Goal: Information Seeking & Learning: Check status

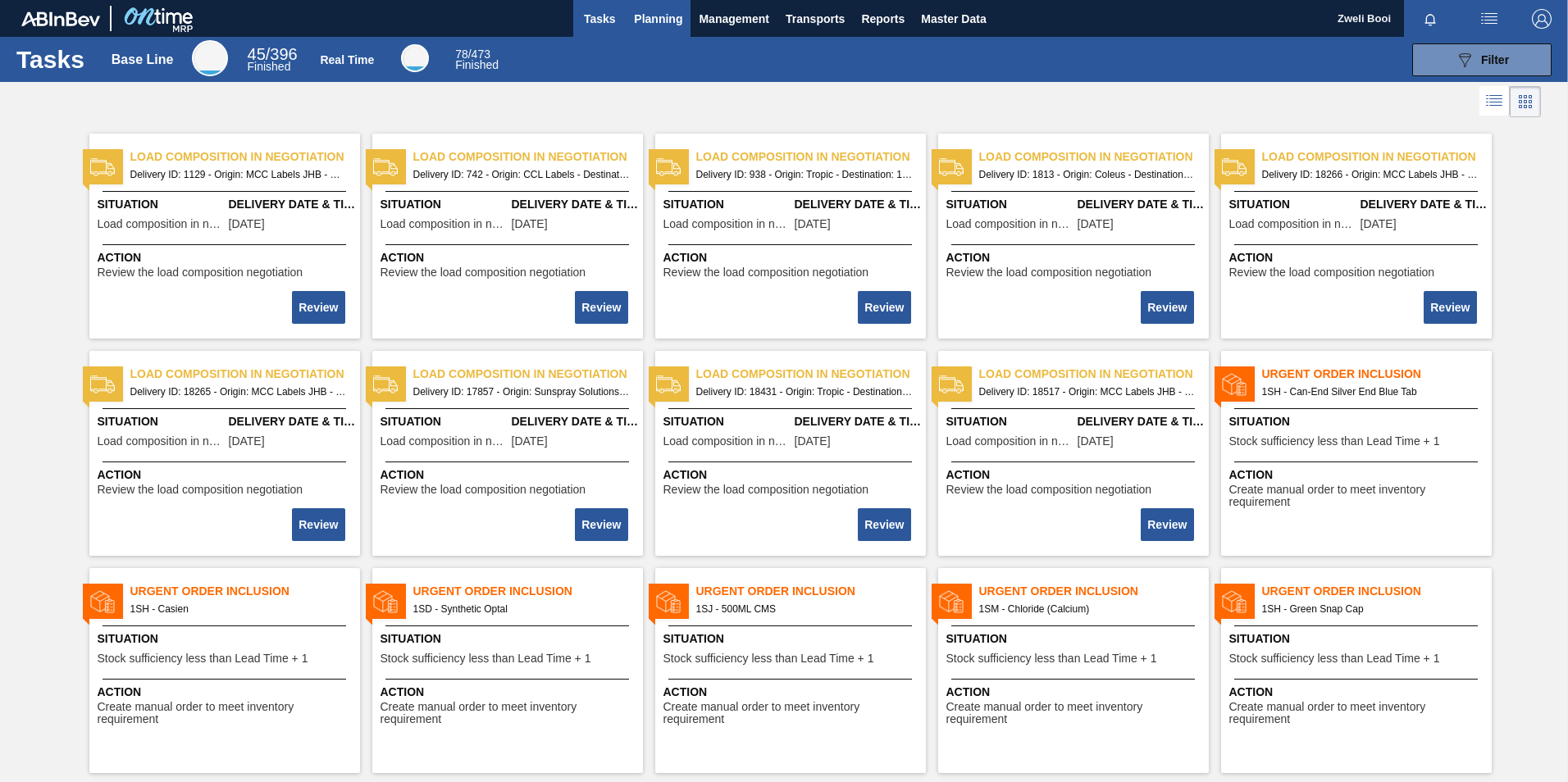
click at [642, 30] on button "Planning" at bounding box center [658, 18] width 65 height 37
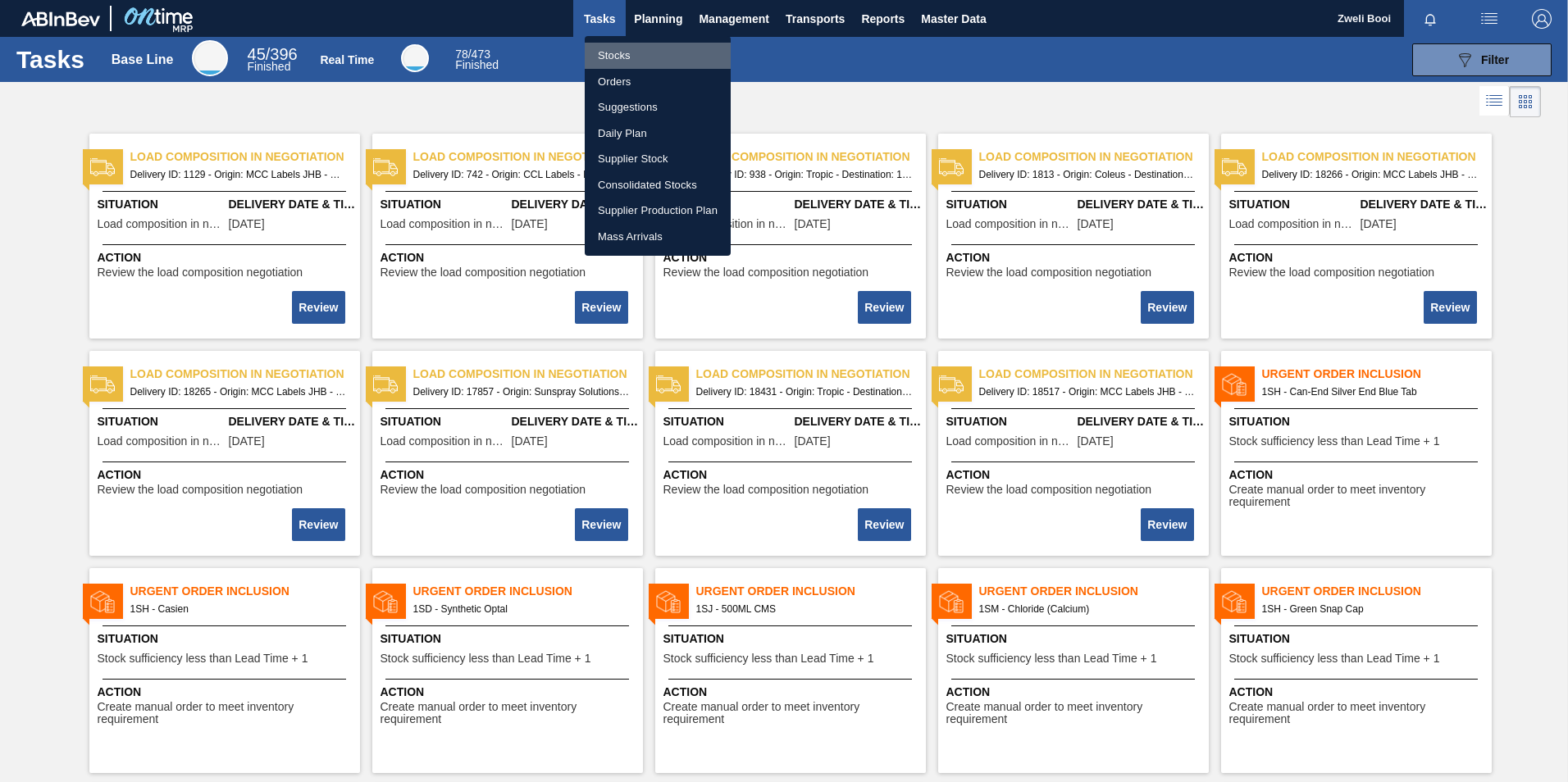
click at [622, 59] on li "Stocks" at bounding box center [658, 56] width 146 height 26
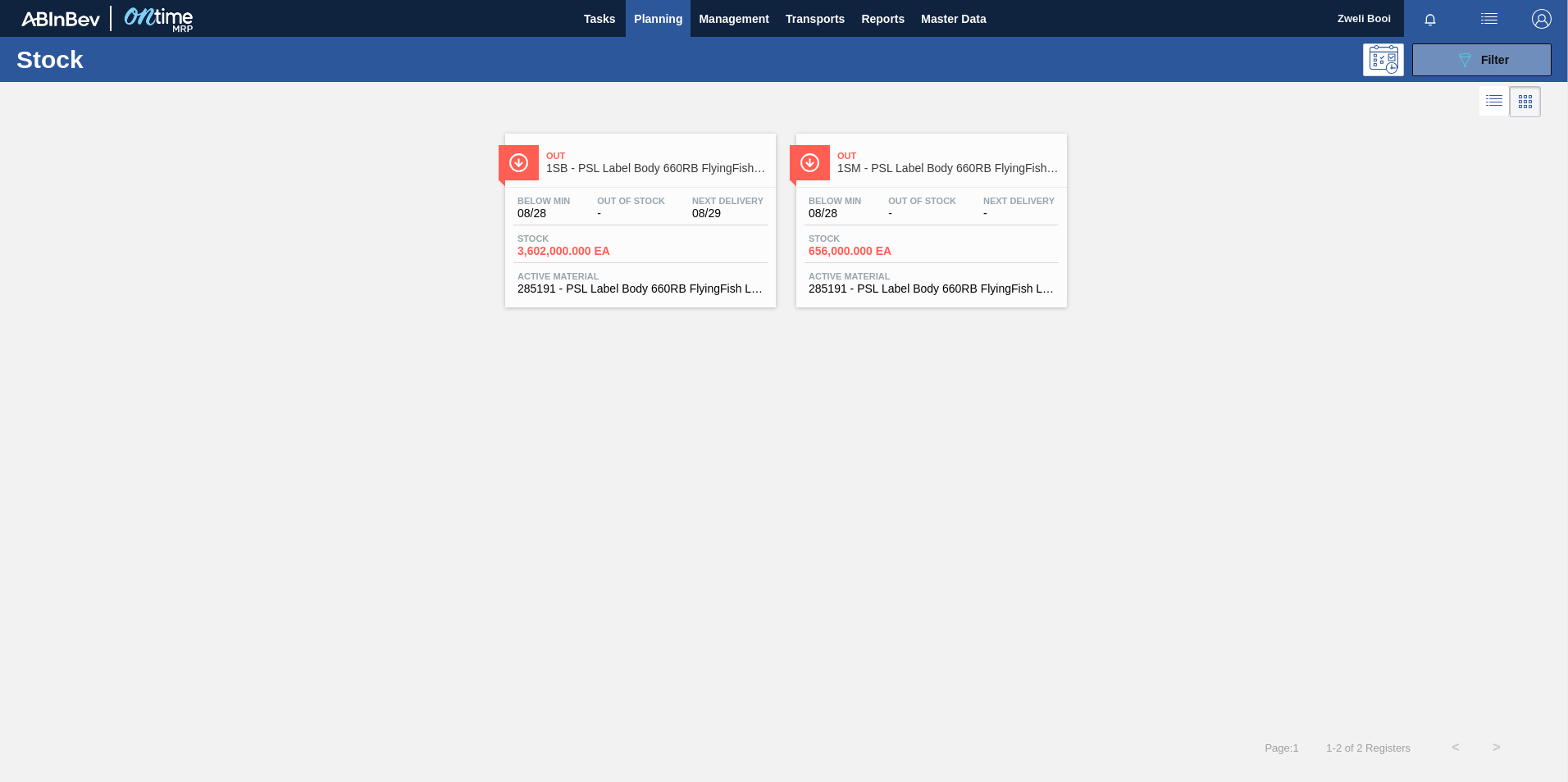
click at [611, 245] on span "3,602,000.000 EA" at bounding box center [574, 251] width 115 height 12
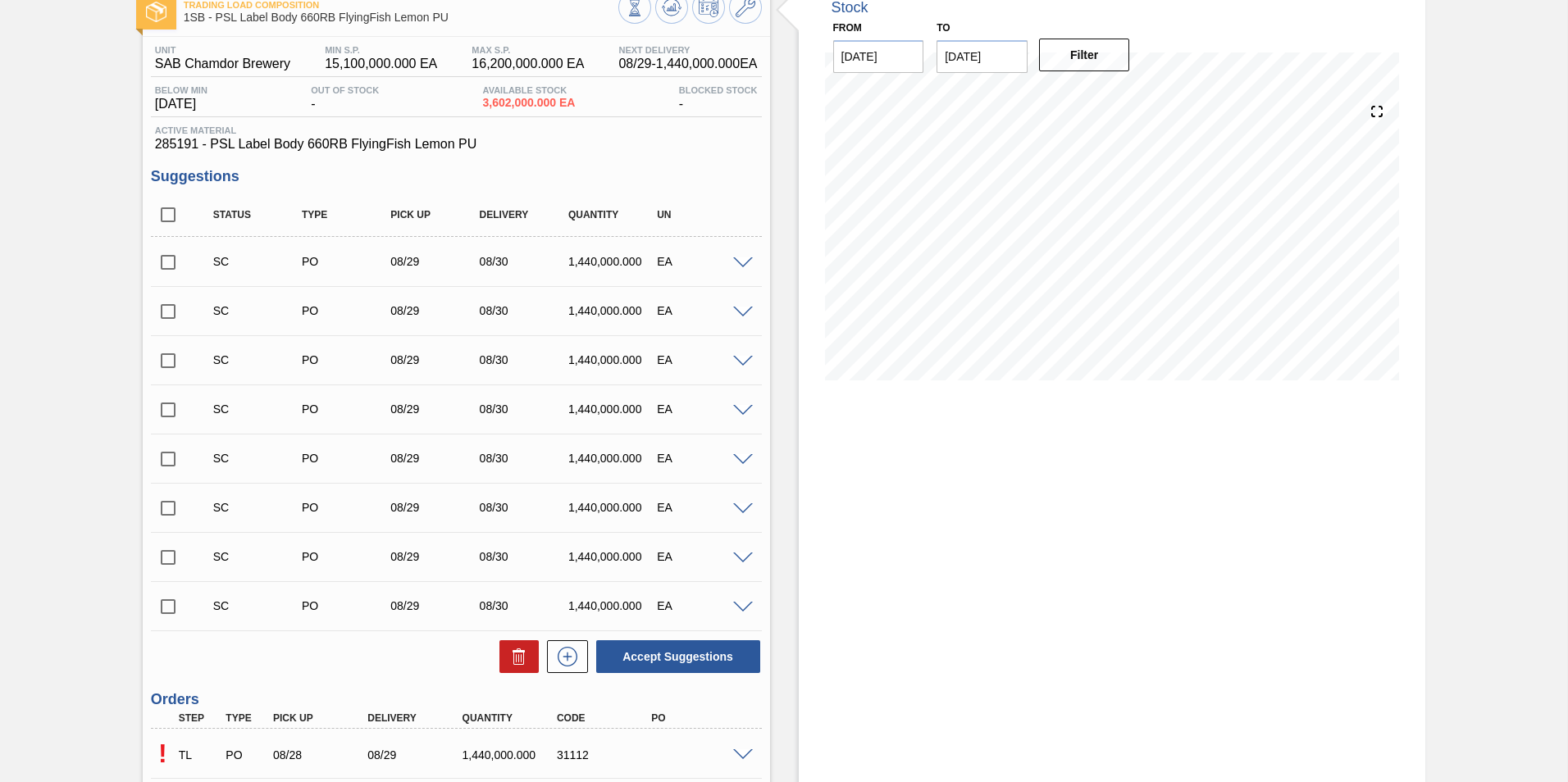
scroll to position [229, 0]
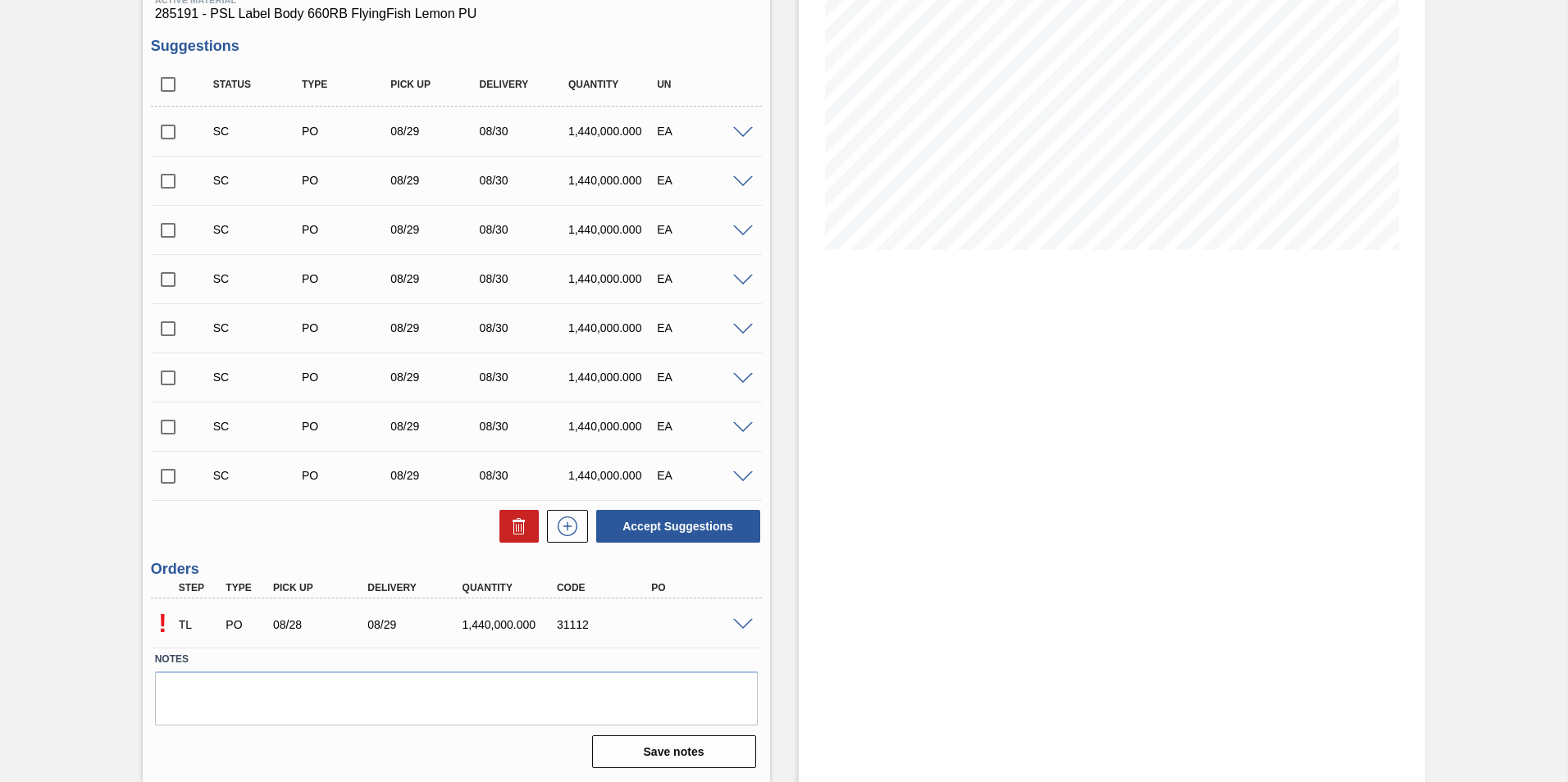
click at [744, 627] on span at bounding box center [743, 625] width 20 height 12
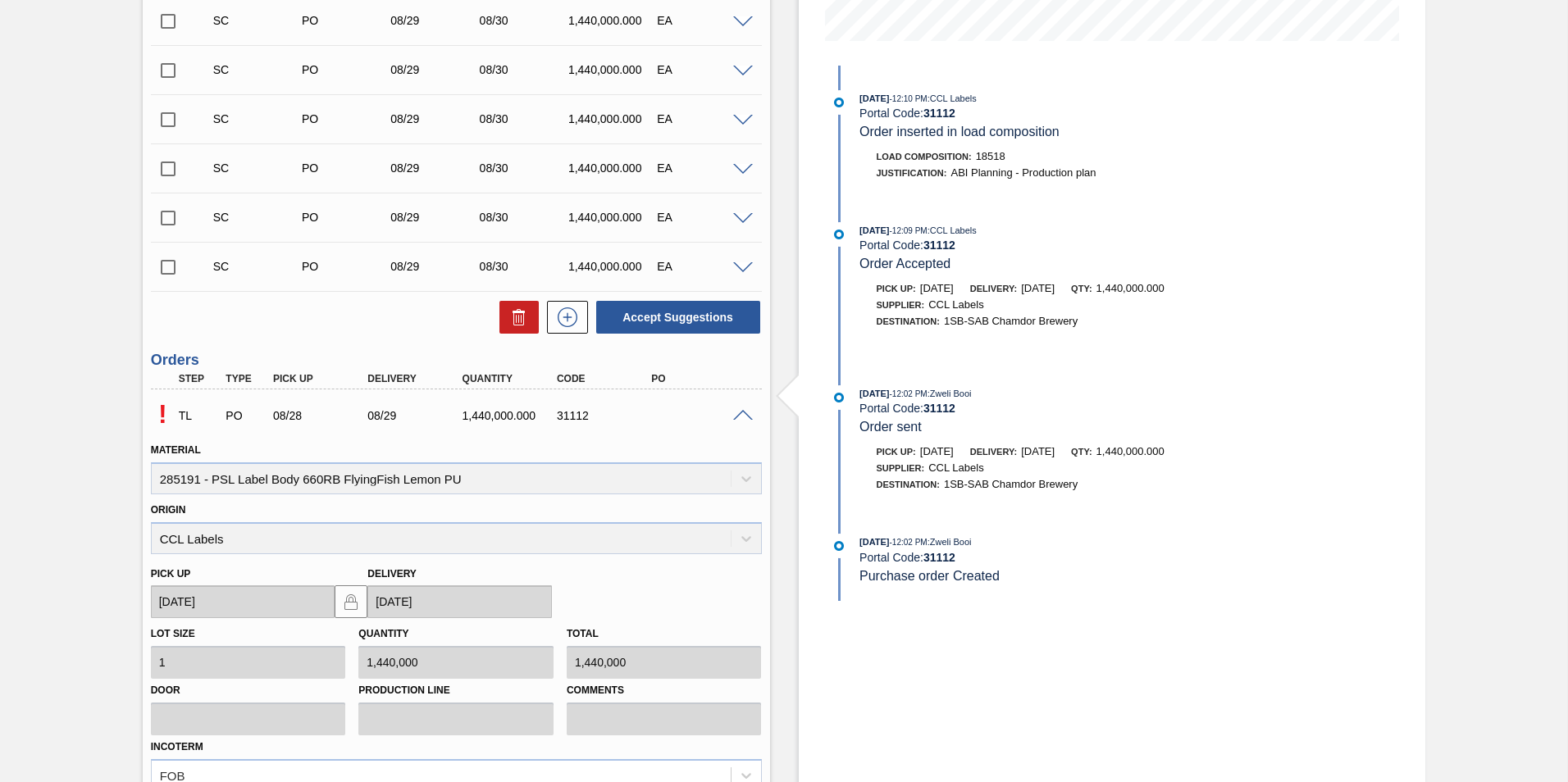
scroll to position [410, 0]
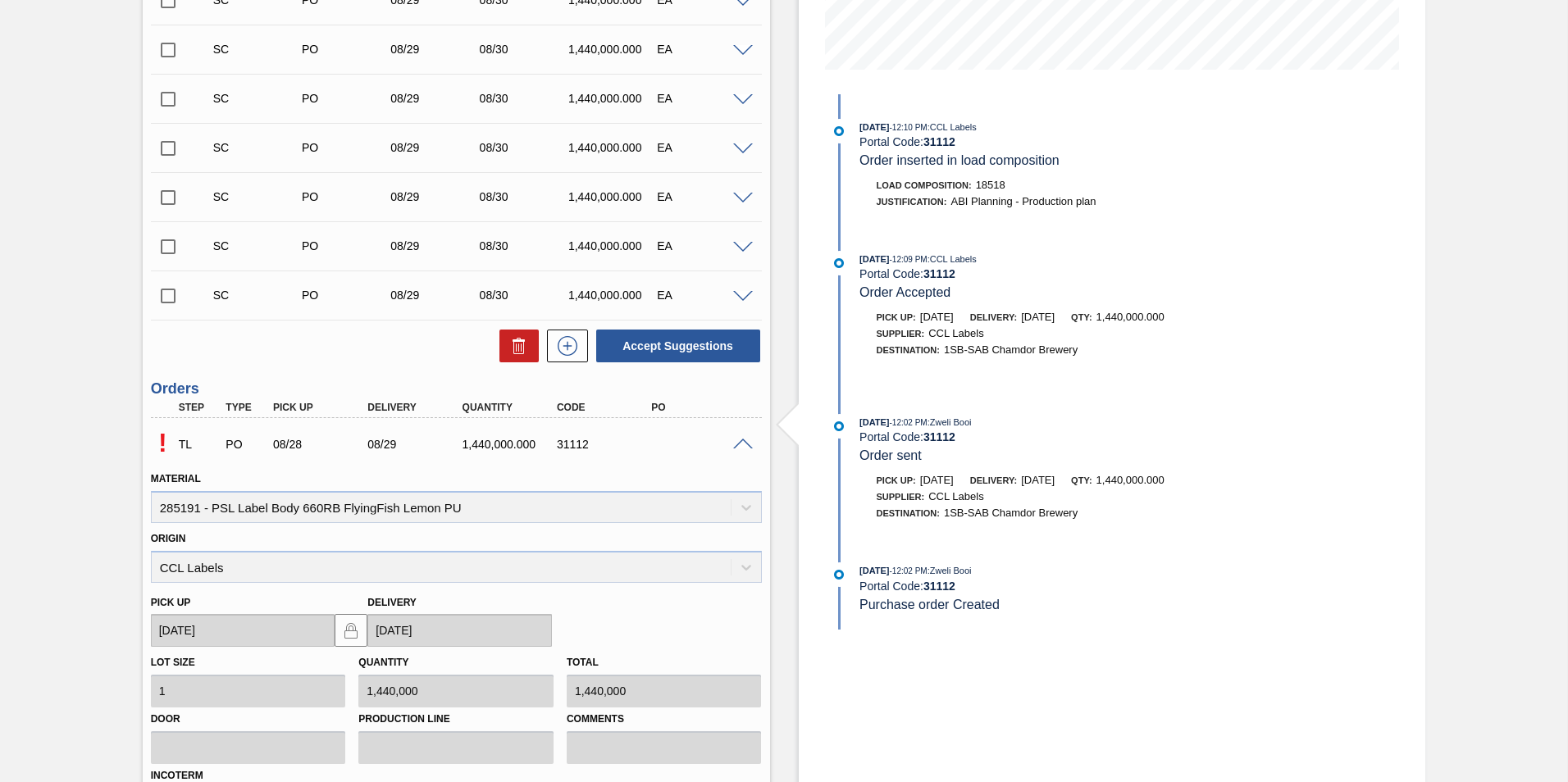
click at [743, 440] on span at bounding box center [743, 444] width 20 height 12
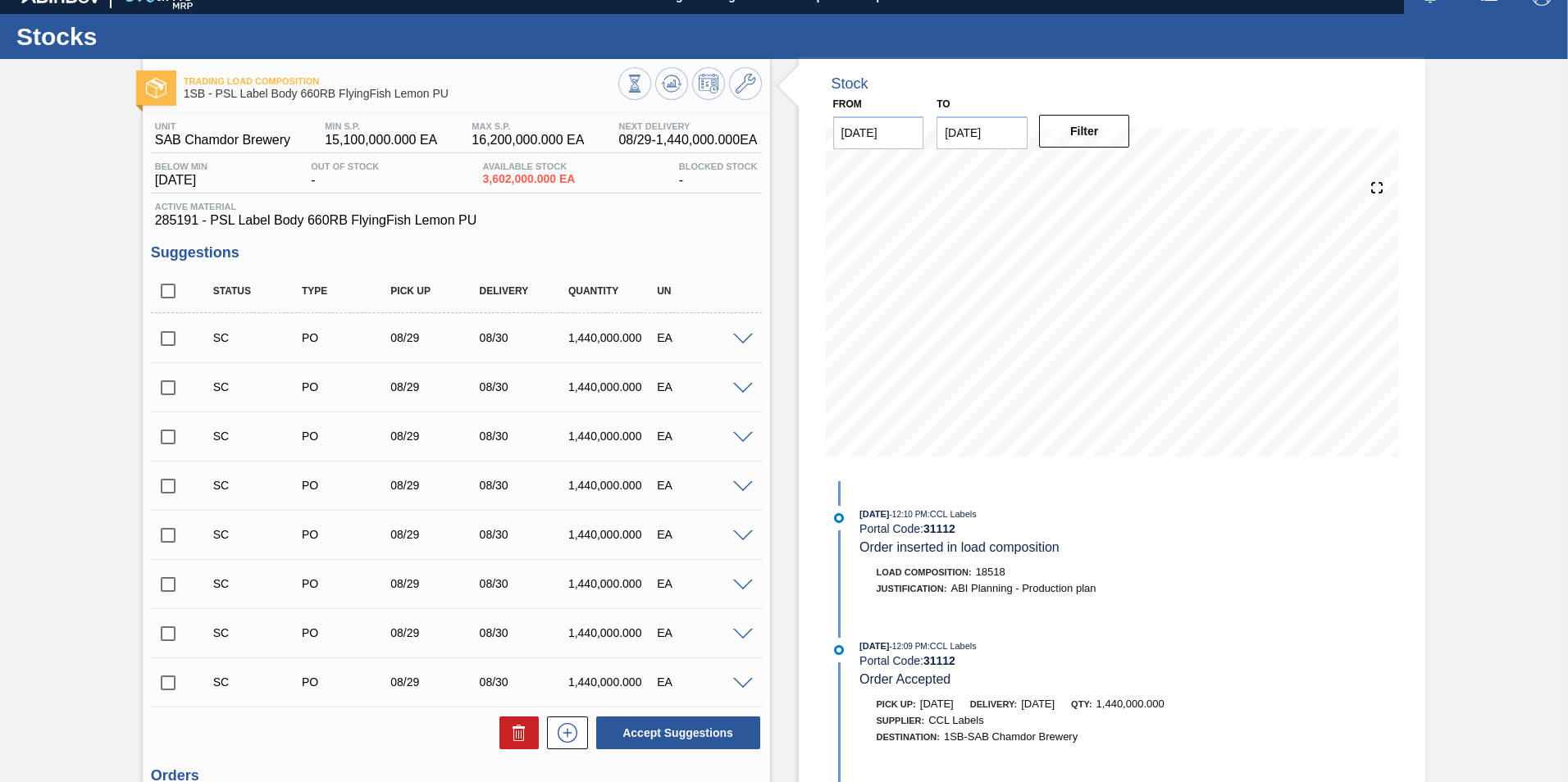
scroll to position [0, 0]
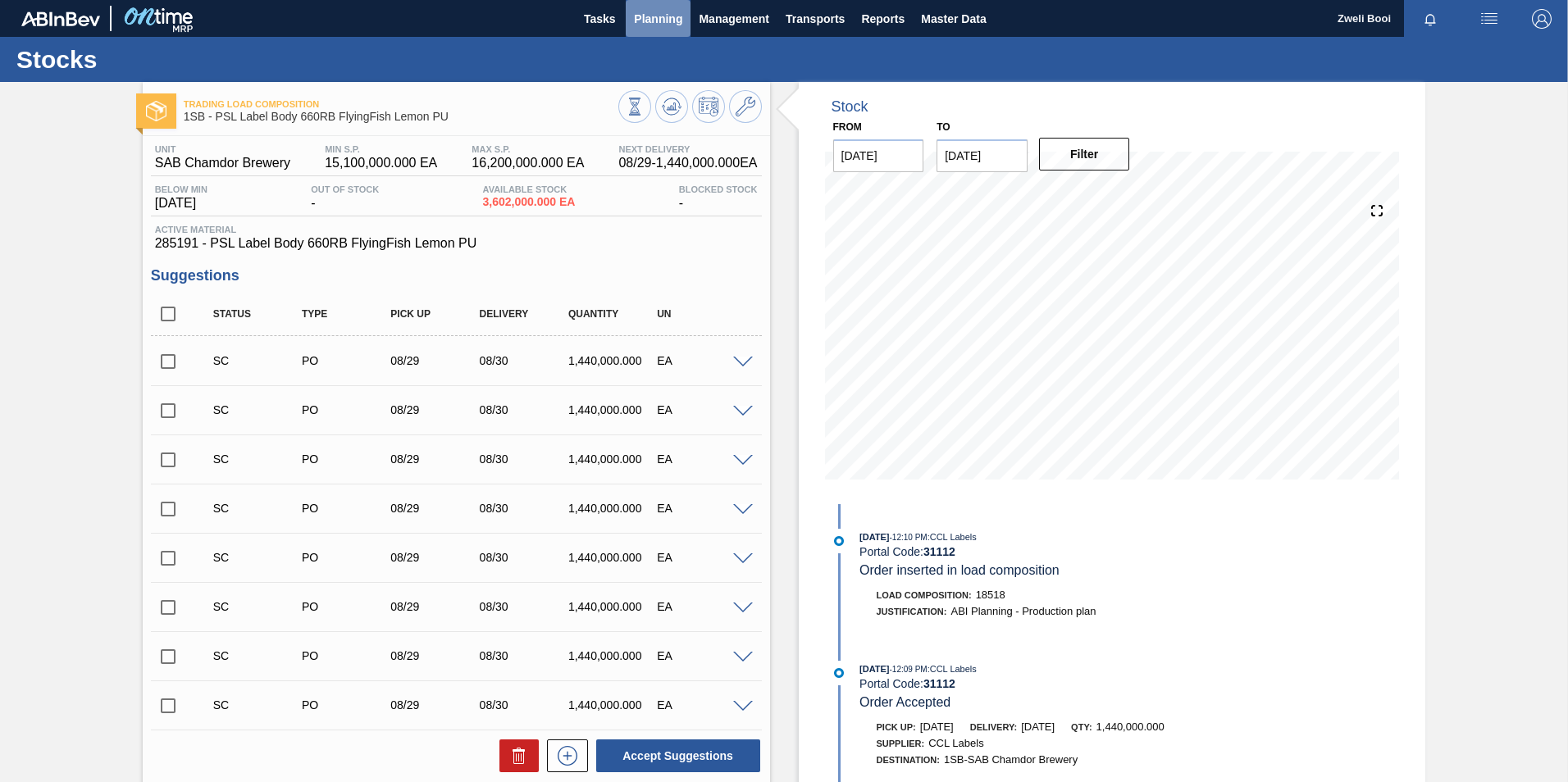
click at [642, 18] on span "Planning" at bounding box center [658, 19] width 49 height 20
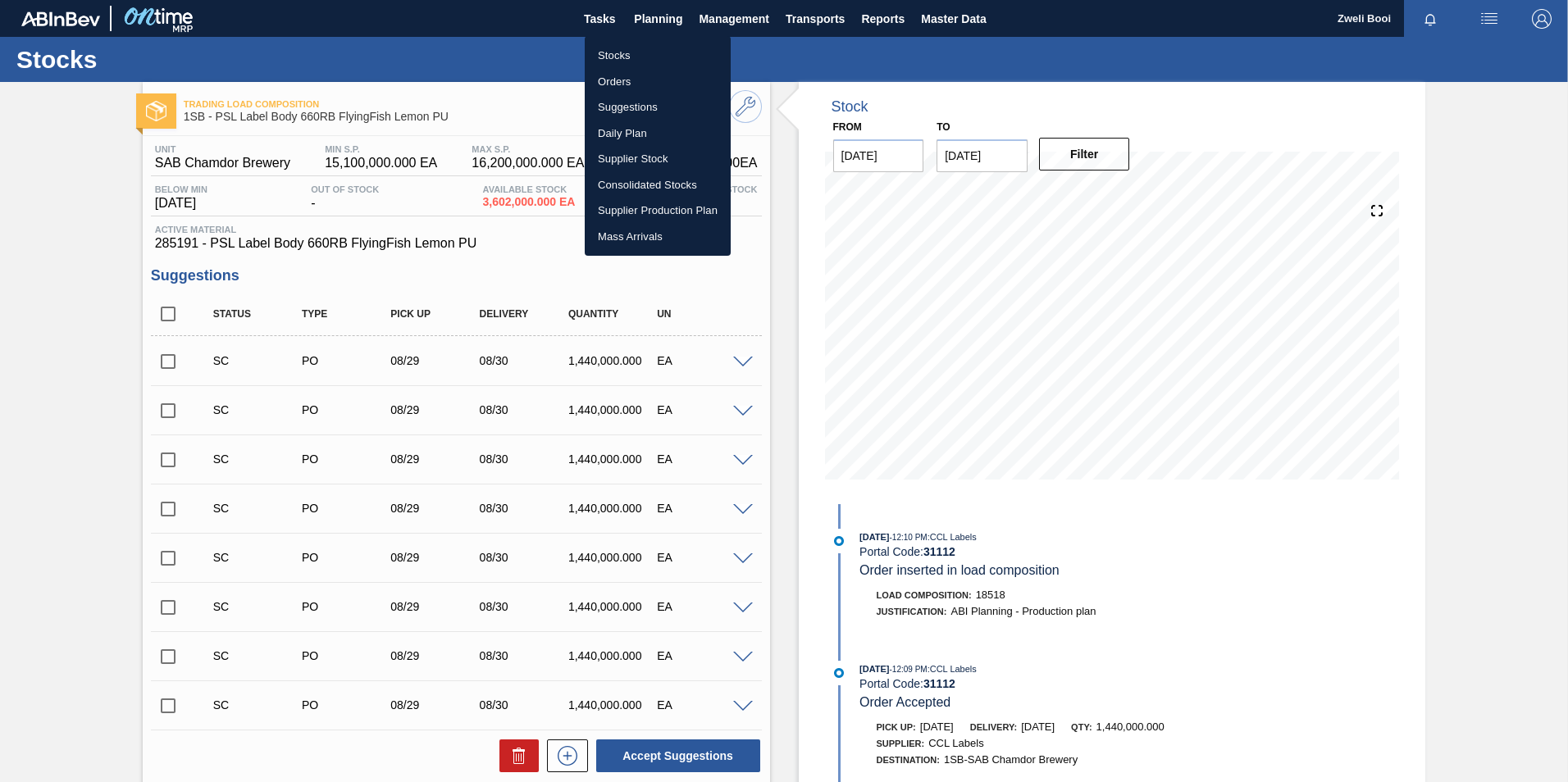
click at [1471, 227] on div at bounding box center [784, 391] width 1568 height 782
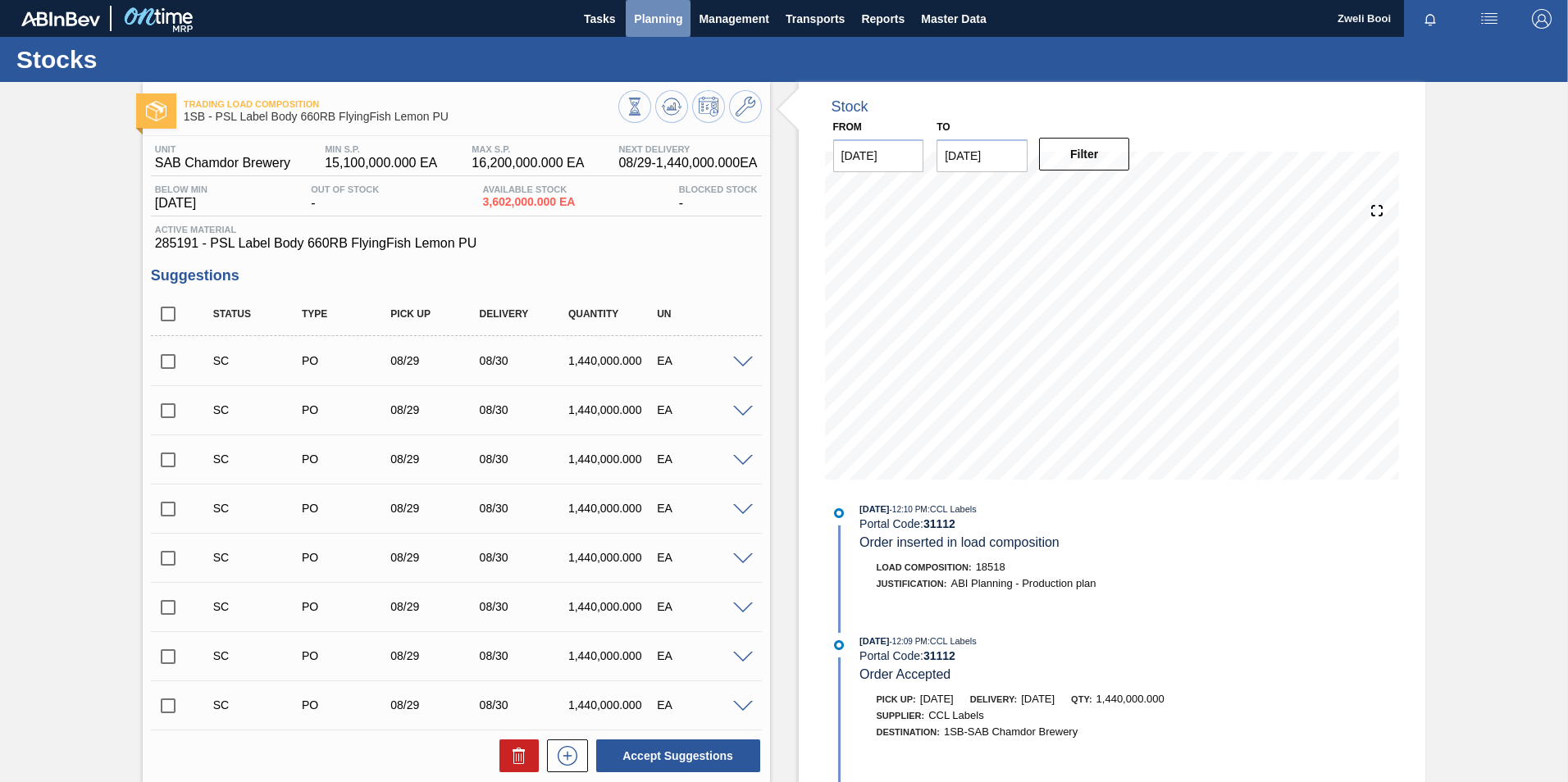
click at [668, 19] on span "Planning" at bounding box center [658, 19] width 49 height 20
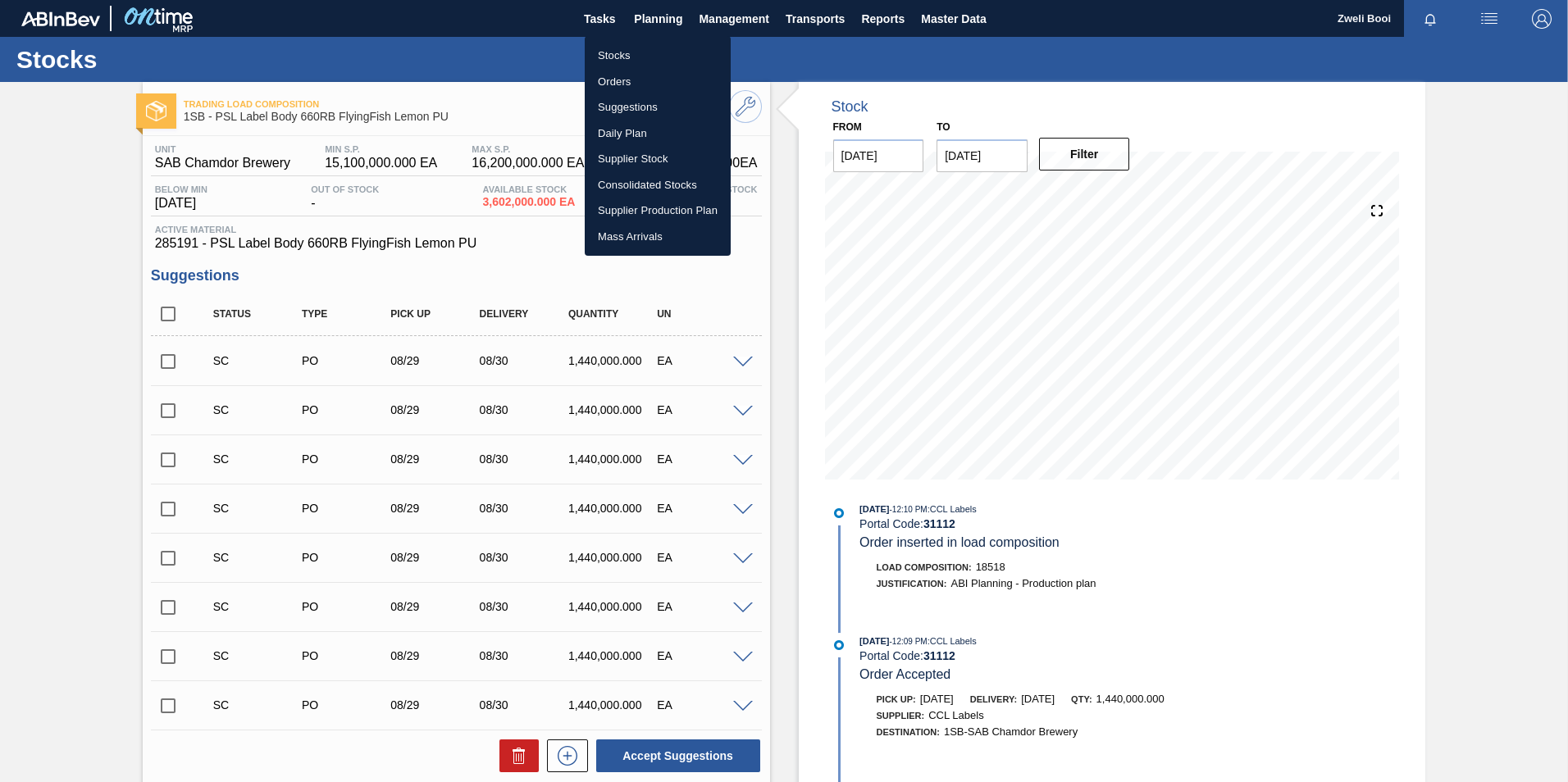
drag, startPoint x: 616, startPoint y: 50, endPoint x: 1561, endPoint y: 40, distance: 945.1
click at [616, 50] on li "Stocks" at bounding box center [658, 56] width 146 height 26
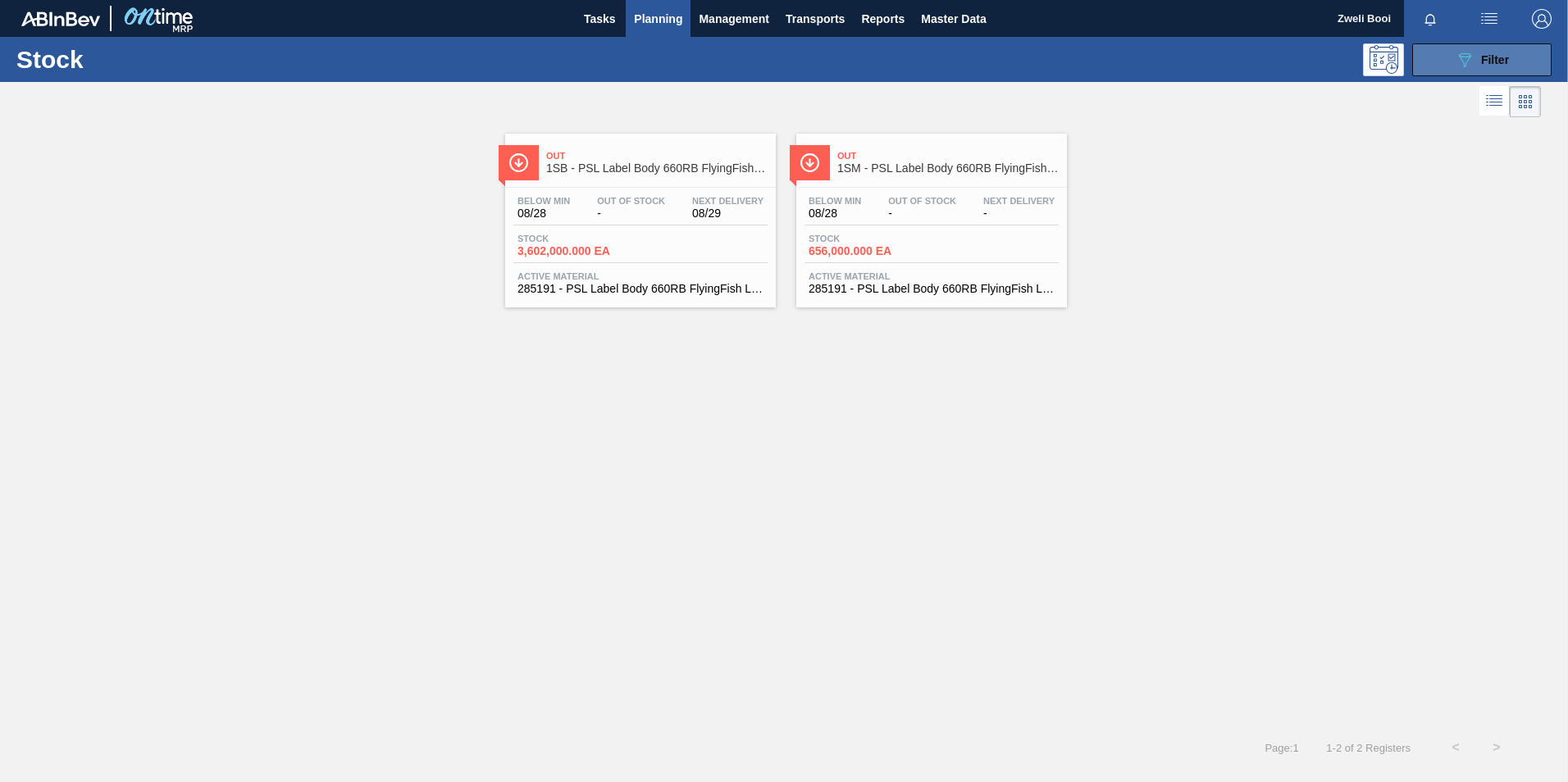
click at [1524, 48] on button "089F7B8B-B2A5-4AFE-B5C0-19BA573D28AC Filter" at bounding box center [1481, 59] width 140 height 33
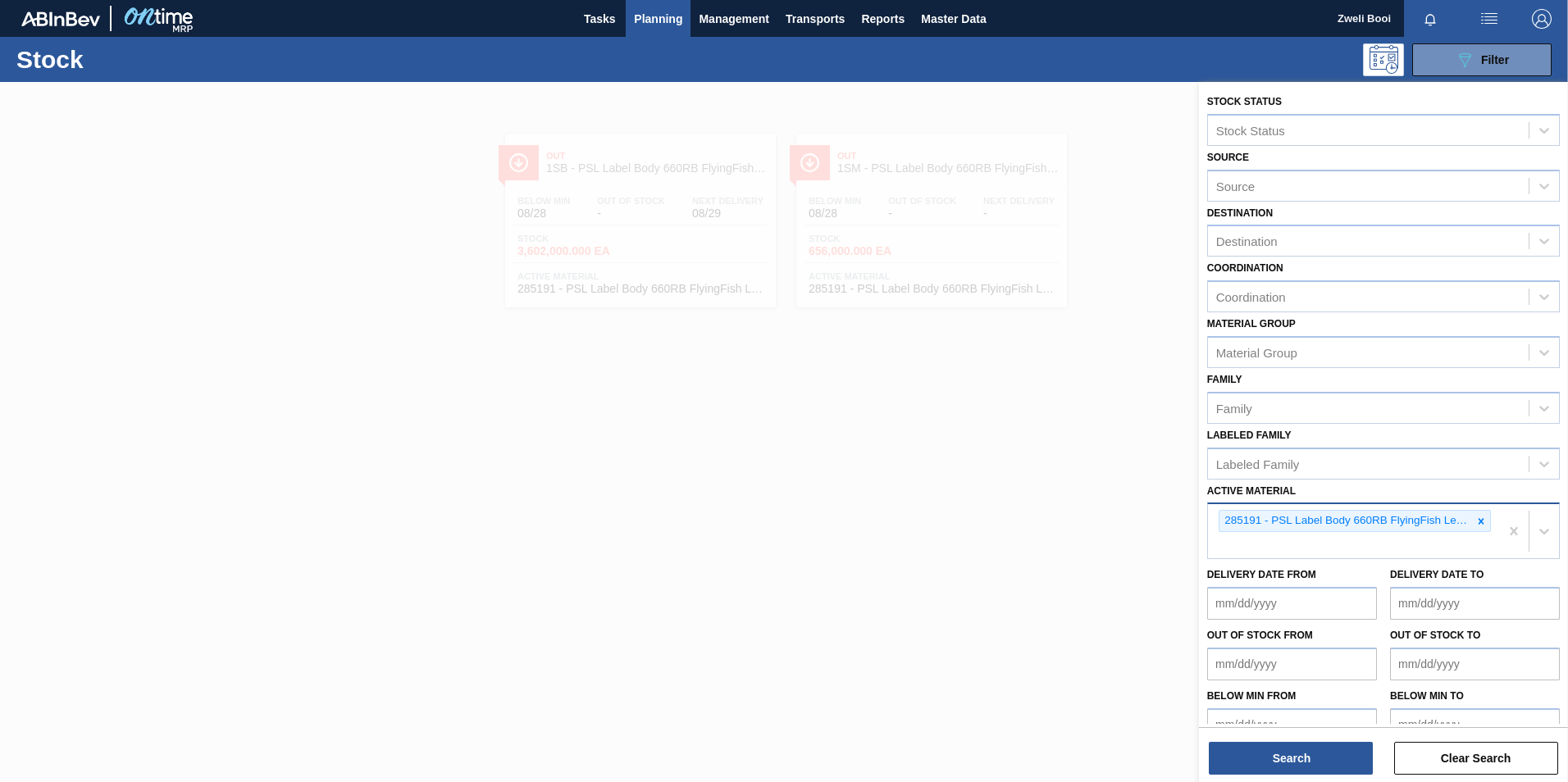
click at [1481, 524] on icon at bounding box center [1481, 521] width 6 height 6
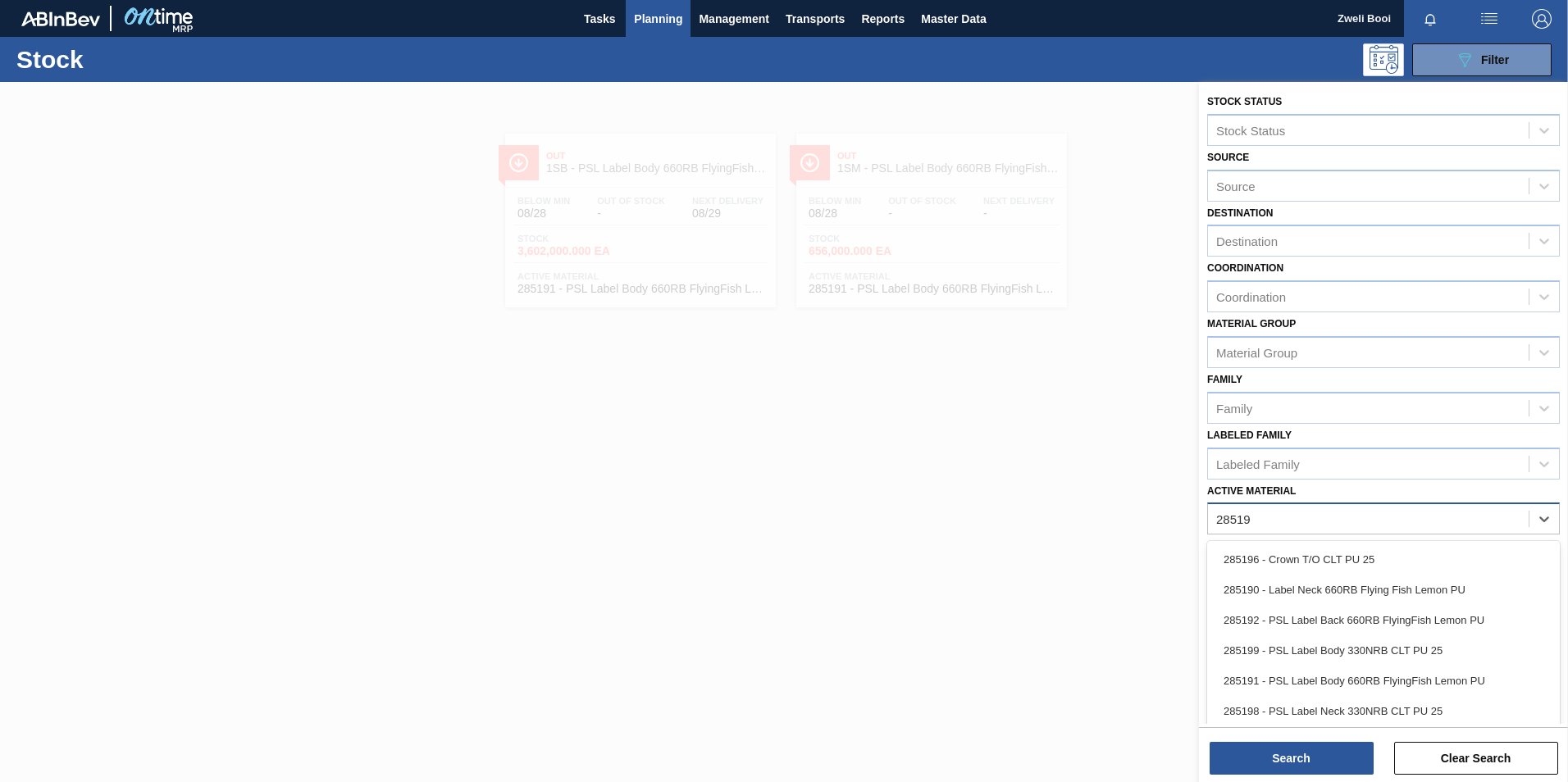
type Material "285192"
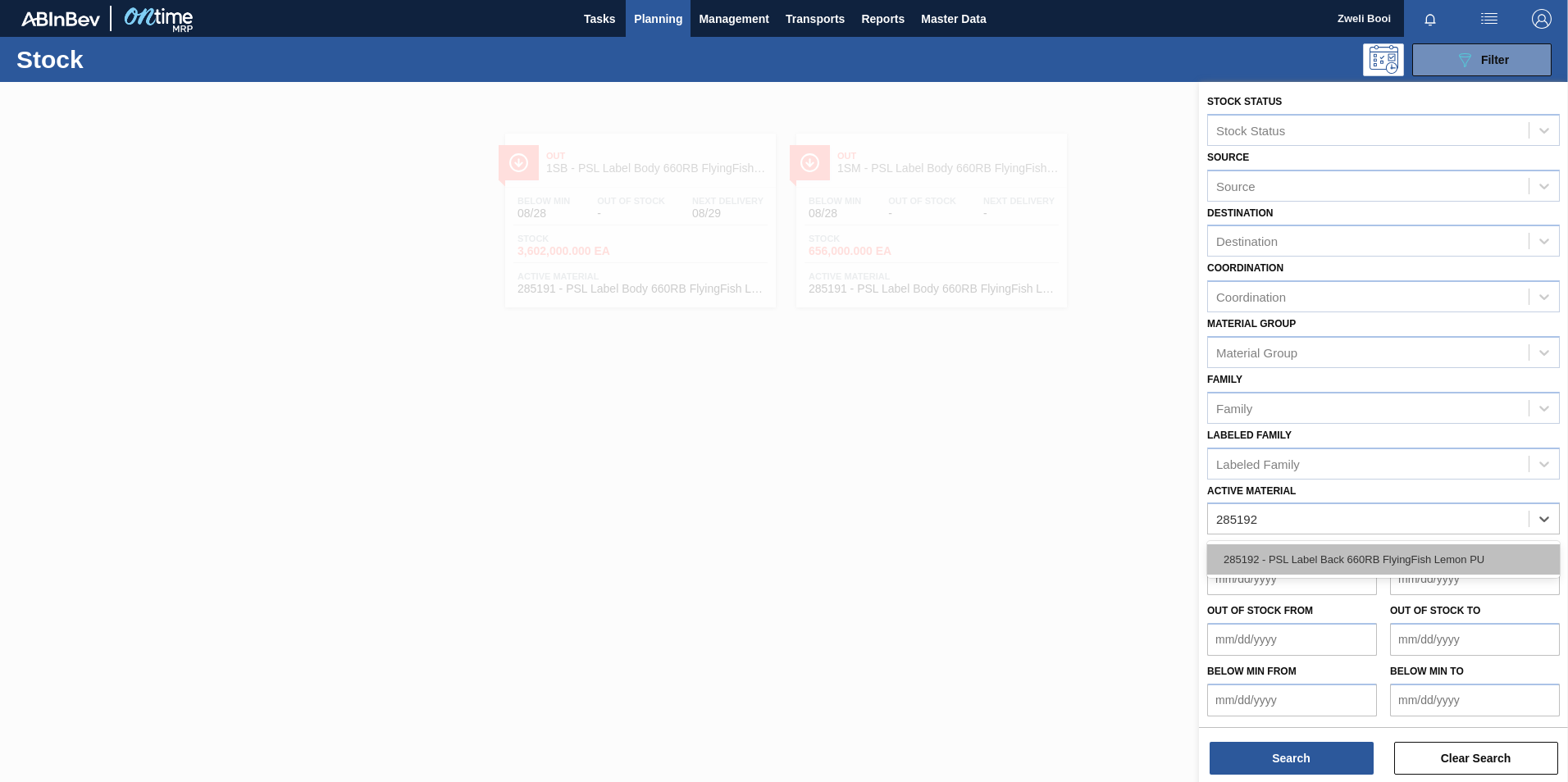
click at [1396, 552] on div "285192 - PSL Label Back 660RB FlyingFish Lemon PU" at bounding box center [1383, 559] width 352 height 30
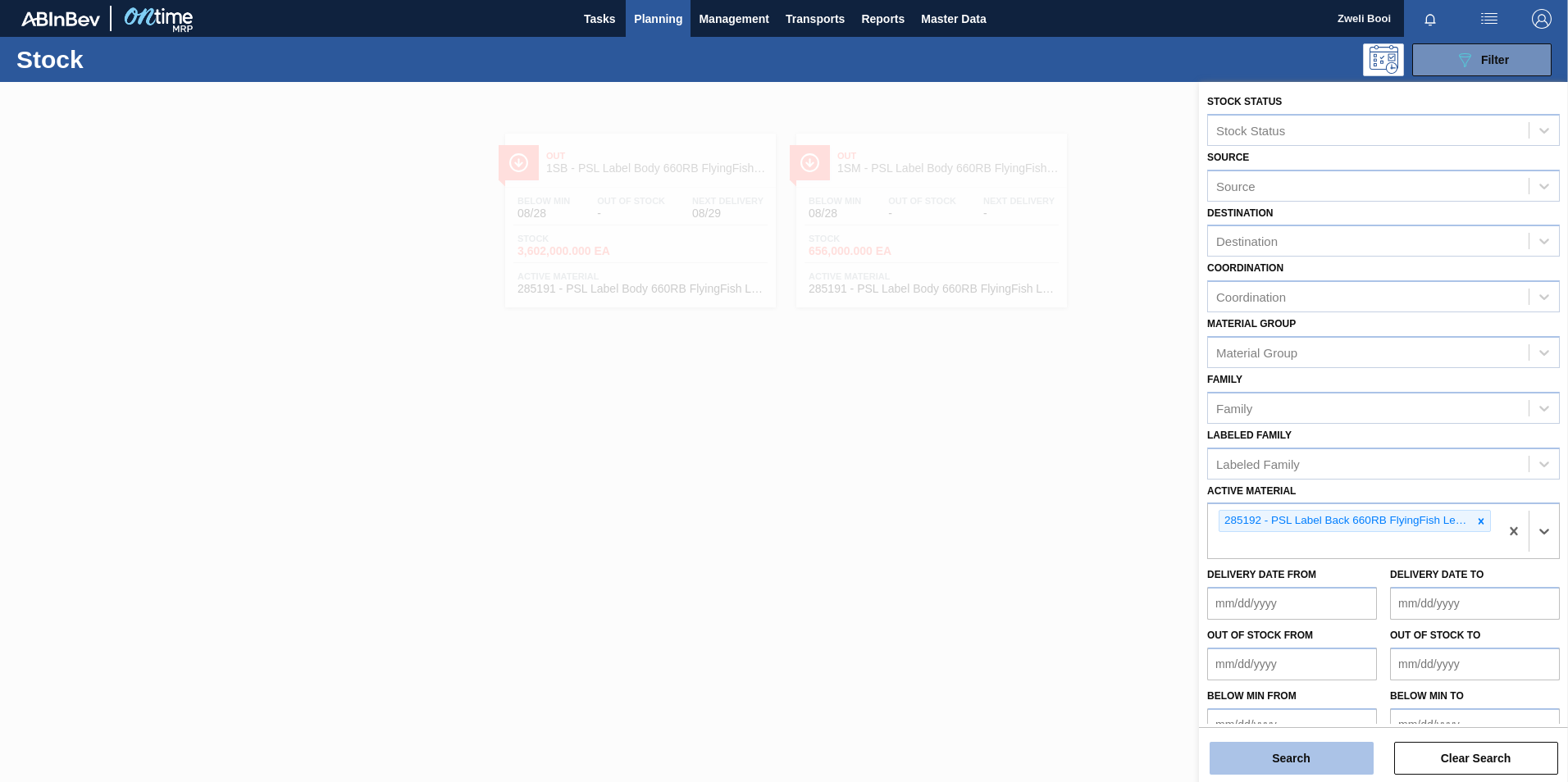
click at [1313, 759] on button "Search" at bounding box center [1291, 758] width 164 height 33
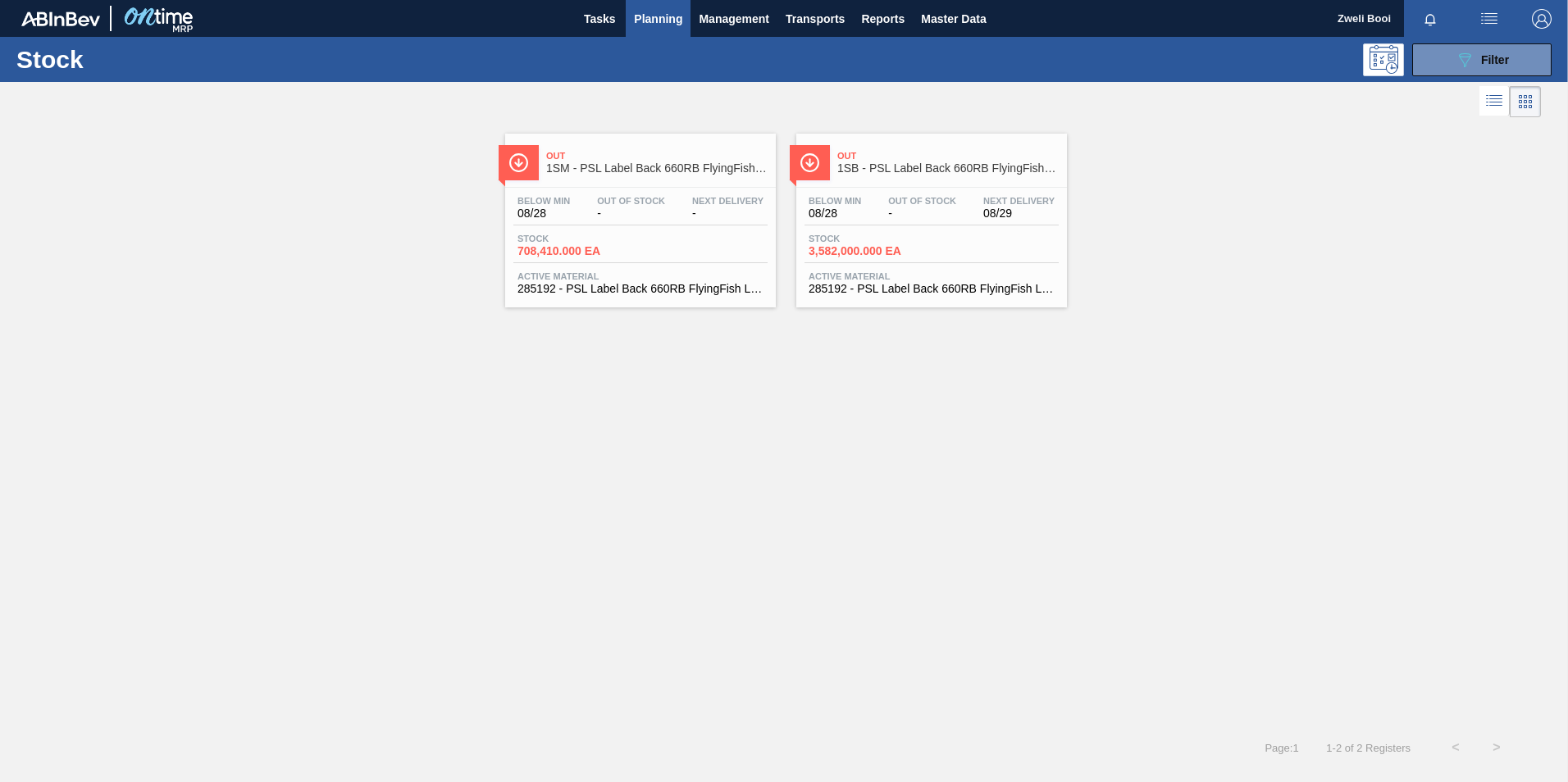
click at [973, 187] on div "Below Min 08/28 Out Of Stock - Next Delivery 08/29 Stock 3,582,000.000 EA Activ…" at bounding box center [931, 243] width 271 height 111
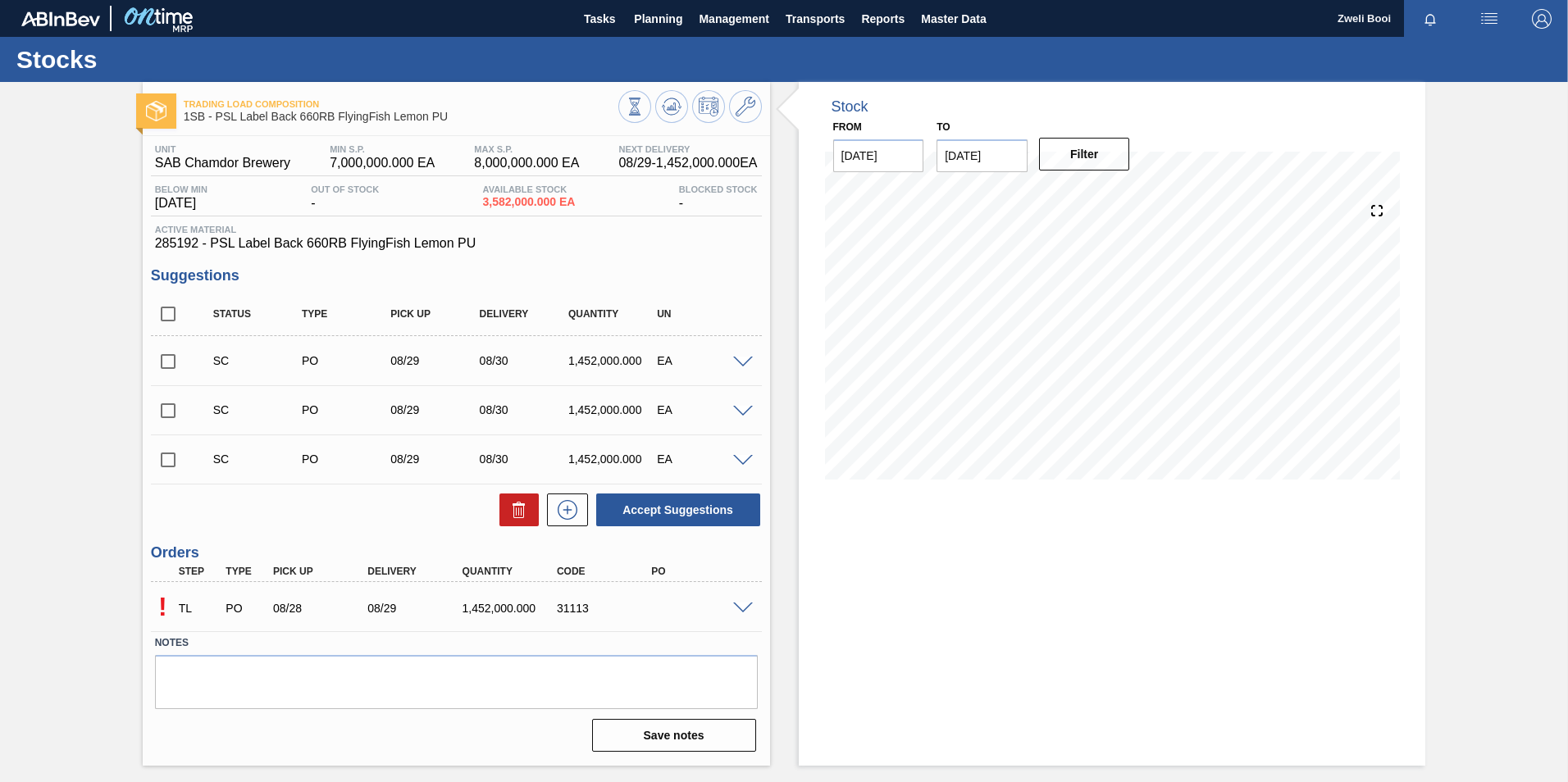
click at [735, 607] on span at bounding box center [743, 608] width 20 height 12
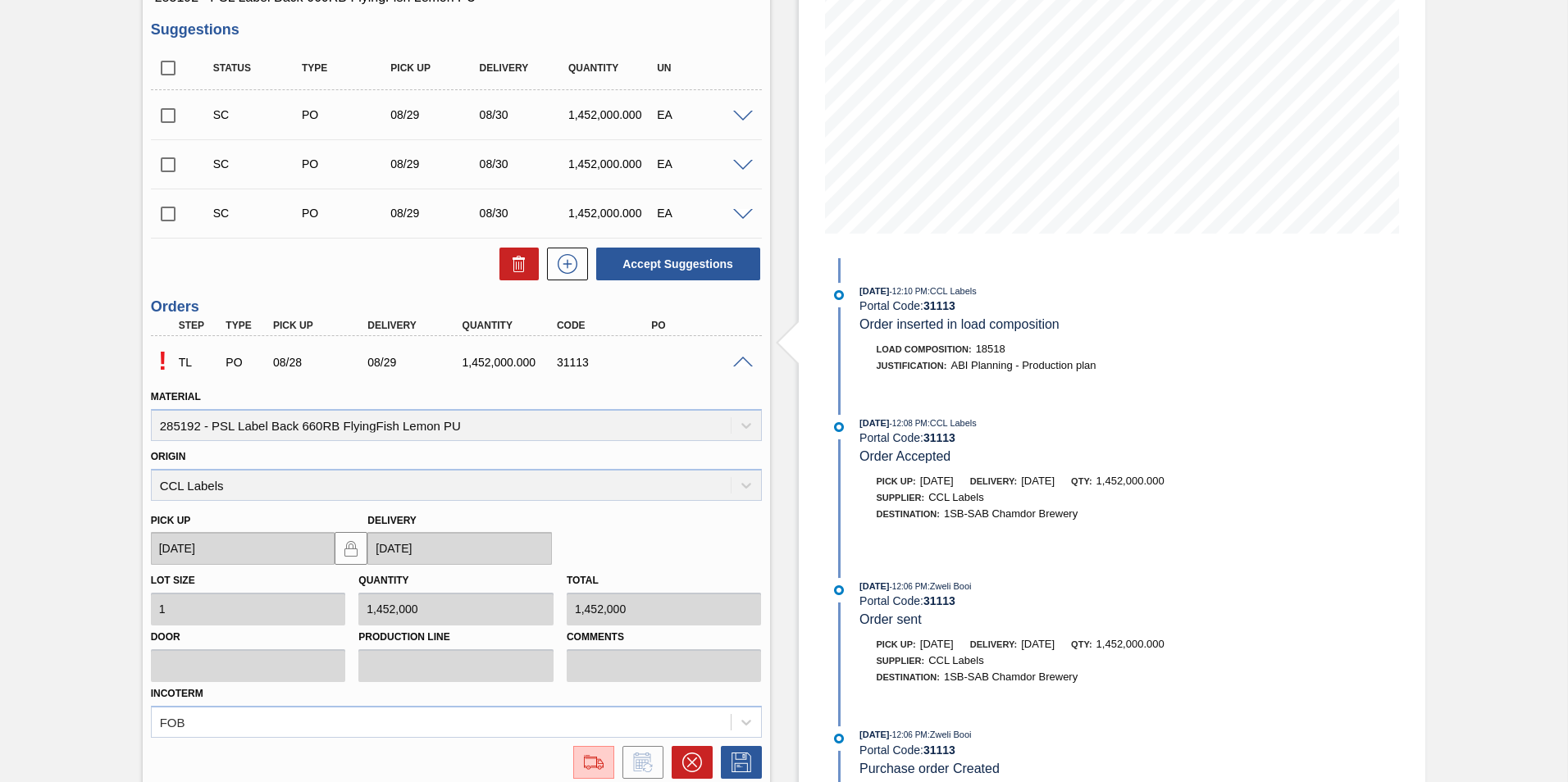
scroll to position [328, 0]
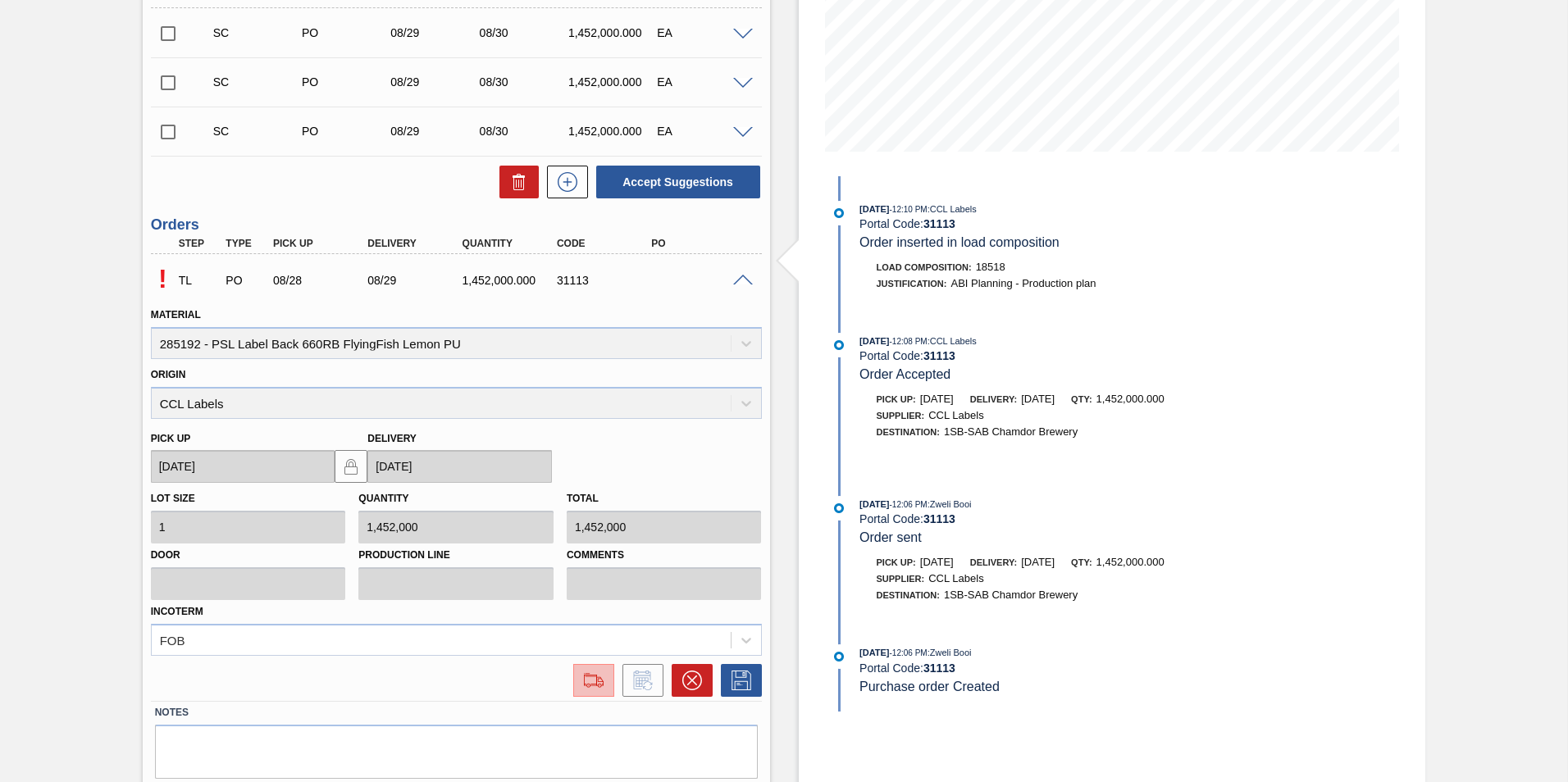
click at [588, 679] on img at bounding box center [594, 680] width 26 height 20
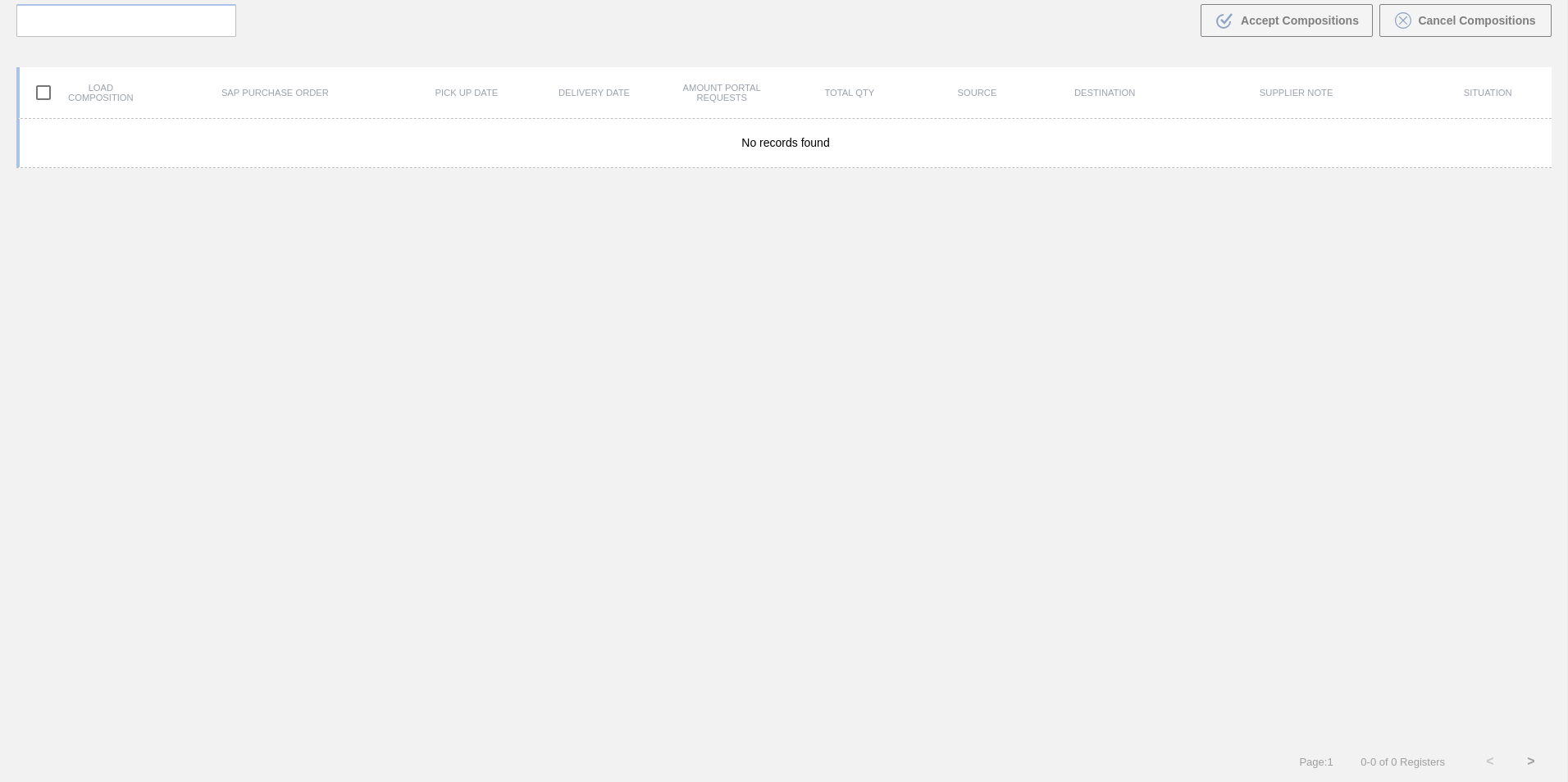
scroll to position [118, 0]
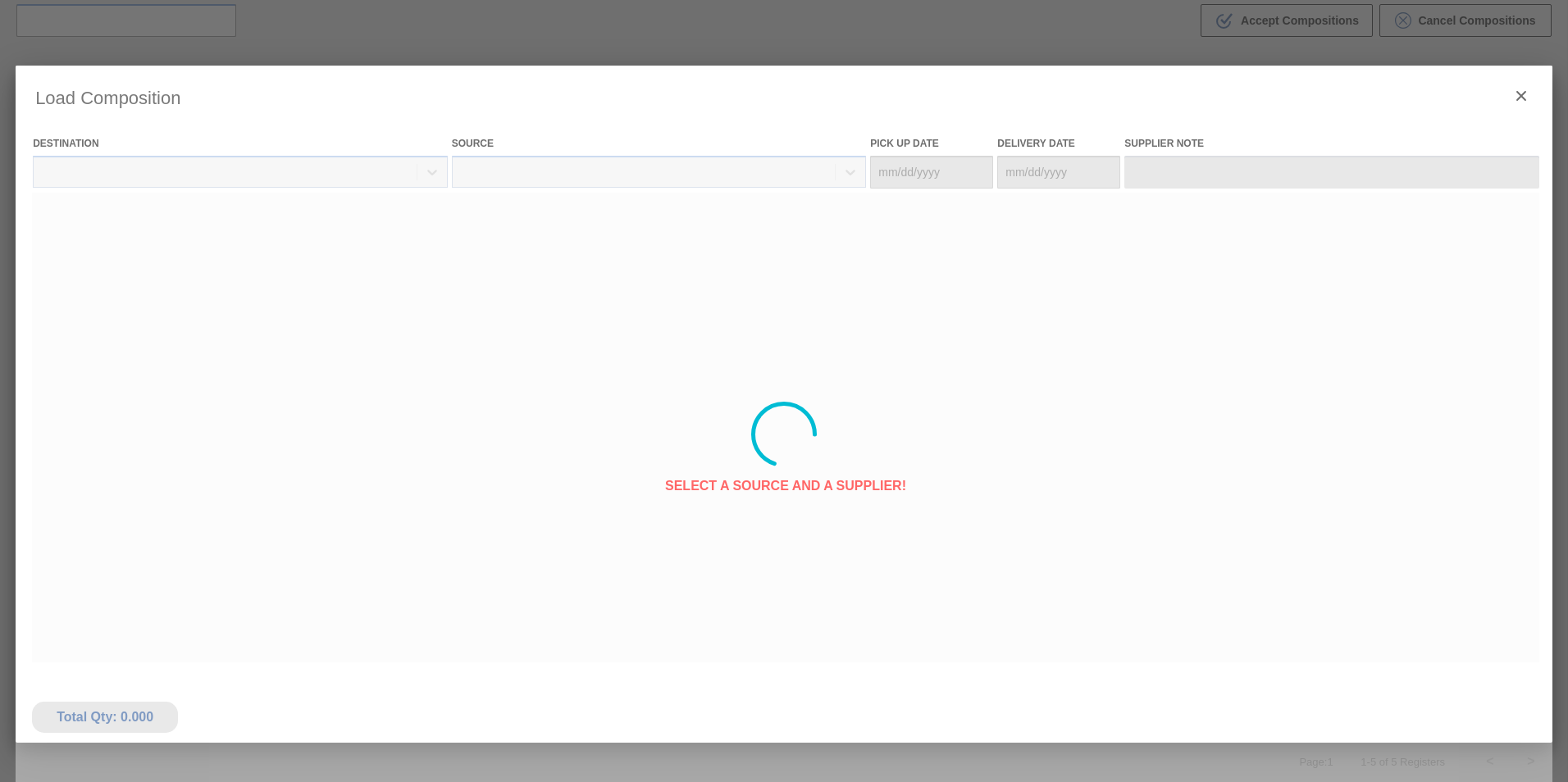
type Date "[DATE]"
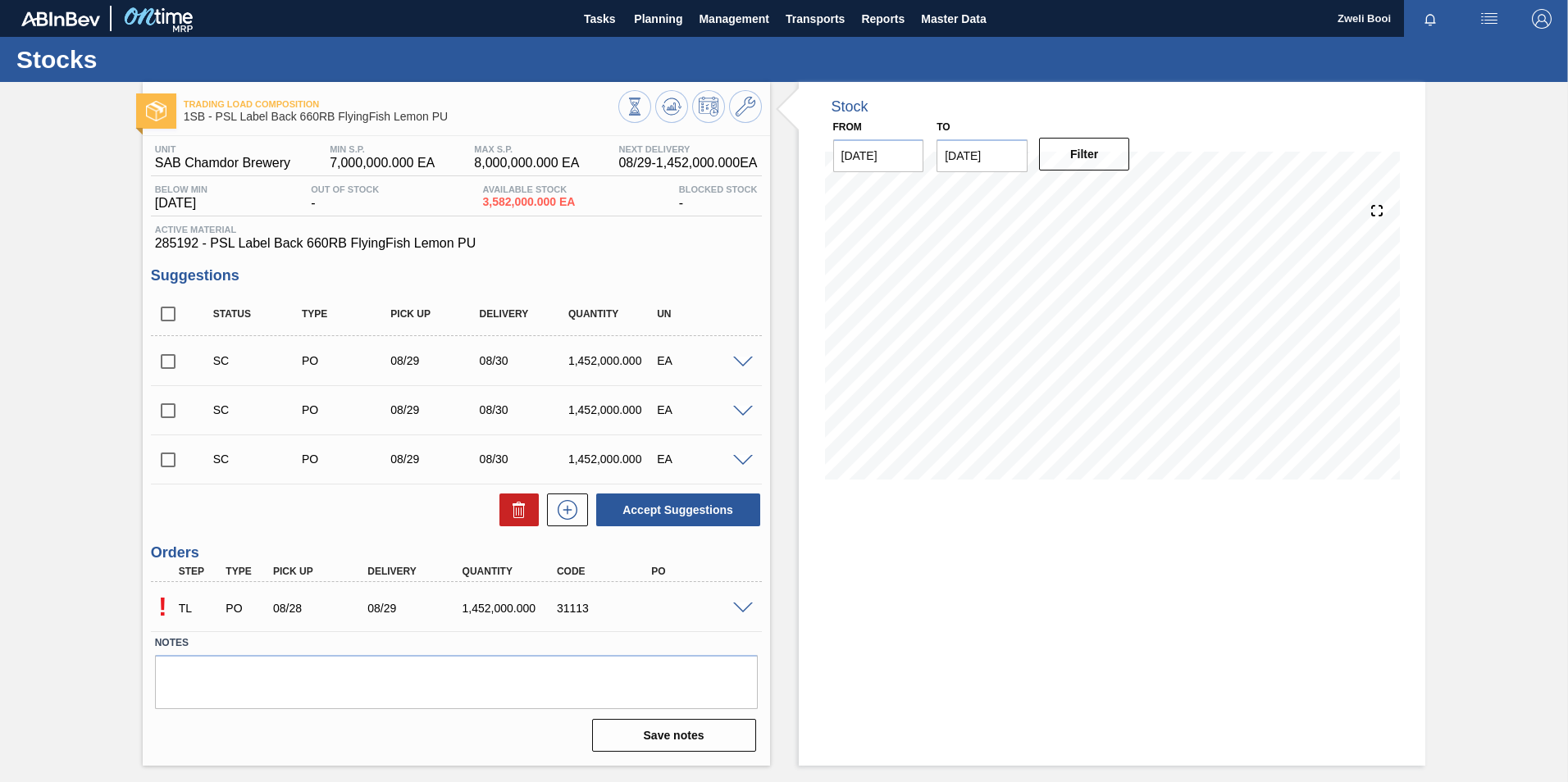
click at [736, 605] on span at bounding box center [743, 608] width 20 height 12
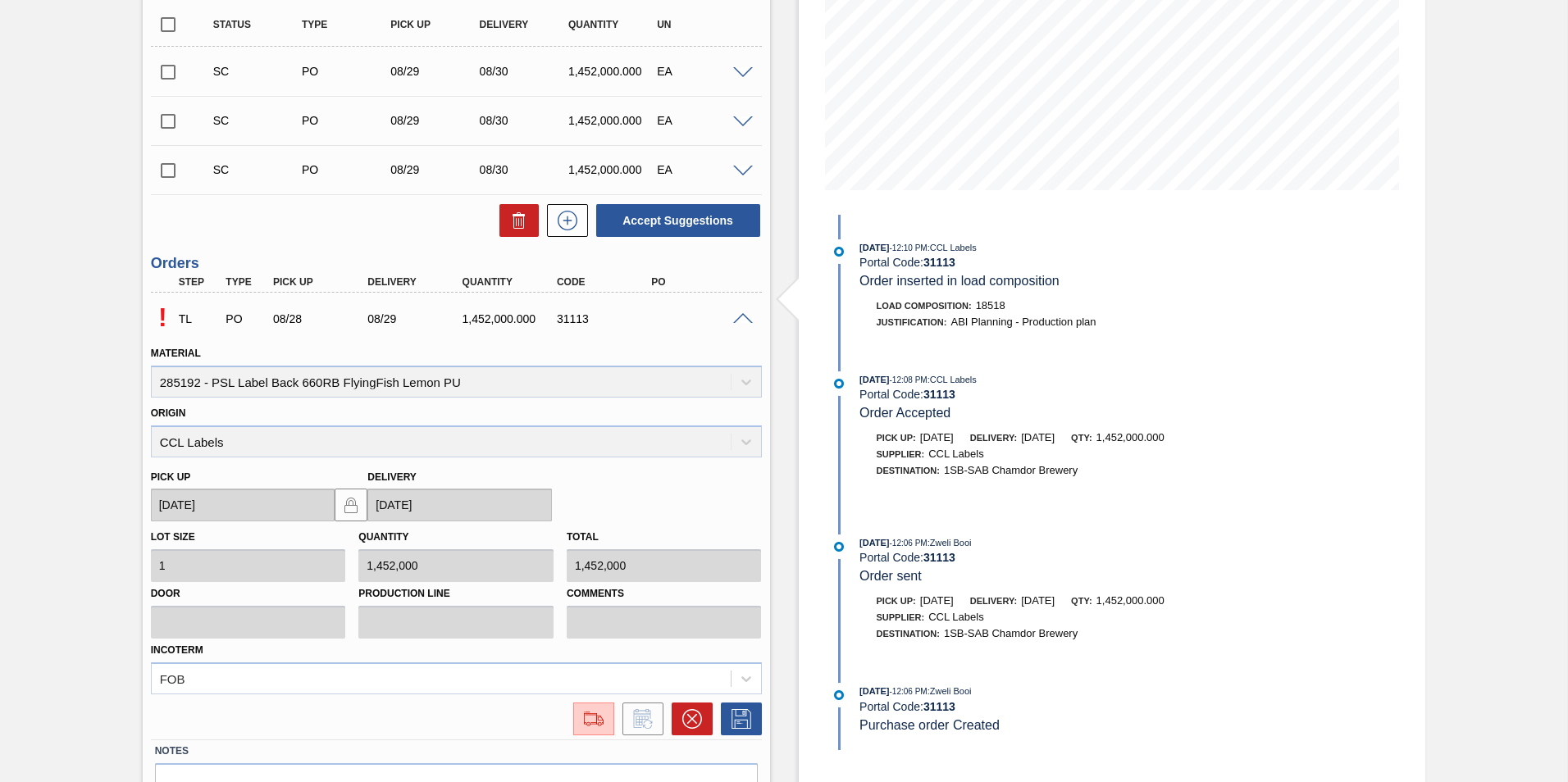
scroll to position [381, 0]
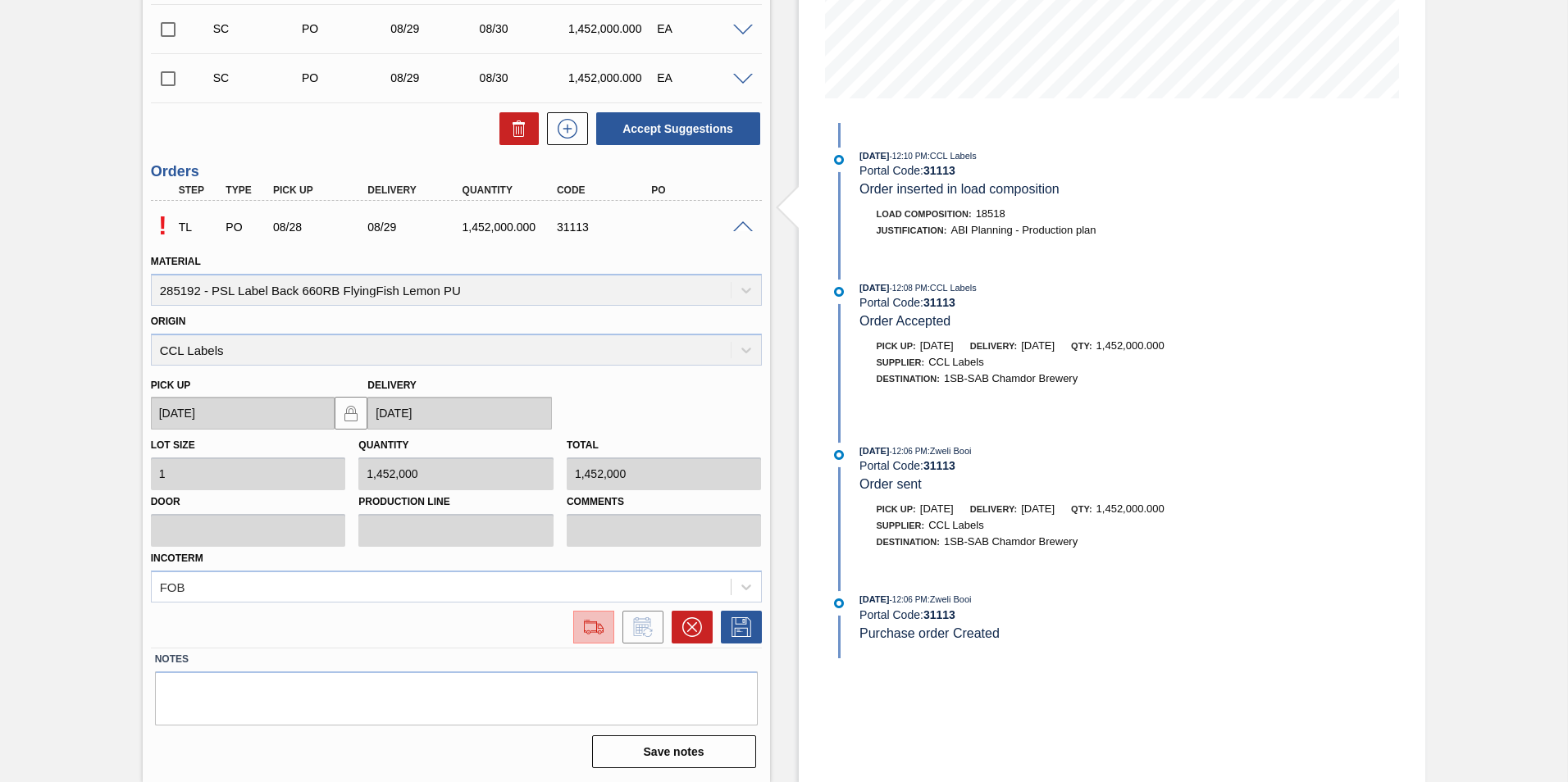
click at [603, 628] on img at bounding box center [594, 627] width 26 height 20
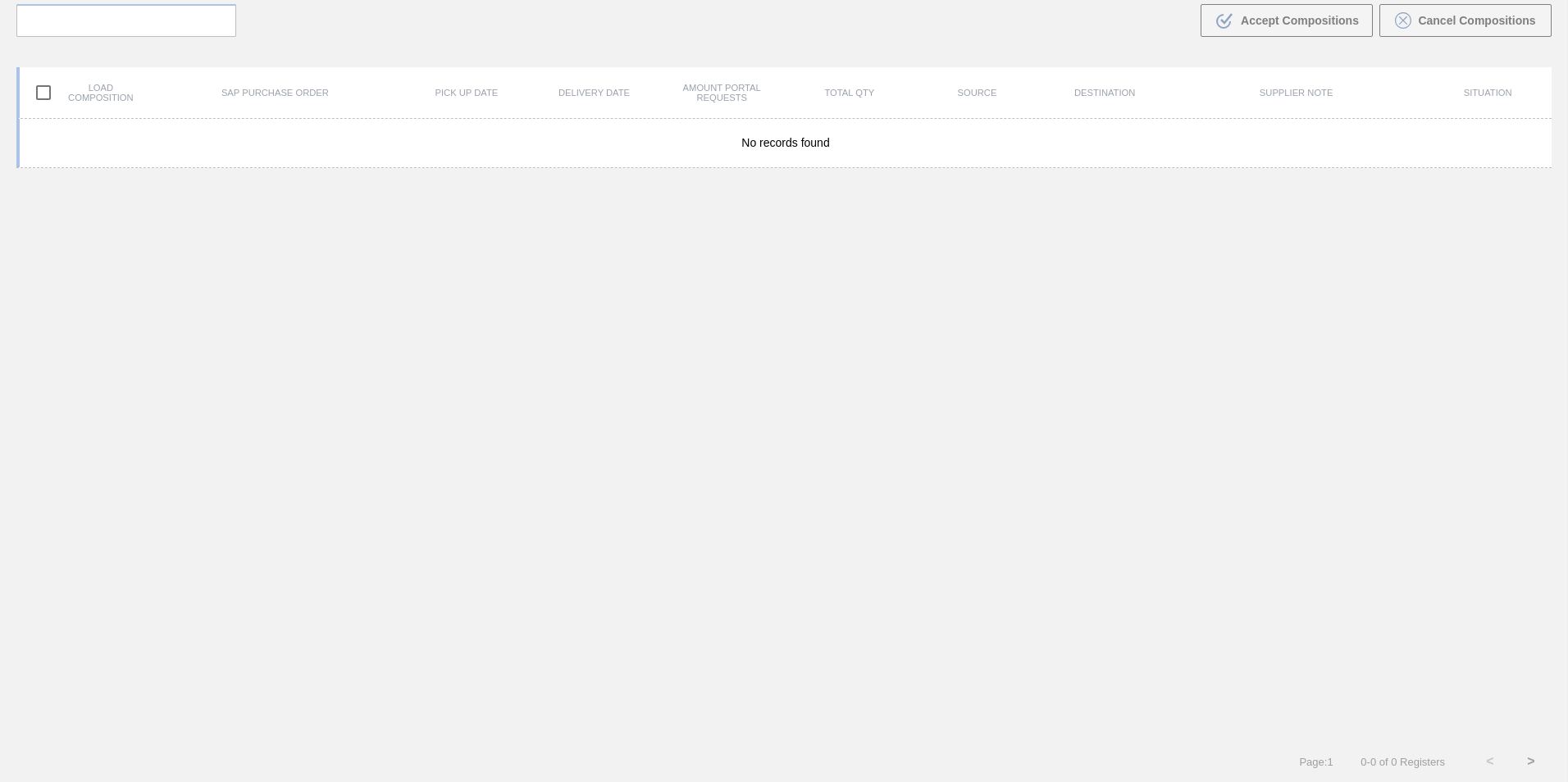
scroll to position [118, 0]
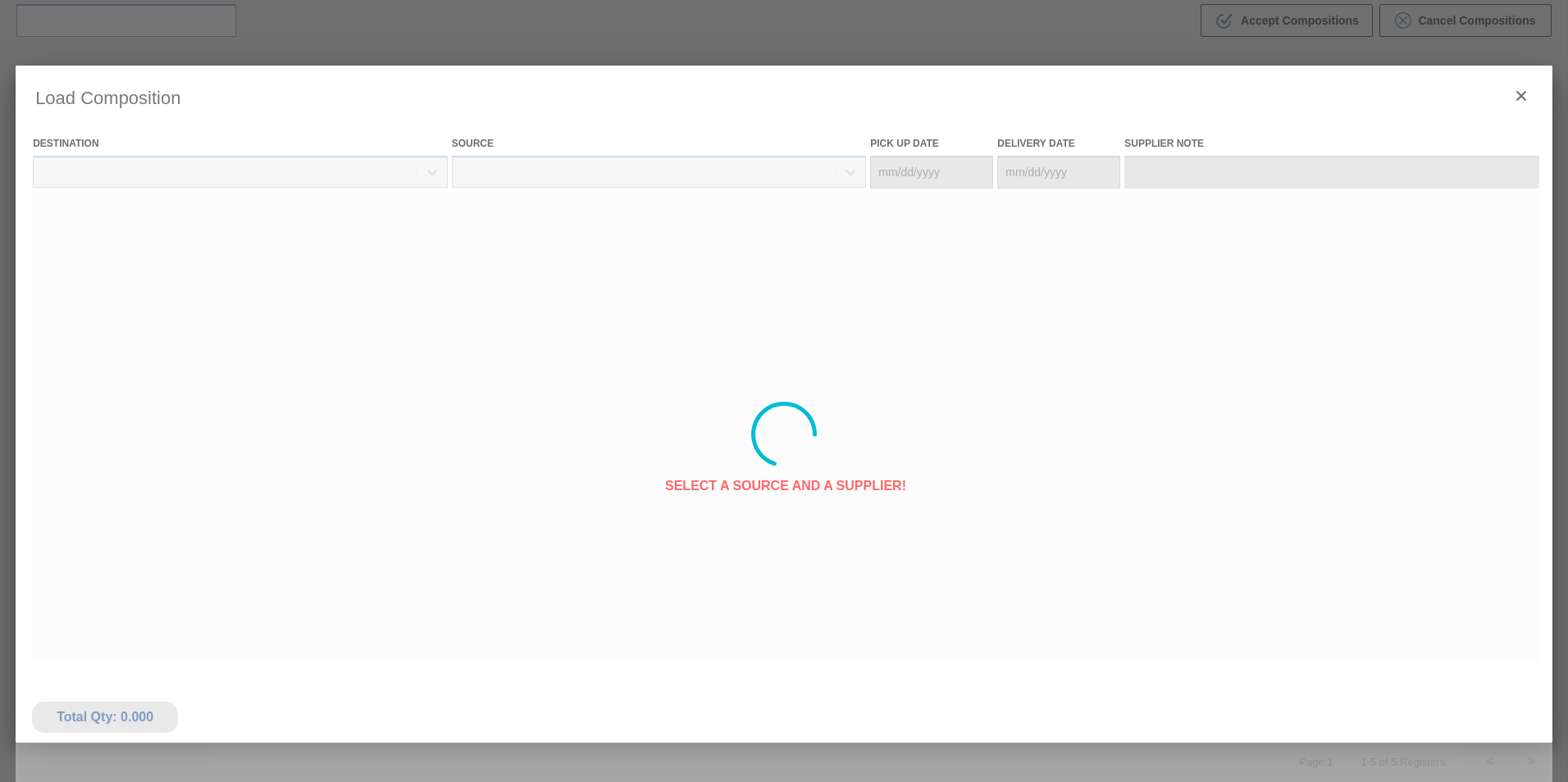
type Date "[DATE]"
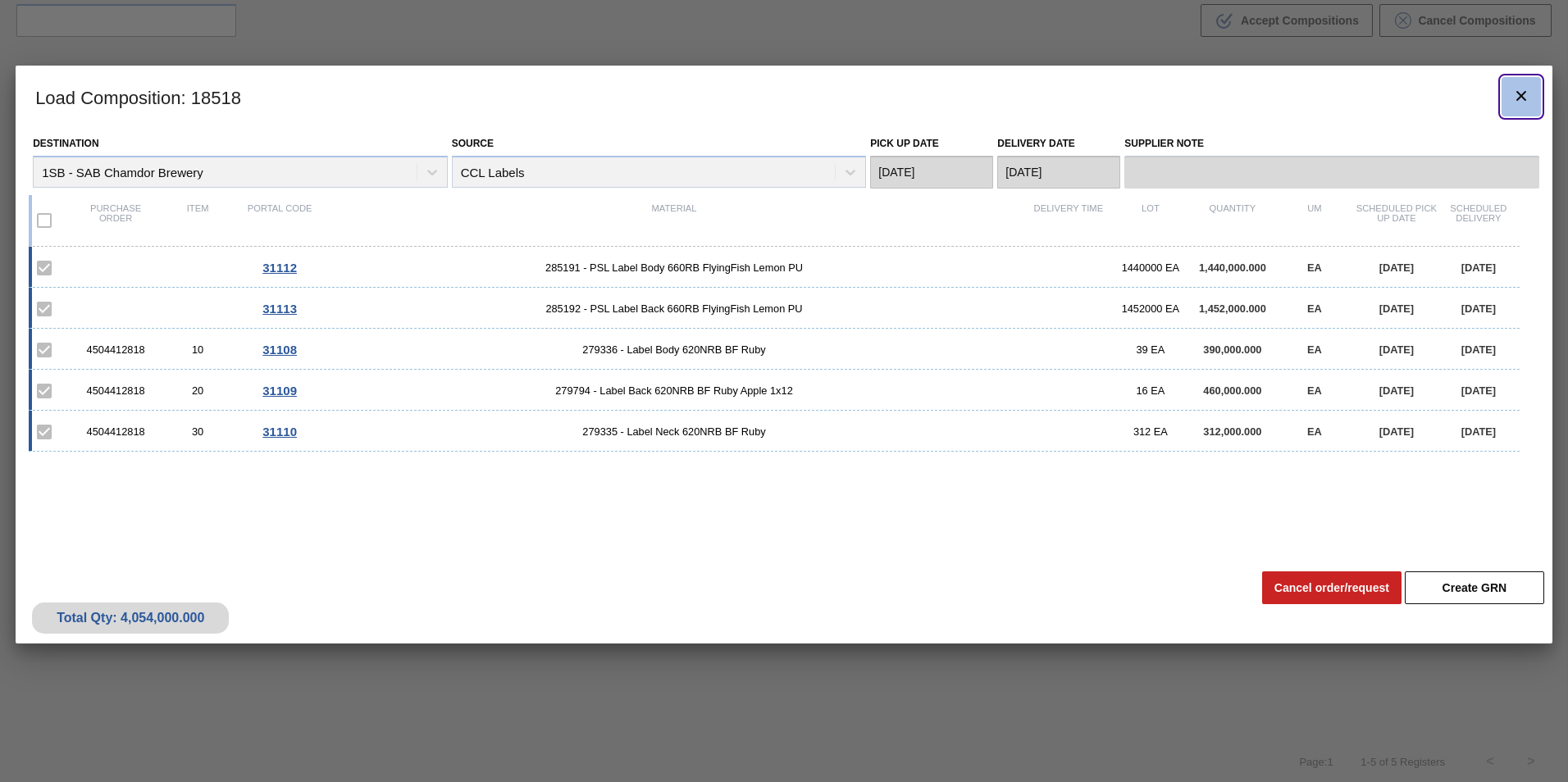
click at [1523, 97] on icon "botão de ícone" at bounding box center [1521, 96] width 10 height 10
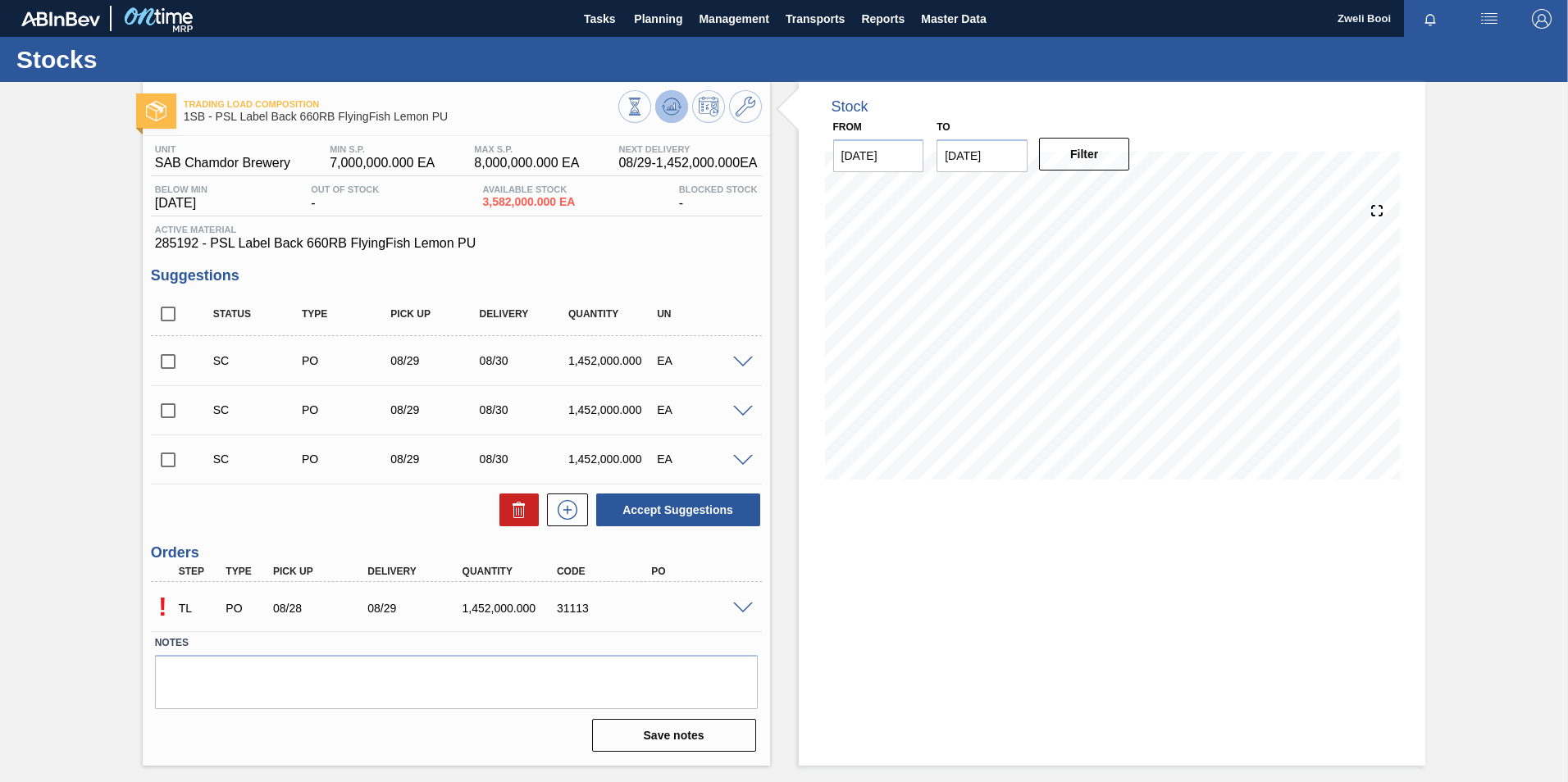
click at [670, 104] on icon at bounding box center [671, 106] width 20 height 20
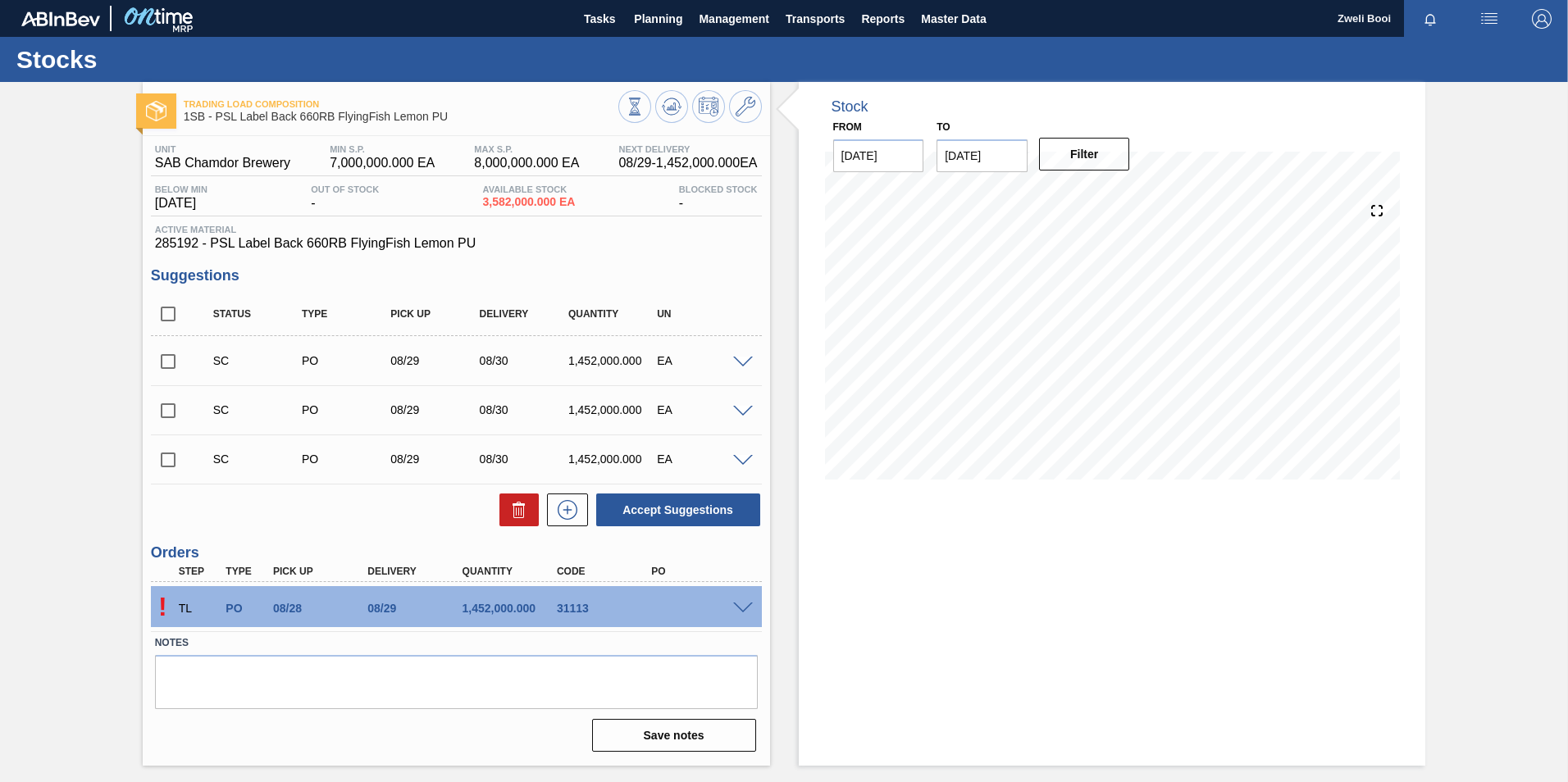
click at [747, 613] on div "! TL PO 08/28 08/29 1,452,000.000 31113" at bounding box center [456, 607] width 611 height 41
click at [744, 609] on span at bounding box center [743, 608] width 20 height 12
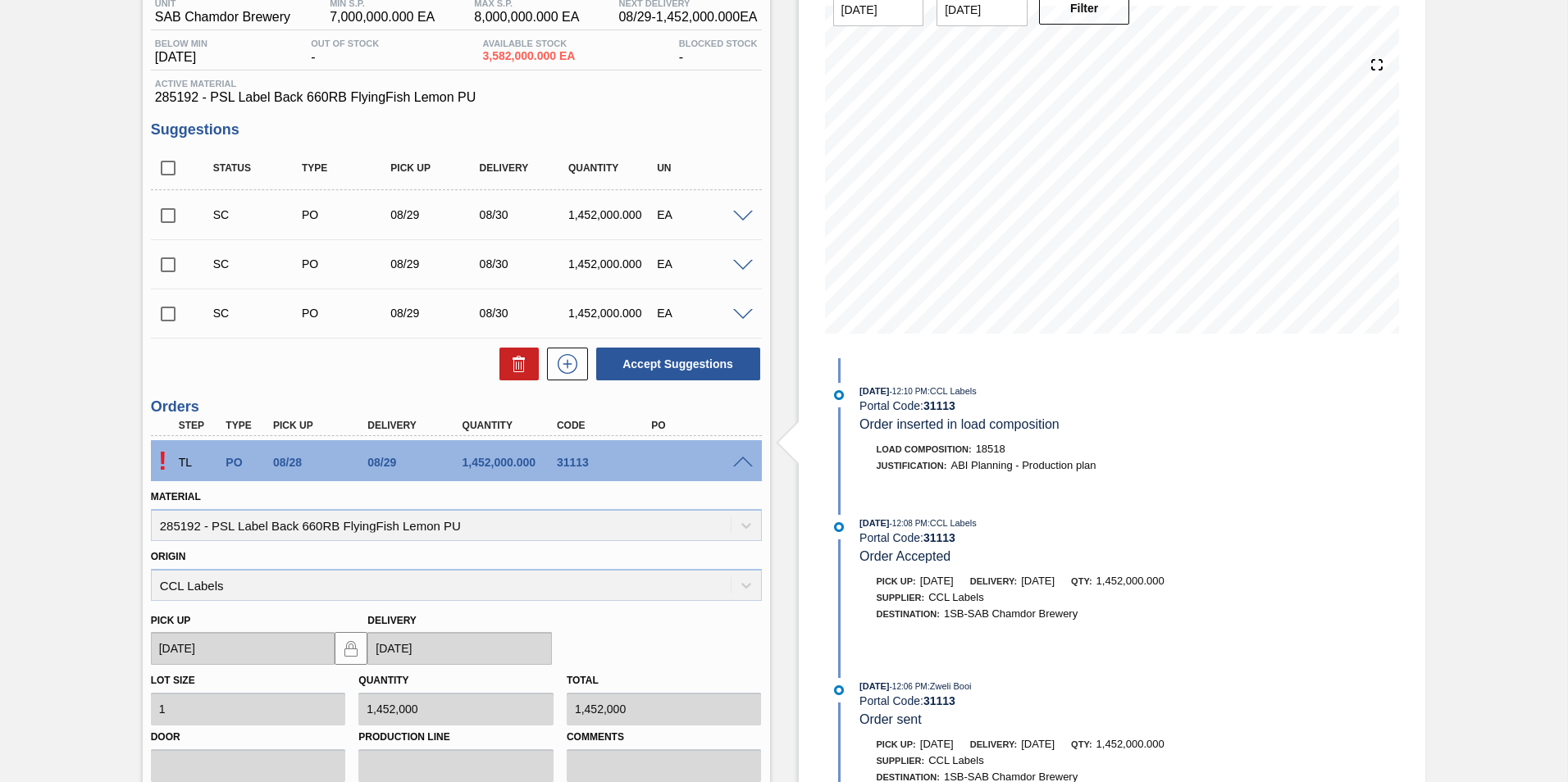
scroll to position [164, 0]
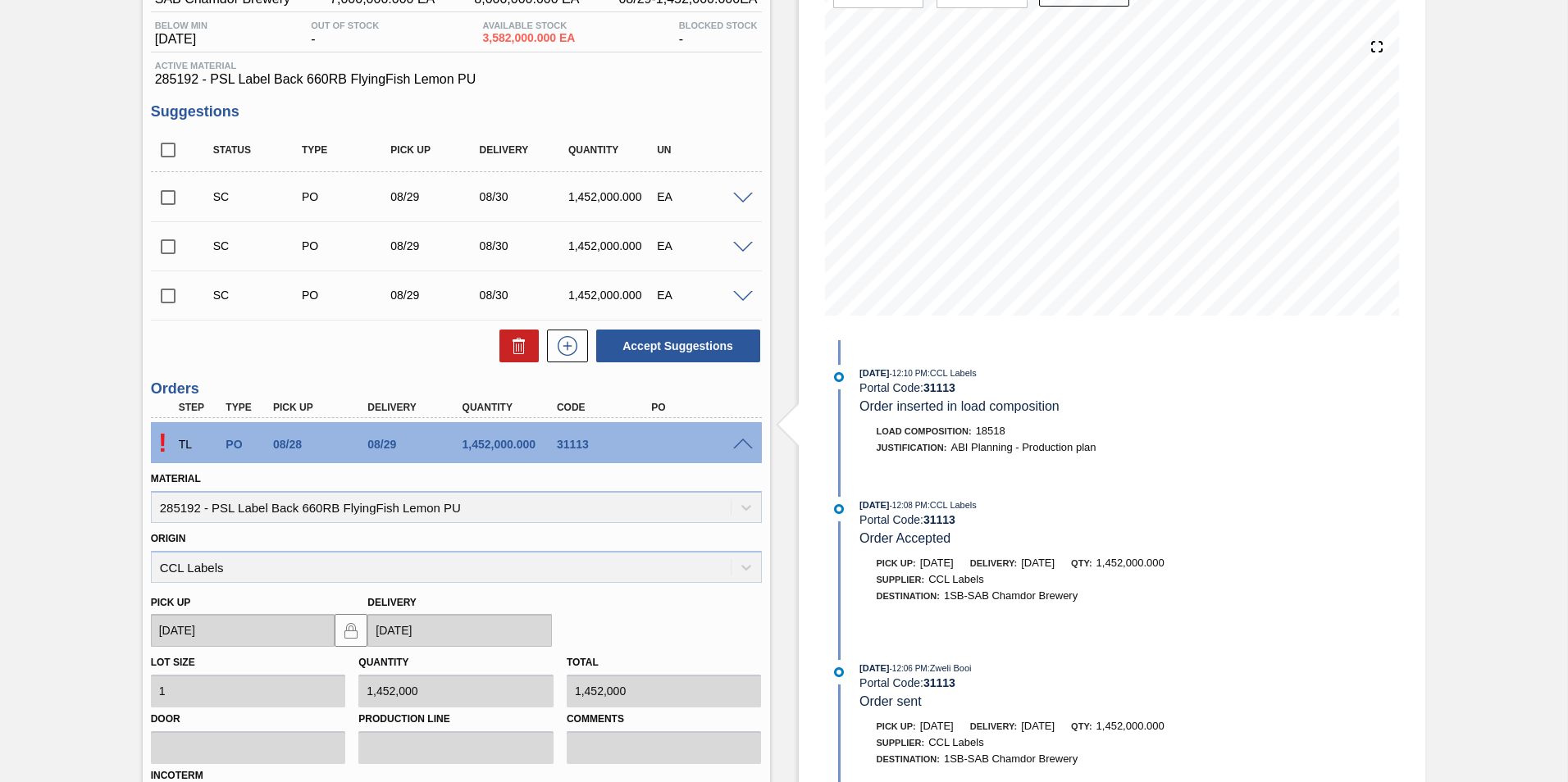
click at [733, 445] on span at bounding box center [743, 444] width 20 height 12
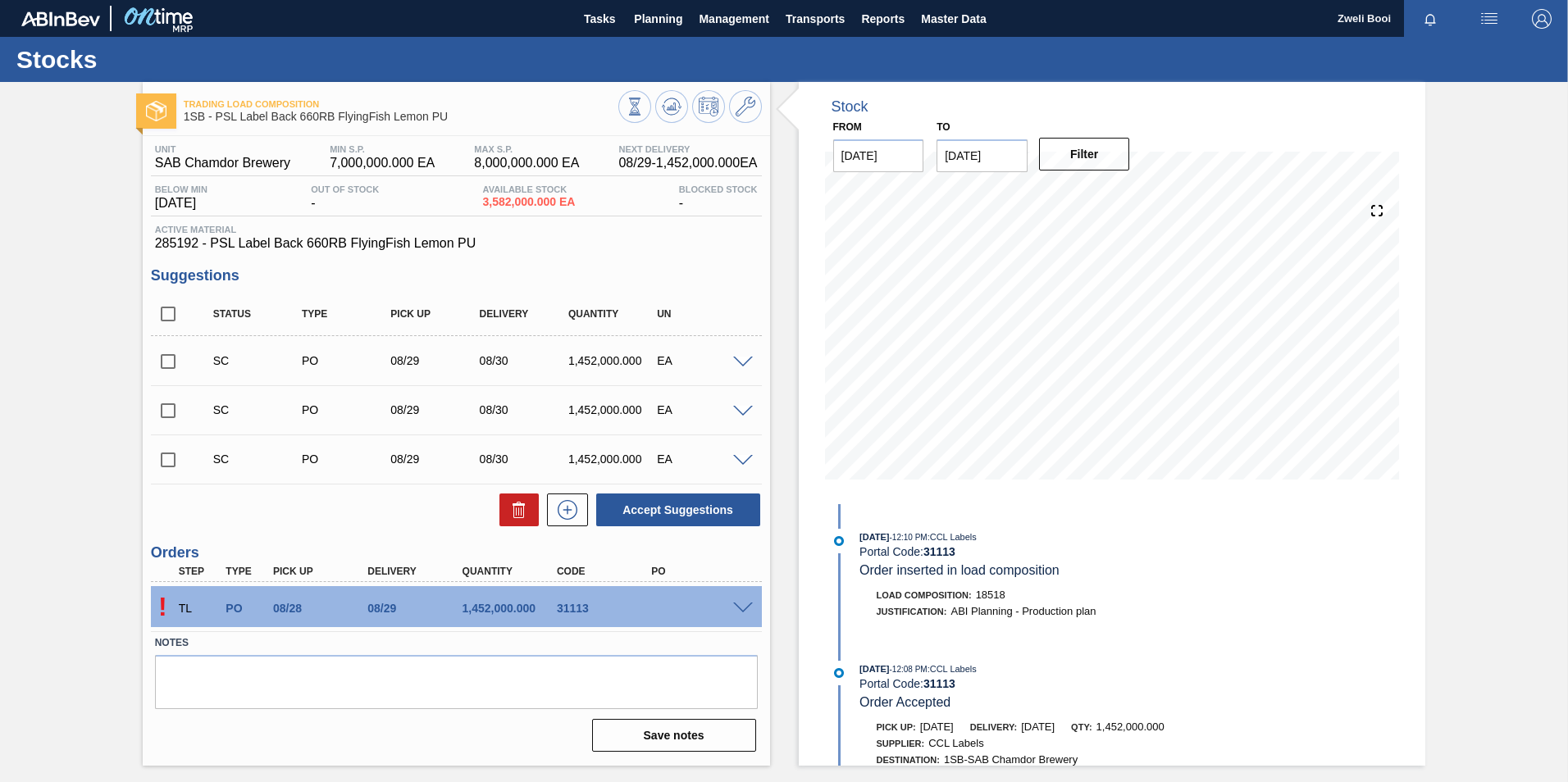
scroll to position [0, 0]
click at [679, 111] on icon at bounding box center [671, 106] width 20 height 20
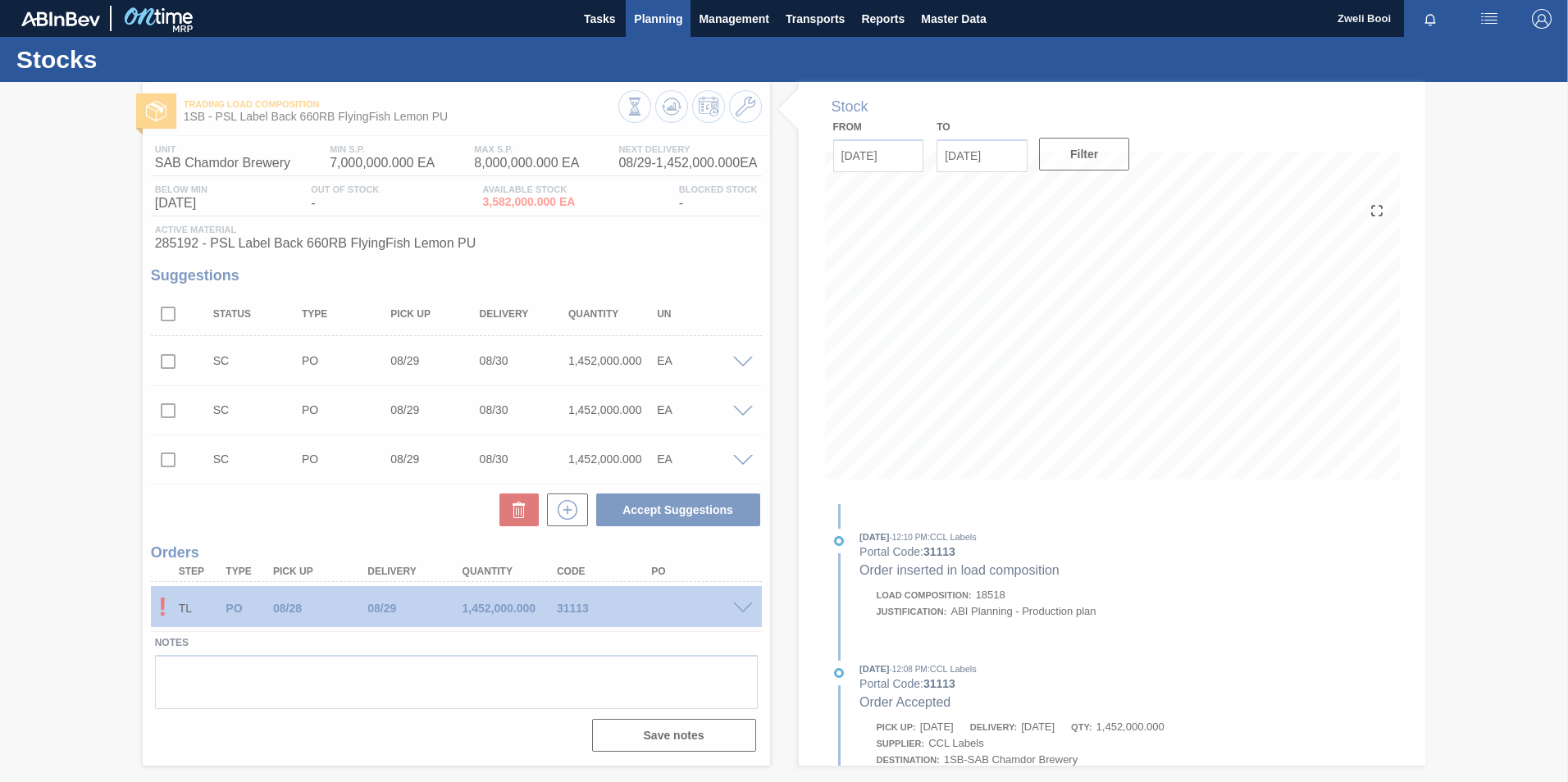
click at [663, 30] on button "Planning" at bounding box center [658, 18] width 65 height 37
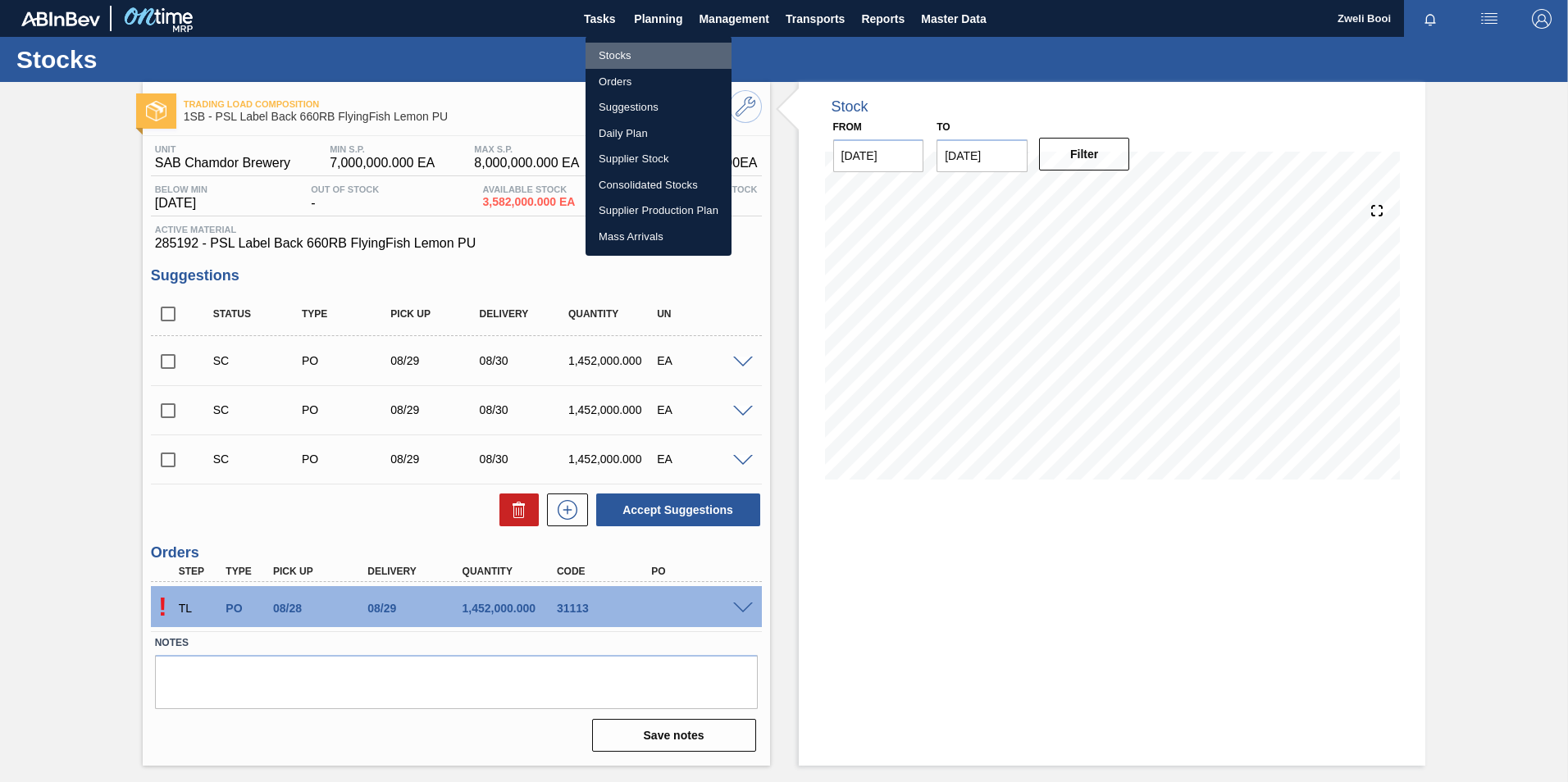
click at [639, 60] on li "Stocks" at bounding box center [658, 56] width 146 height 26
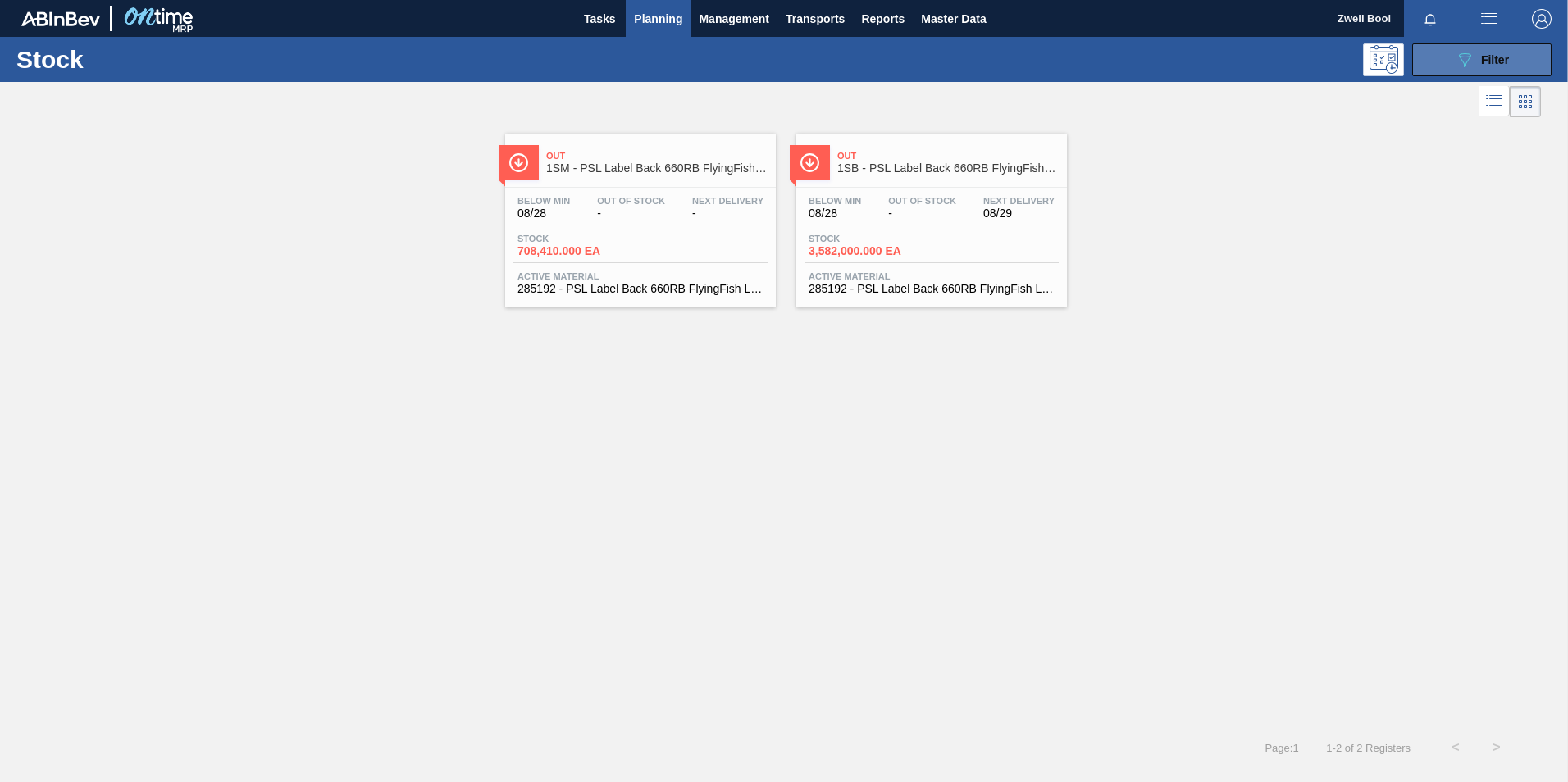
click at [1518, 57] on button "089F7B8B-B2A5-4AFE-B5C0-19BA573D28AC Filter" at bounding box center [1481, 59] width 140 height 33
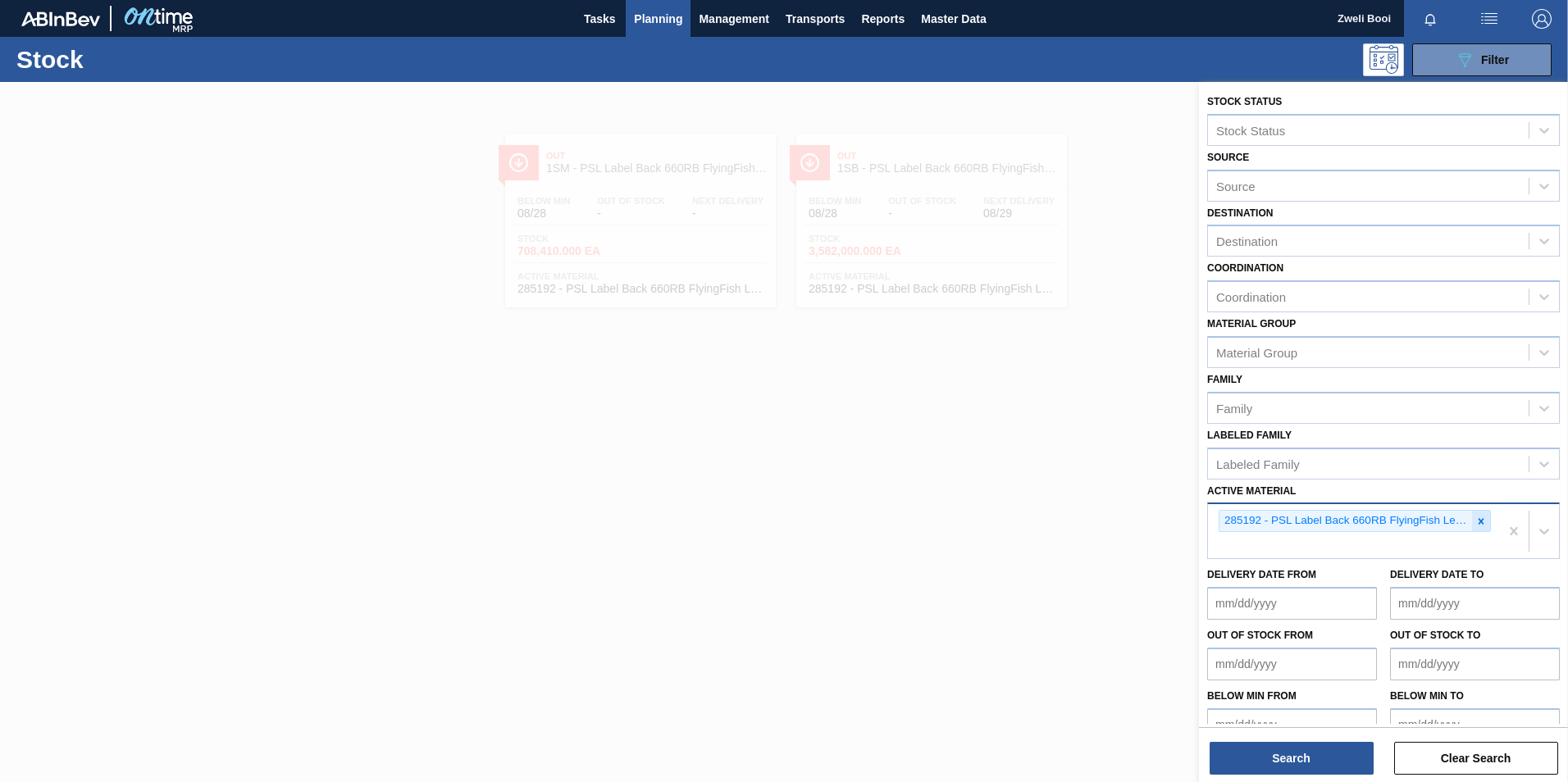
click at [1484, 523] on div at bounding box center [1480, 521] width 18 height 21
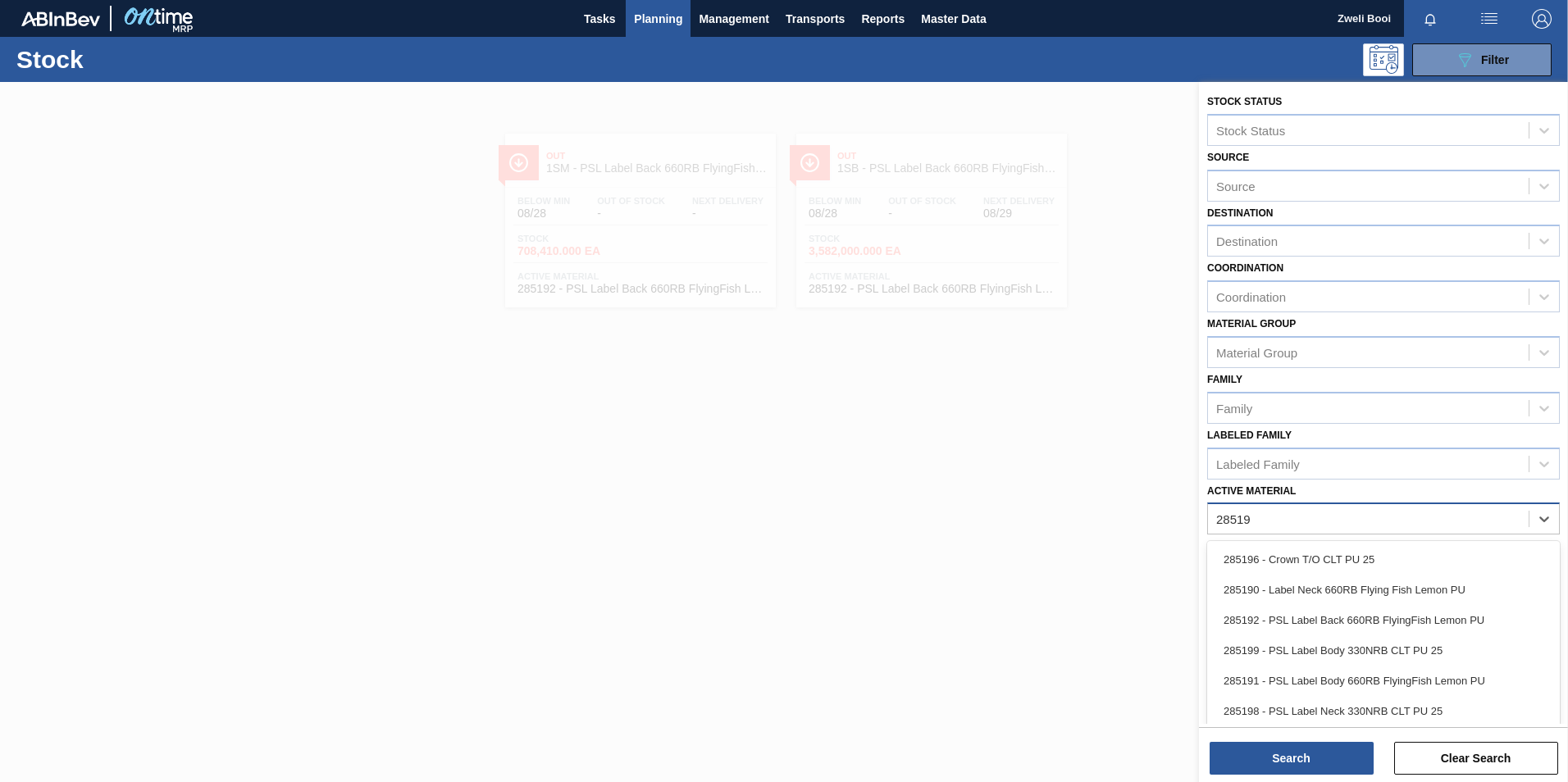
type Material "285191"
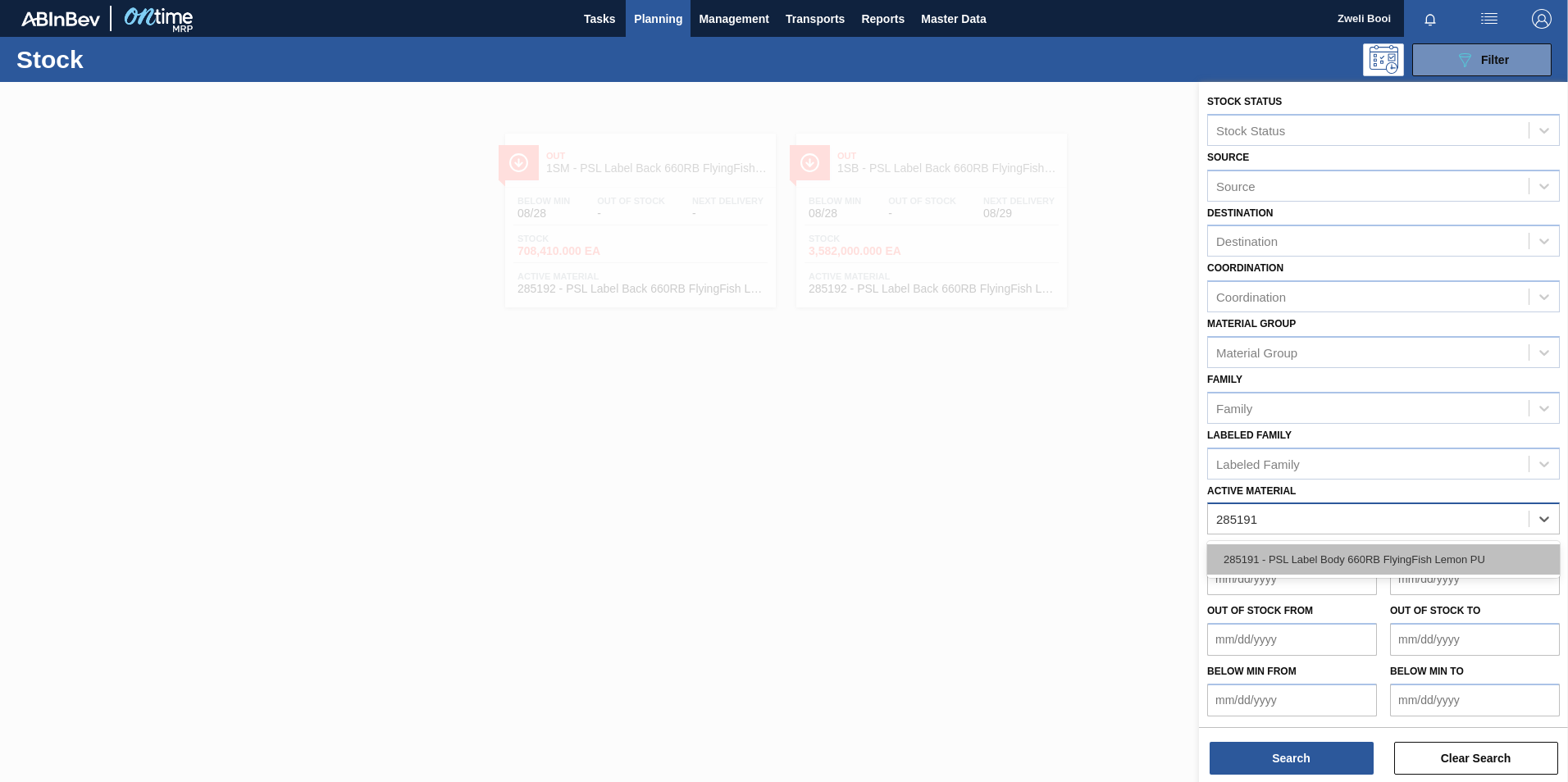
click at [1380, 568] on div "285191 - PSL Label Body 660RB FlyingFish Lemon PU" at bounding box center [1383, 559] width 352 height 30
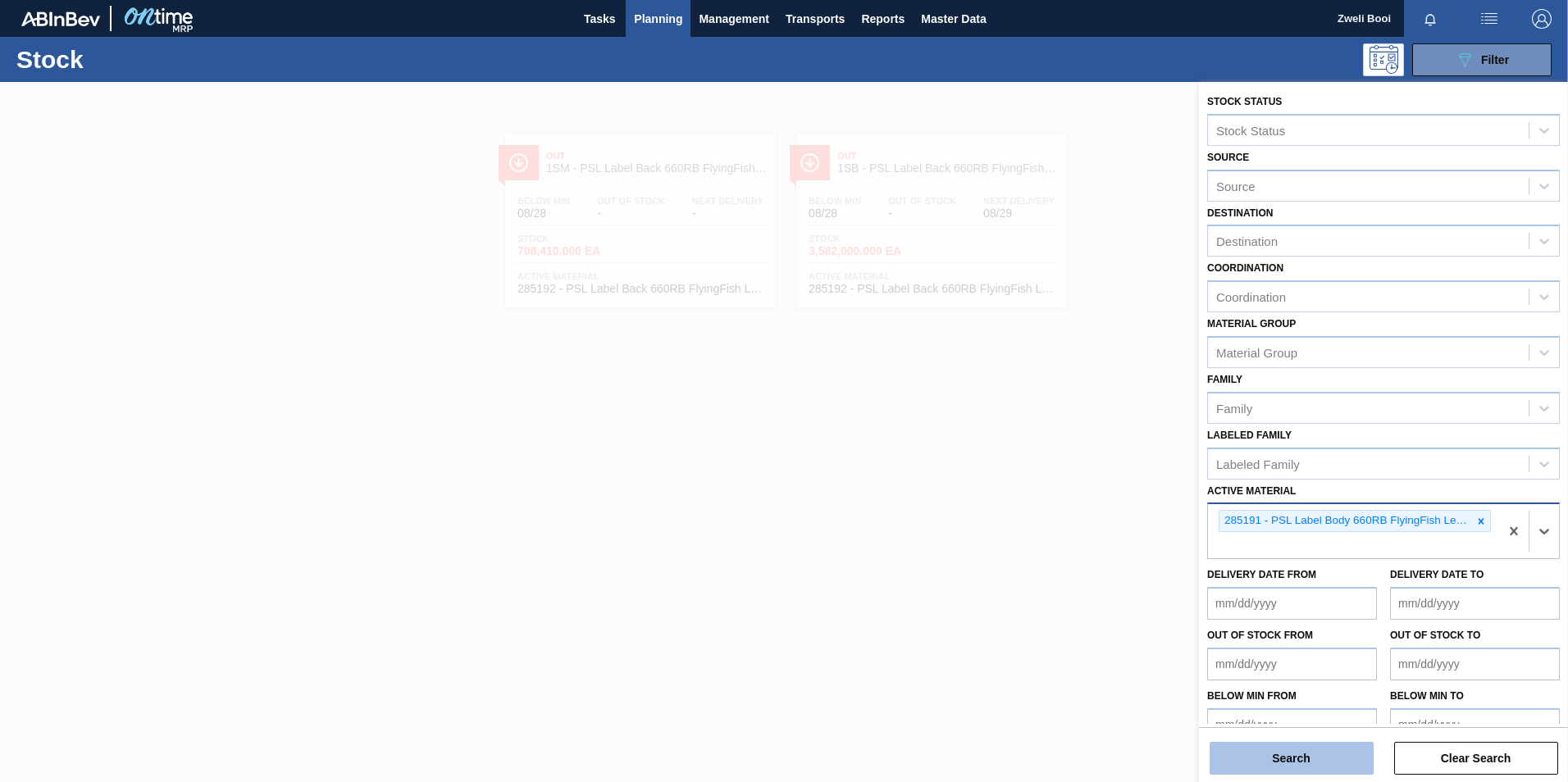
click at [1319, 761] on button "Search" at bounding box center [1291, 758] width 164 height 33
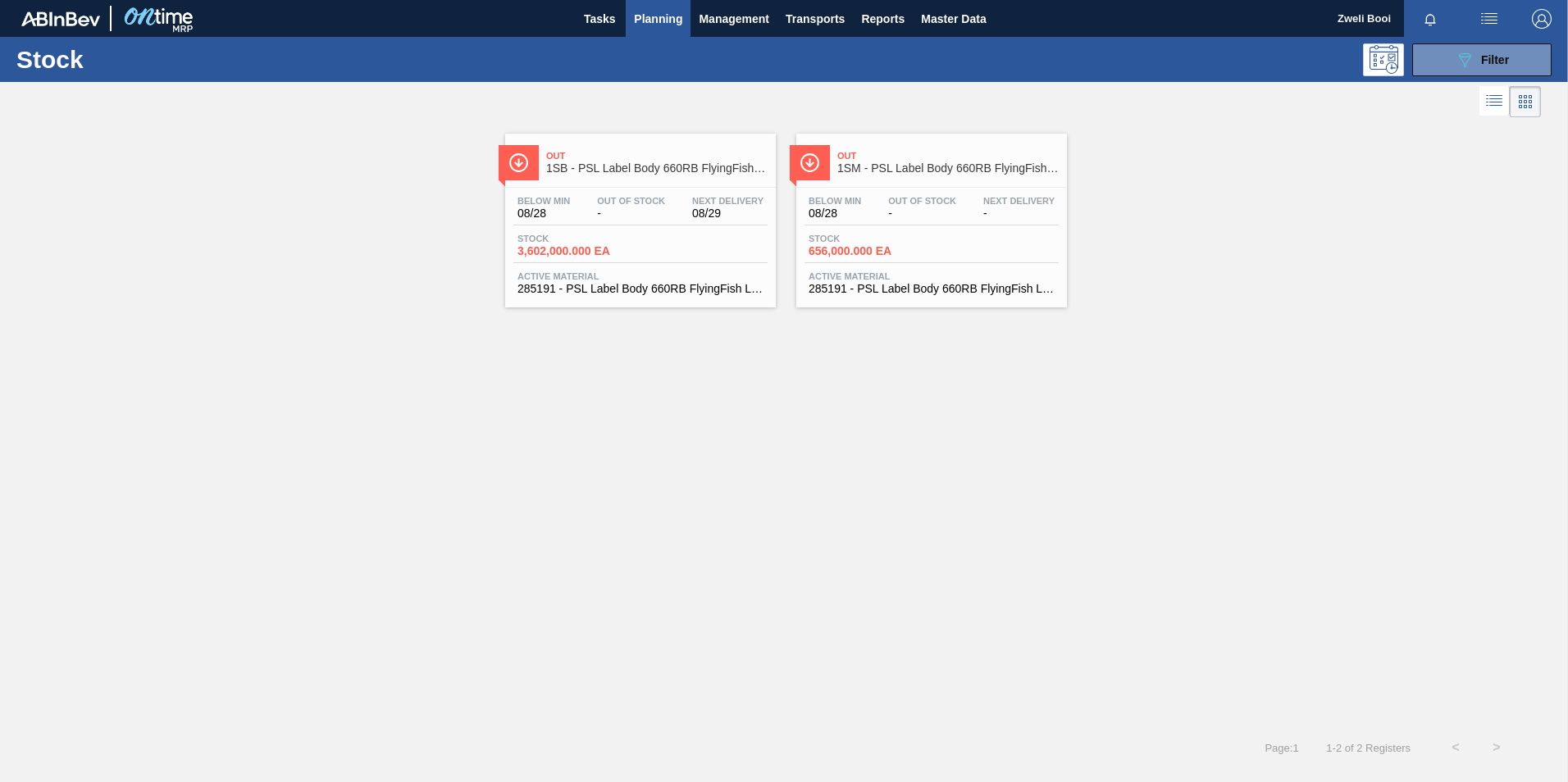
click at [701, 256] on div "Stock 3,602,000.000 EA" at bounding box center [640, 248] width 254 height 30
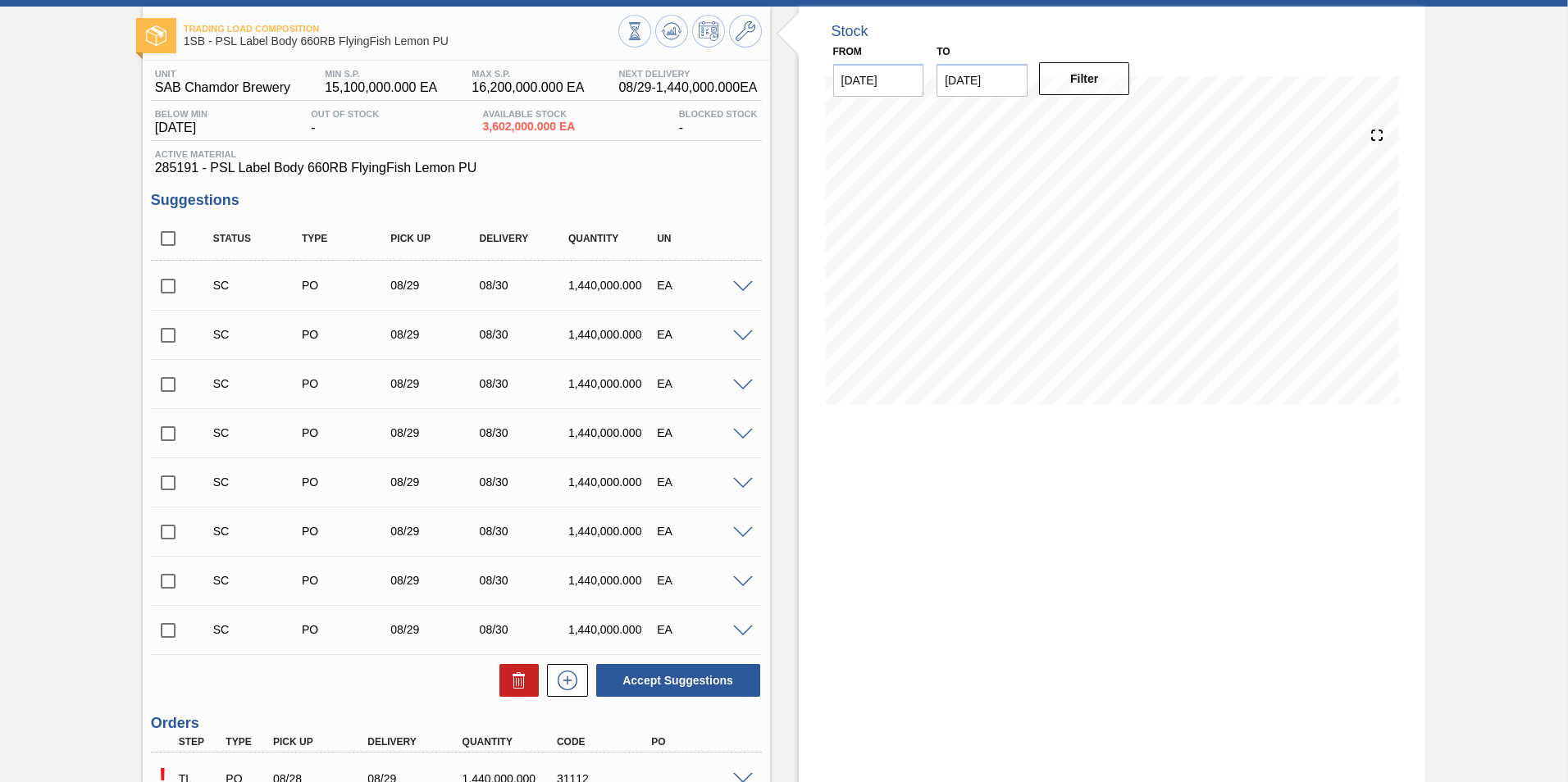
scroll to position [229, 0]
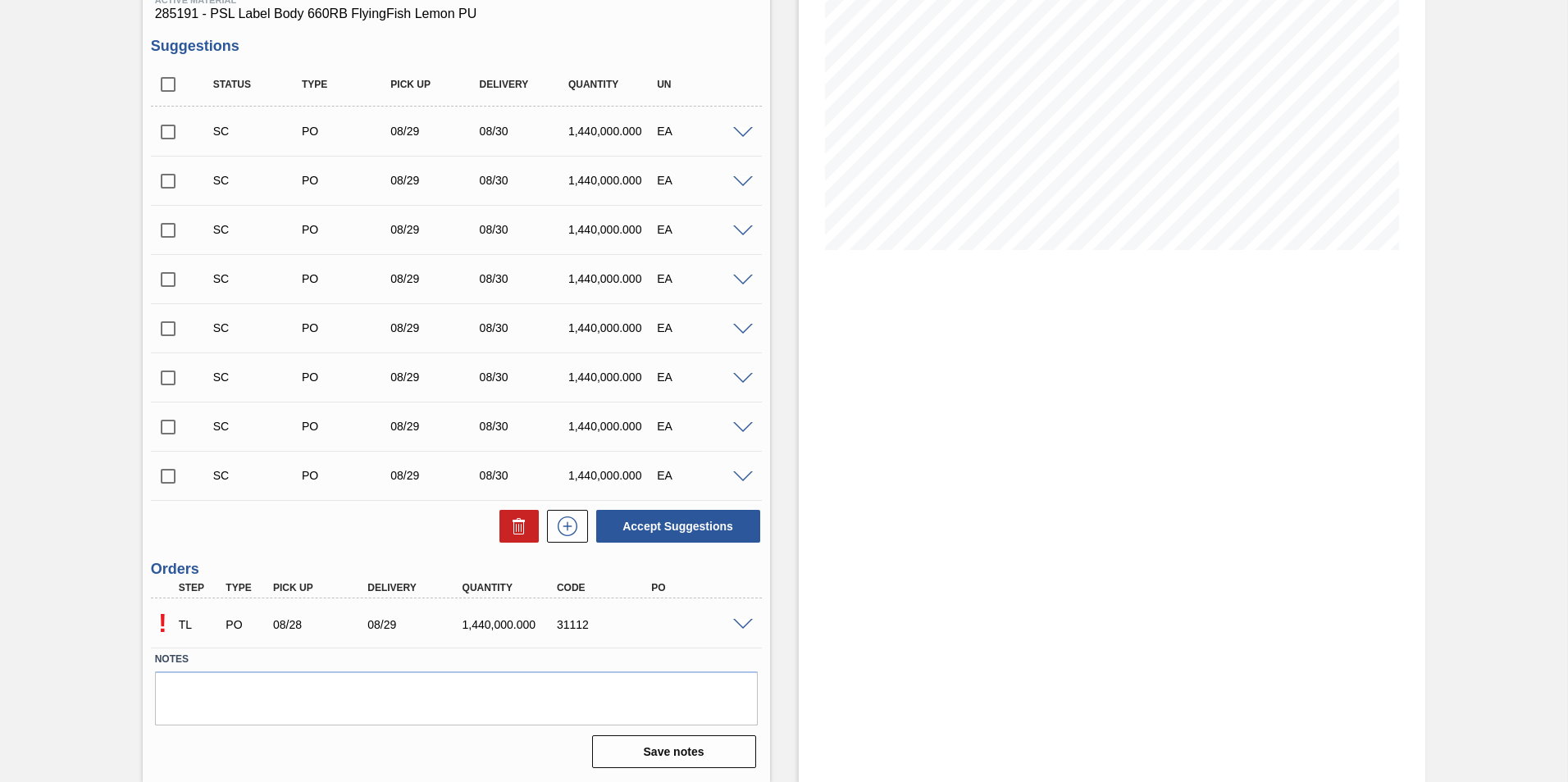
click at [744, 628] on span at bounding box center [743, 625] width 20 height 12
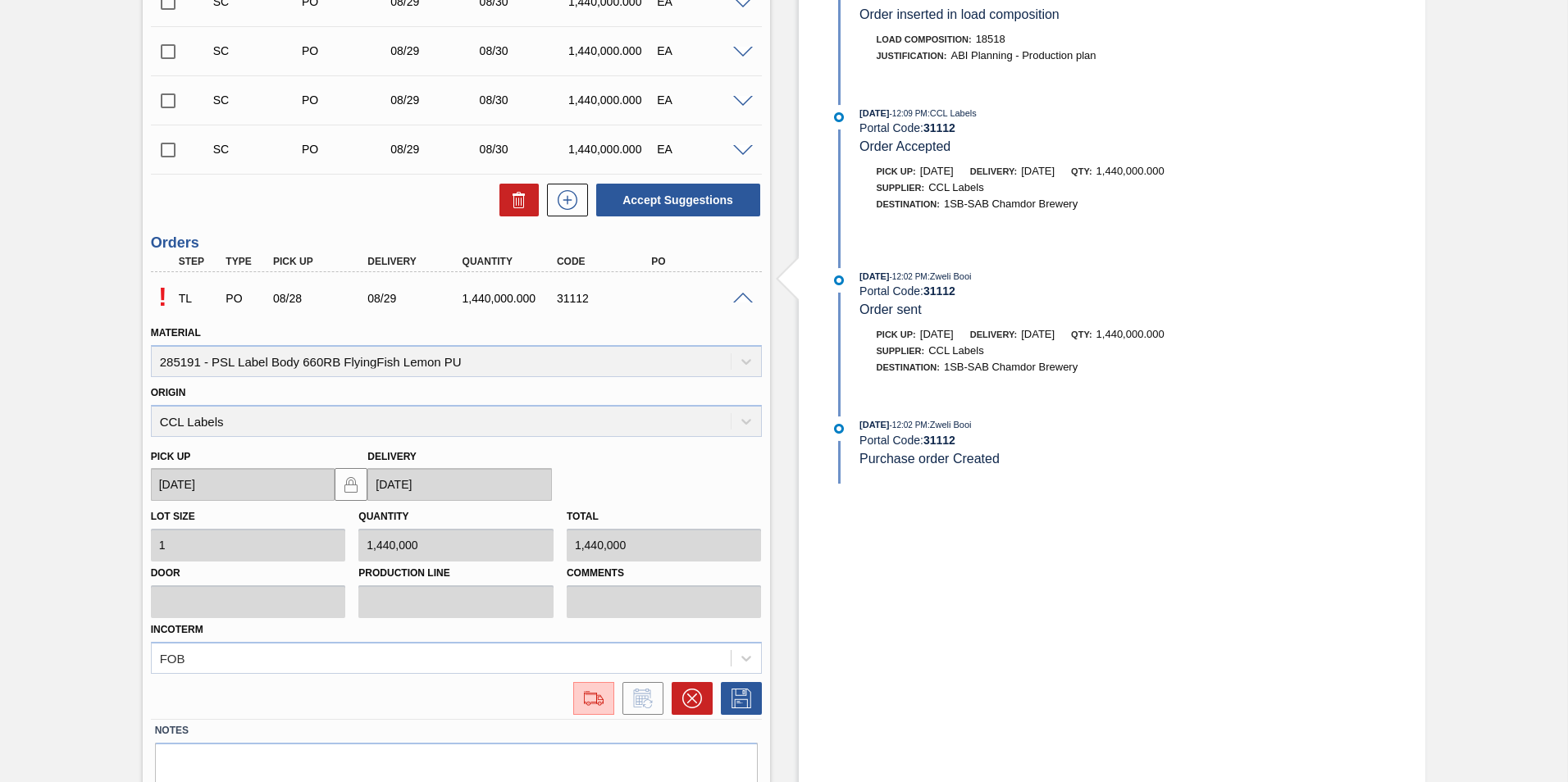
scroll to position [557, 0]
click at [601, 713] on button at bounding box center [594, 697] width 41 height 33
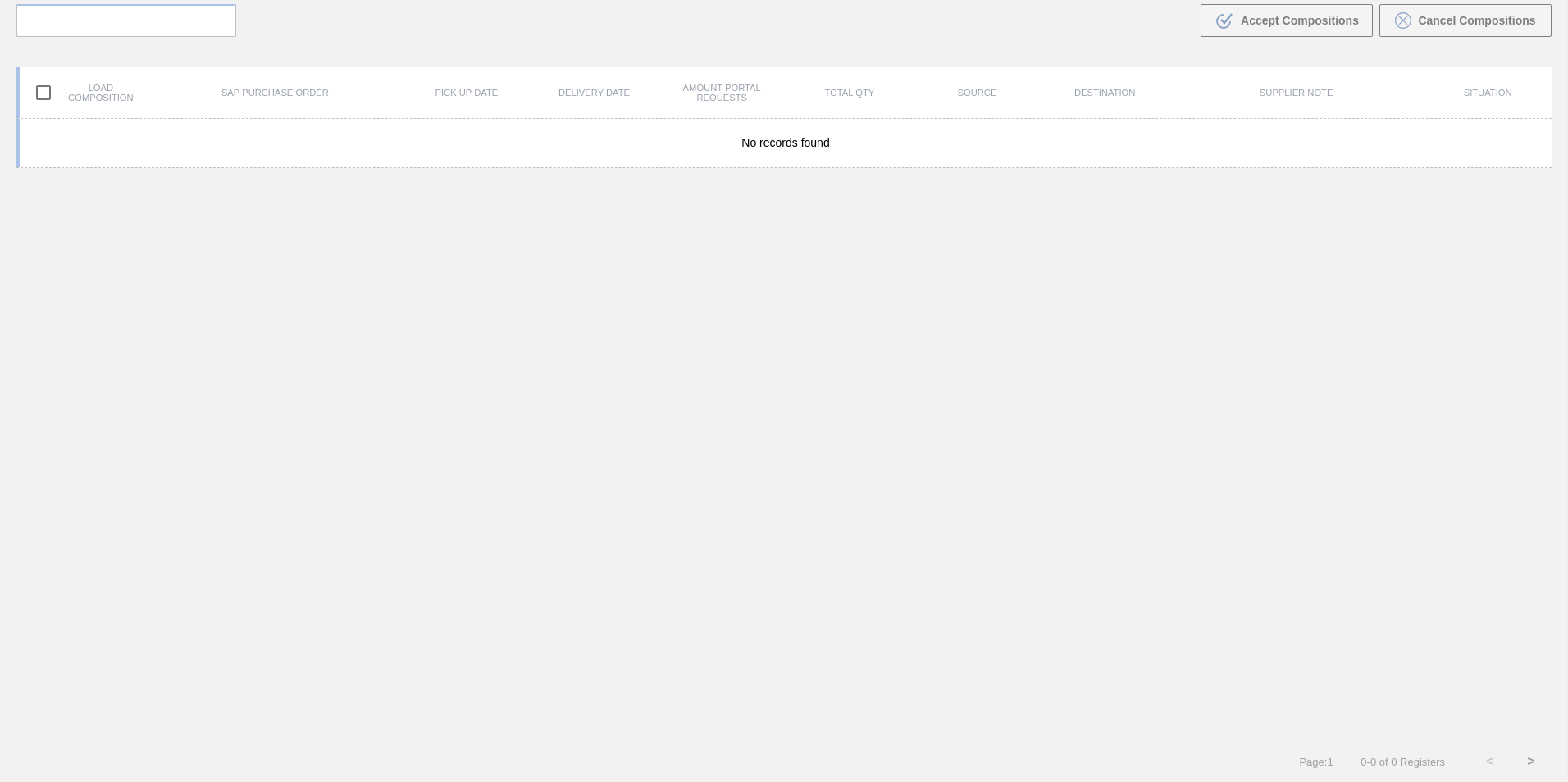
scroll to position [118, 0]
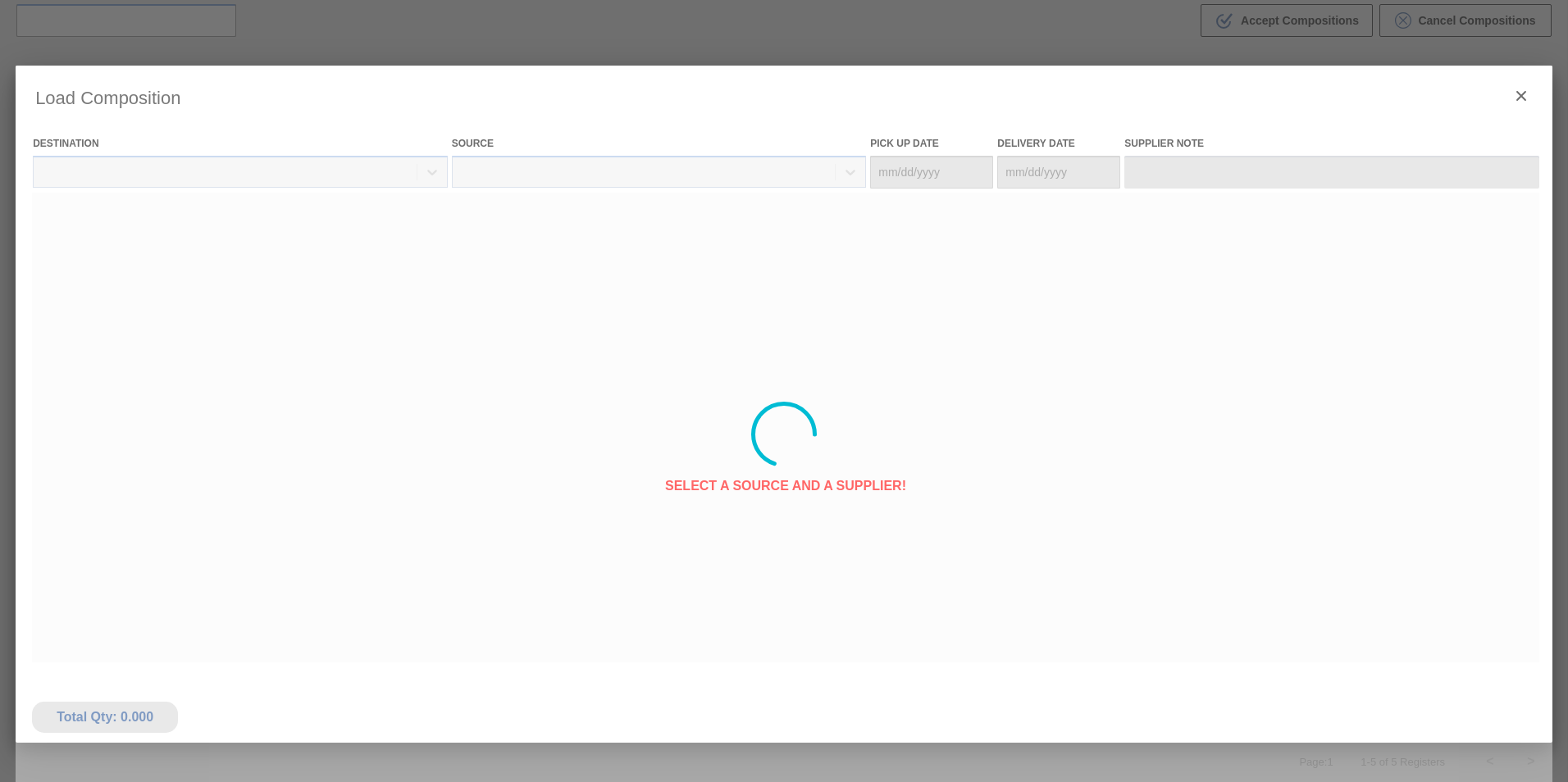
type Date "[DATE]"
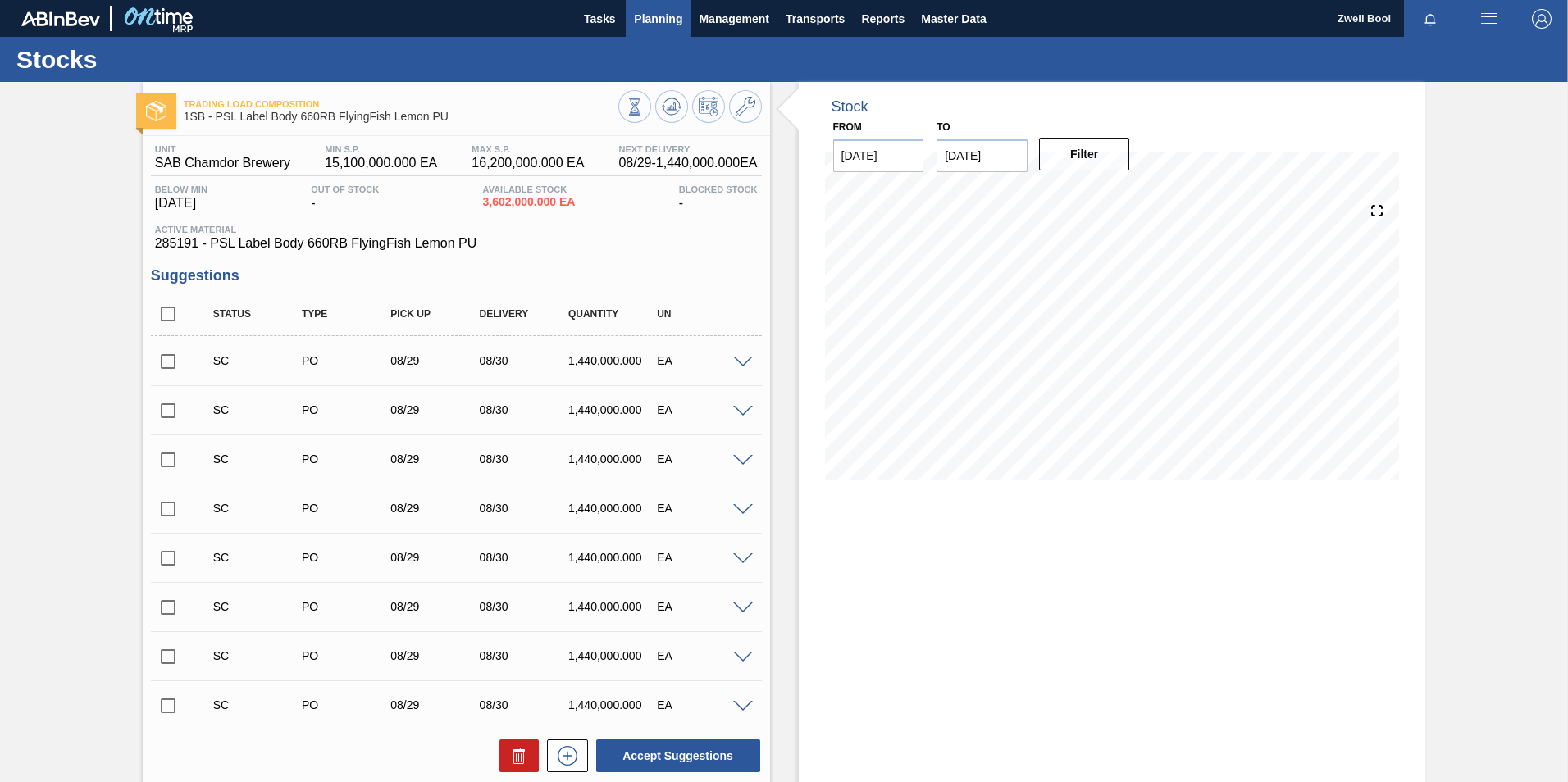
click at [663, 23] on span "Planning" at bounding box center [658, 19] width 49 height 20
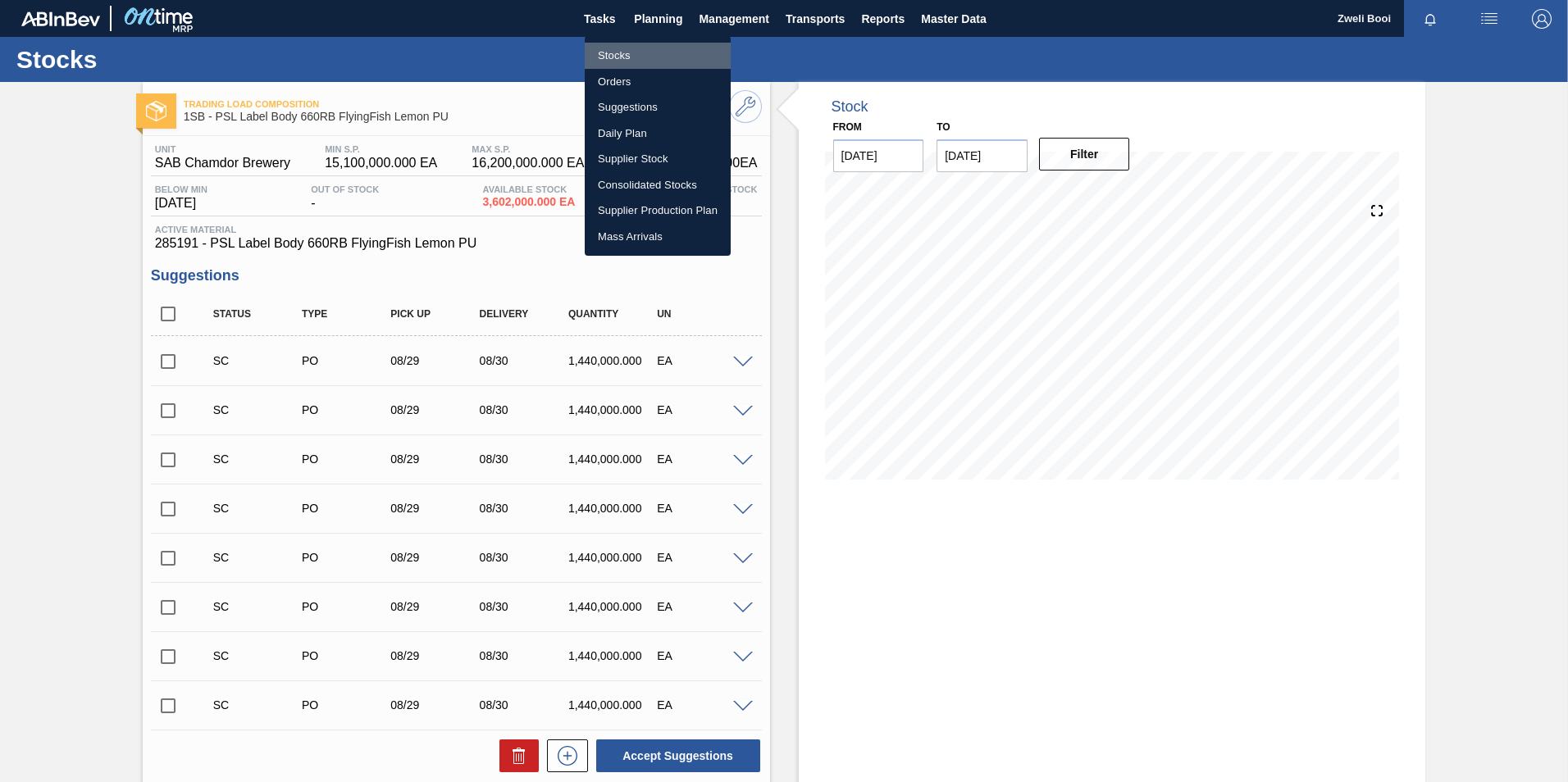
click at [630, 55] on li "Stocks" at bounding box center [658, 56] width 146 height 26
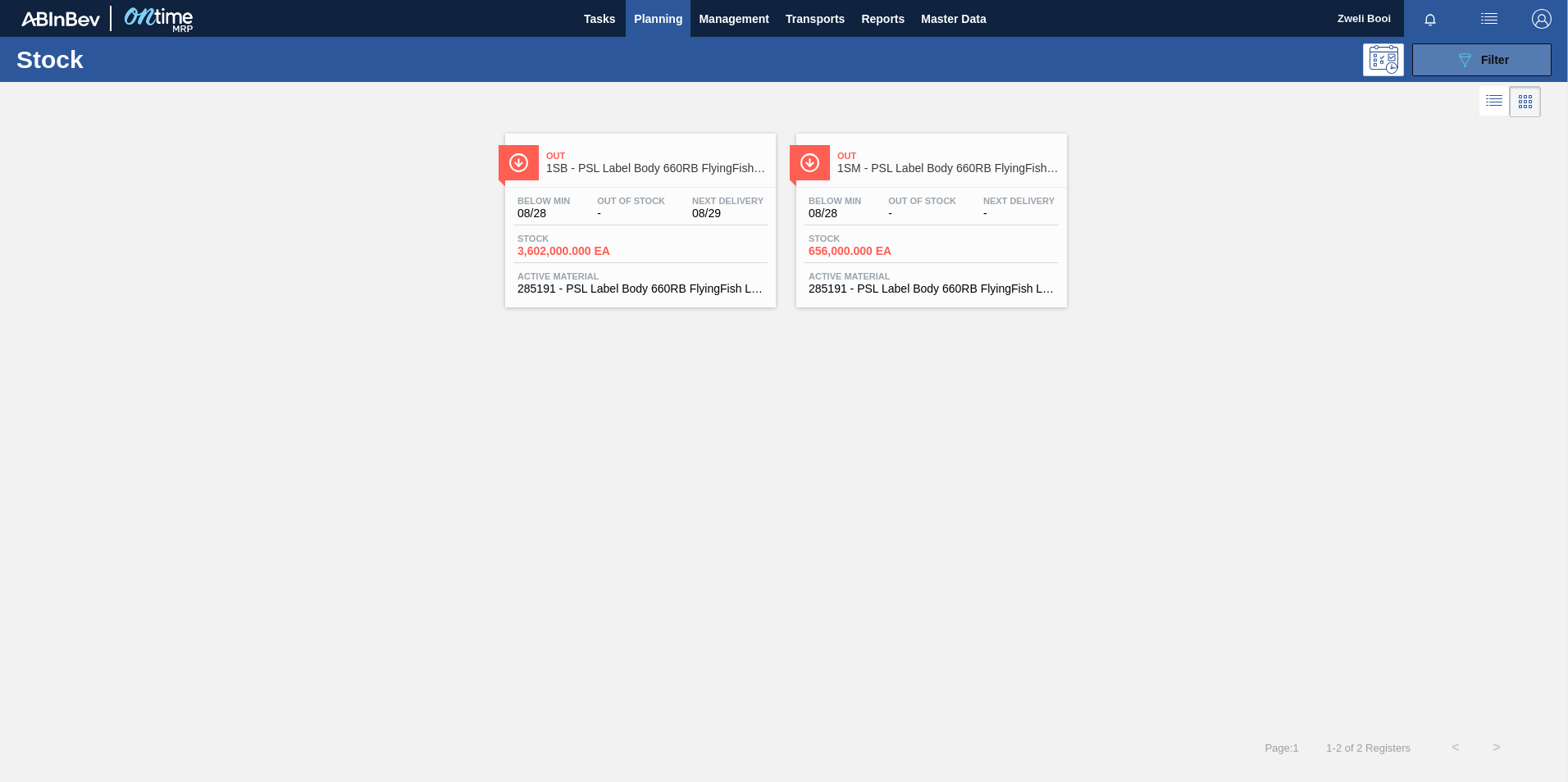
click at [1496, 62] on span "Filter" at bounding box center [1495, 60] width 28 height 13
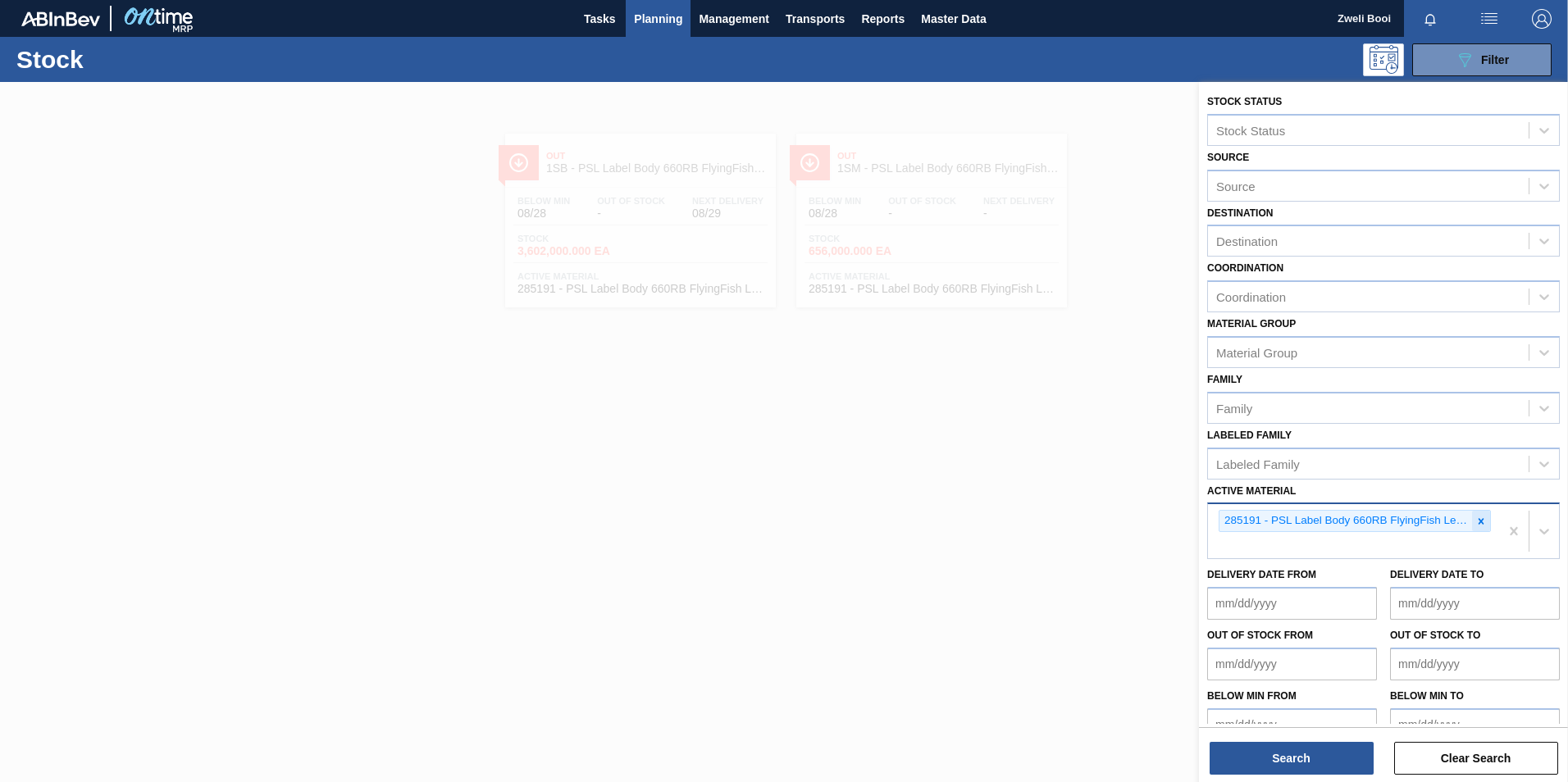
click at [1482, 516] on icon at bounding box center [1481, 522] width 11 height 11
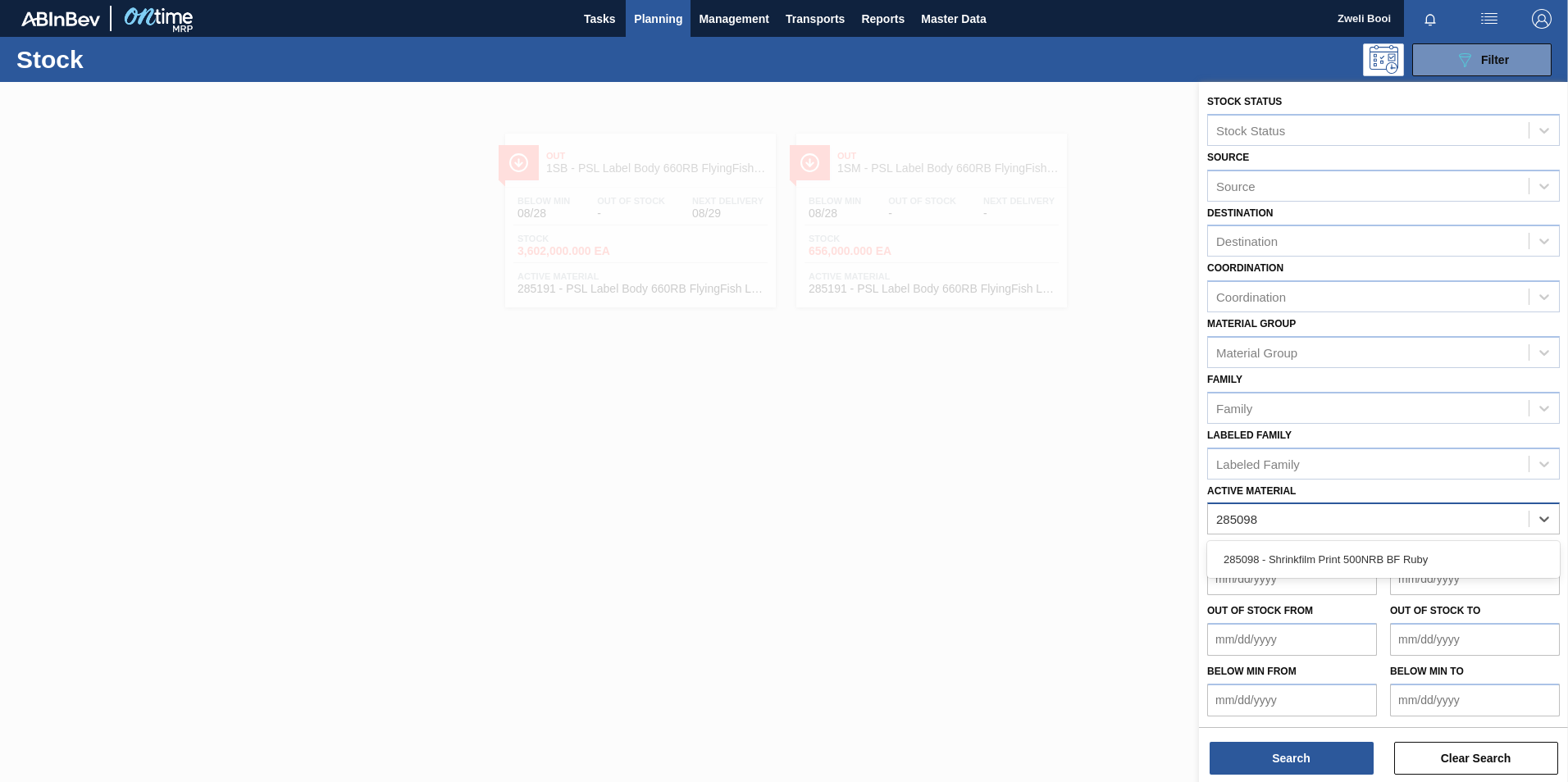
type Material "285098"
click at [1447, 66] on button "089F7B8B-B2A5-4AFE-B5C0-19BA573D28AC Filter" at bounding box center [1481, 59] width 140 height 33
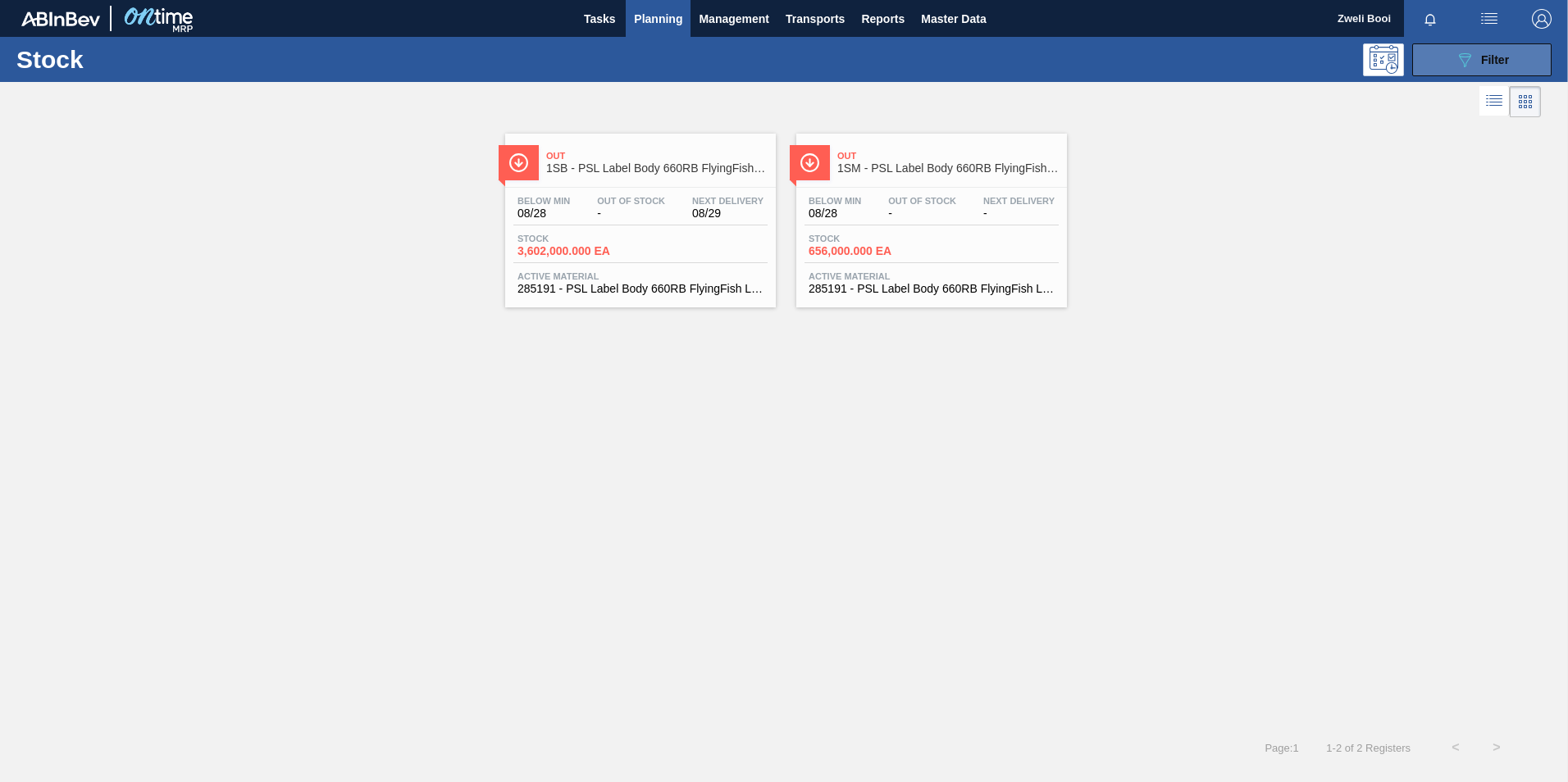
click at [1523, 52] on button "089F7B8B-B2A5-4AFE-B5C0-19BA573D28AC Filter" at bounding box center [1481, 59] width 140 height 33
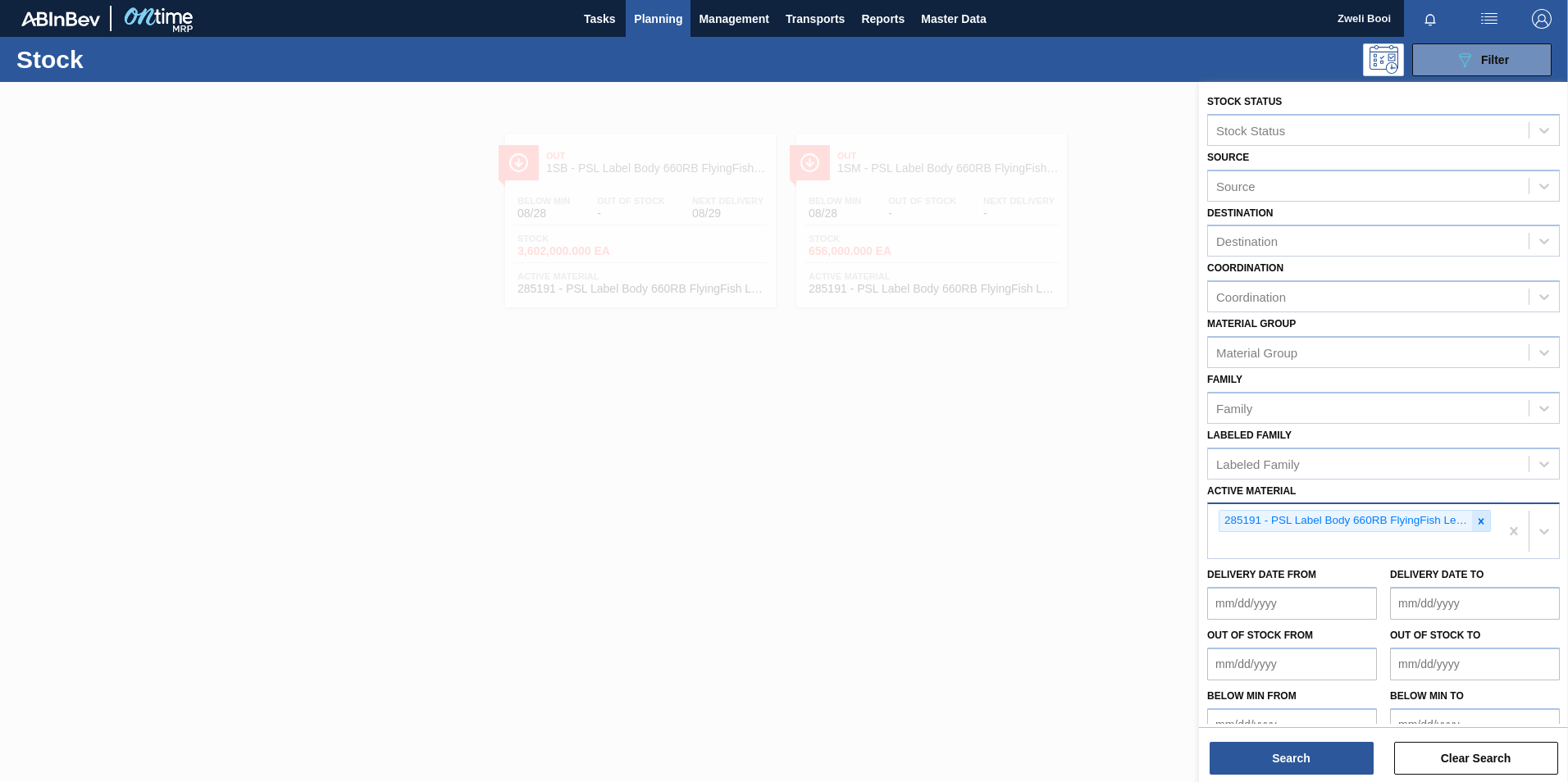
click at [1480, 524] on icon at bounding box center [1481, 521] width 6 height 6
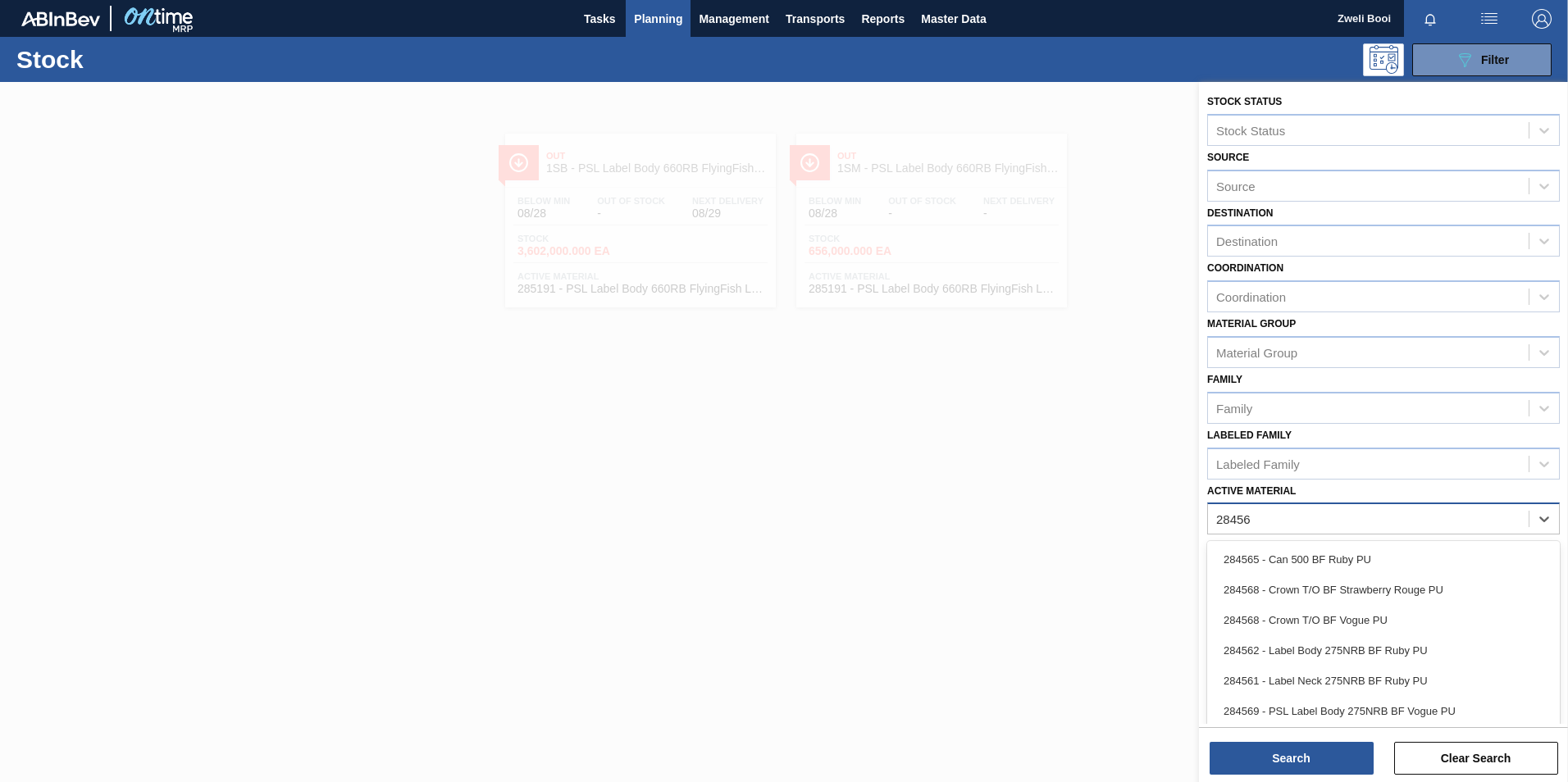
type Material "284567"
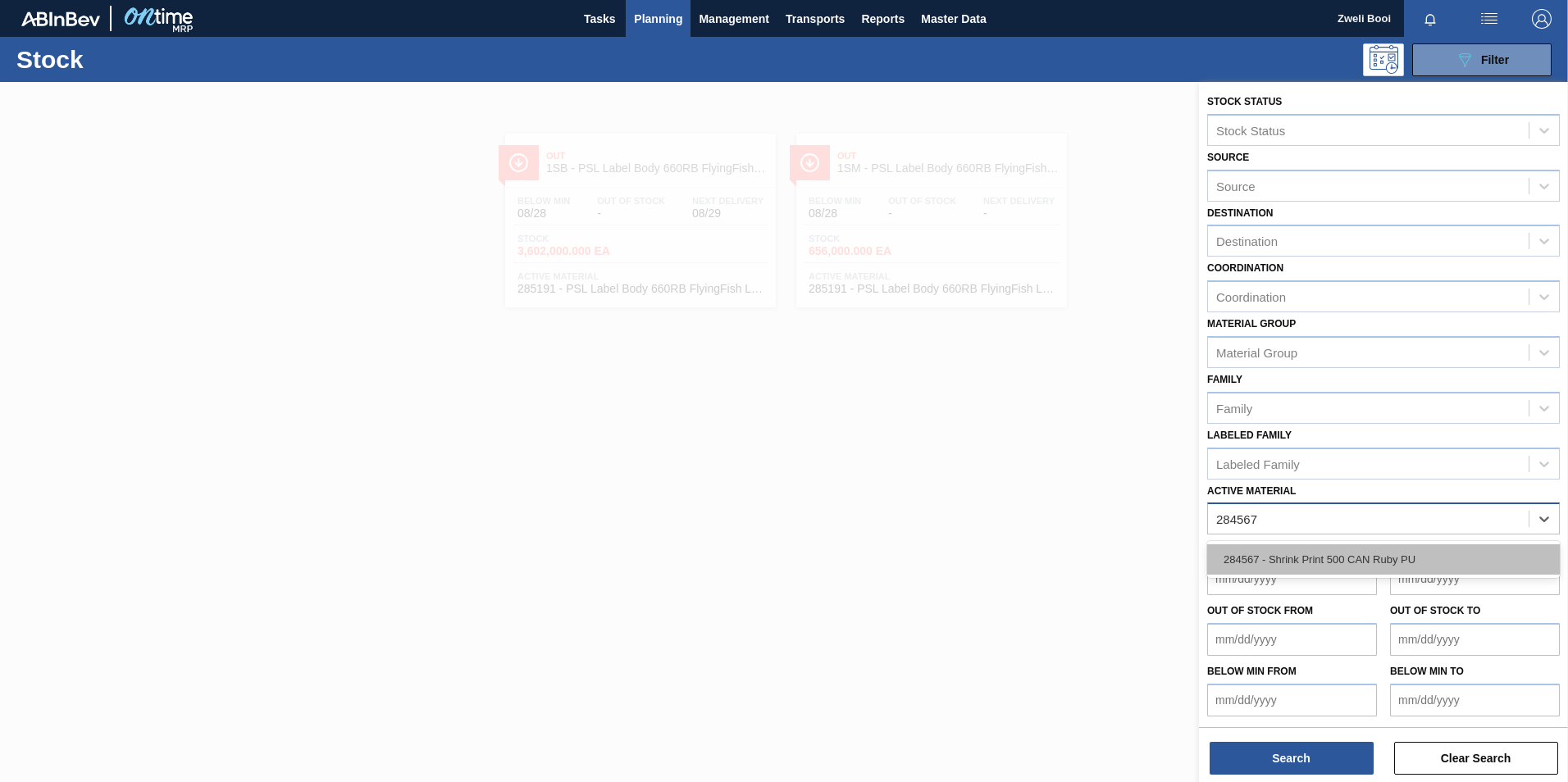
click at [1339, 558] on div "284567 - Shrink Print 500 CAN Ruby PU" at bounding box center [1383, 559] width 352 height 30
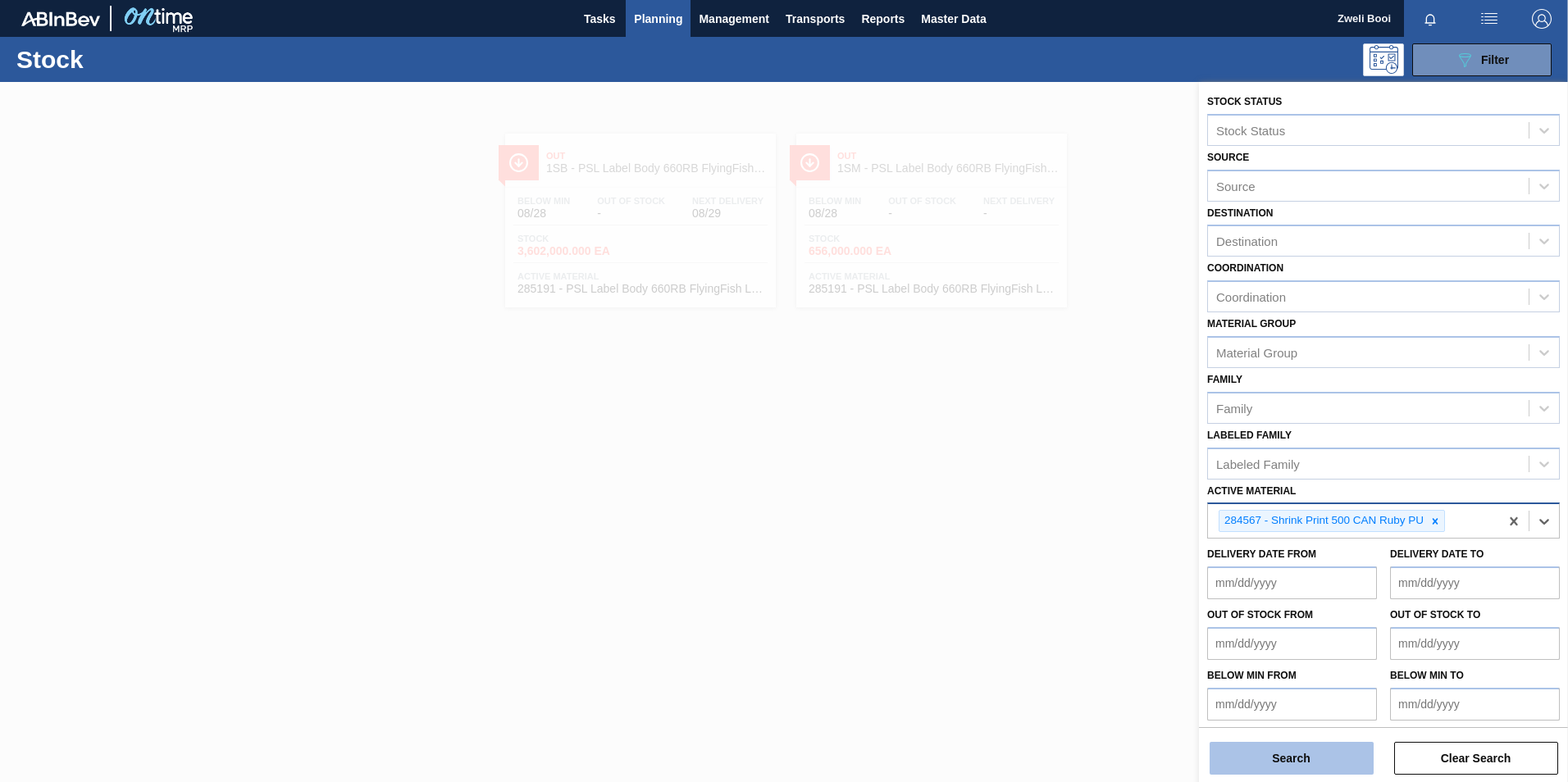
click at [1331, 758] on button "Search" at bounding box center [1291, 758] width 164 height 33
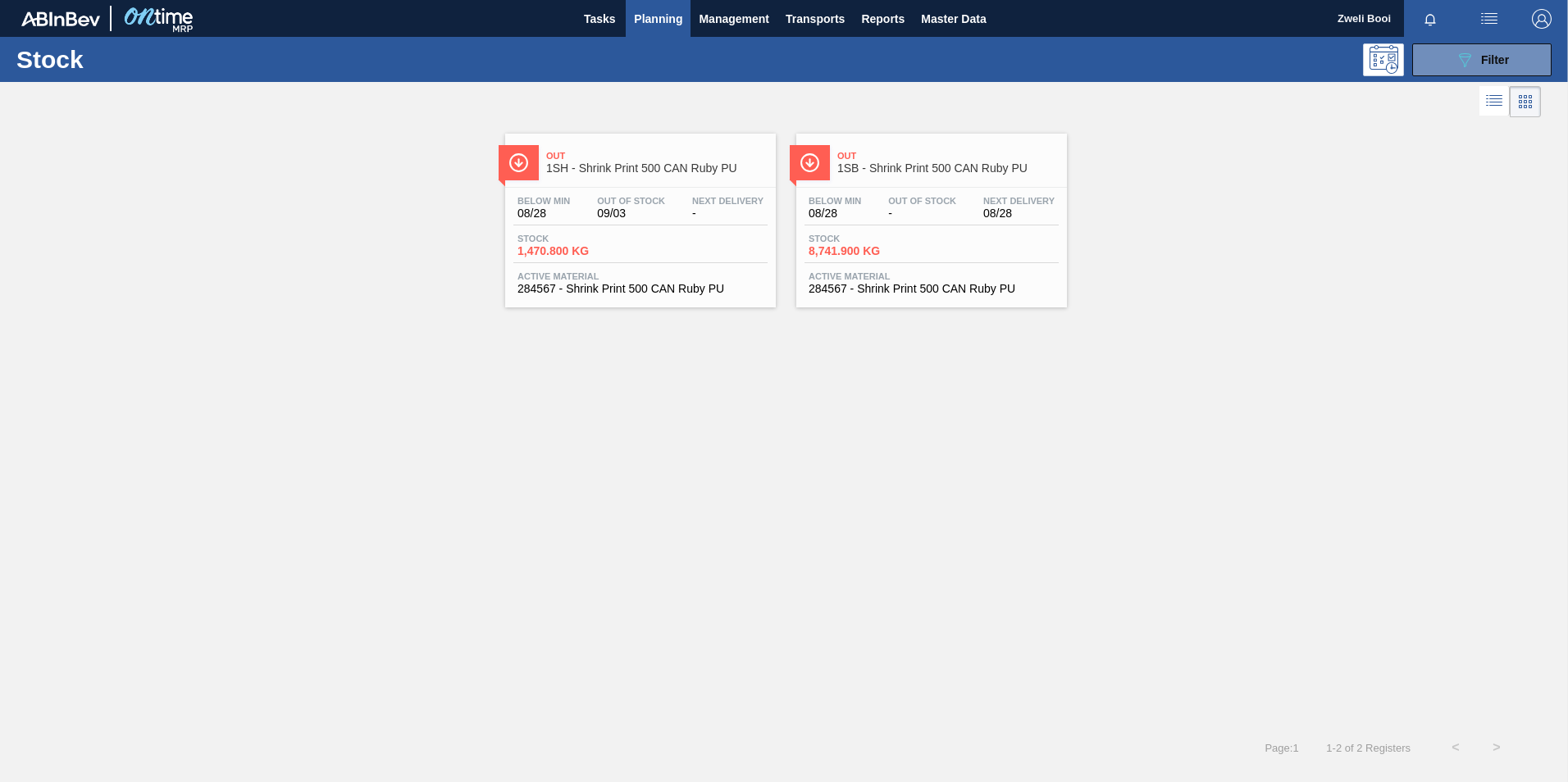
click at [910, 218] on span "-" at bounding box center [922, 213] width 68 height 12
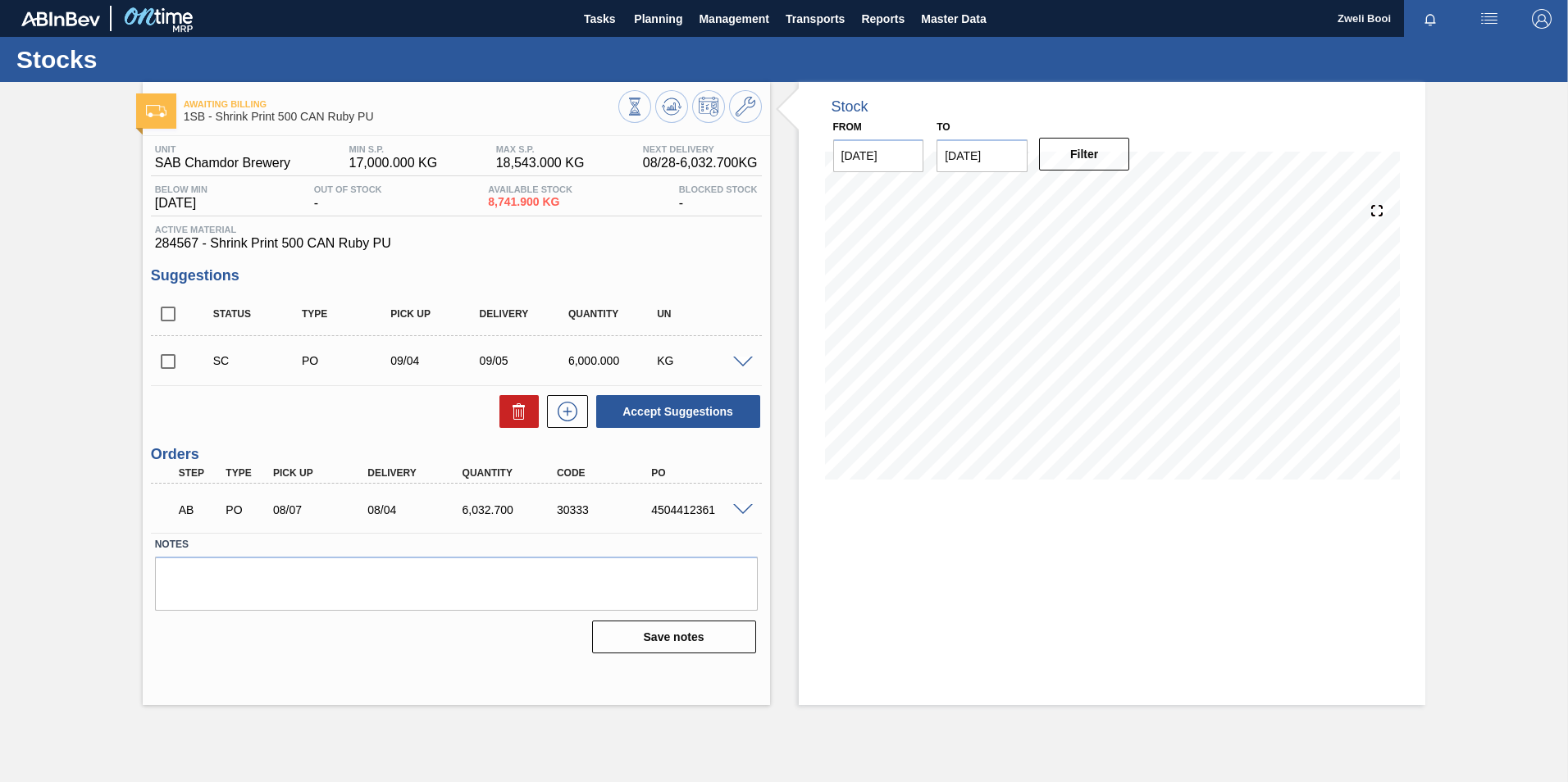
click at [736, 514] on span at bounding box center [743, 509] width 20 height 12
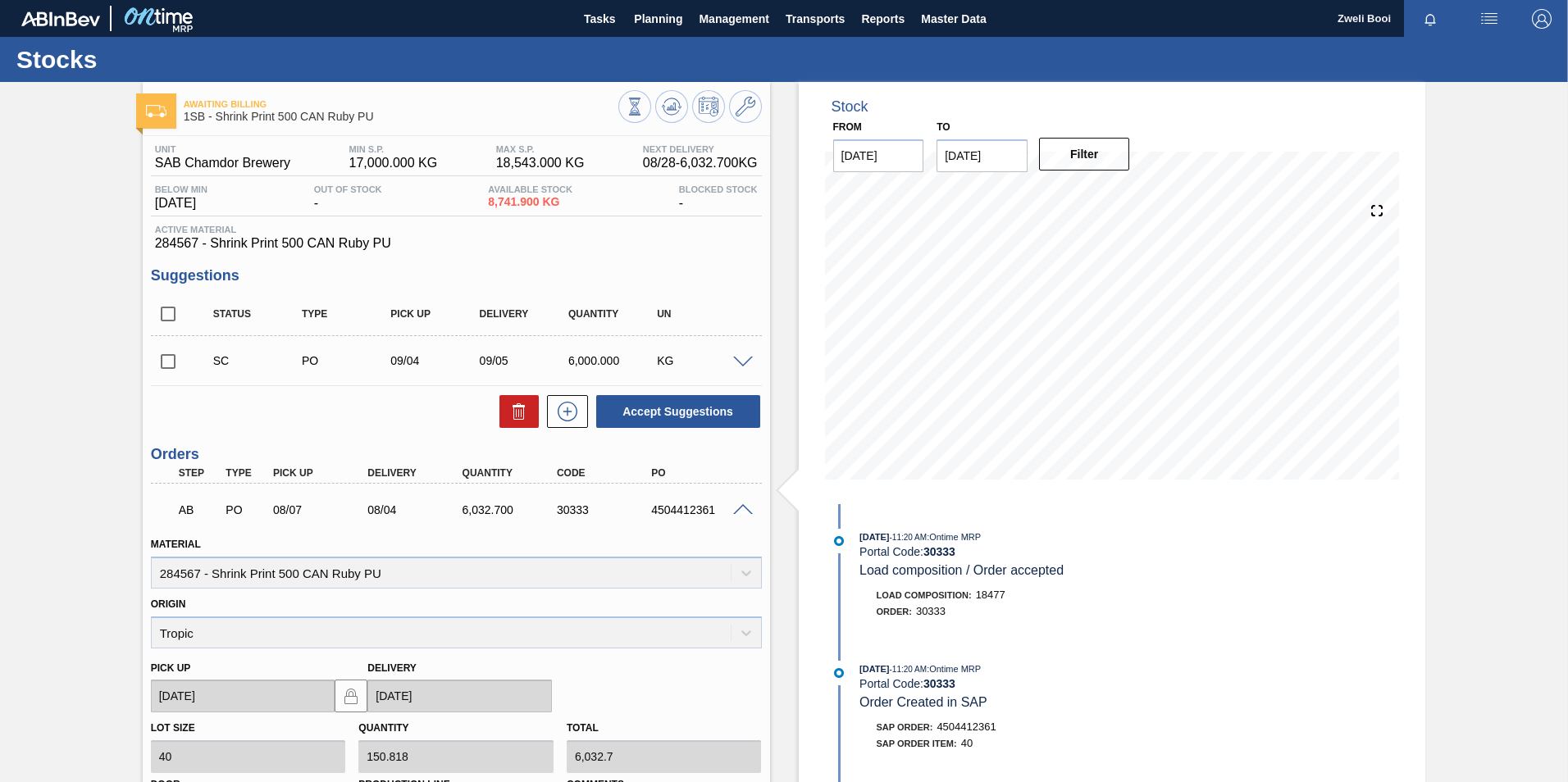
click at [741, 507] on span at bounding box center [743, 509] width 20 height 12
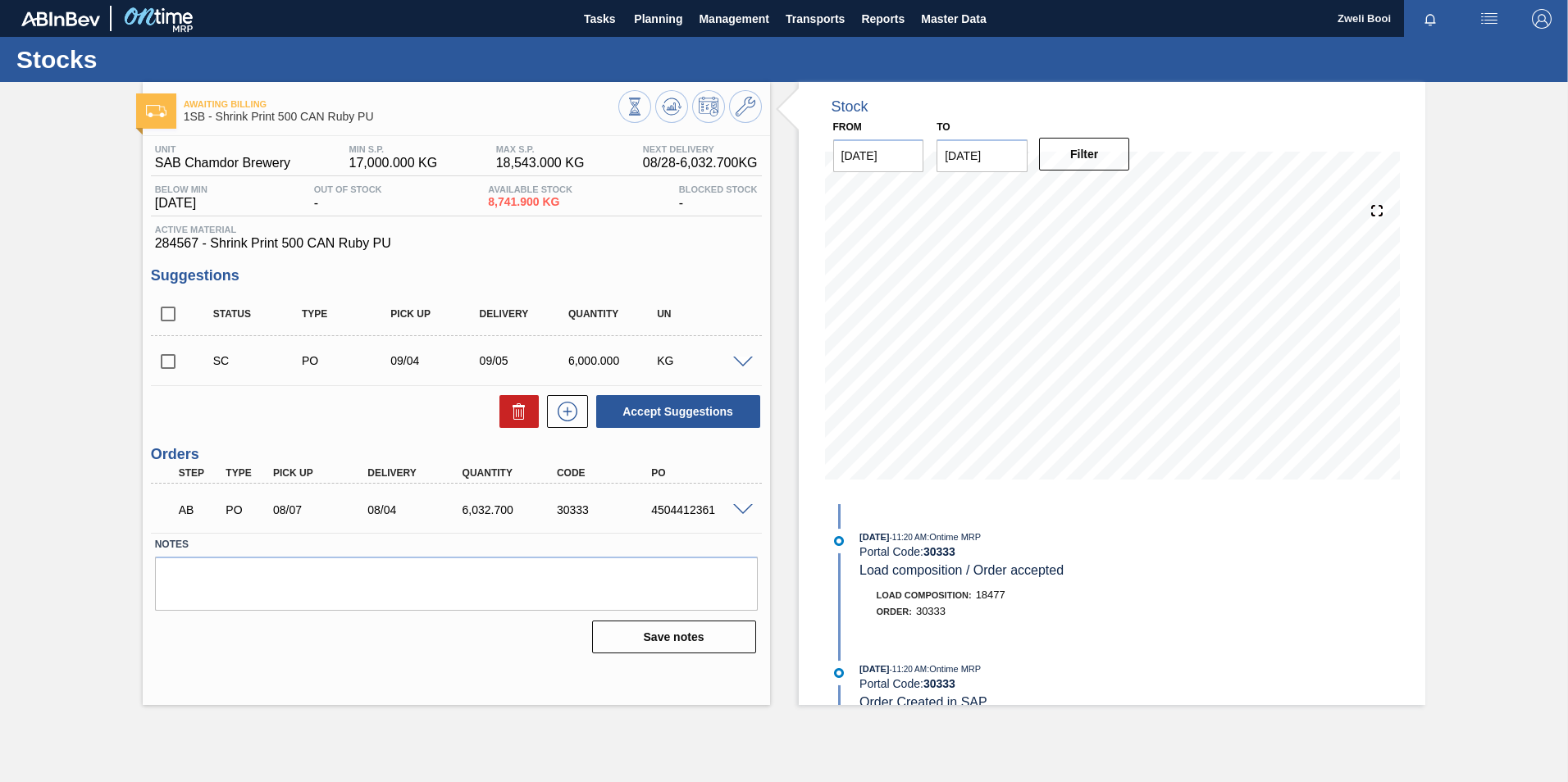
click at [168, 360] on input "checkbox" at bounding box center [168, 361] width 35 height 35
click at [707, 415] on button "Accept Suggestions" at bounding box center [677, 411] width 164 height 33
checkbox input "false"
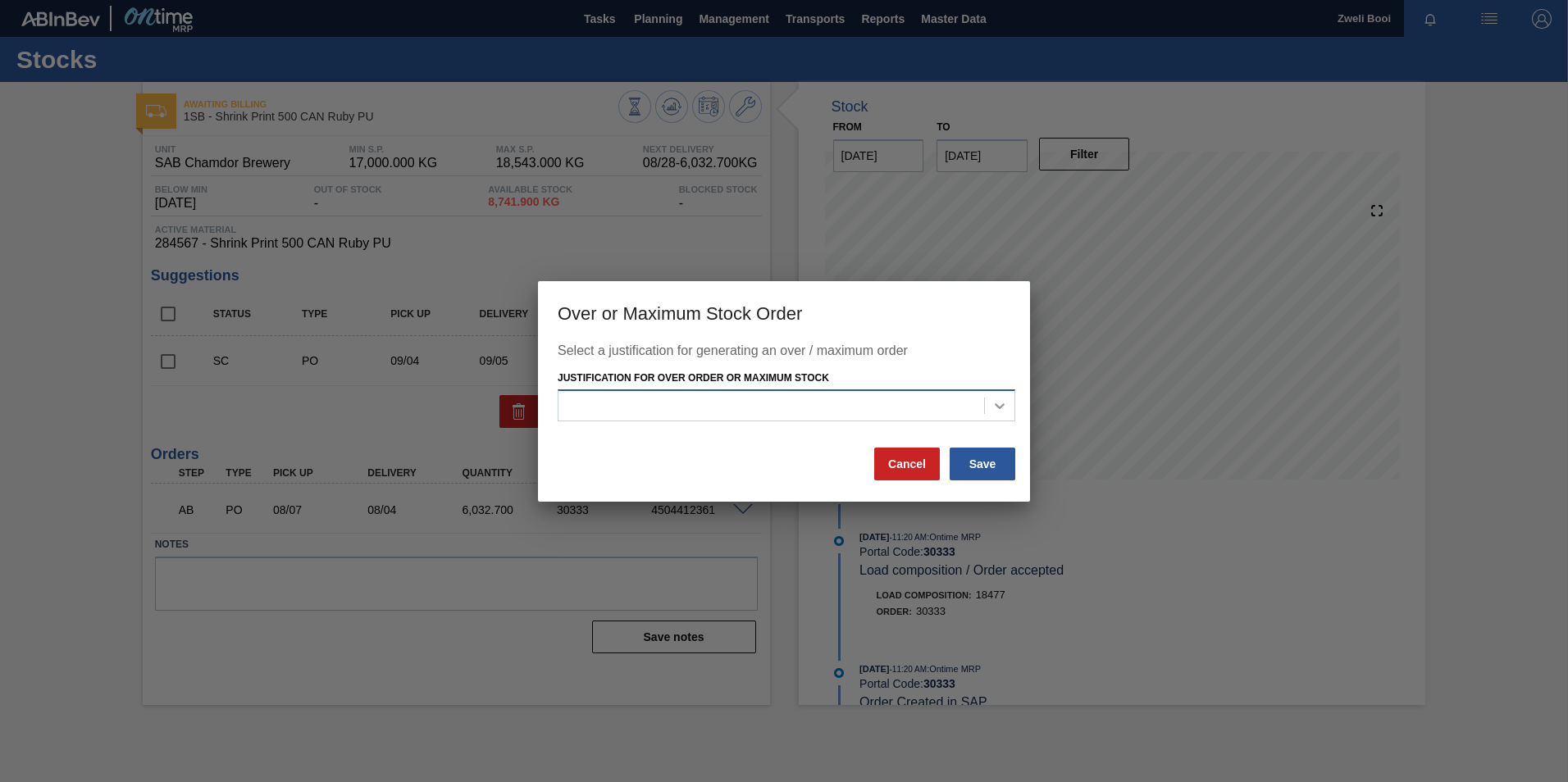
click at [993, 410] on icon at bounding box center [999, 406] width 17 height 17
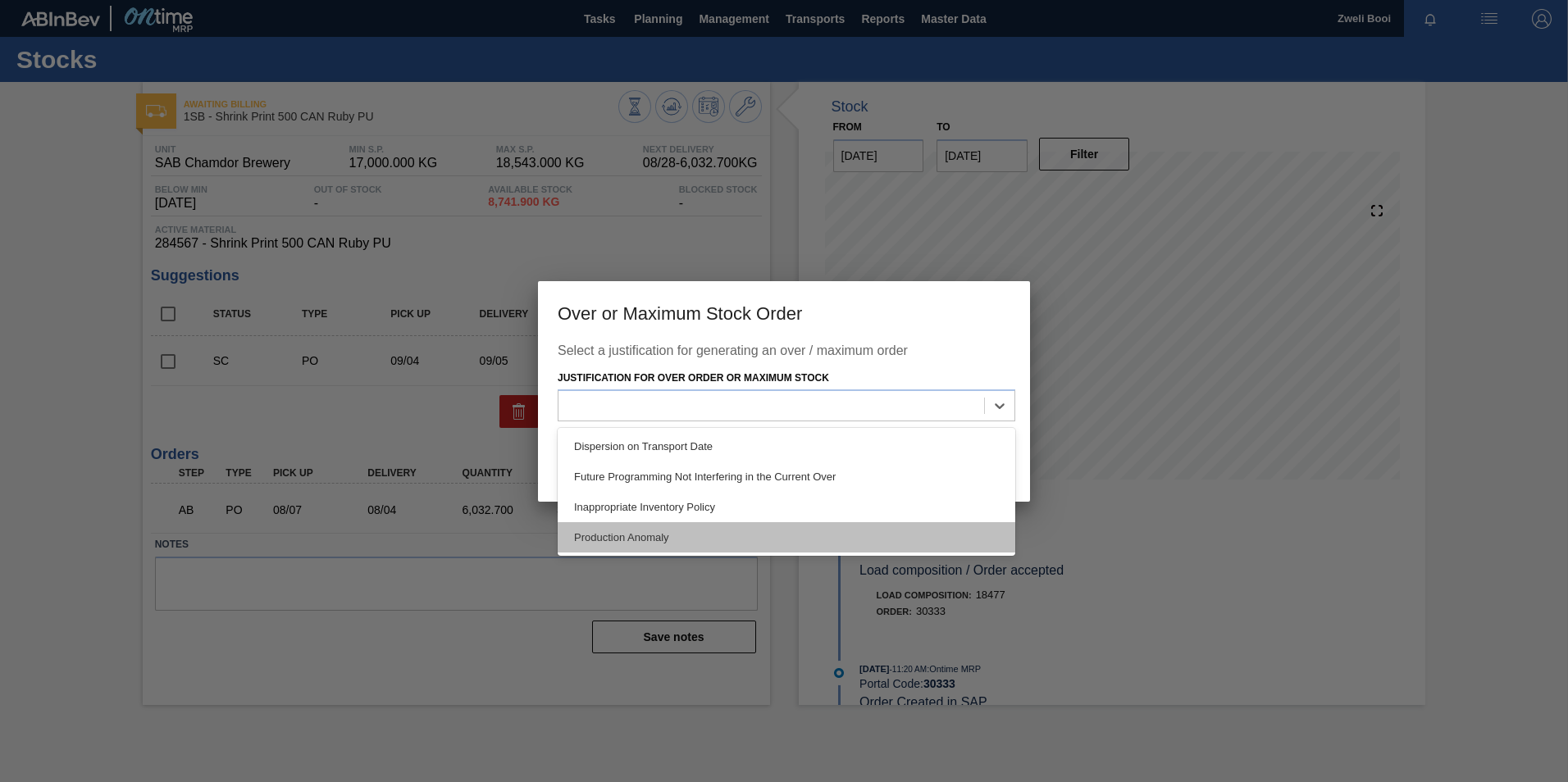
click at [696, 545] on div "Production Anomaly" at bounding box center [786, 538] width 457 height 30
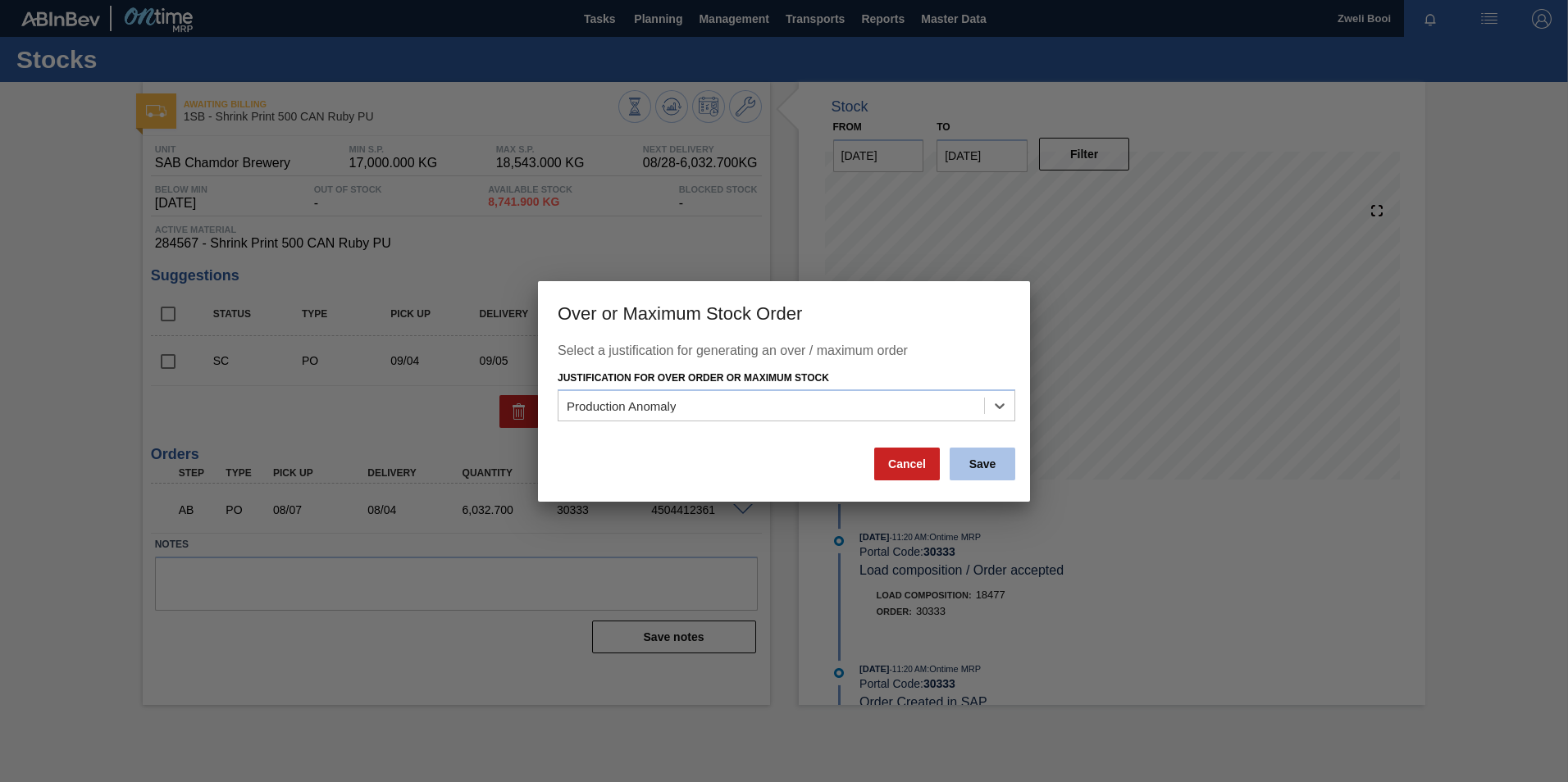
click at [1014, 452] on button "Save" at bounding box center [983, 464] width 66 height 33
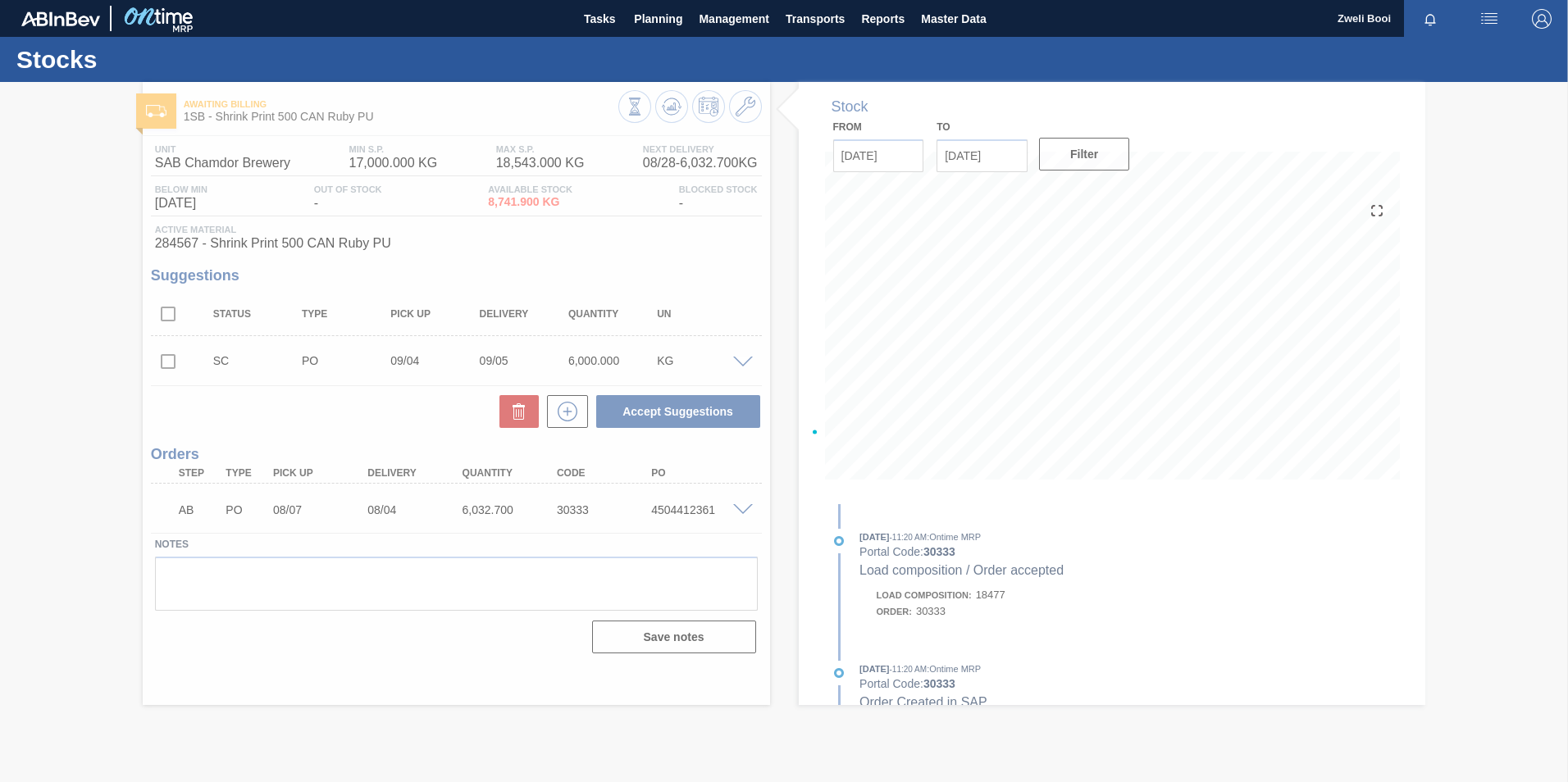
click at [1004, 477] on div at bounding box center [784, 433] width 1568 height 701
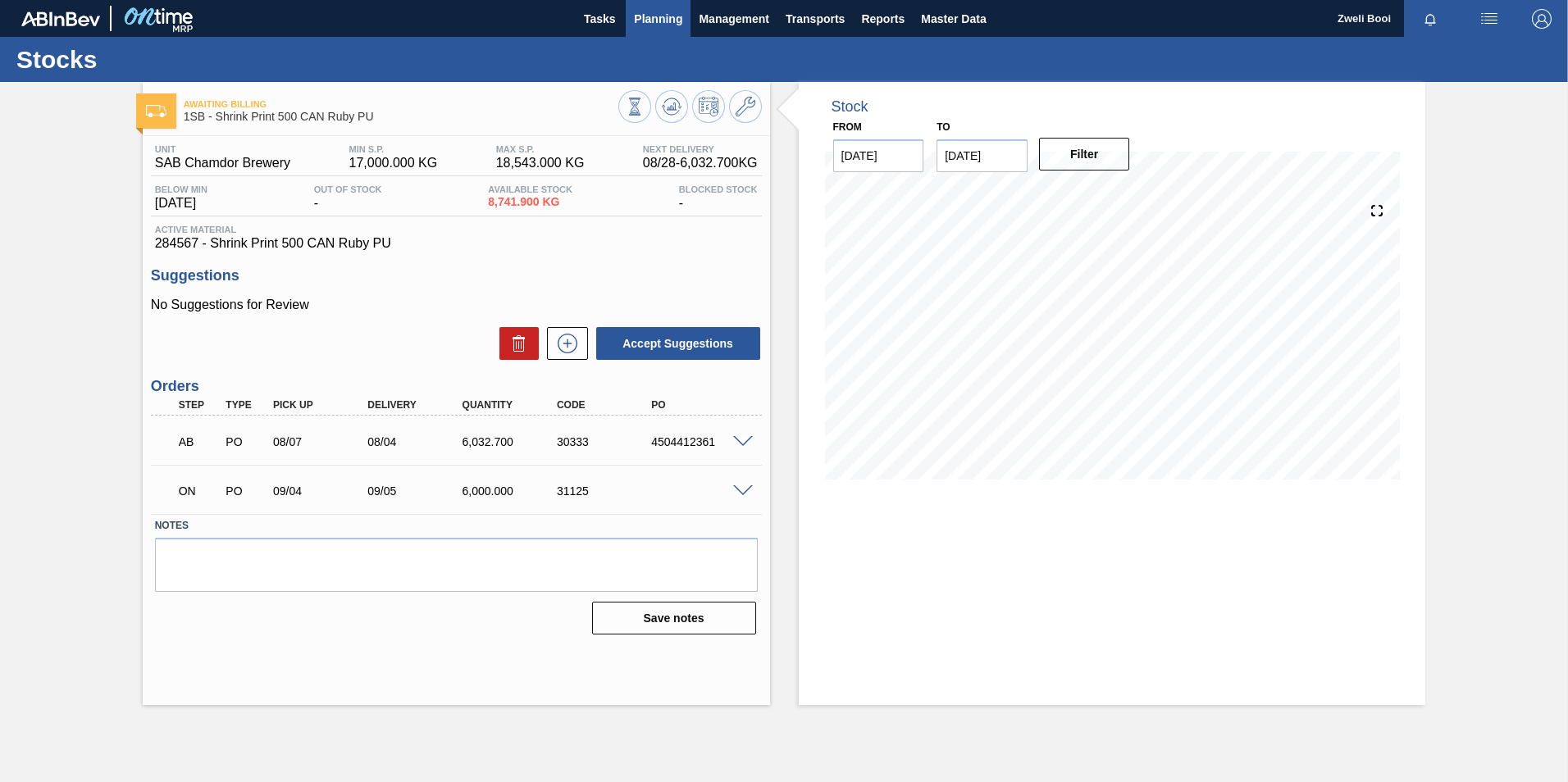
click at [661, 19] on span "Planning" at bounding box center [658, 19] width 49 height 20
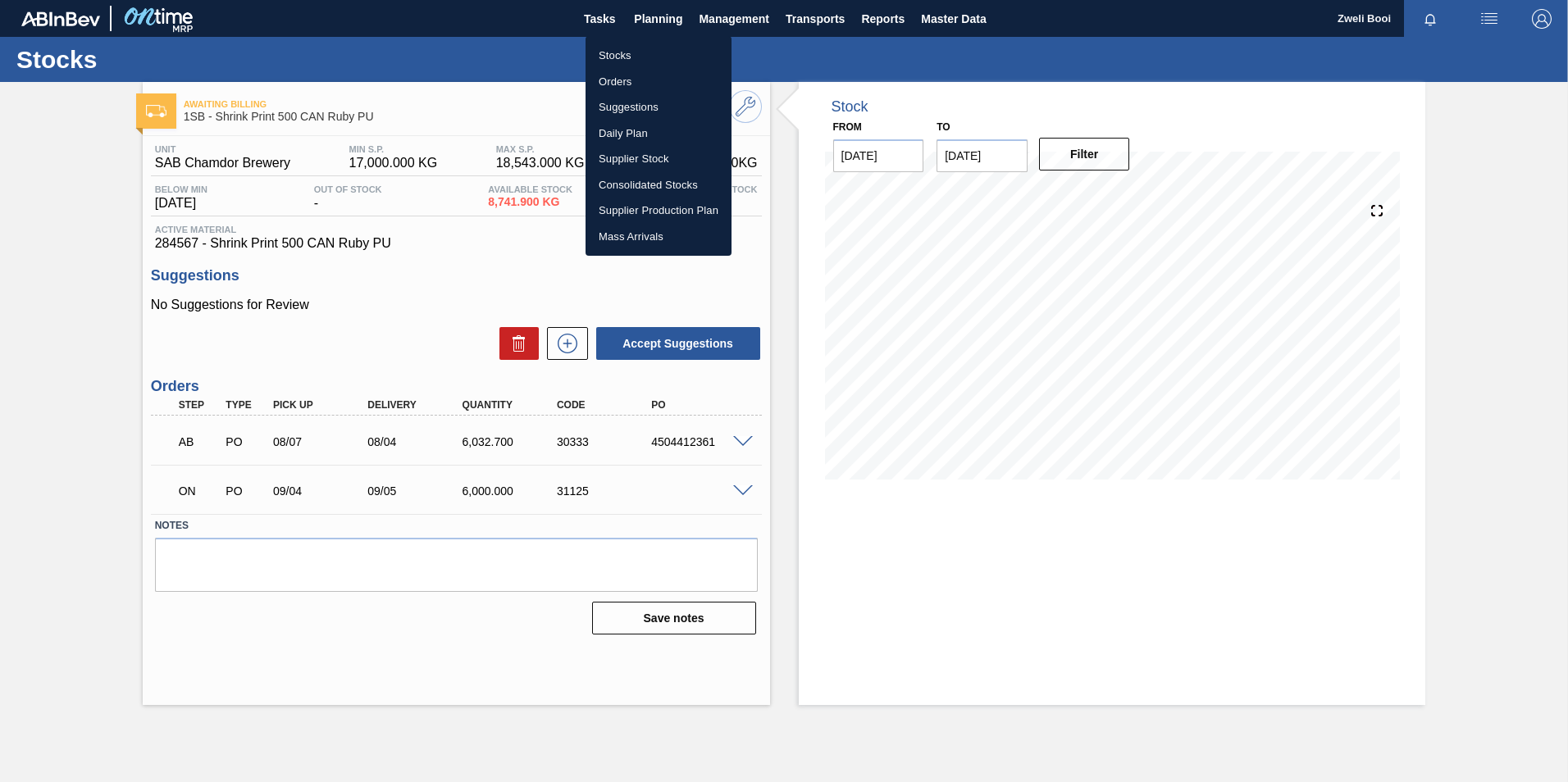
click at [629, 50] on li "Stocks" at bounding box center [658, 56] width 146 height 26
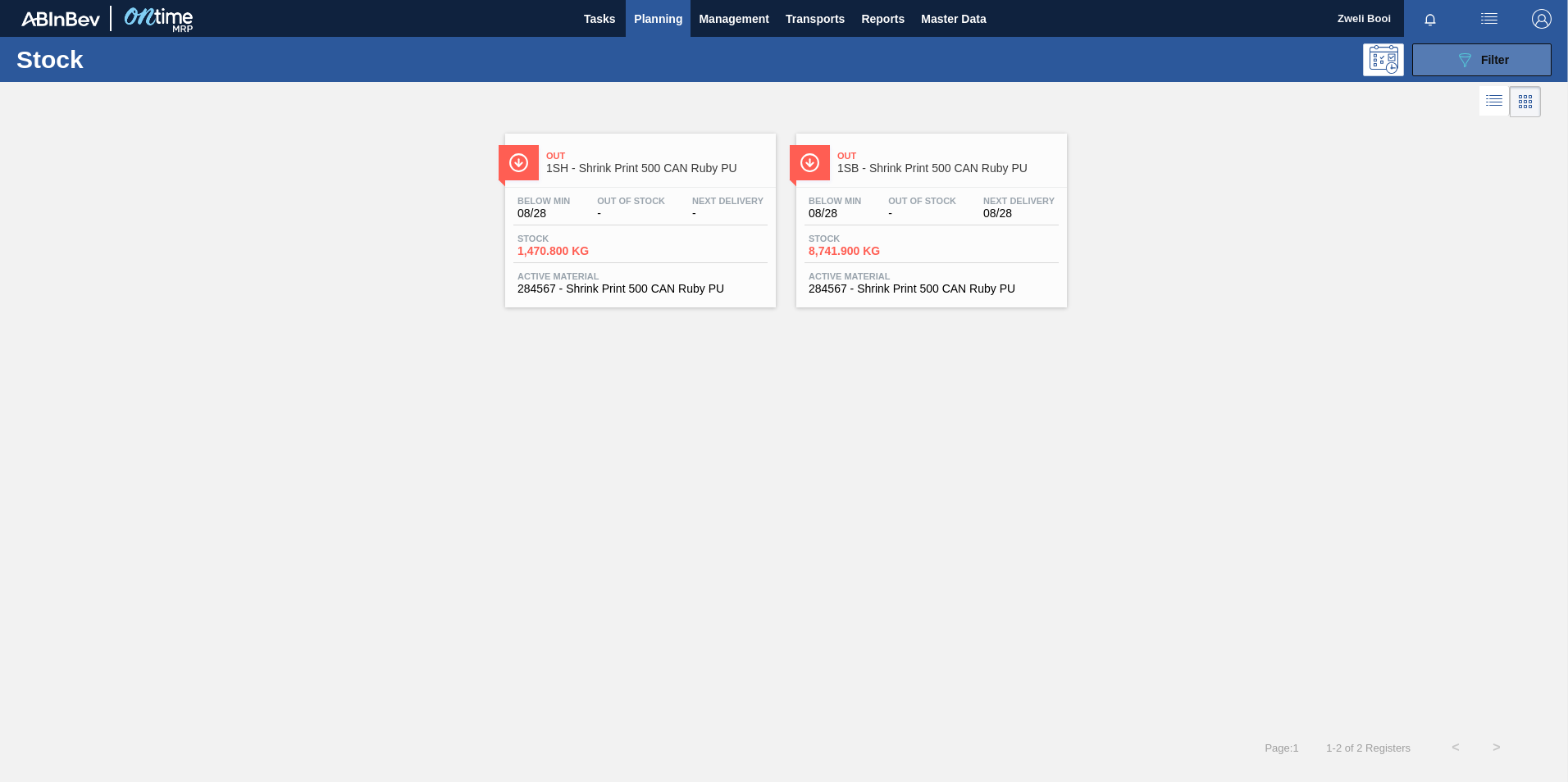
click at [1464, 71] on button "089F7B8B-B2A5-4AFE-B5C0-19BA573D28AC Filter" at bounding box center [1481, 59] width 140 height 33
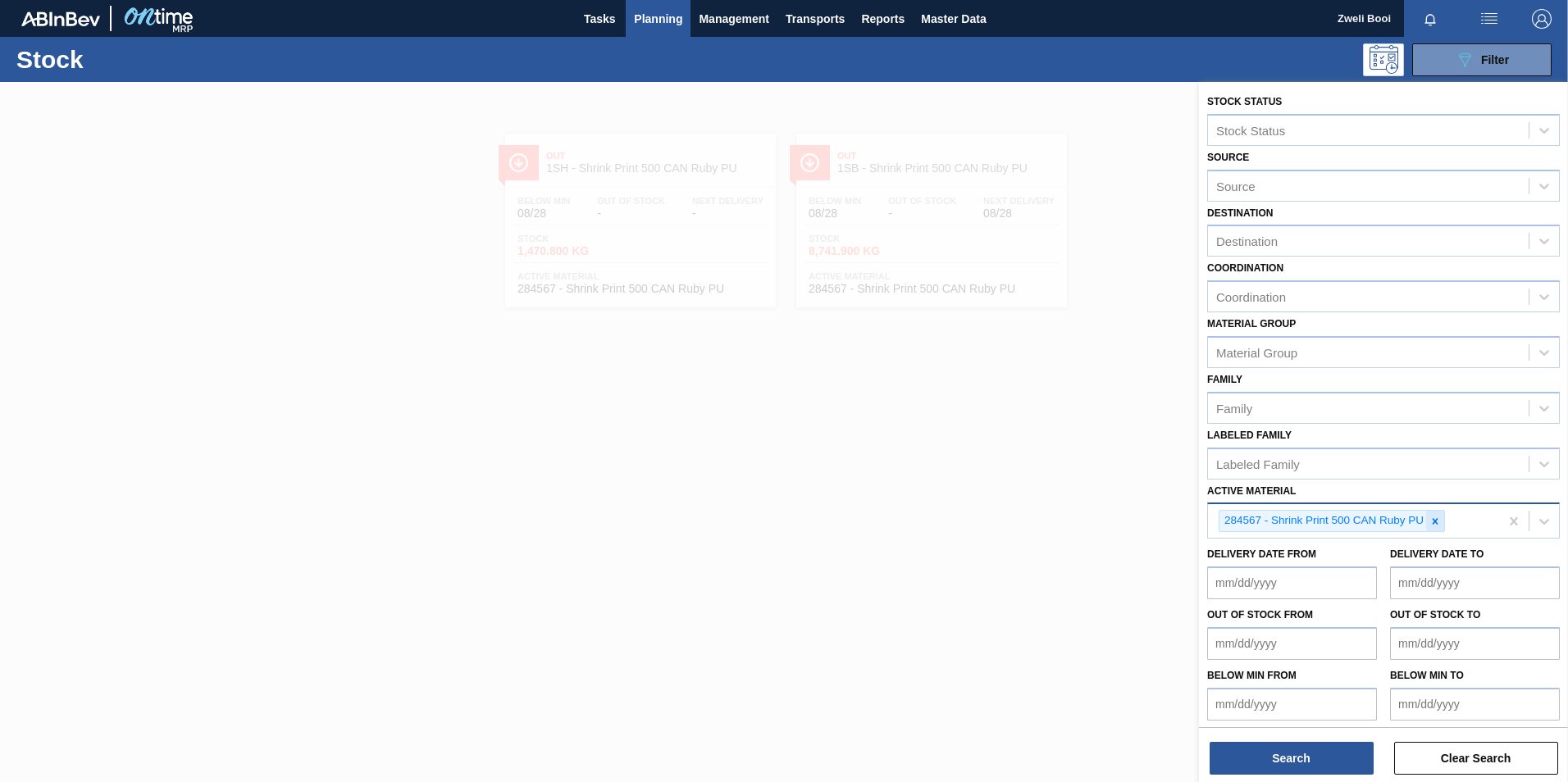
click at [1437, 523] on icon at bounding box center [1435, 521] width 6 height 6
paste Material "285094"
type Material "285094"
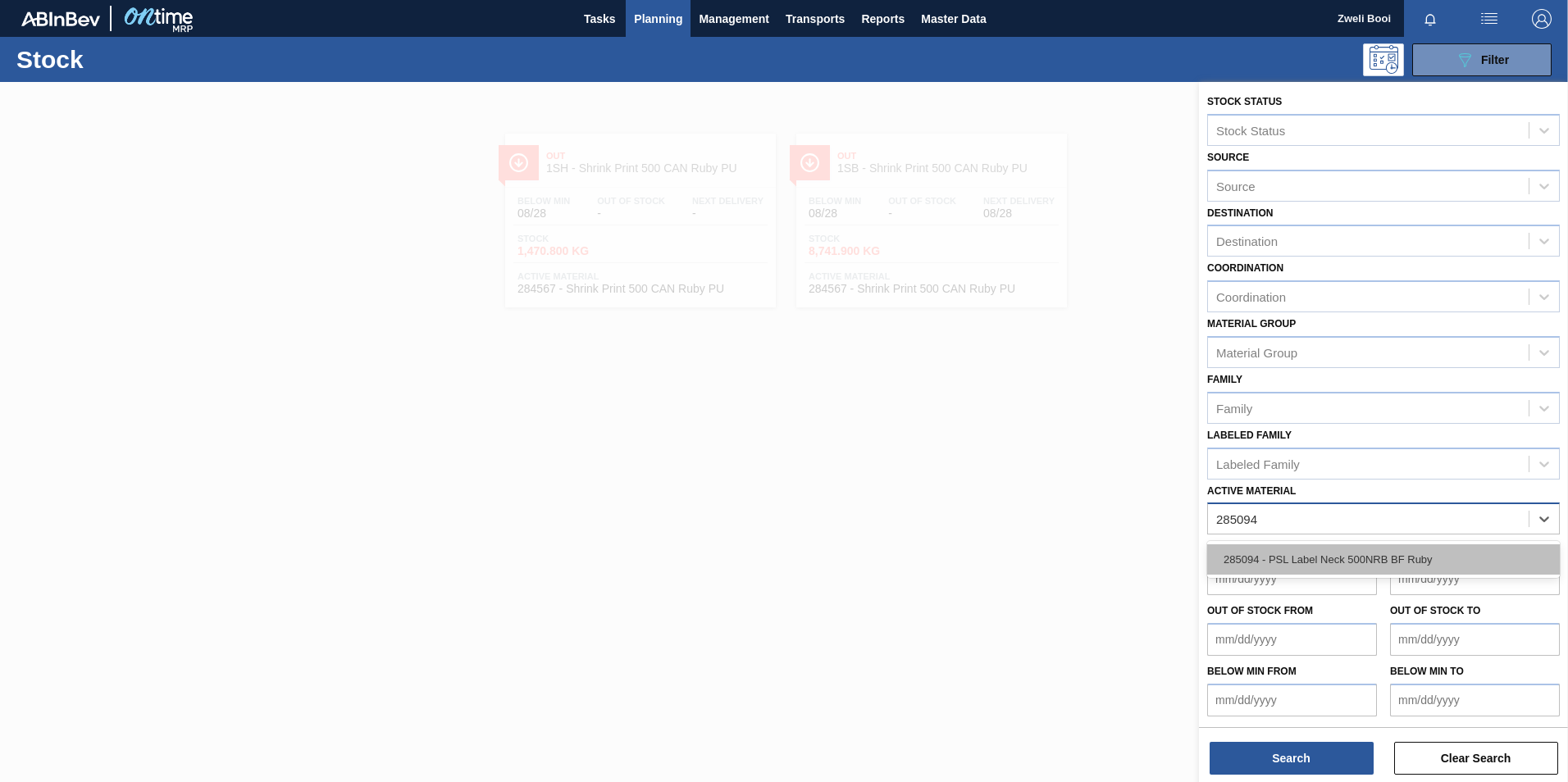
click at [1401, 553] on div "285094 - PSL Label Neck 500NRB BF Ruby" at bounding box center [1383, 559] width 352 height 30
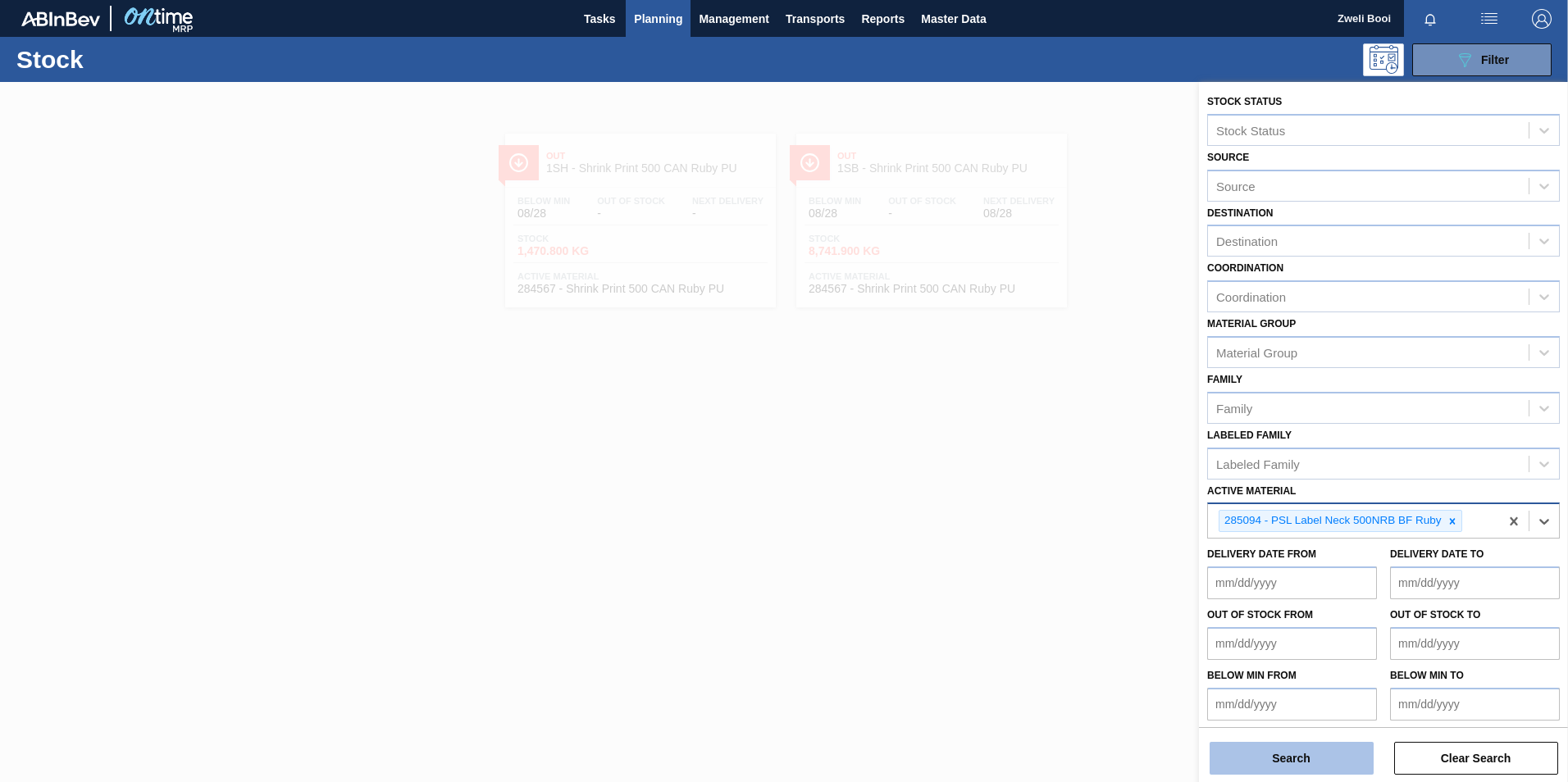
click at [1296, 762] on button "Search" at bounding box center [1291, 758] width 164 height 33
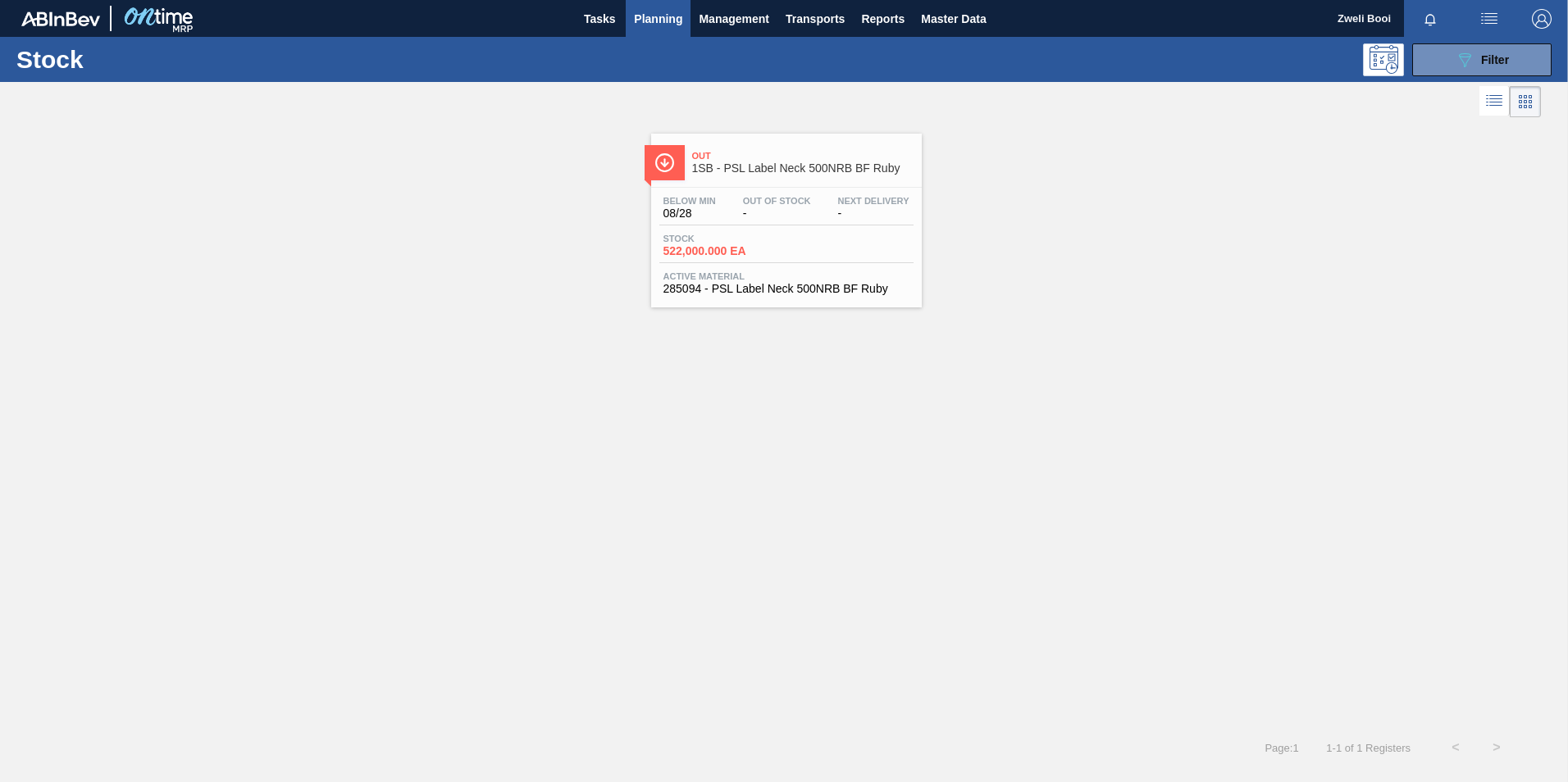
click at [825, 177] on div "Out 1SB - PSL Label Neck 500NRB BF Ruby" at bounding box center [803, 162] width 221 height 37
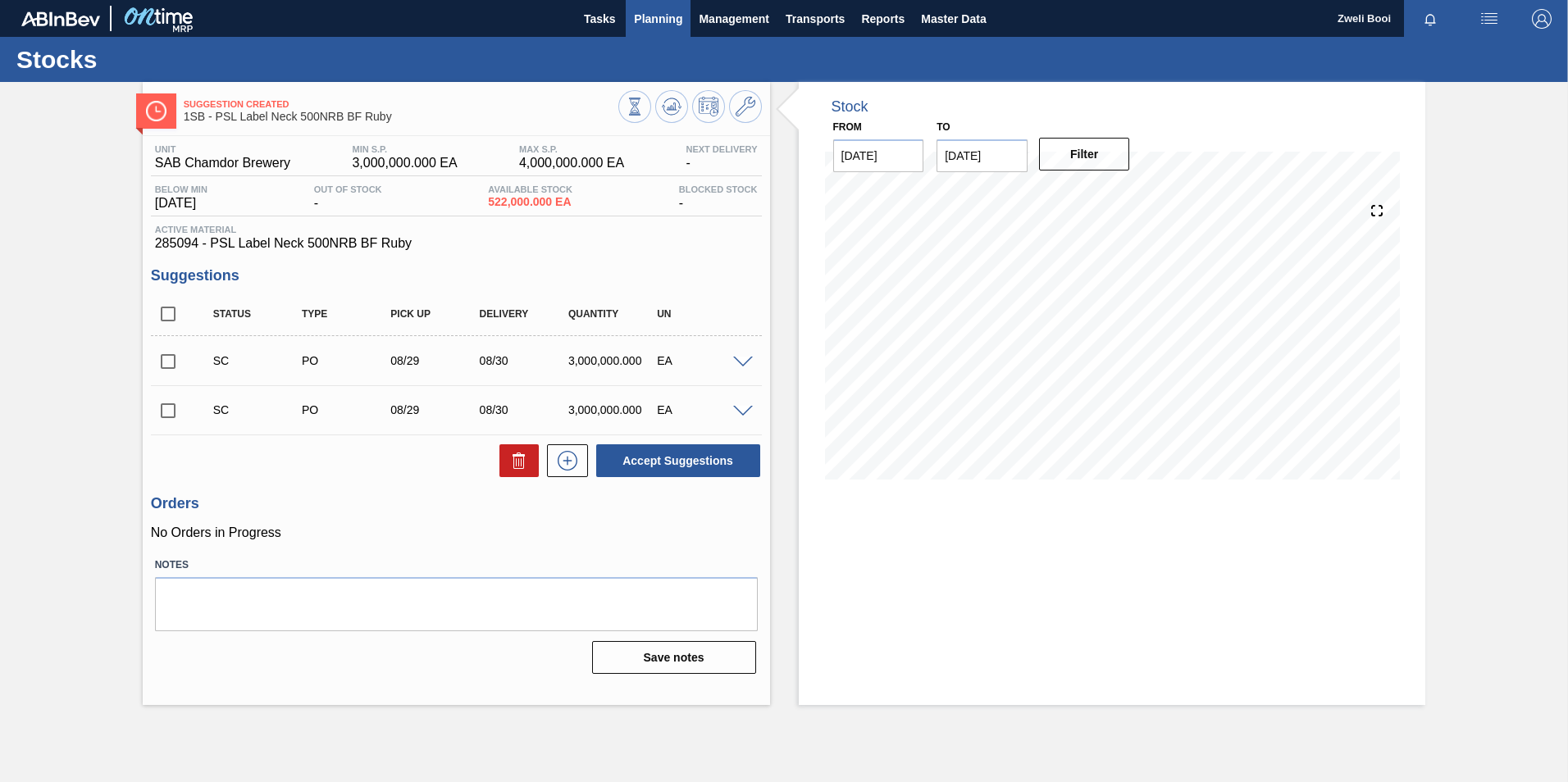
click at [654, 24] on span "Planning" at bounding box center [658, 19] width 49 height 20
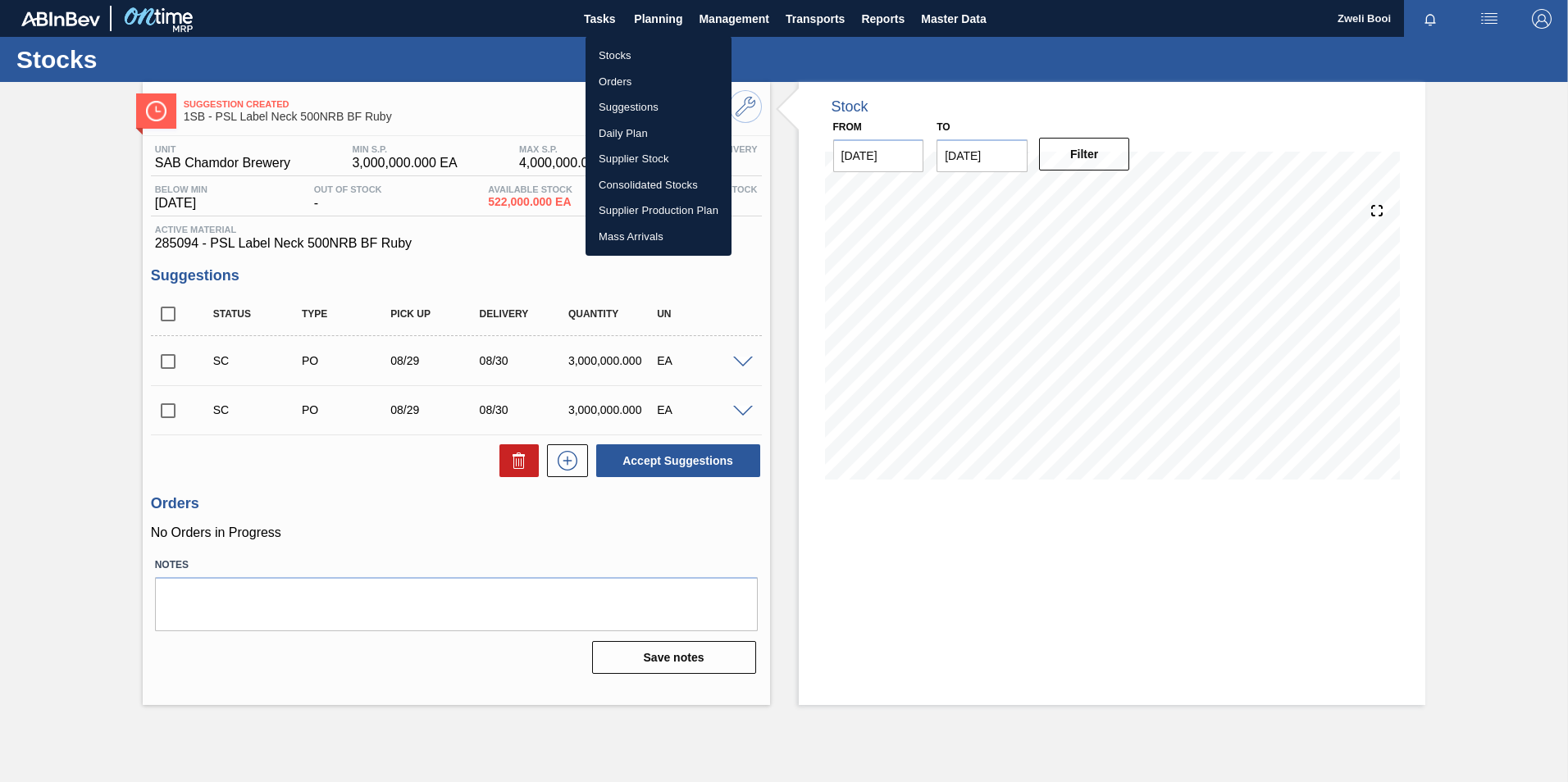
click at [635, 55] on li "Stocks" at bounding box center [658, 56] width 146 height 26
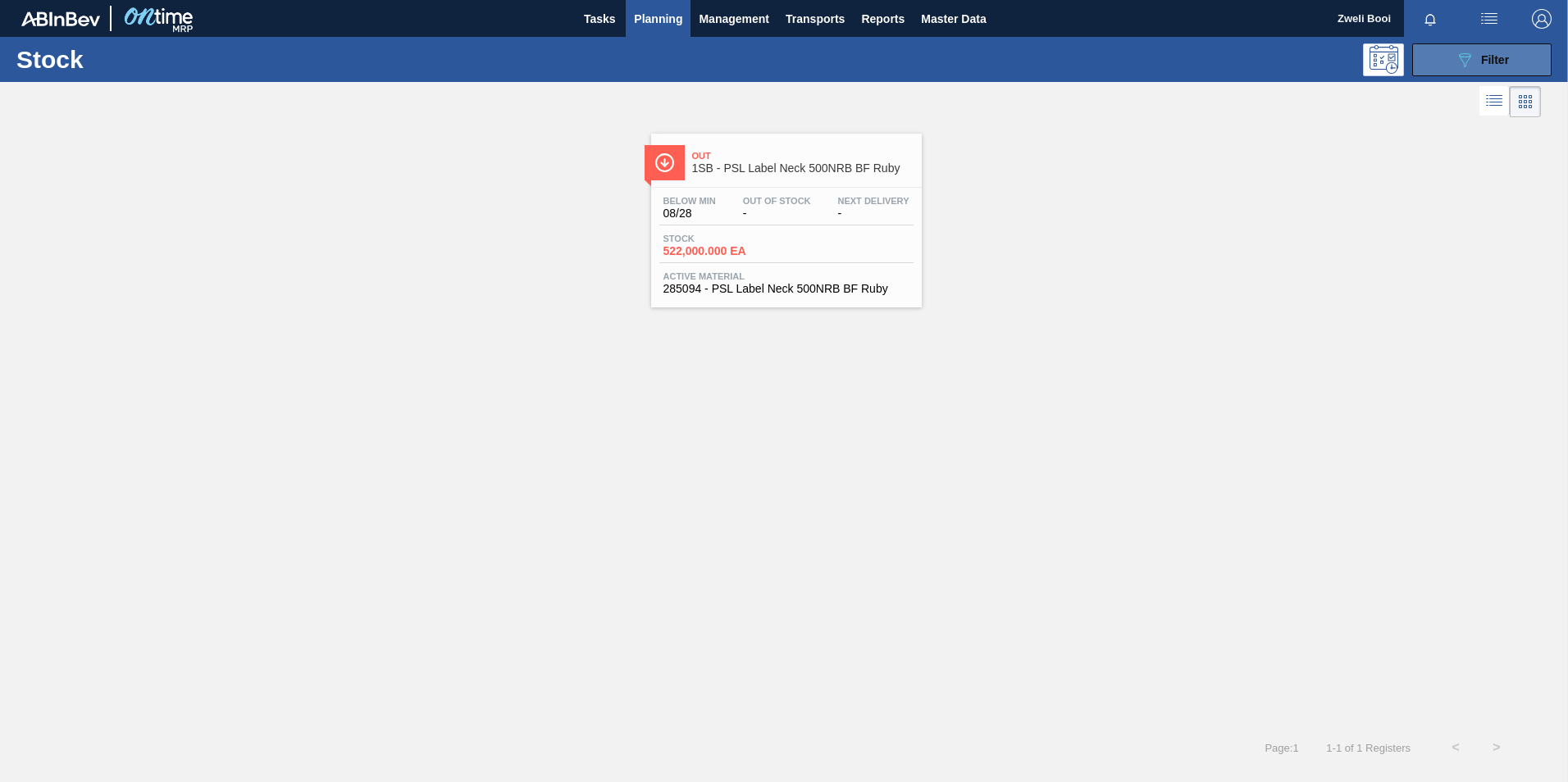
click at [1530, 63] on button "089F7B8B-B2A5-4AFE-B5C0-19BA573D28AC Filter" at bounding box center [1481, 59] width 140 height 33
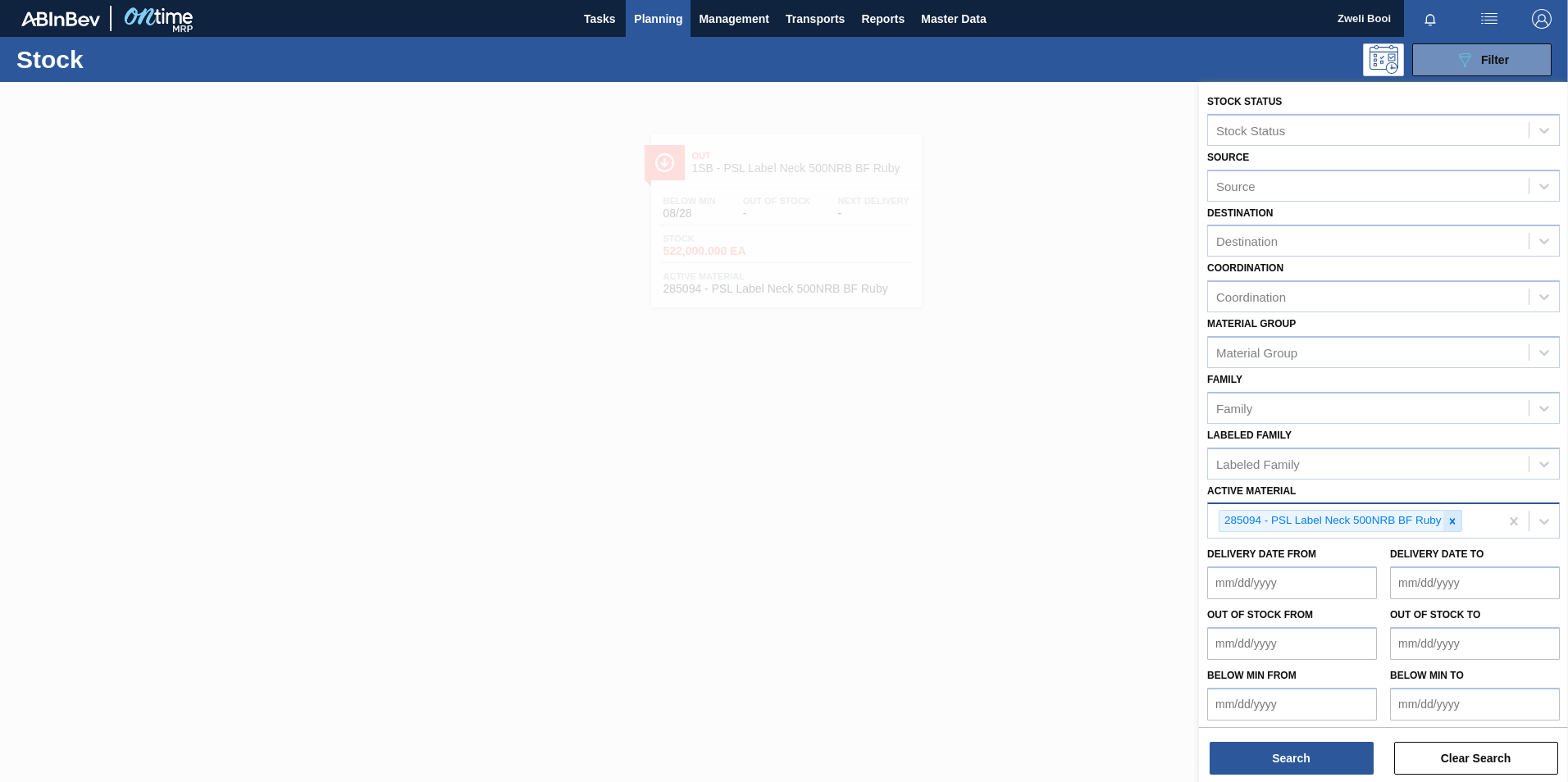
click at [1455, 521] on icon at bounding box center [1452, 522] width 11 height 11
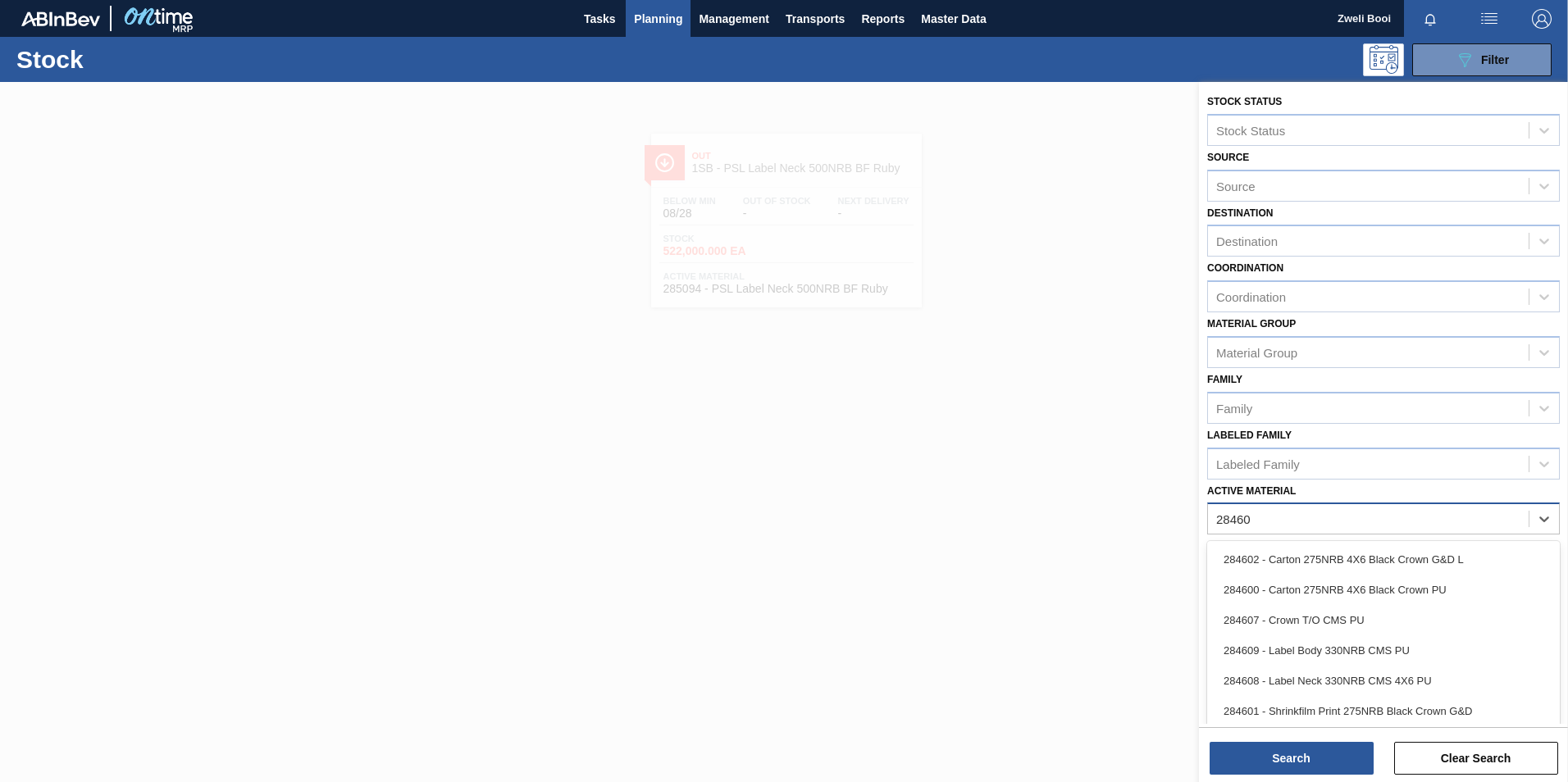
type Material "284606"
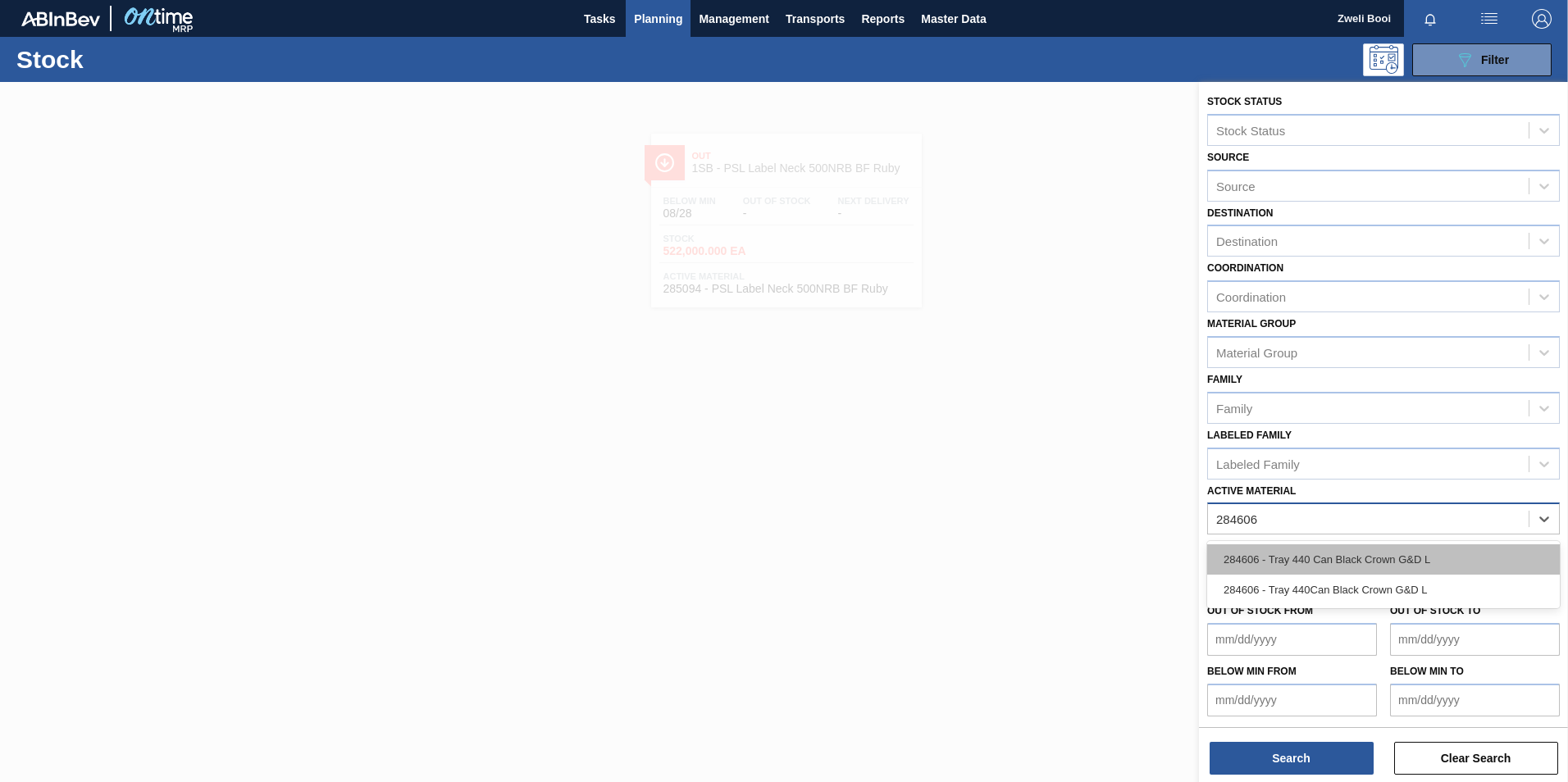
click at [1413, 564] on div "284606 - Tray 440 Can Black Crown G&D L" at bounding box center [1383, 559] width 352 height 30
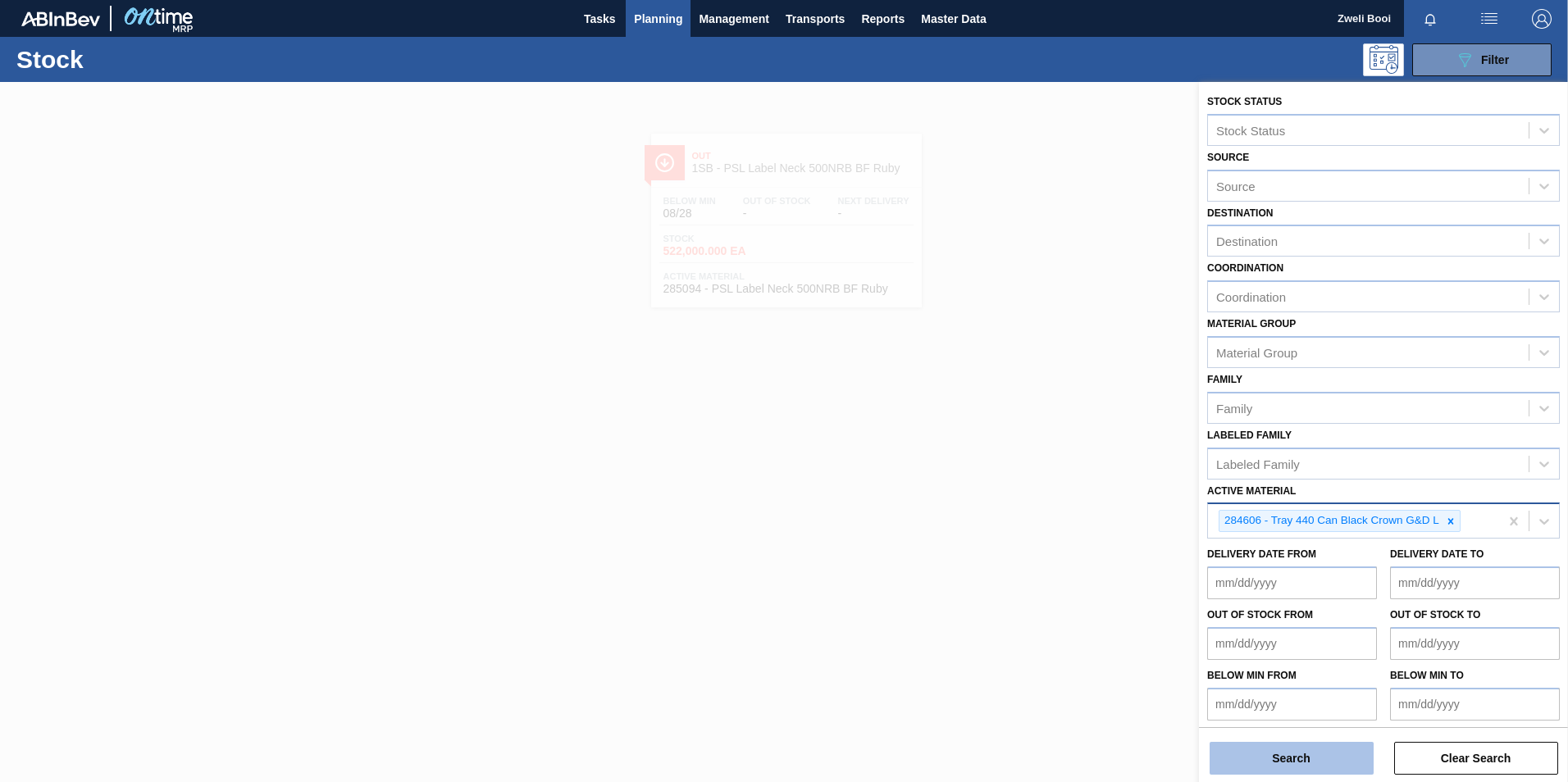
click at [1295, 770] on button "Search" at bounding box center [1291, 758] width 164 height 33
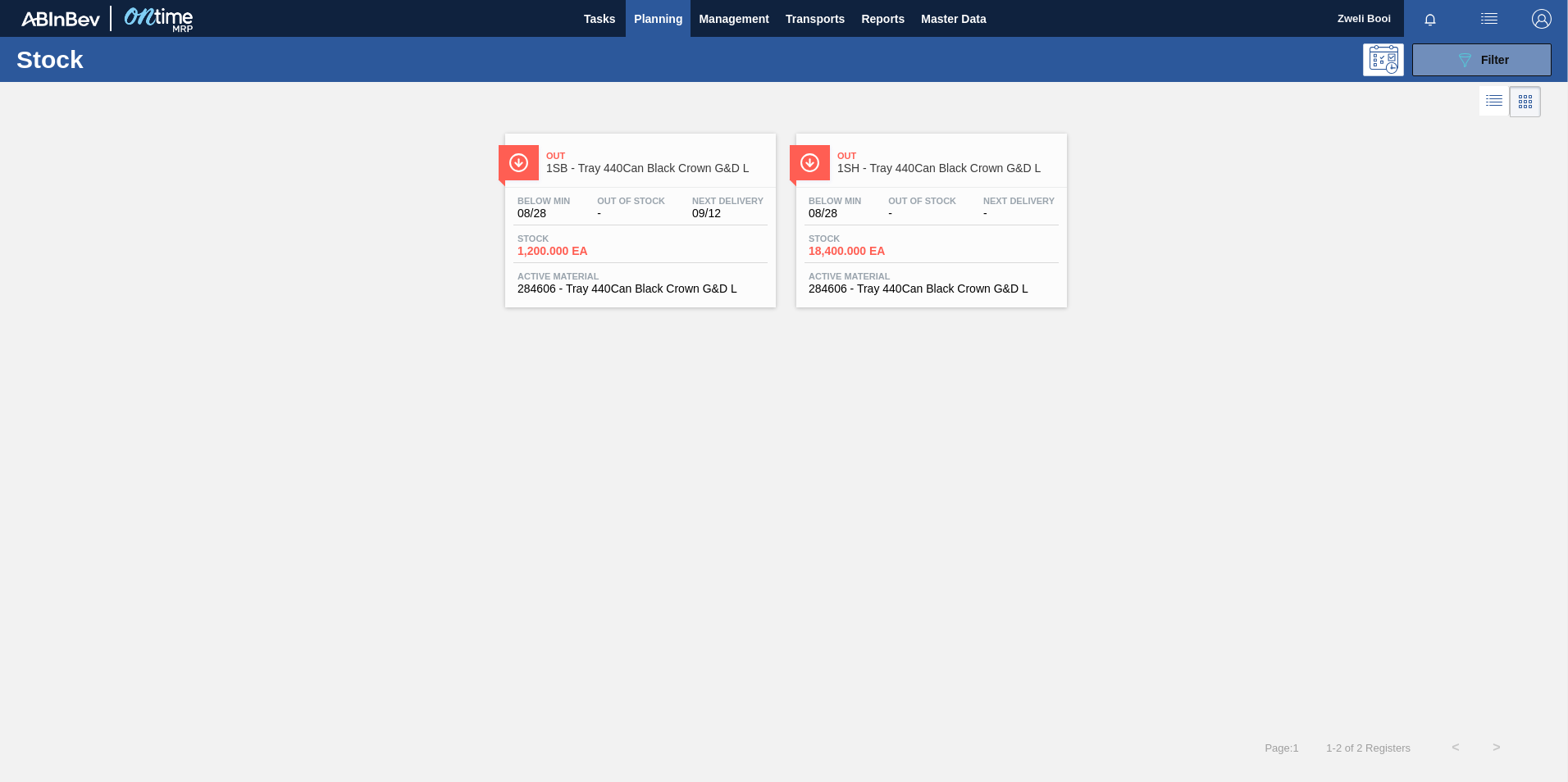
click at [595, 221] on div "Below Min 08/28 Out Of Stock - Next Delivery 09/12" at bounding box center [640, 211] width 254 height 30
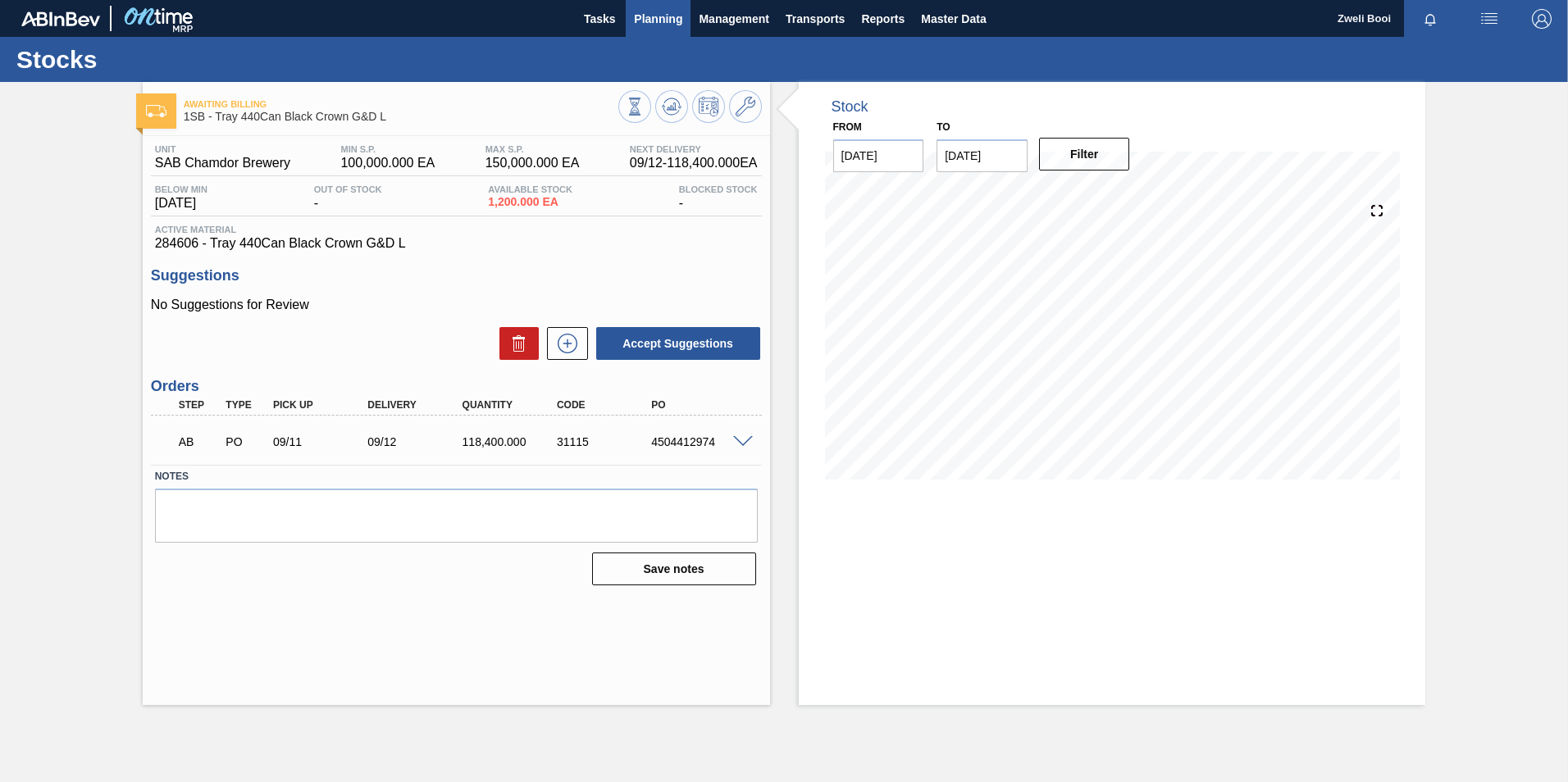
click at [673, 18] on span "Planning" at bounding box center [658, 19] width 49 height 20
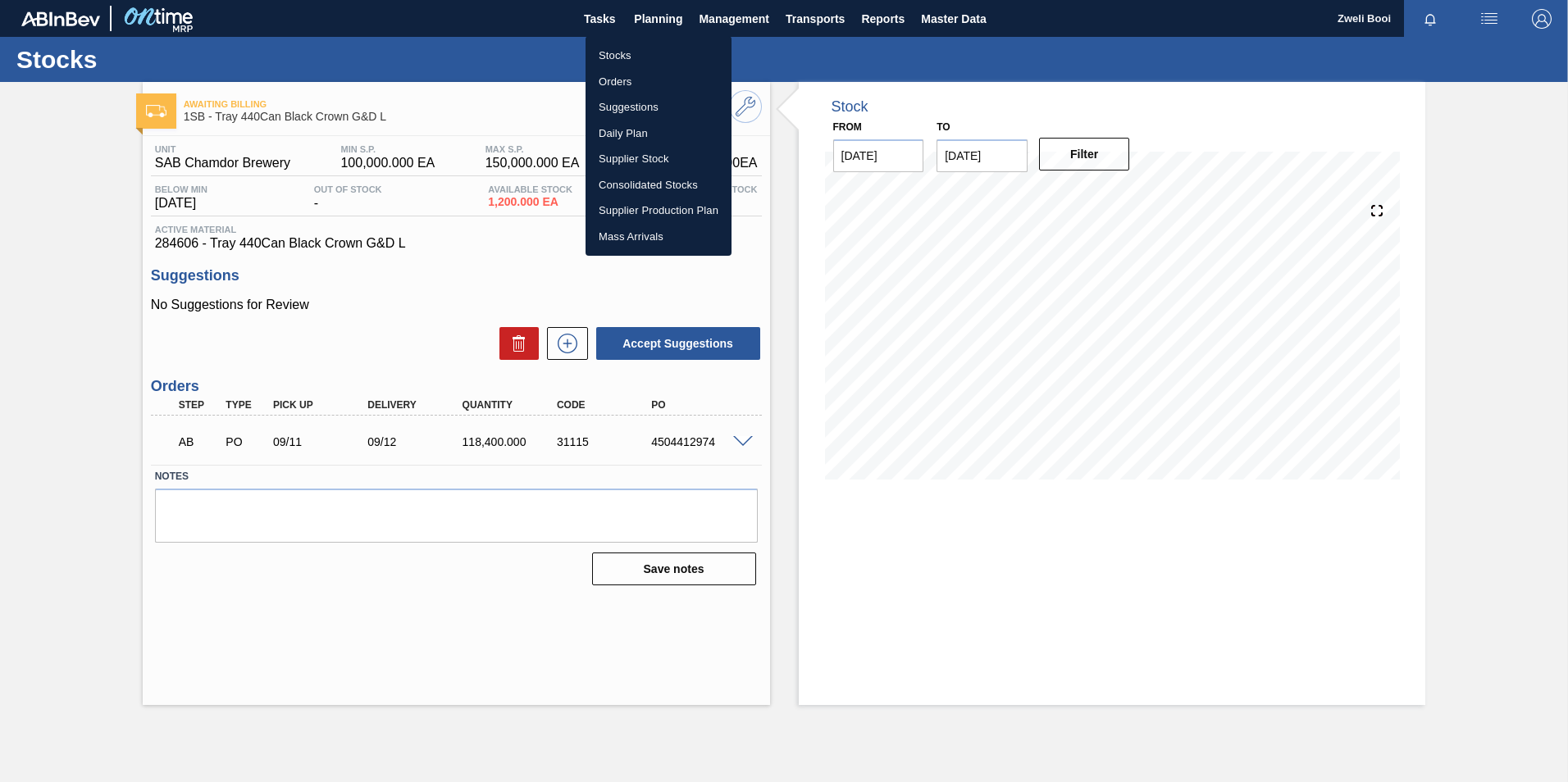
drag, startPoint x: 647, startPoint y: 445, endPoint x: 714, endPoint y: 453, distance: 67.5
click at [714, 453] on div at bounding box center [784, 391] width 1568 height 782
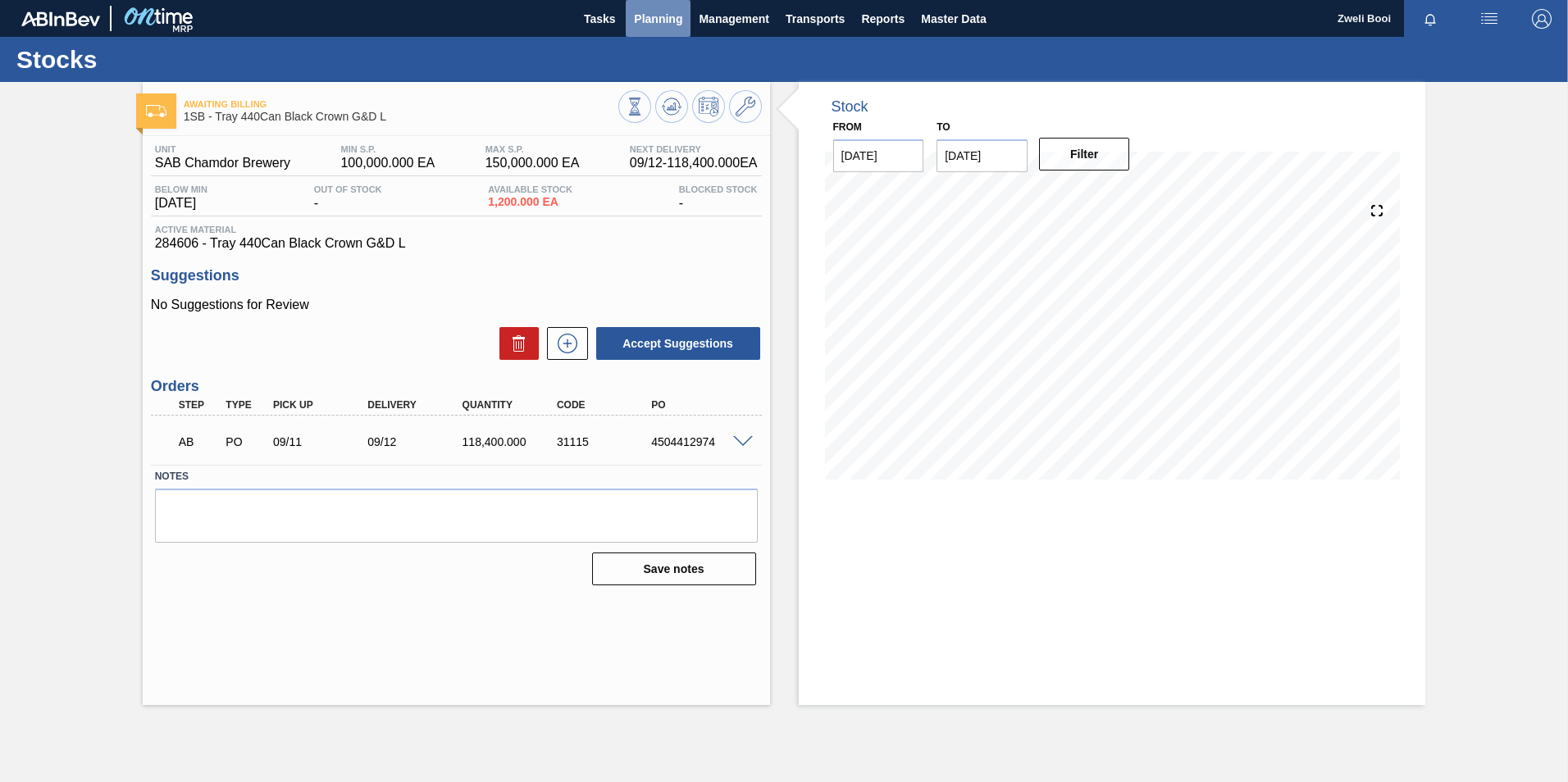
click at [644, 18] on span "Planning" at bounding box center [658, 19] width 49 height 20
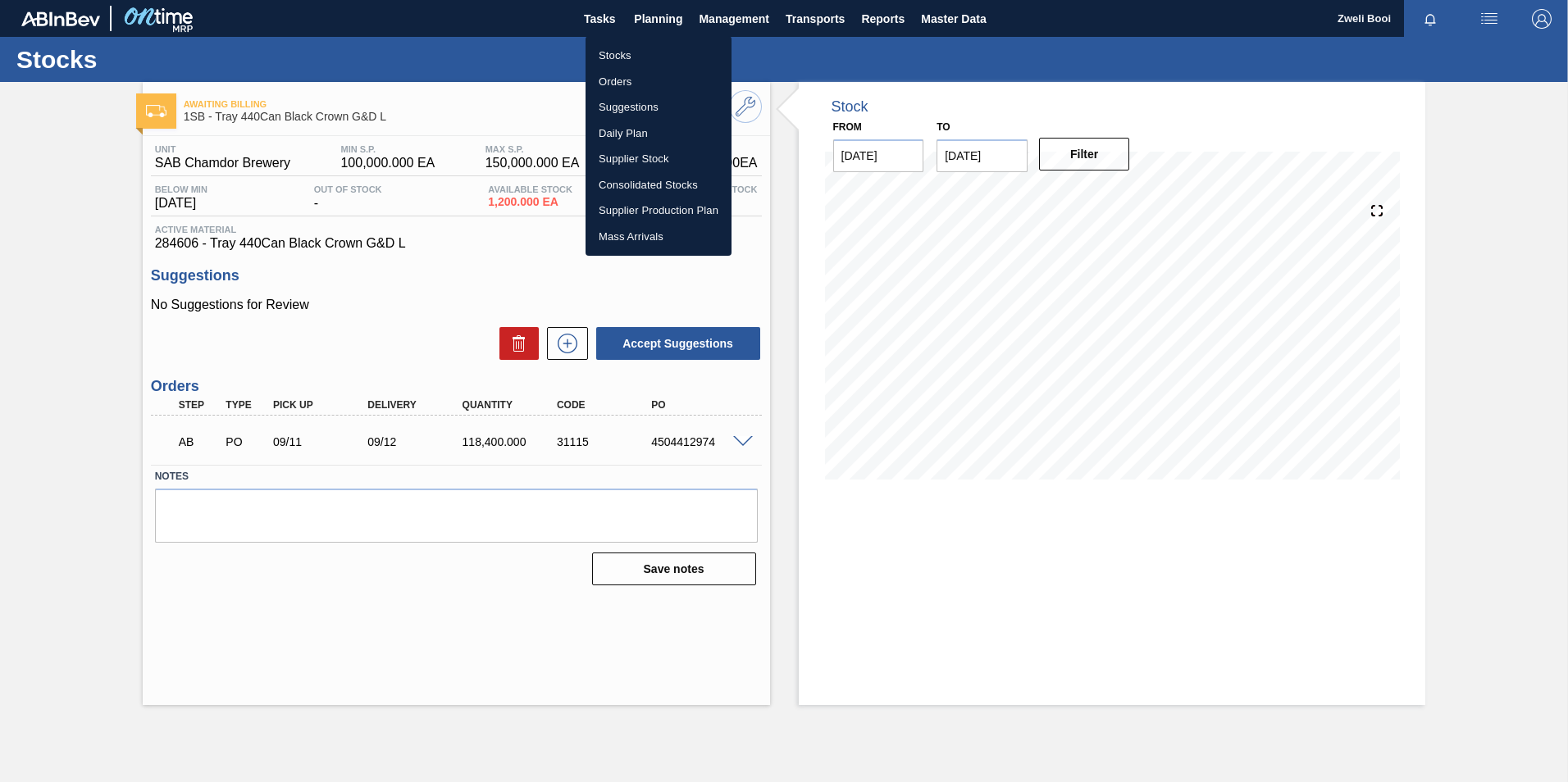
click at [647, 60] on li "Stocks" at bounding box center [658, 56] width 146 height 26
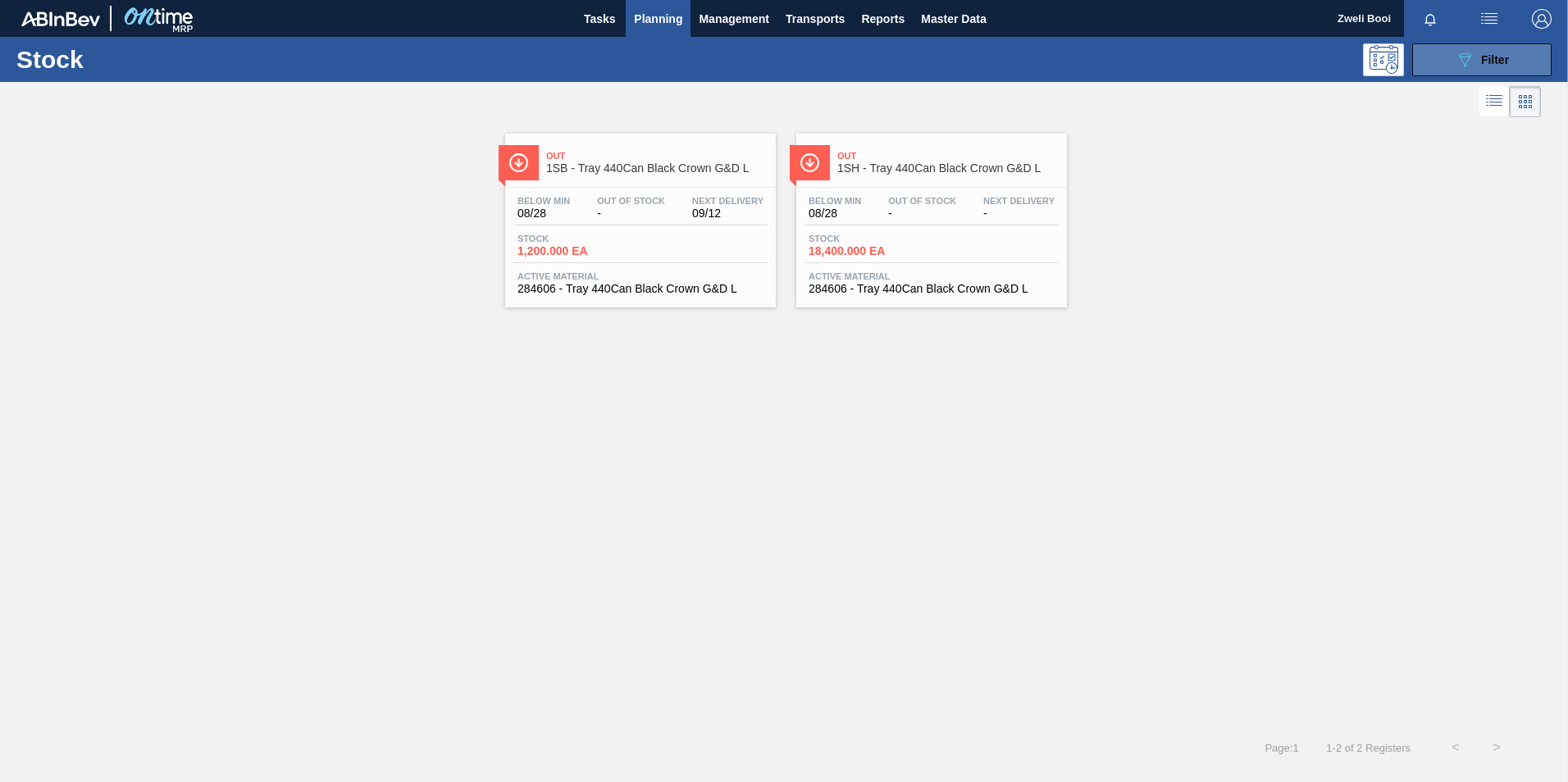
click at [1500, 63] on span "Filter" at bounding box center [1495, 60] width 28 height 13
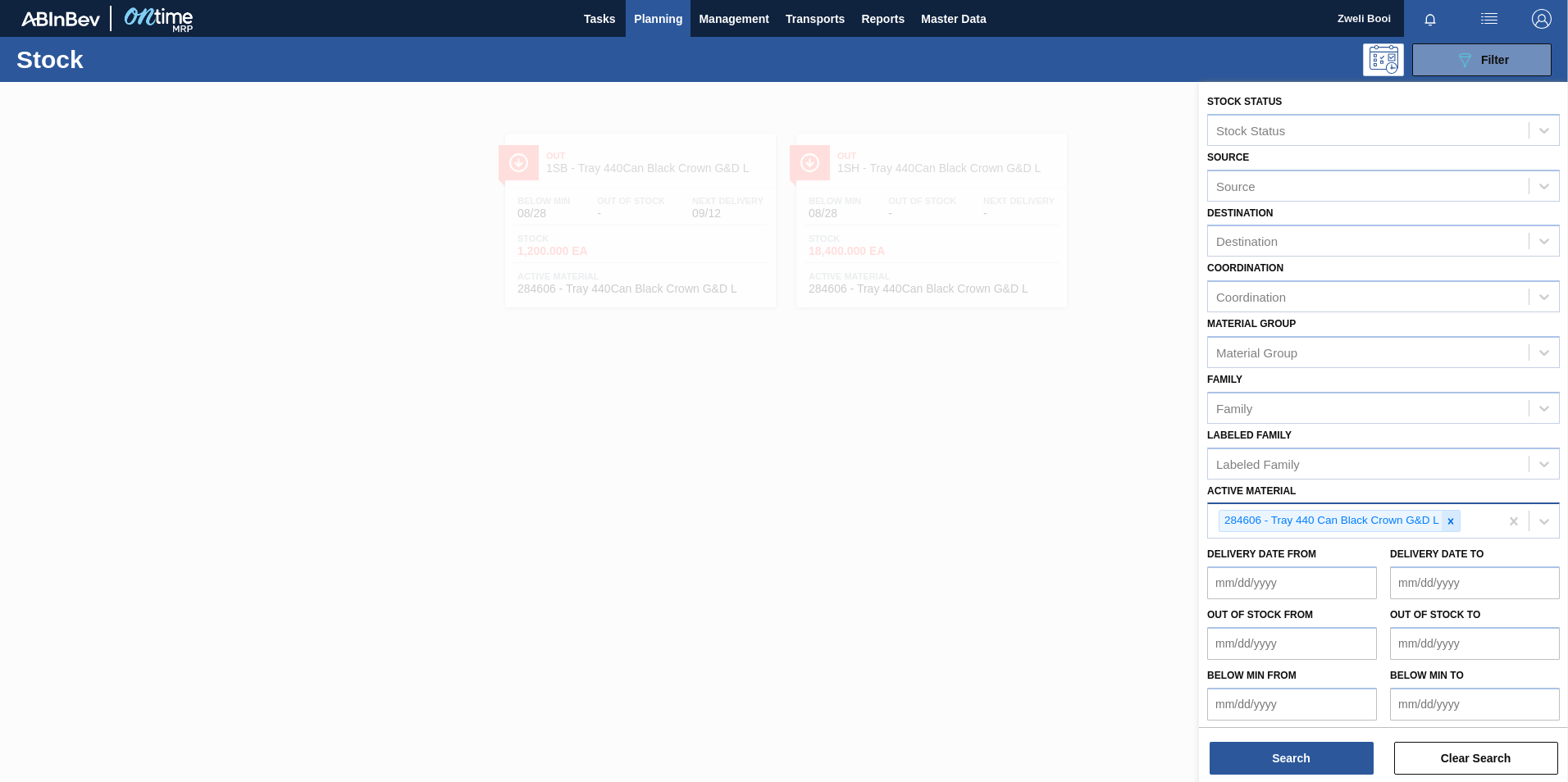
click at [1458, 521] on div at bounding box center [1450, 521] width 18 height 21
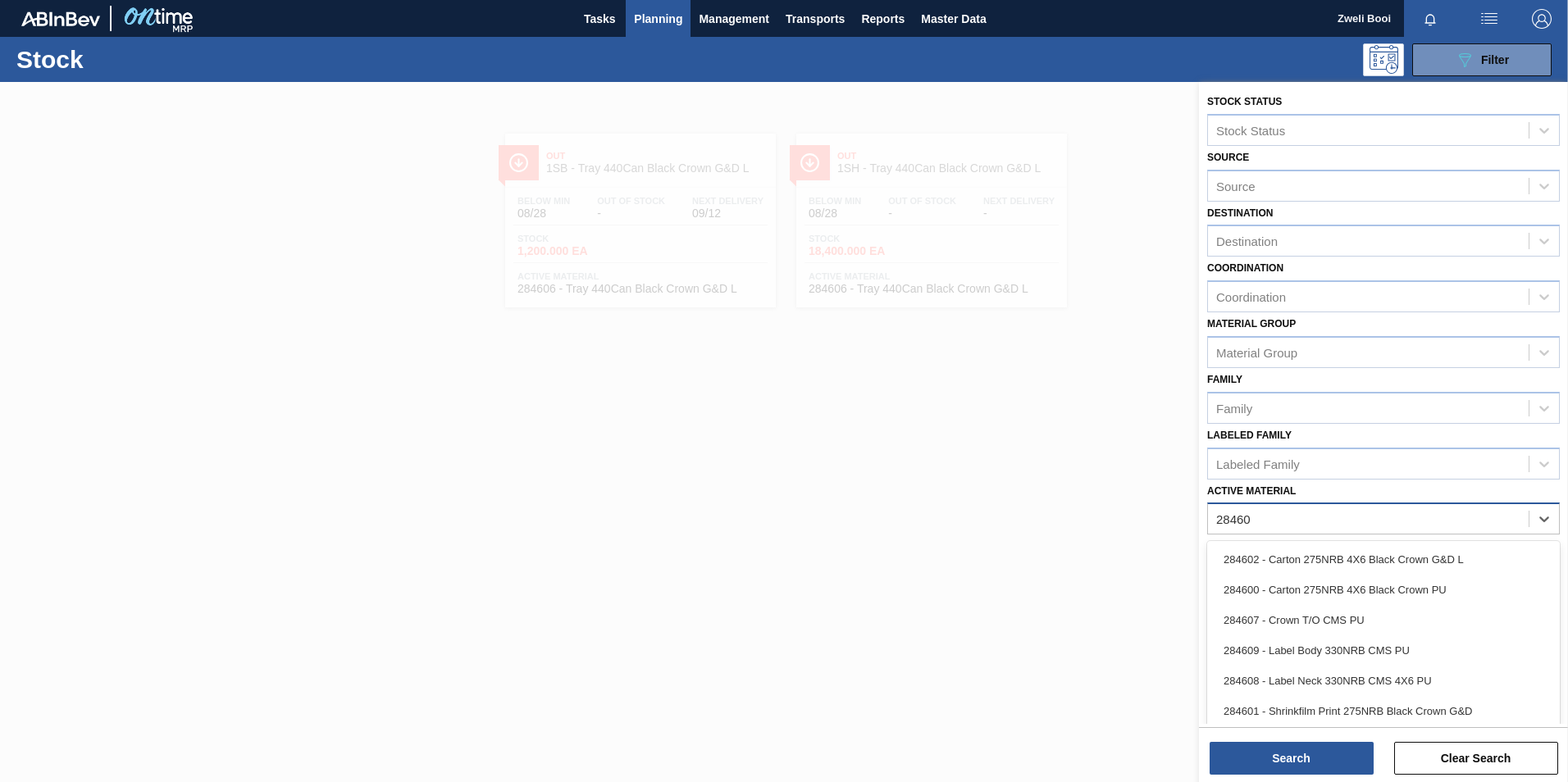
type Material "284603"
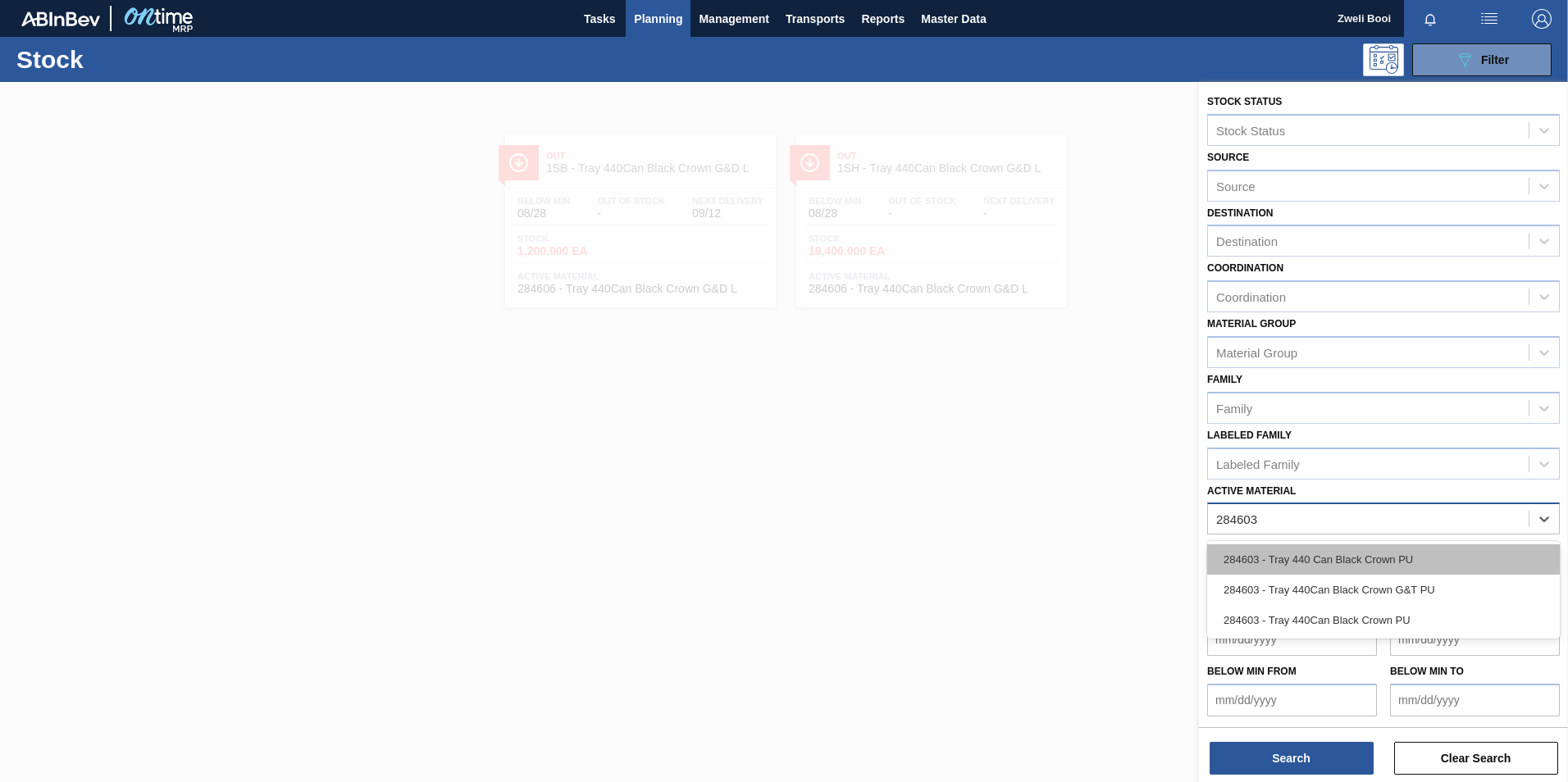
click at [1384, 558] on div "284603 - Tray 440 Can Black Crown PU" at bounding box center [1383, 559] width 352 height 30
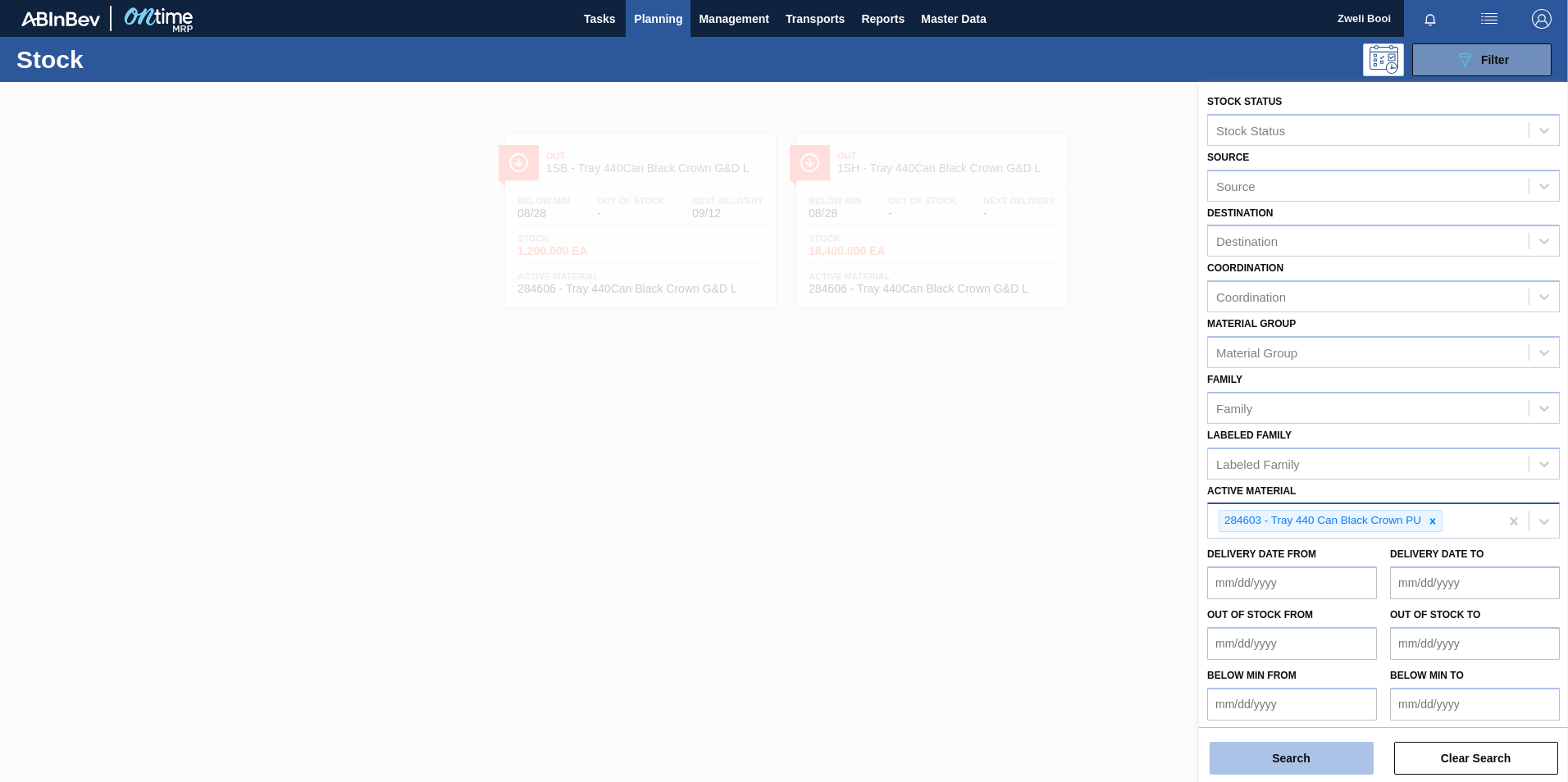
click at [1337, 760] on button "Search" at bounding box center [1291, 758] width 164 height 33
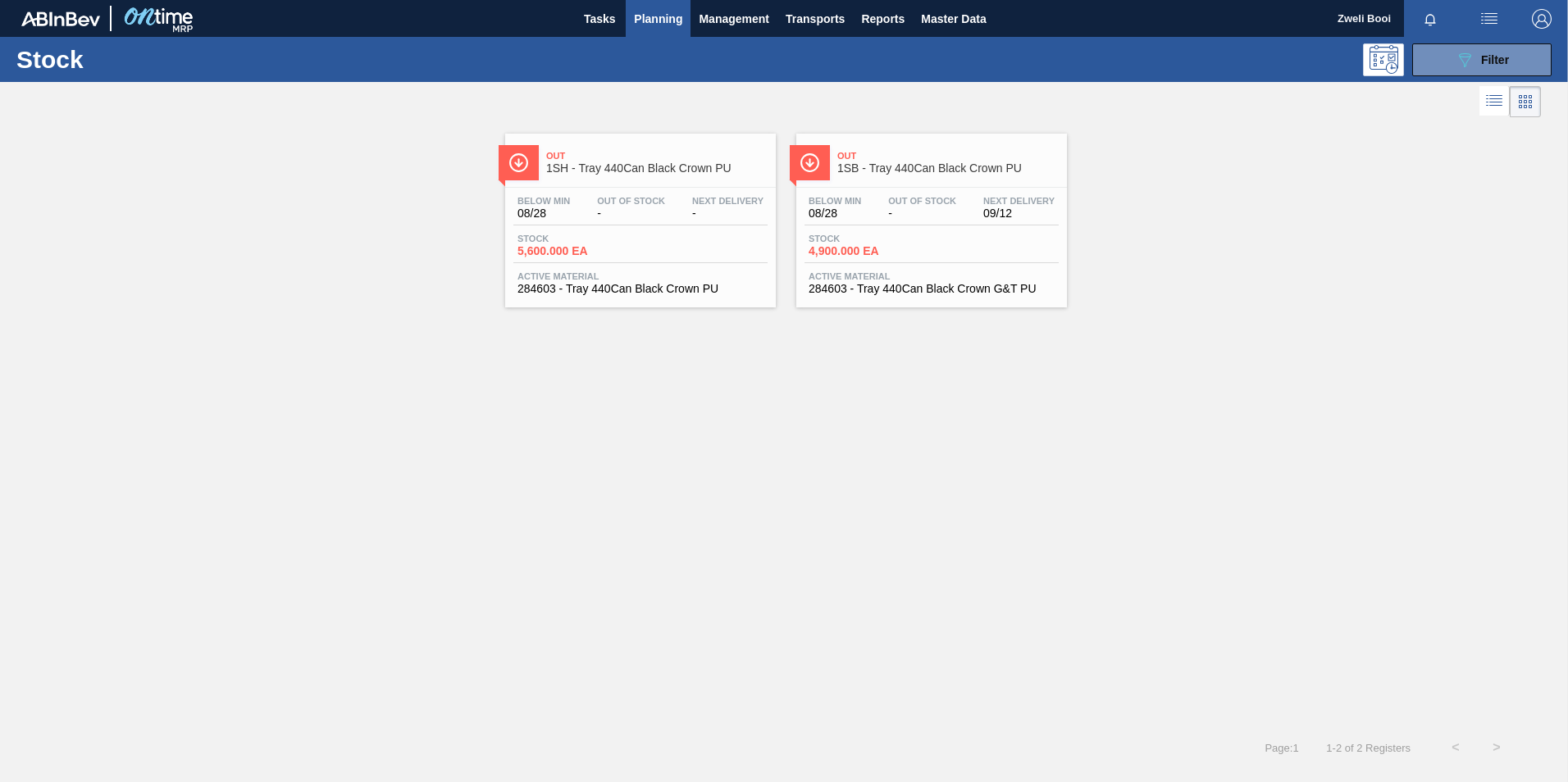
click at [911, 252] on span "4,900.000 EA" at bounding box center [865, 251] width 115 height 12
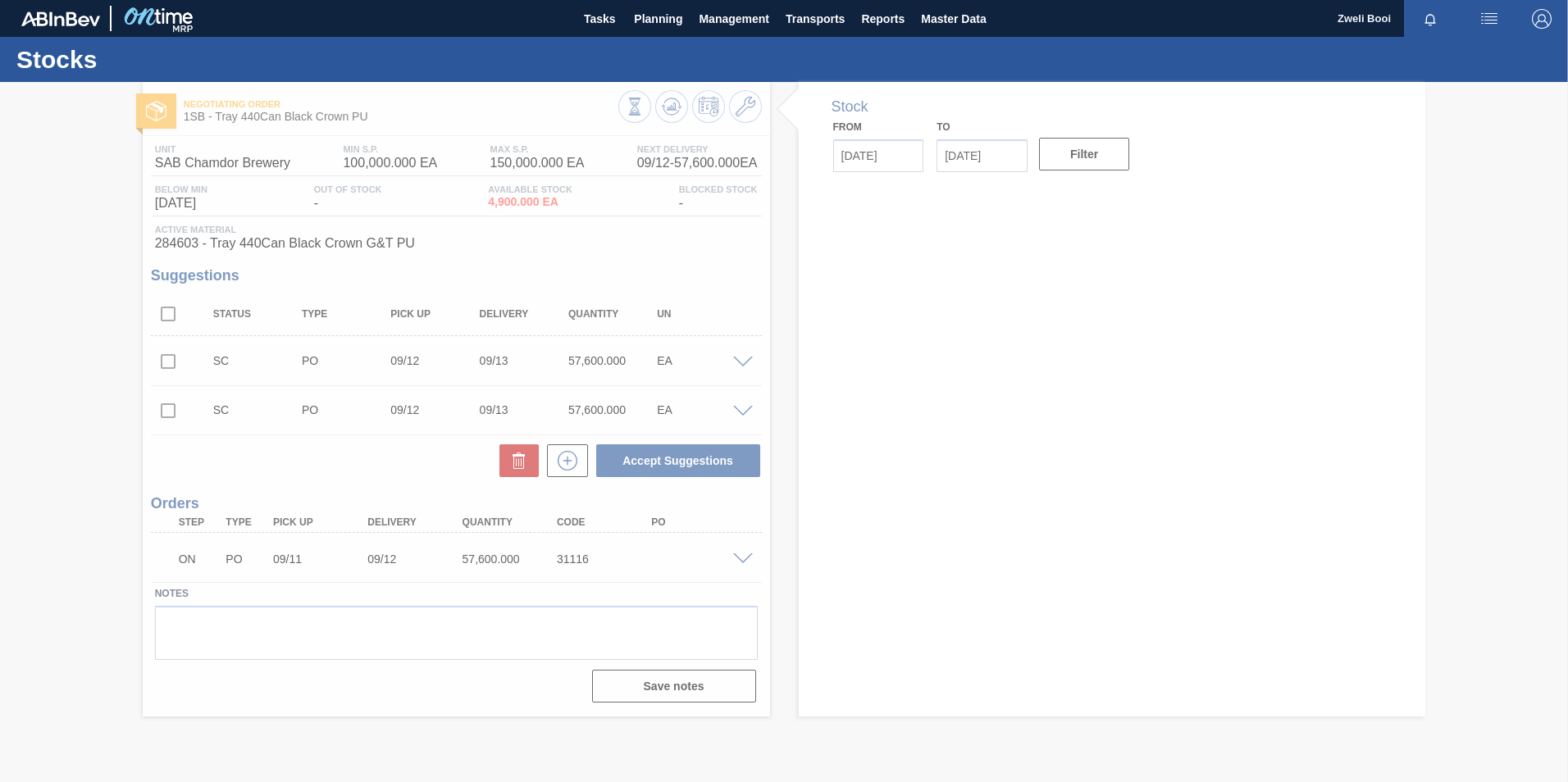
type up31116 "[DATE]"
type input "[DATE]"
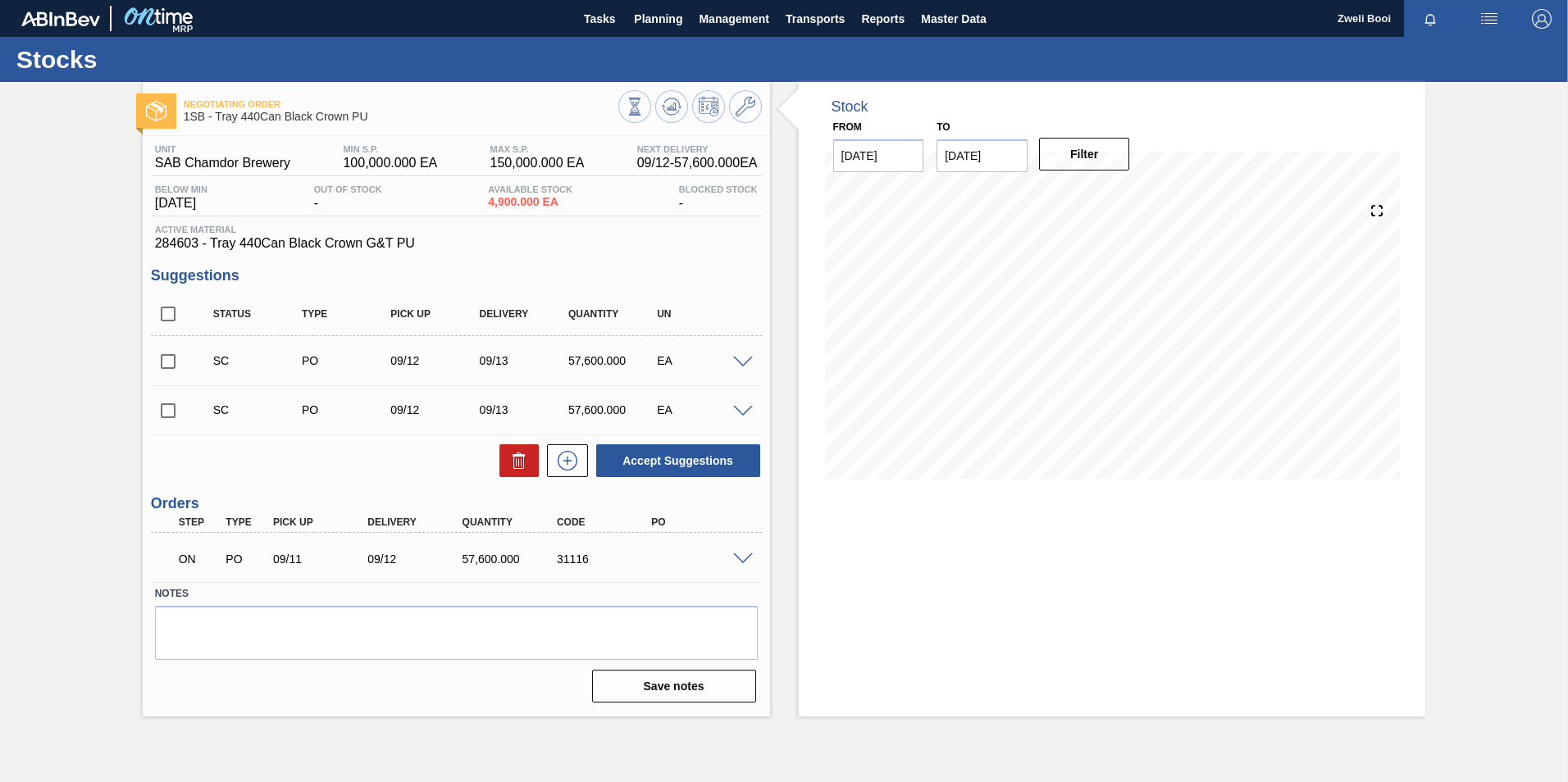
click at [746, 557] on span at bounding box center [743, 559] width 20 height 12
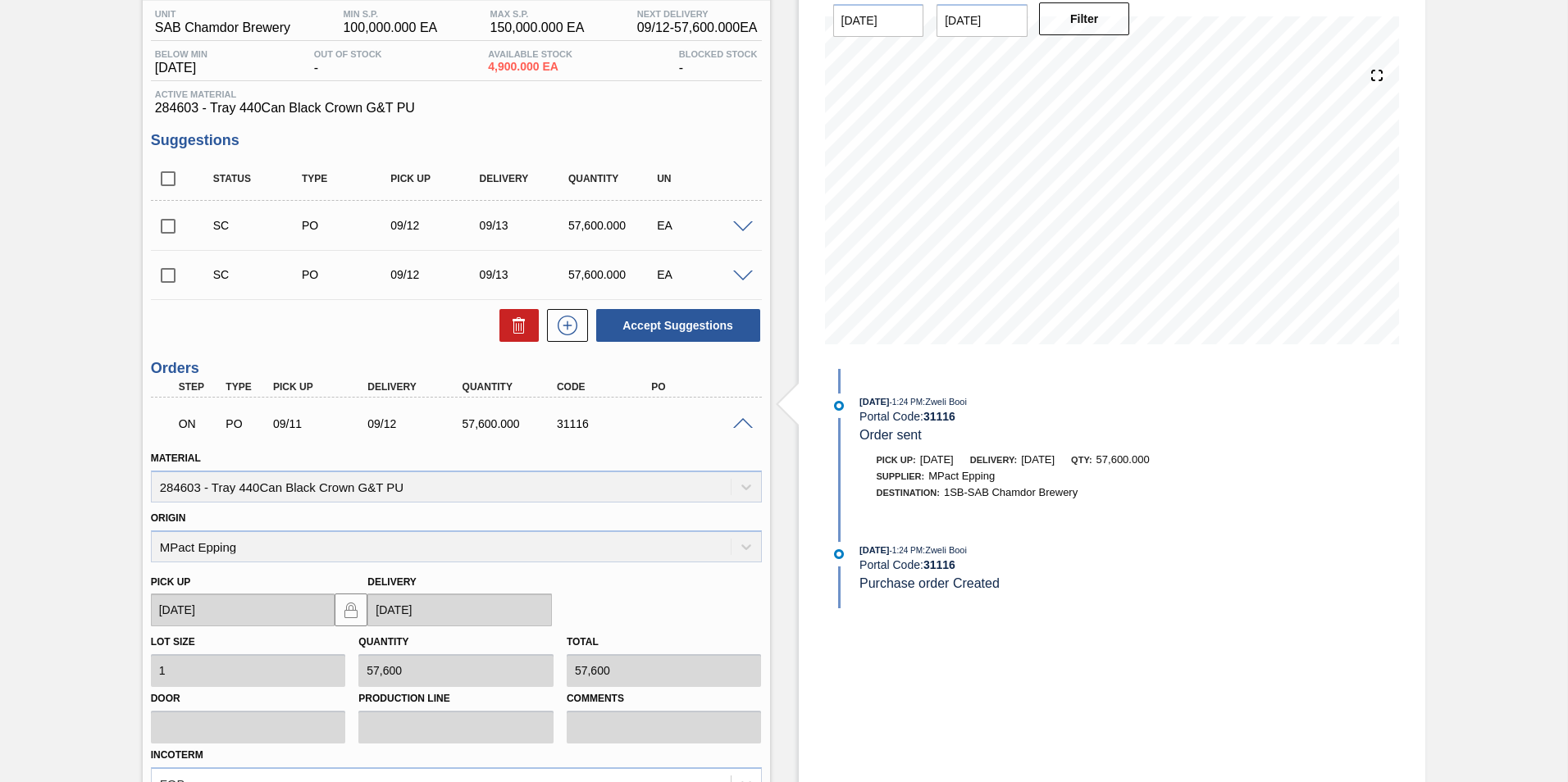
scroll to position [164, 0]
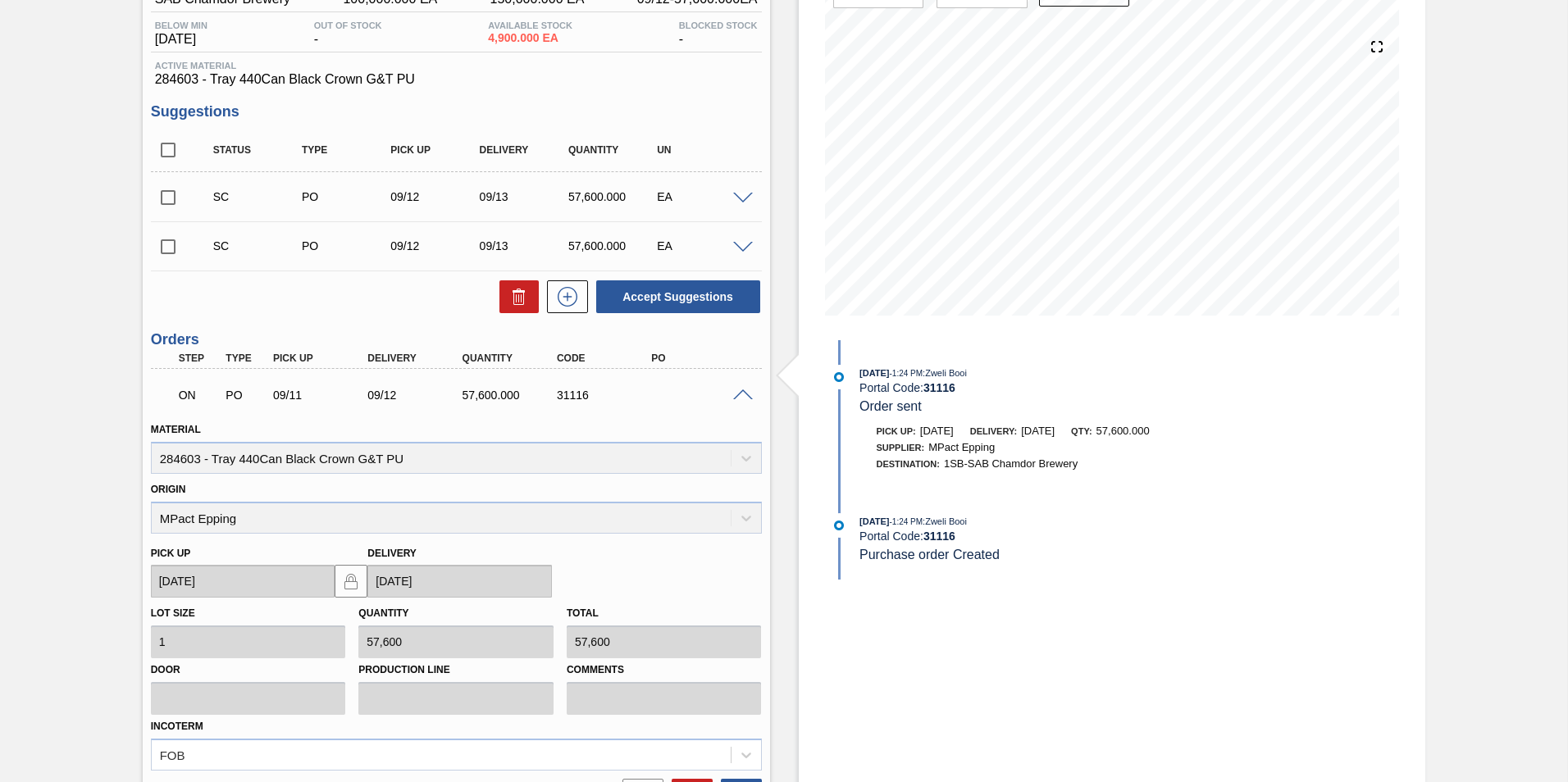
click at [738, 523] on div "Origin MPact Epping" at bounding box center [456, 506] width 611 height 56
click at [735, 459] on div "Material 284603 - Tray 440Can Black Crown G&T PU" at bounding box center [456, 446] width 611 height 56
click at [747, 402] on div "ON PO 09/11 09/12 57,600.000 31116" at bounding box center [456, 393] width 611 height 41
click at [740, 396] on span at bounding box center [743, 395] width 20 height 12
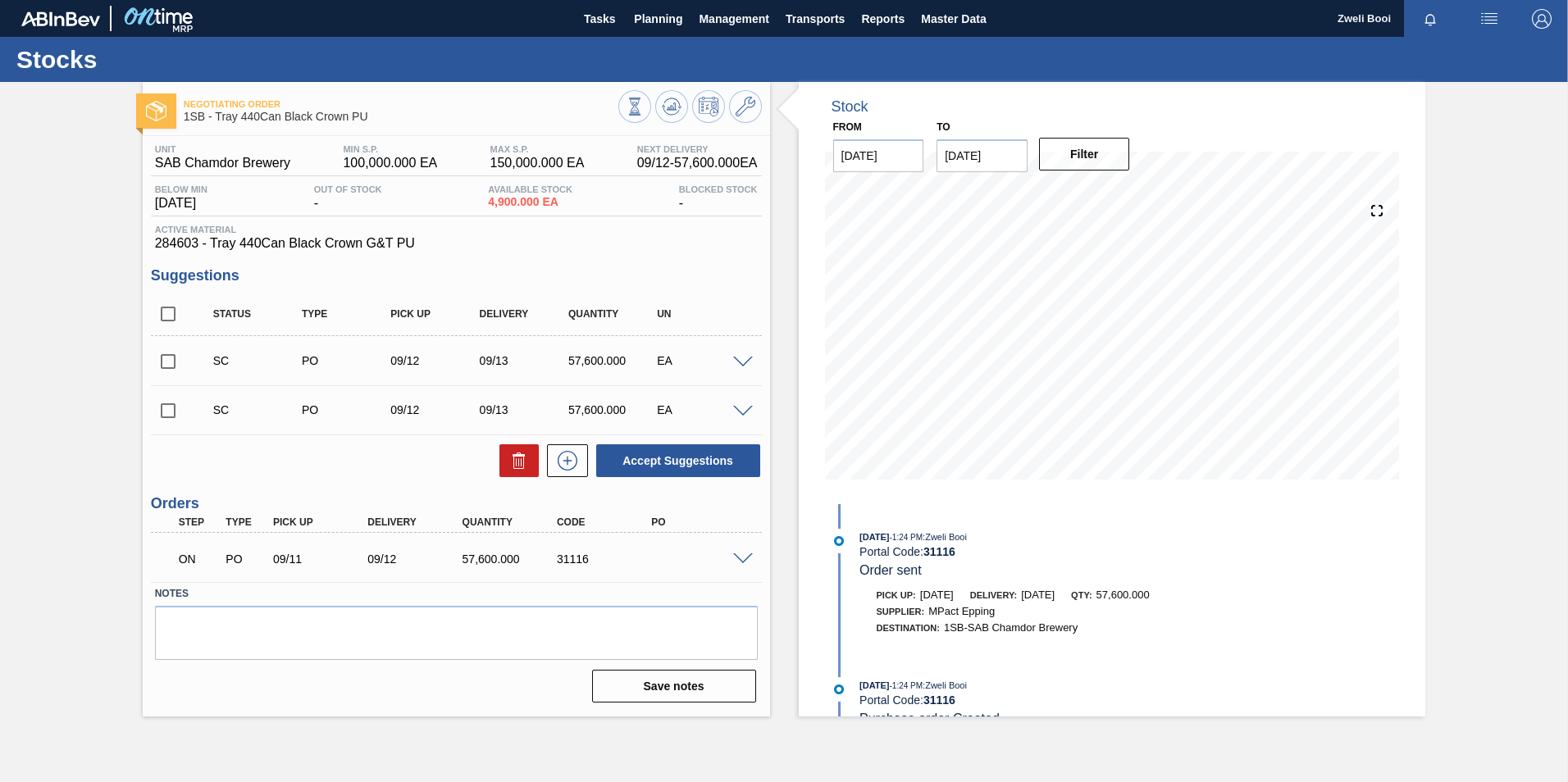
scroll to position [0, 0]
click at [740, 553] on span at bounding box center [743, 559] width 20 height 12
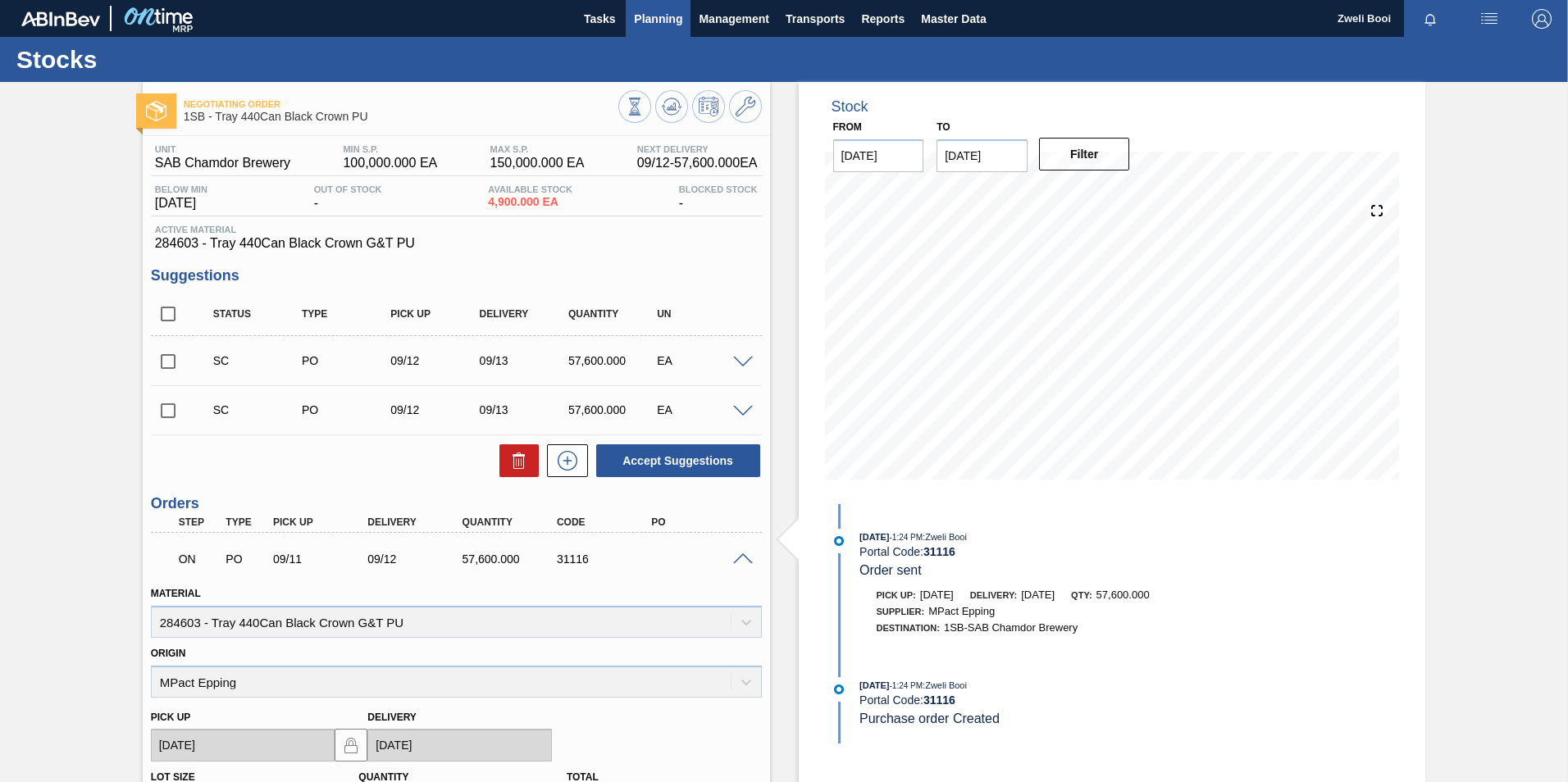
click at [656, 19] on span "Planning" at bounding box center [658, 19] width 49 height 20
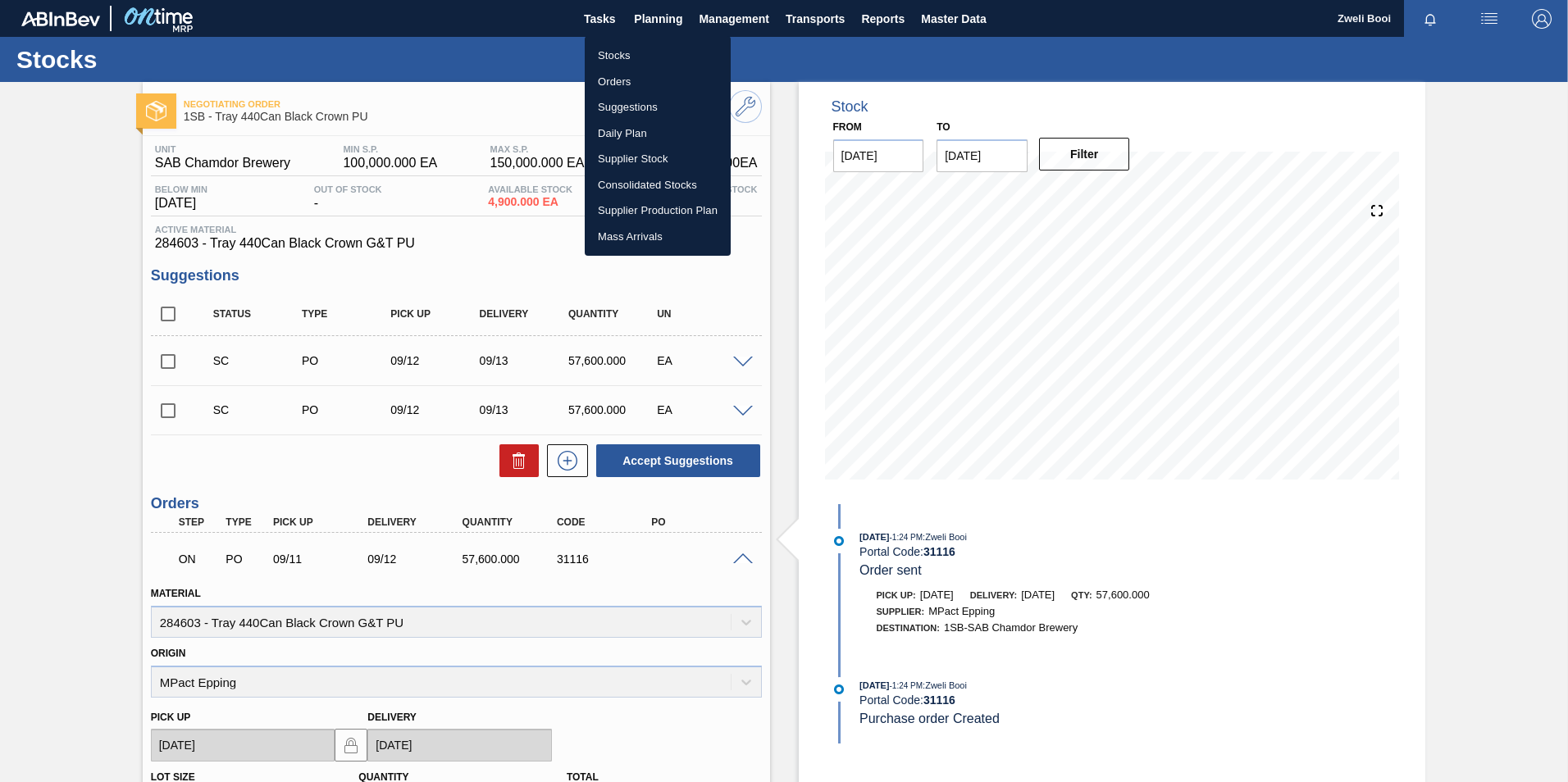
click at [607, 56] on li "Stocks" at bounding box center [658, 56] width 146 height 26
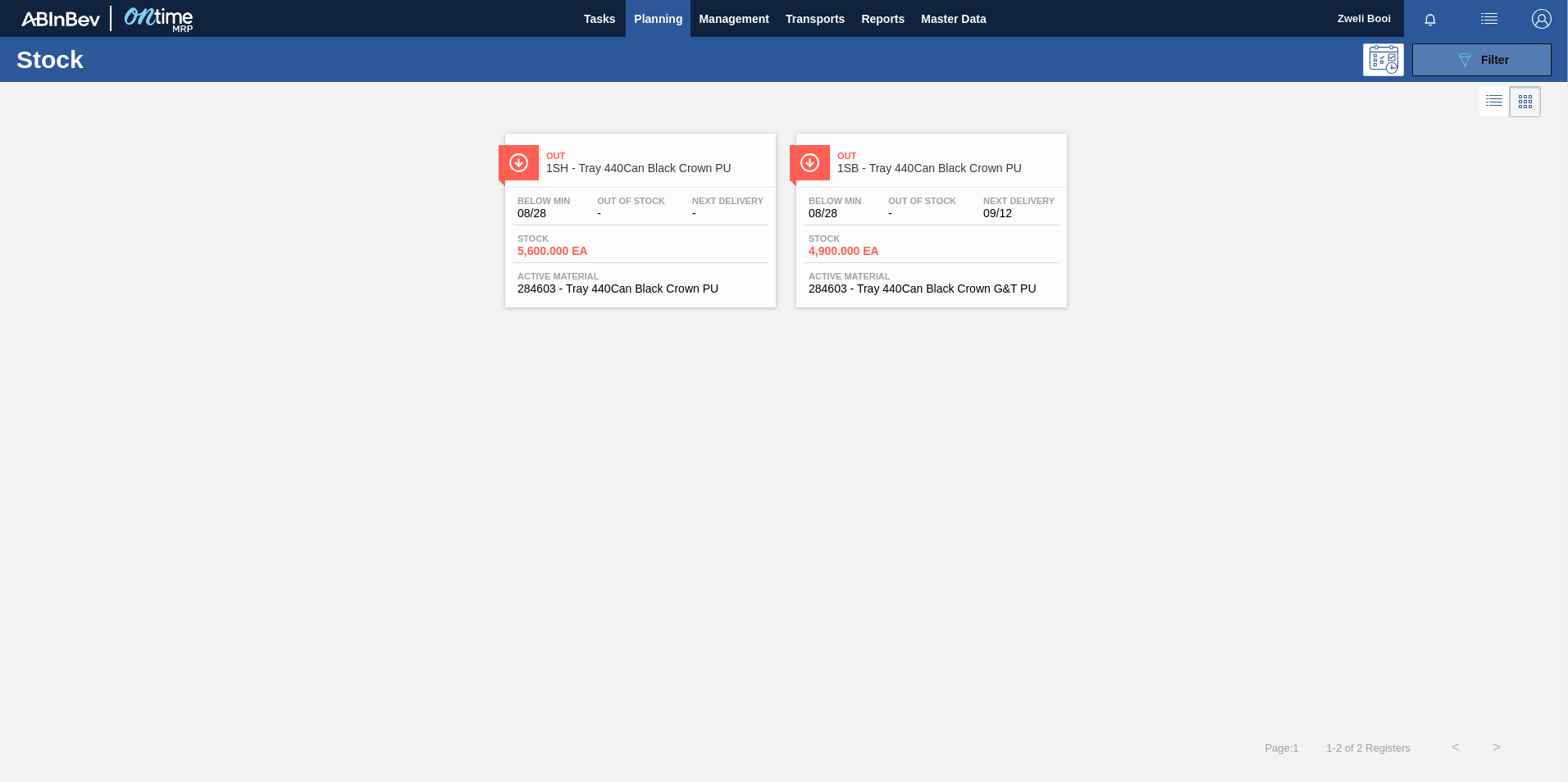
click at [1509, 58] on span "Filter" at bounding box center [1495, 60] width 28 height 13
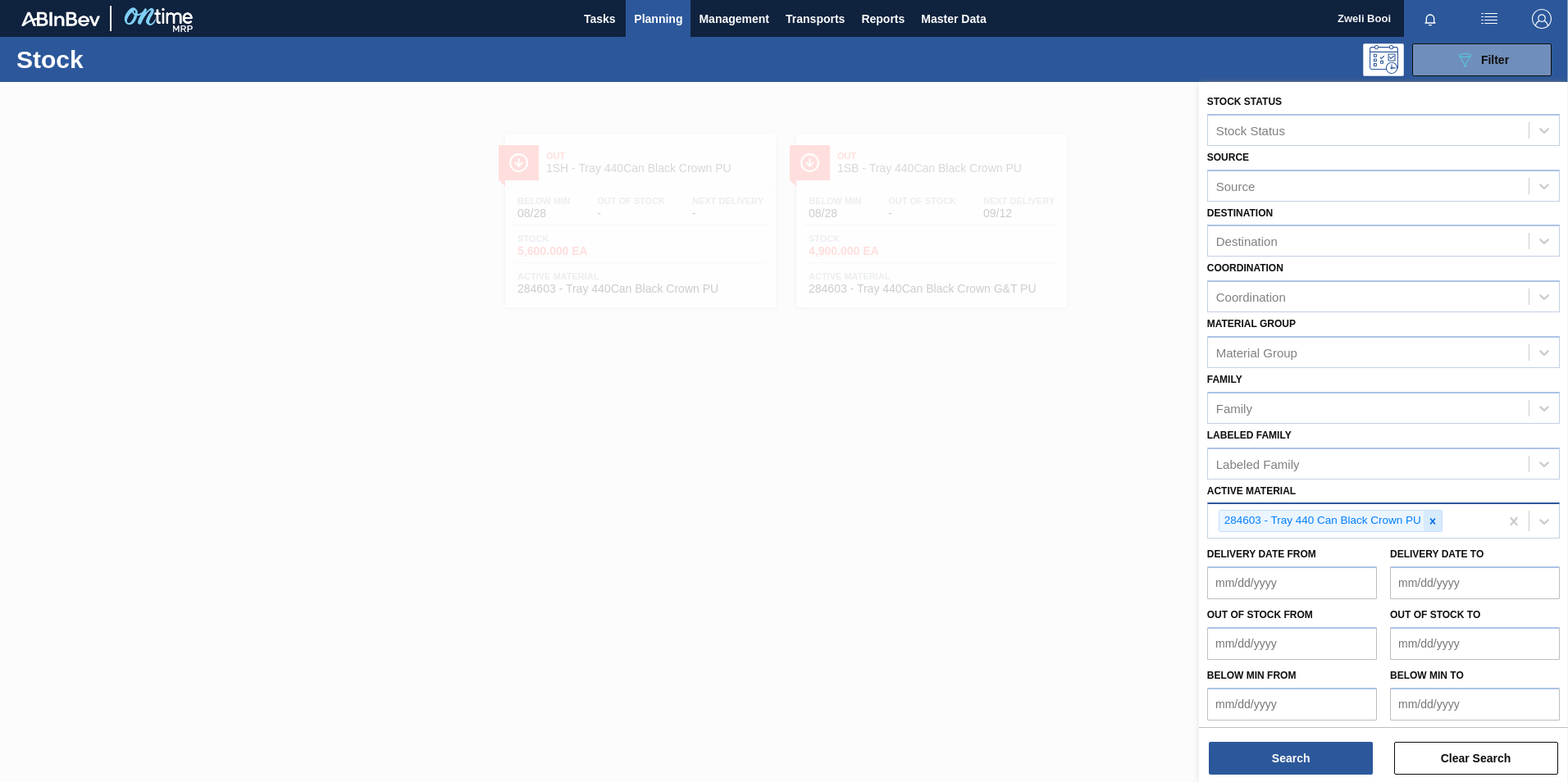
click at [1436, 518] on icon at bounding box center [1432, 522] width 11 height 11
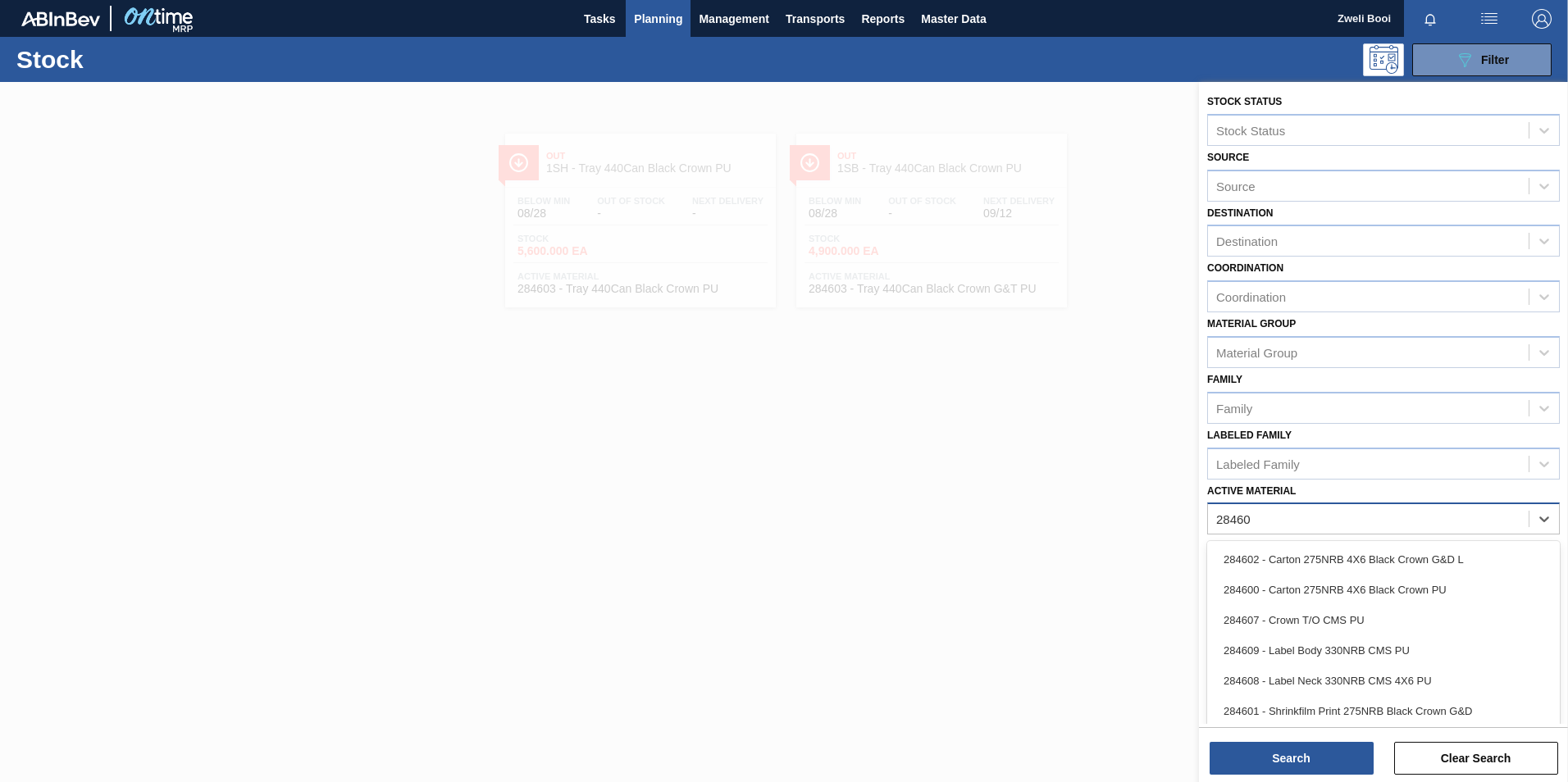
type Material "284606"
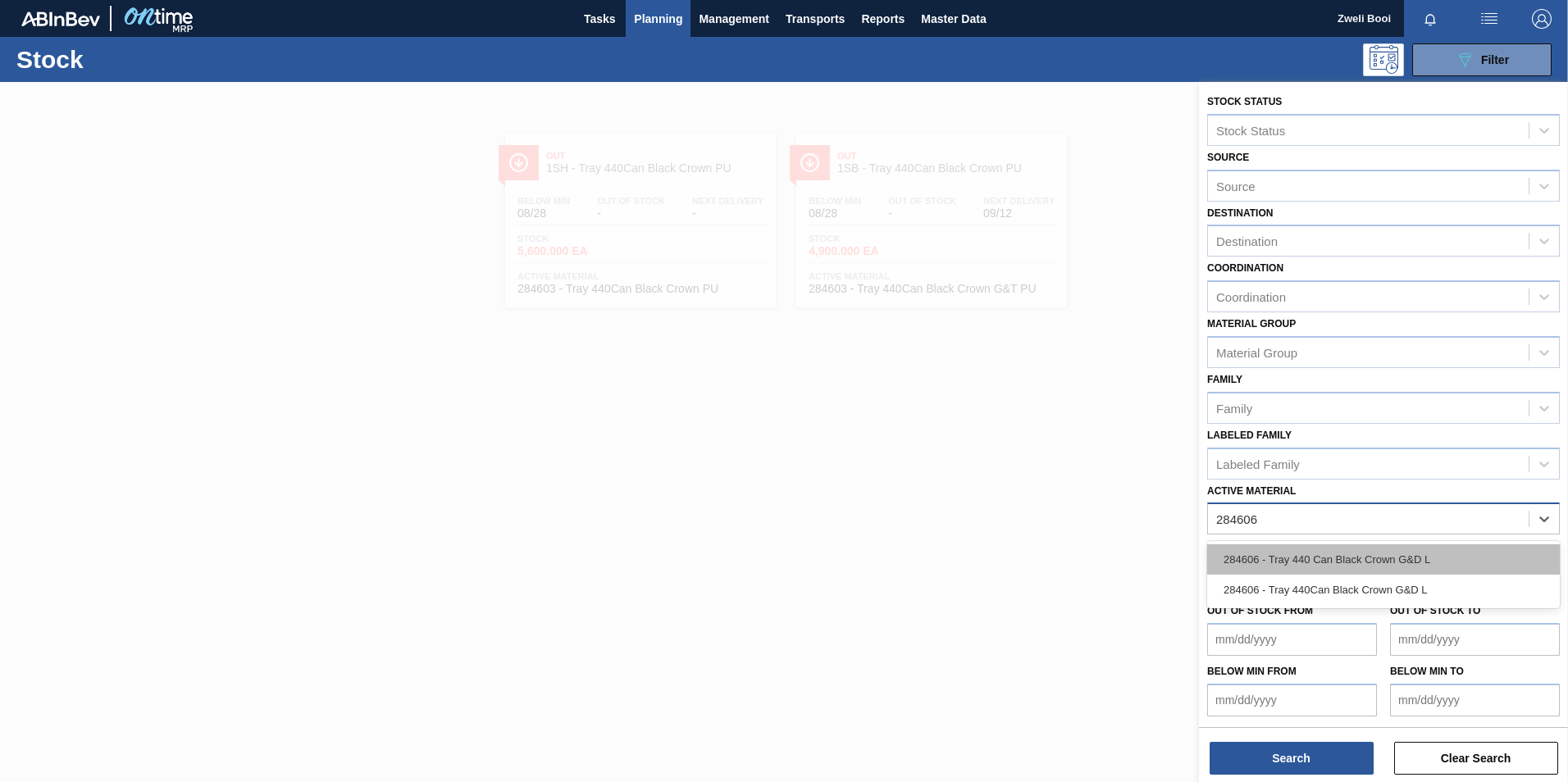
click at [1372, 555] on div "284606 - Tray 440 Can Black Crown G&D L" at bounding box center [1383, 559] width 352 height 30
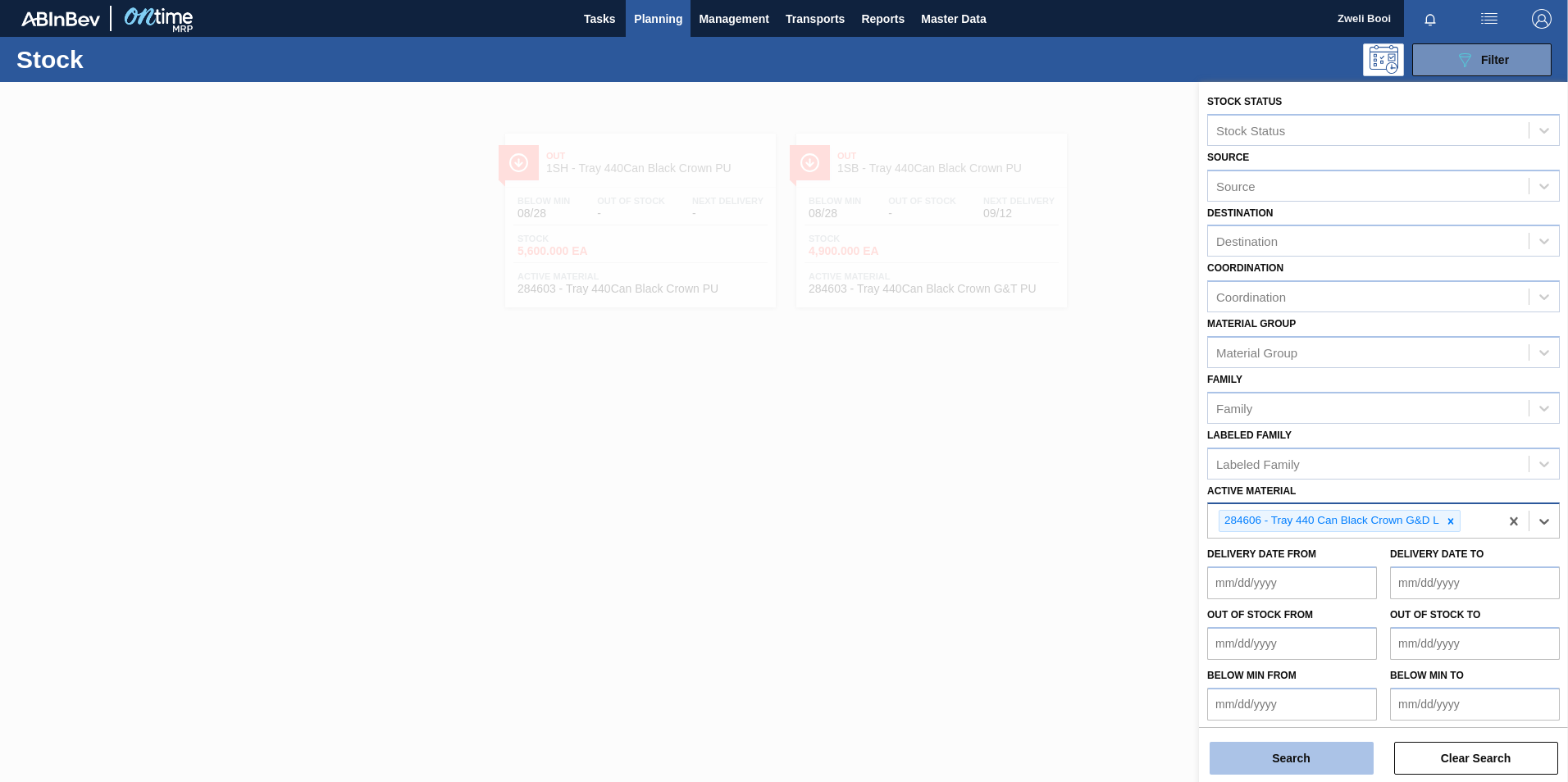
click at [1334, 744] on button "Search" at bounding box center [1291, 758] width 164 height 33
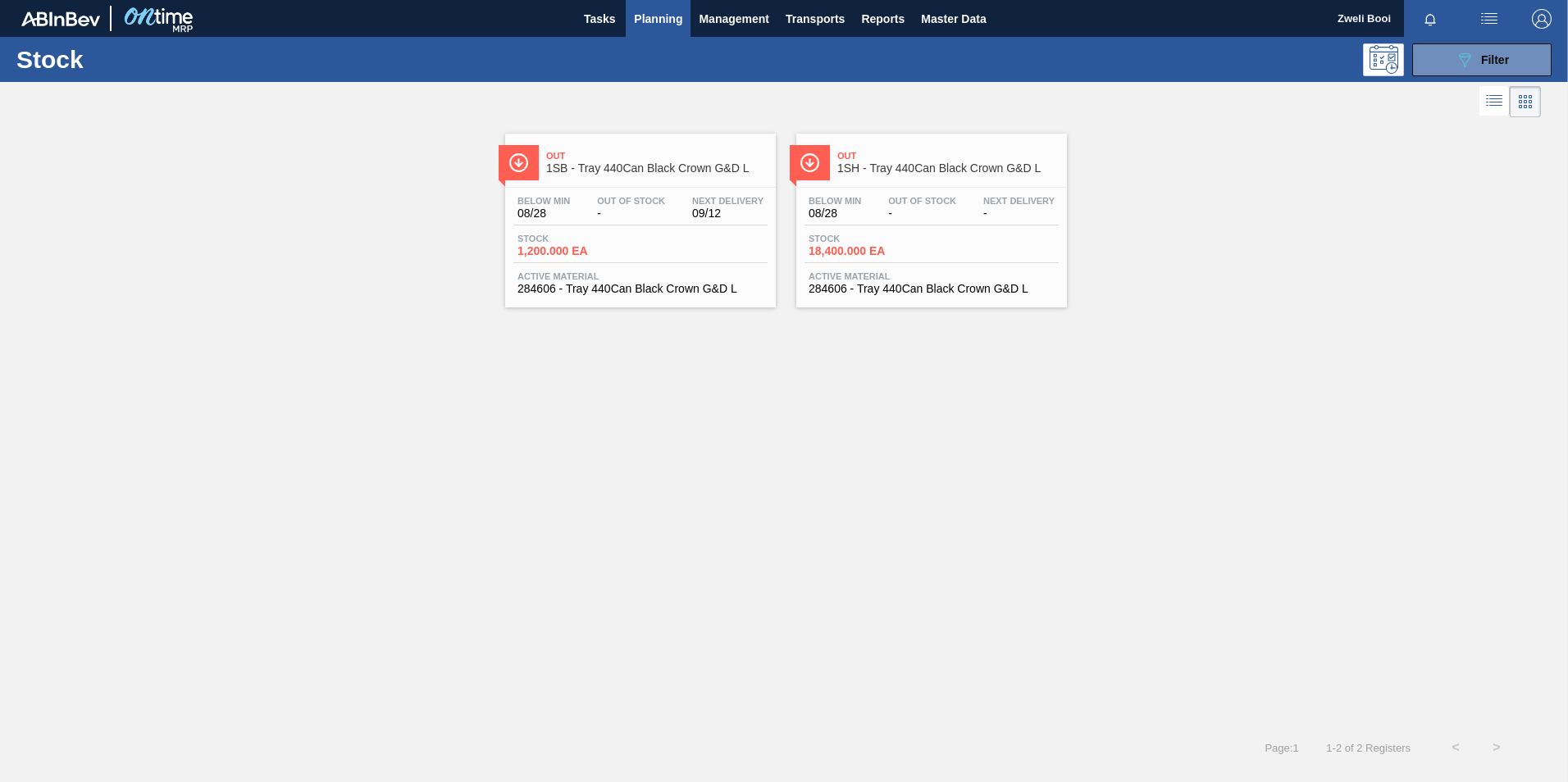
click at [667, 259] on div "Stock 1,200.000 EA" at bounding box center [640, 248] width 254 height 30
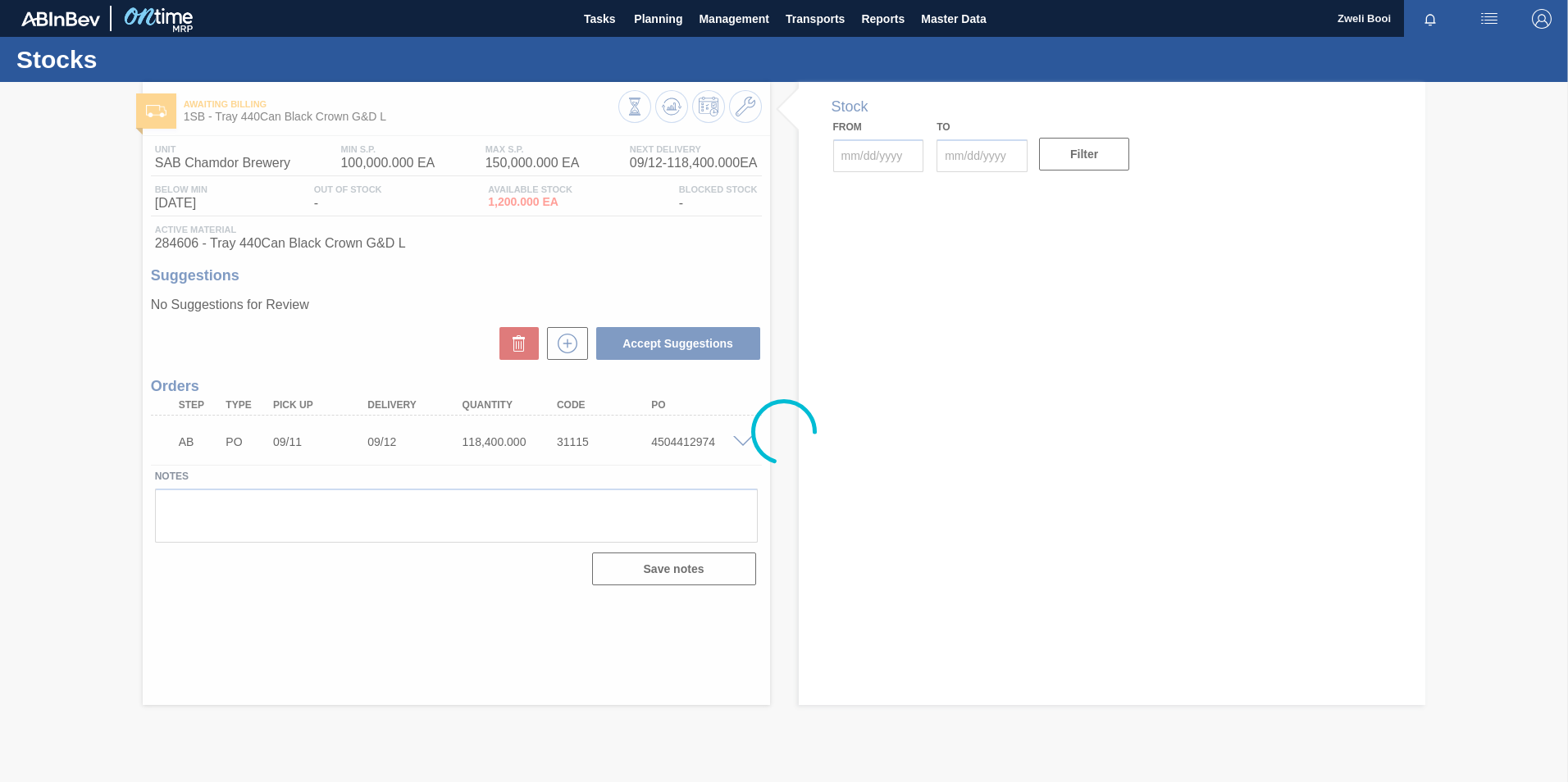
type up31115 "[DATE]"
type input "[DATE]"
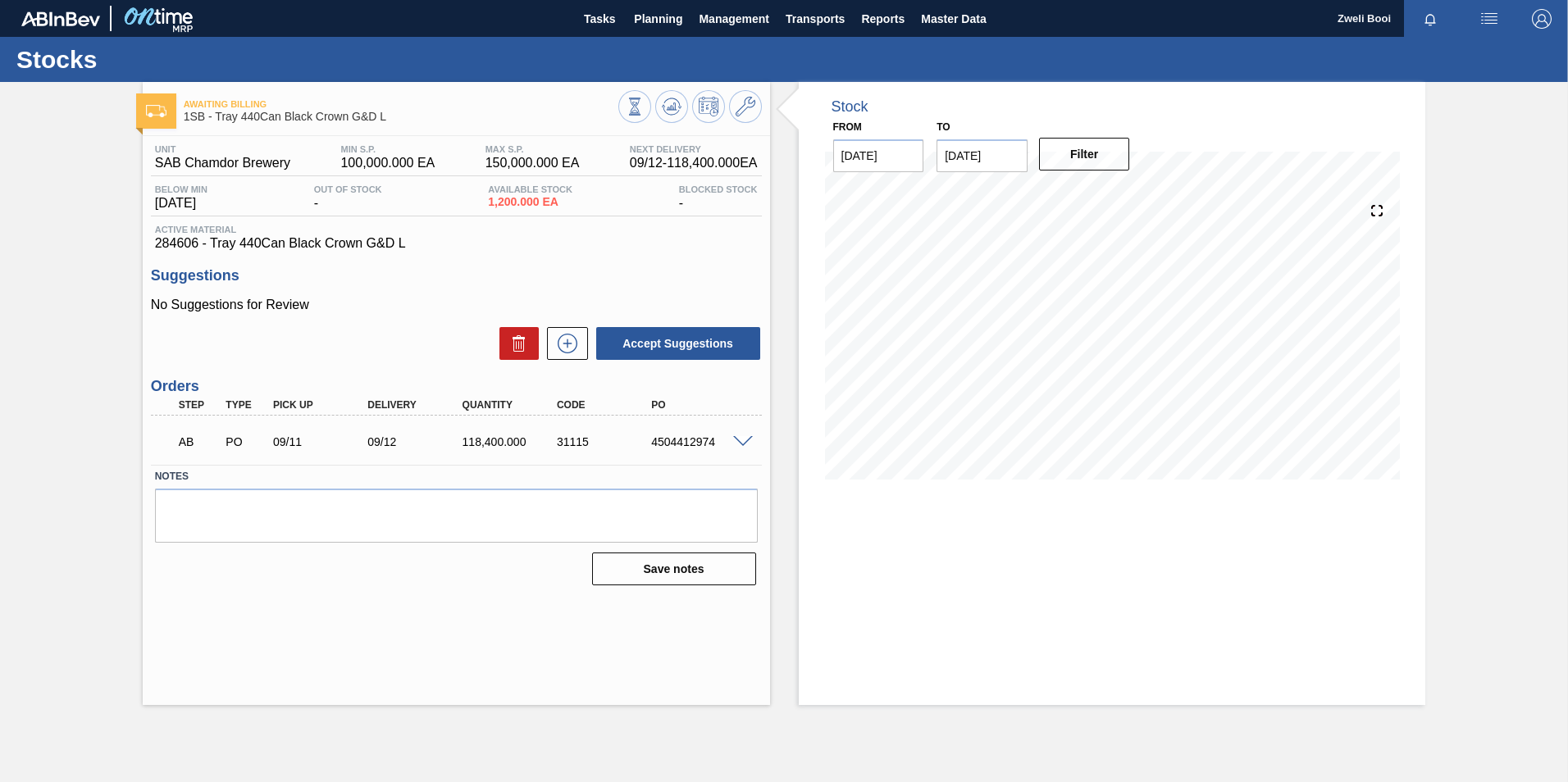
click at [739, 442] on span at bounding box center [743, 442] width 20 height 12
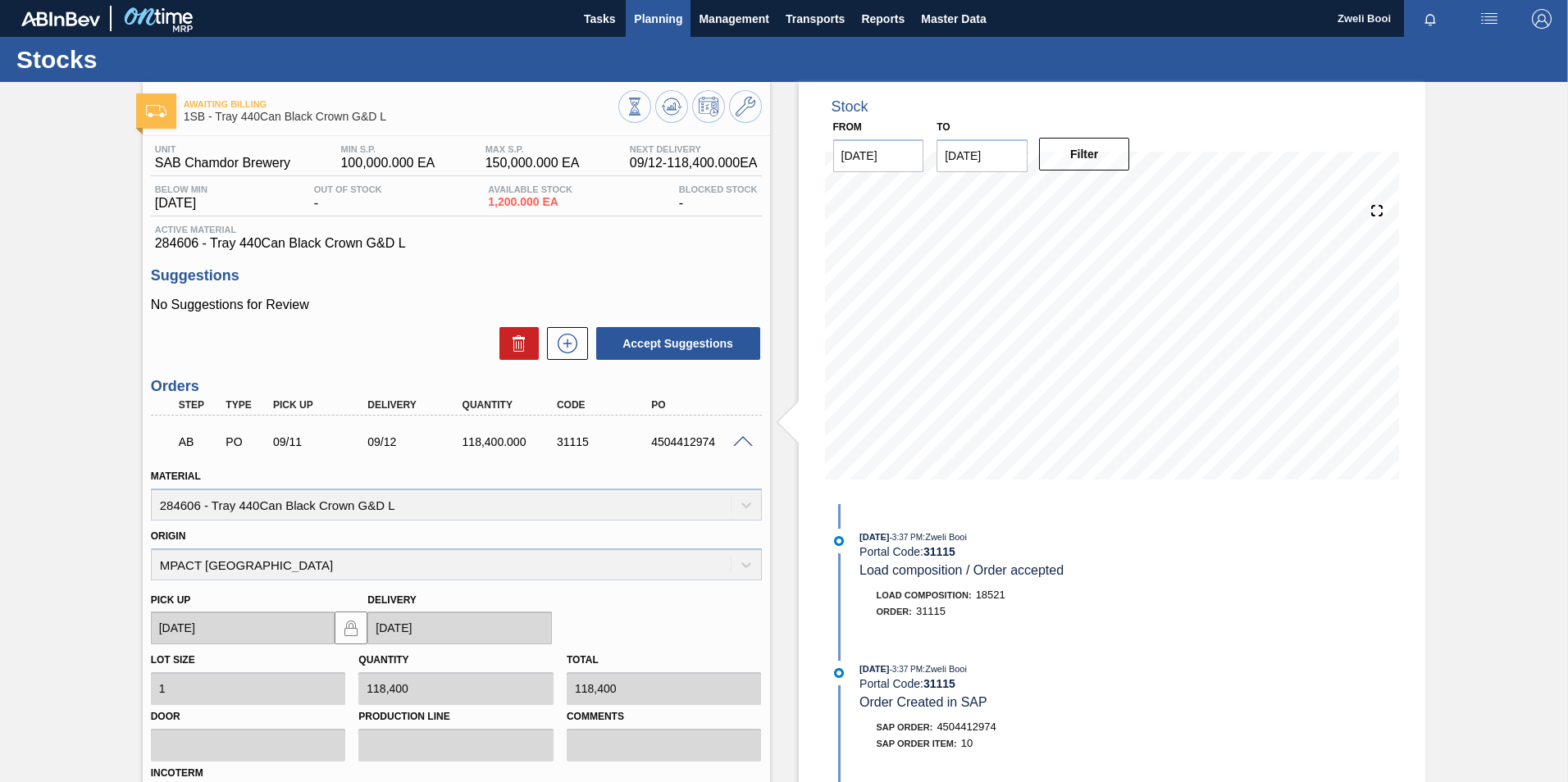
click at [640, 14] on span "Planning" at bounding box center [658, 19] width 49 height 20
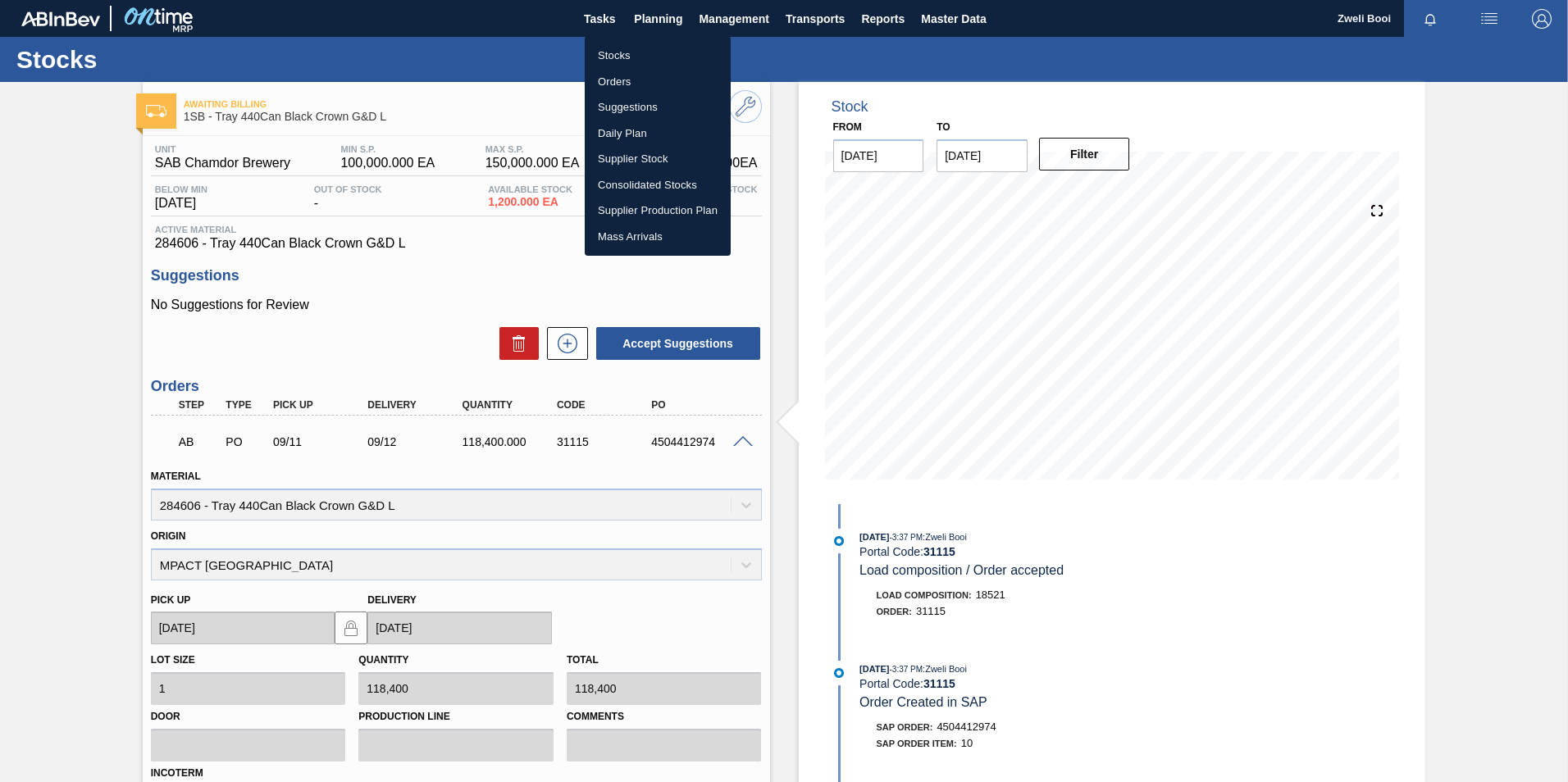
drag, startPoint x: 621, startPoint y: 55, endPoint x: 663, endPoint y: 99, distance: 60.8
click at [621, 55] on li "Stocks" at bounding box center [658, 56] width 146 height 26
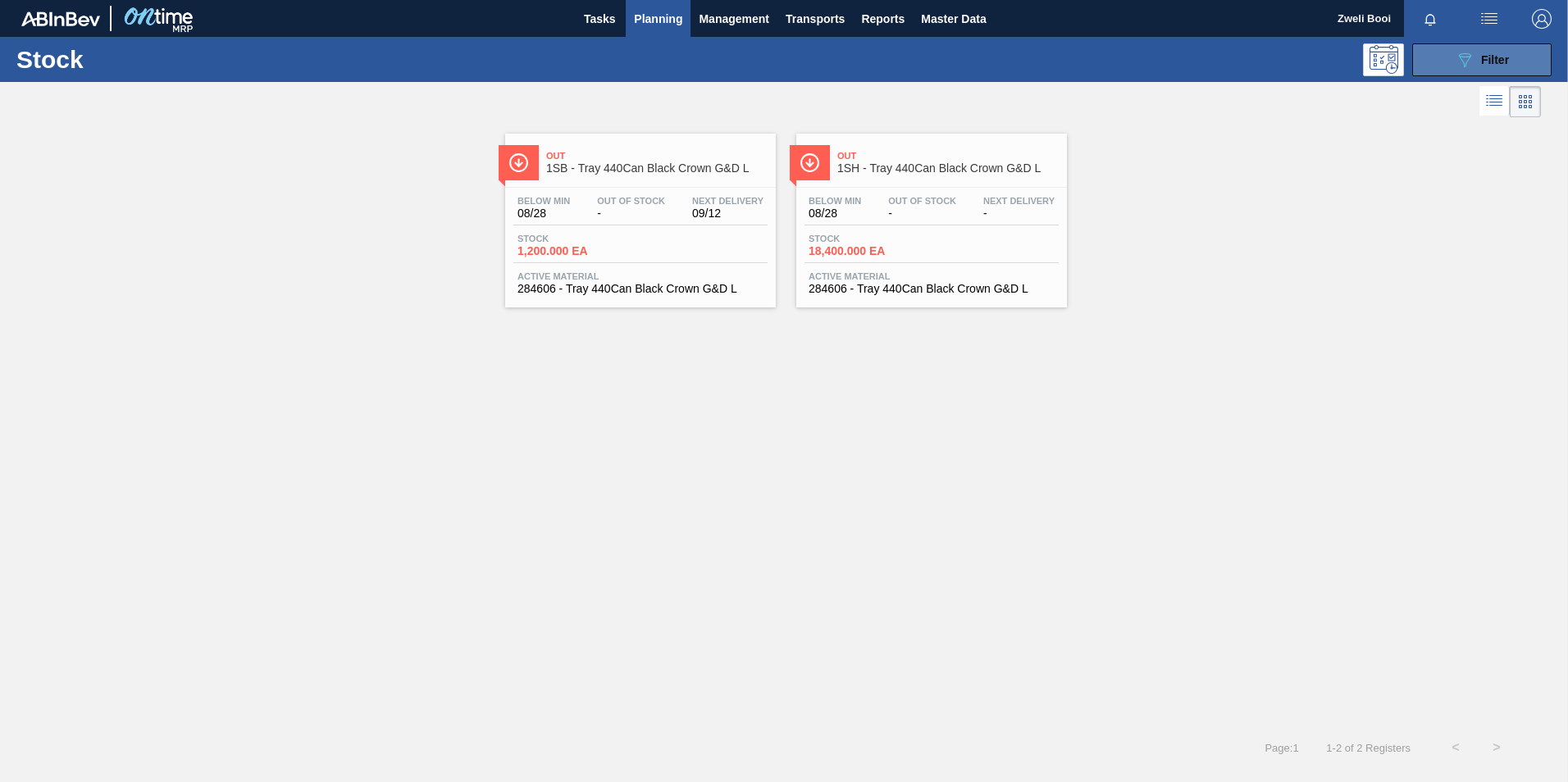
click at [1489, 63] on span "Filter" at bounding box center [1495, 60] width 28 height 13
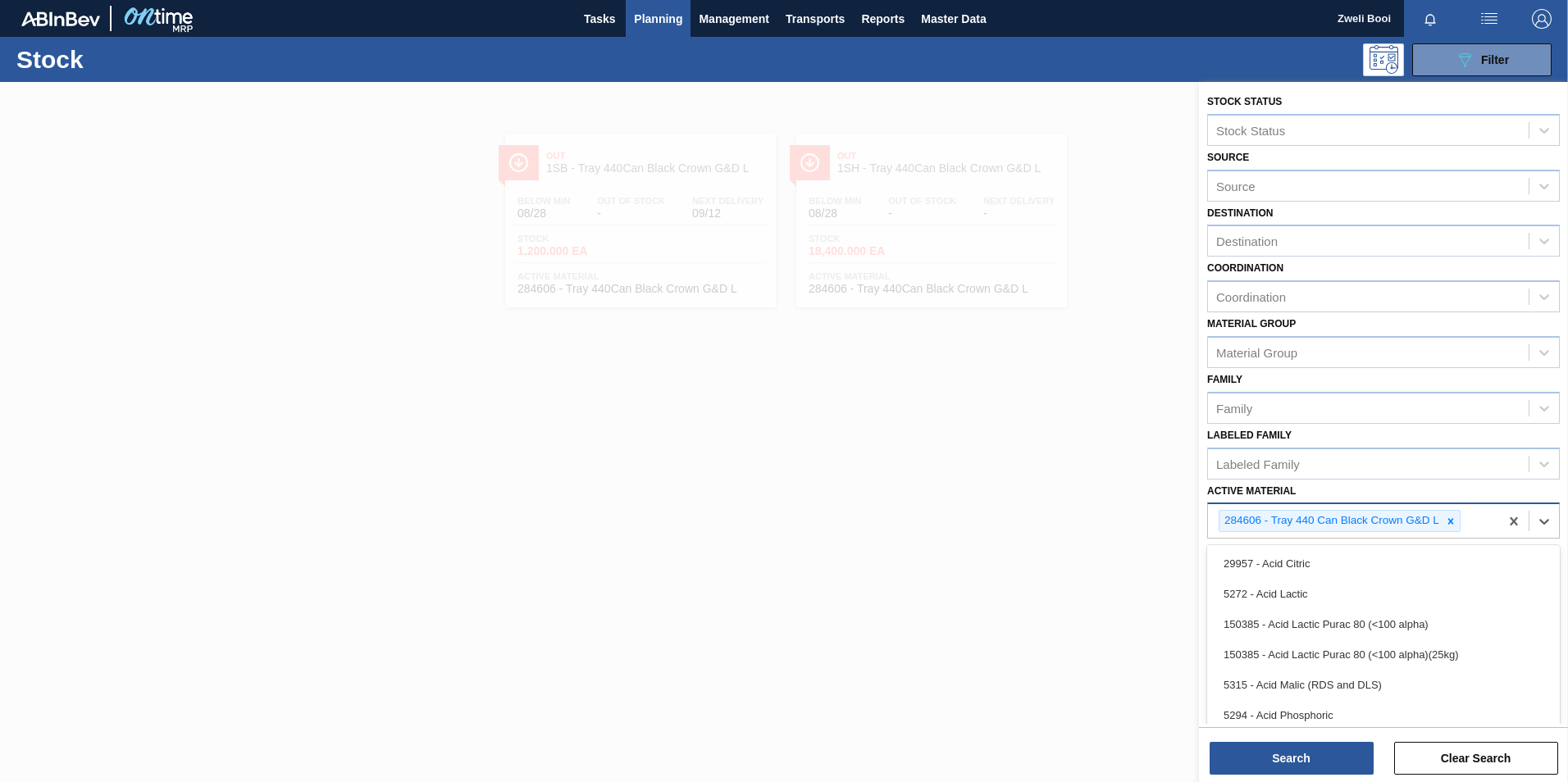
click at [1459, 515] on div "284606 - Tray 440 Can Black Crown G&D L" at bounding box center [1339, 521] width 242 height 22
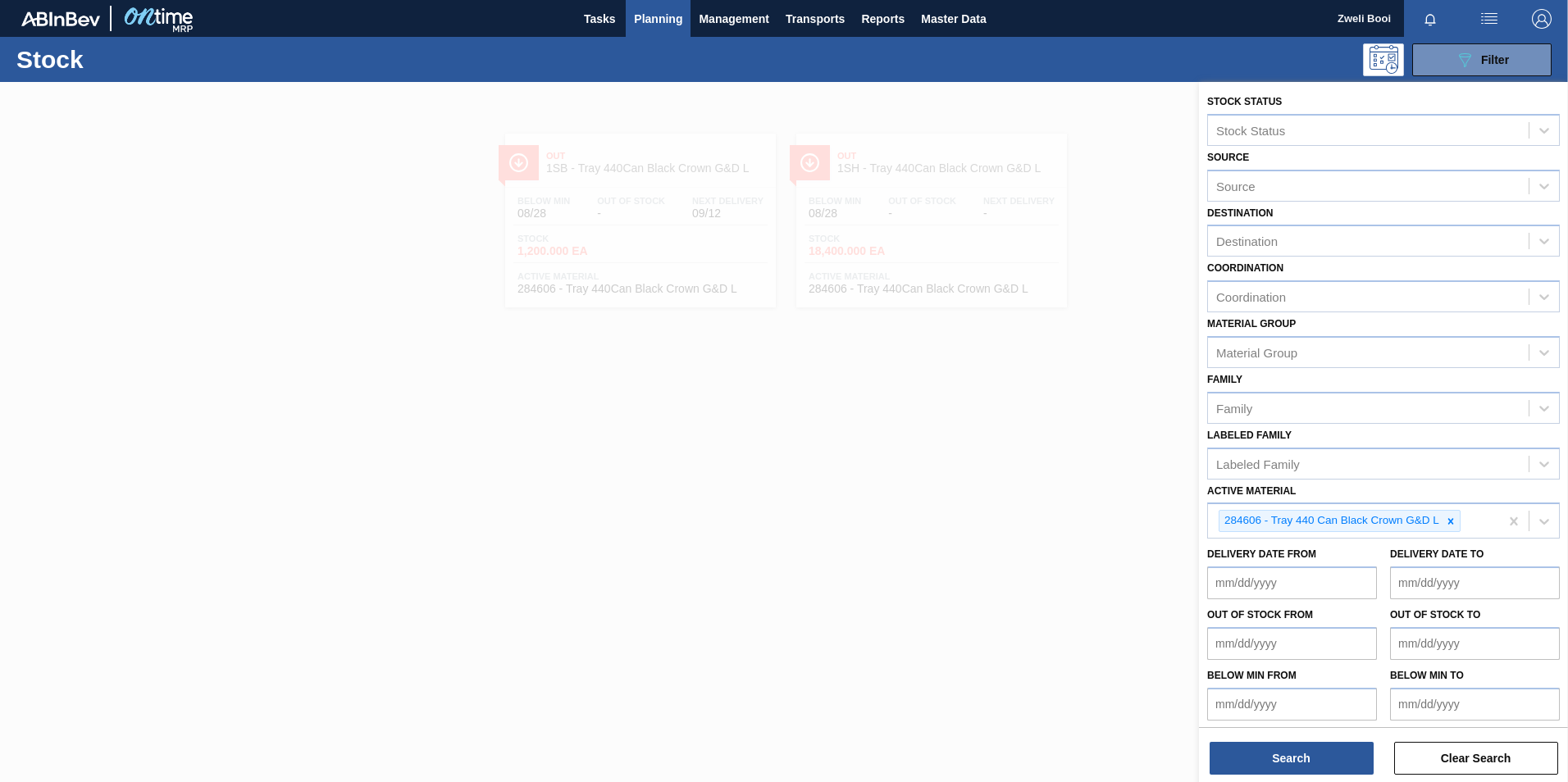
click at [1029, 616] on div at bounding box center [784, 473] width 1568 height 782
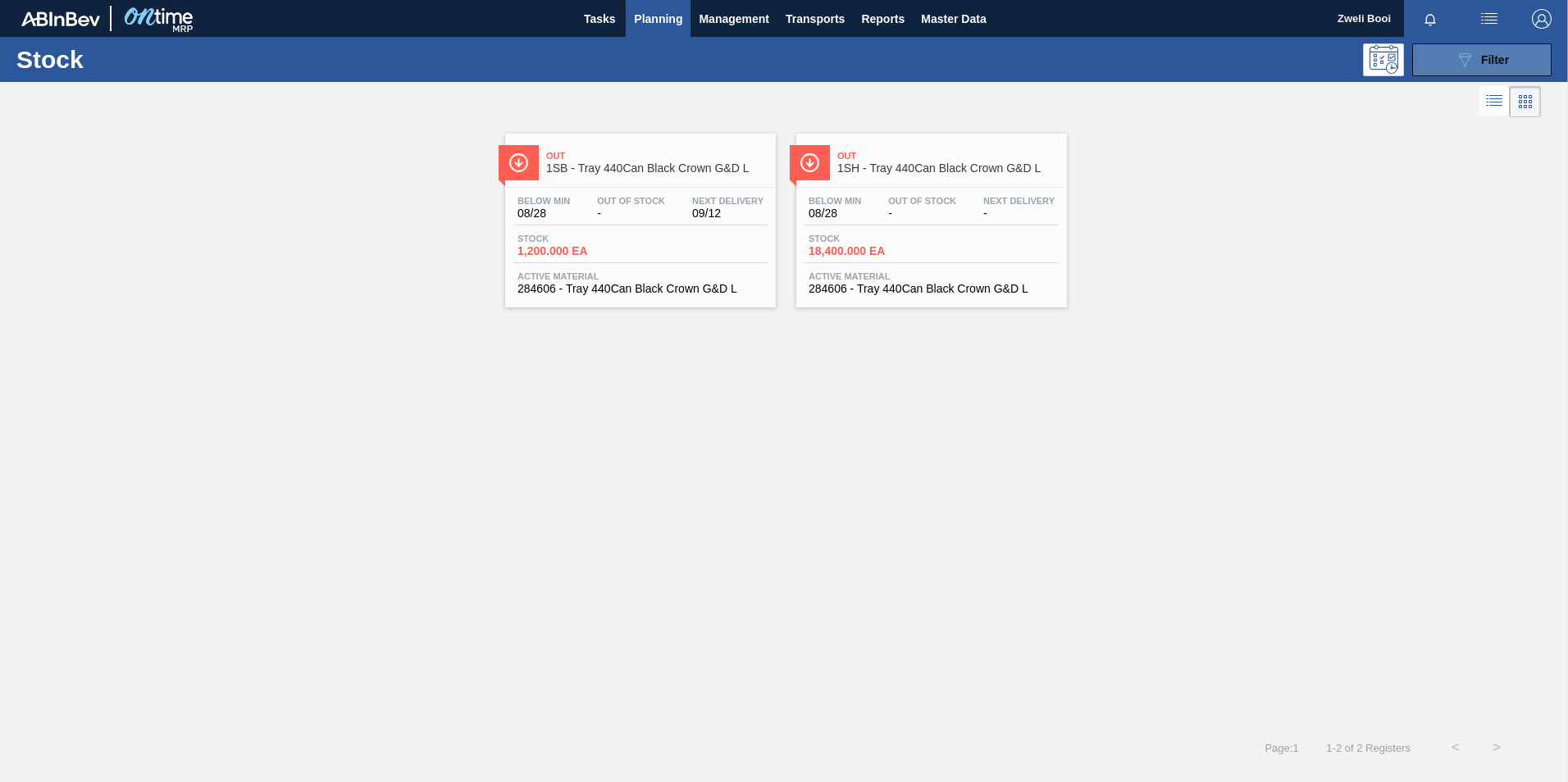
click at [1472, 58] on icon "089F7B8B-B2A5-4AFE-B5C0-19BA573D28AC" at bounding box center [1464, 59] width 20 height 20
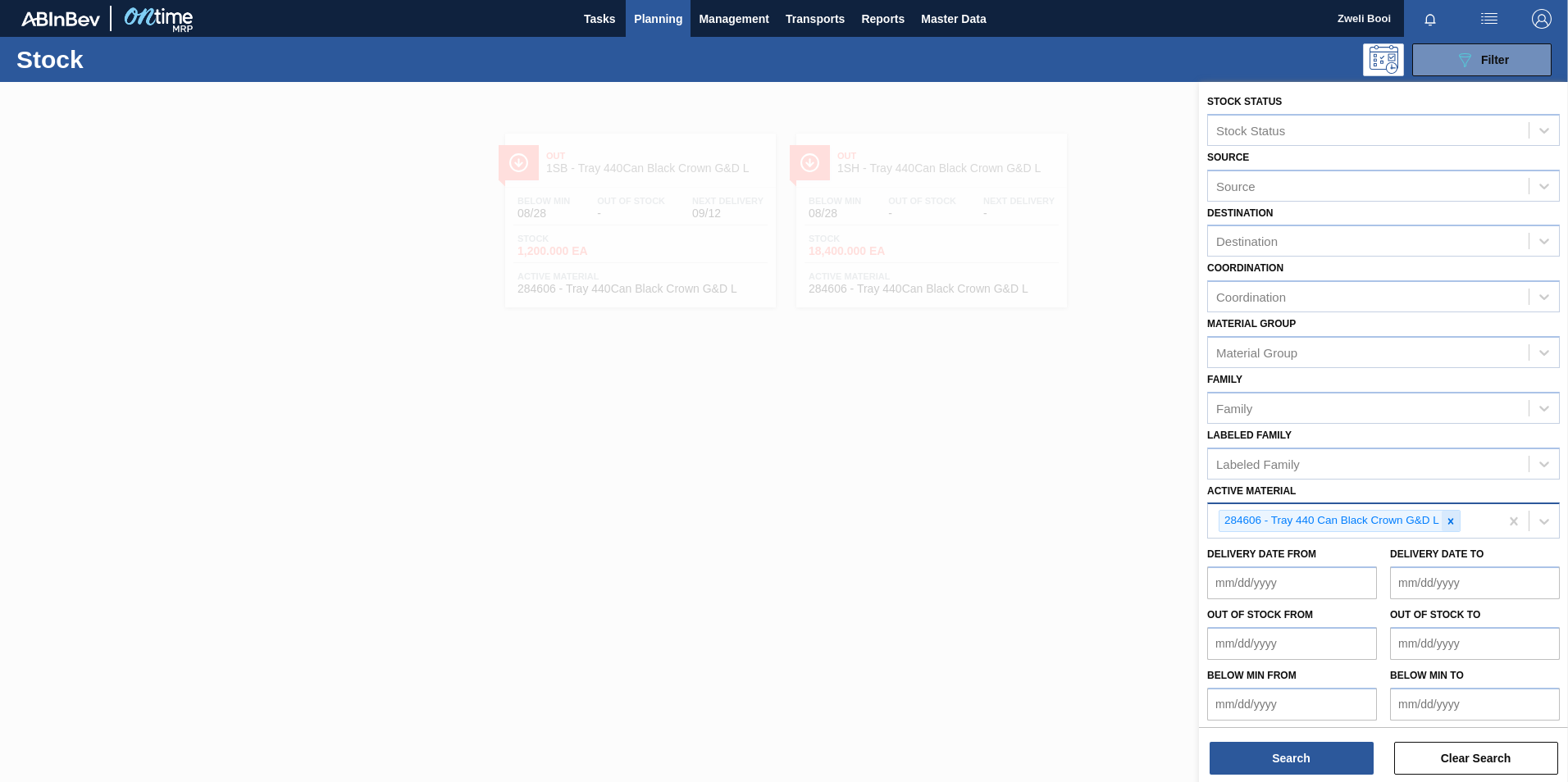
click at [1453, 516] on icon at bounding box center [1450, 522] width 11 height 11
drag, startPoint x: 768, startPoint y: 536, endPoint x: 885, endPoint y: 298, distance: 265.2
click at [769, 536] on div at bounding box center [784, 473] width 1568 height 782
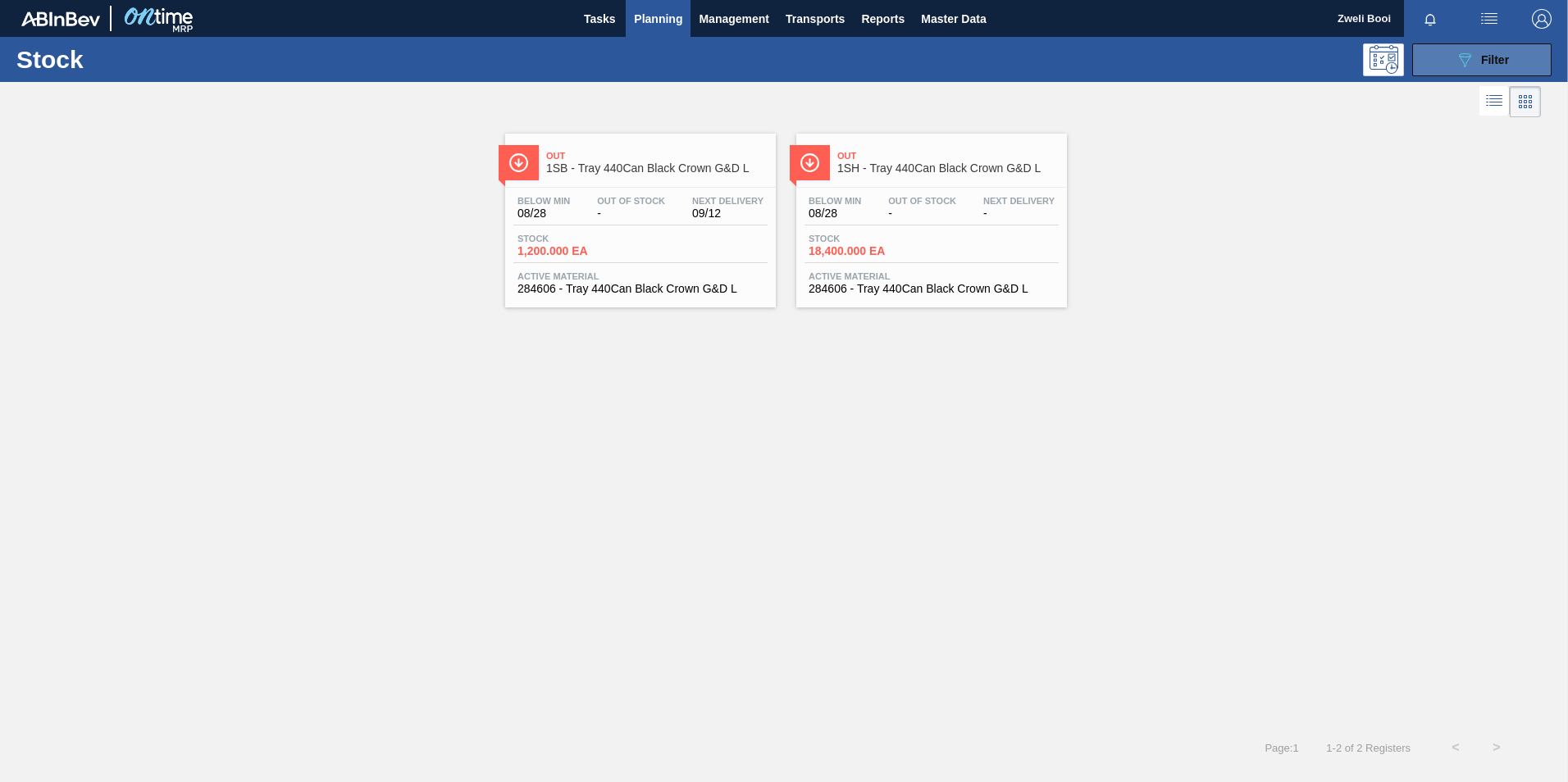
click at [1522, 51] on button "089F7B8B-B2A5-4AFE-B5C0-19BA573D28AC Filter" at bounding box center [1481, 59] width 140 height 33
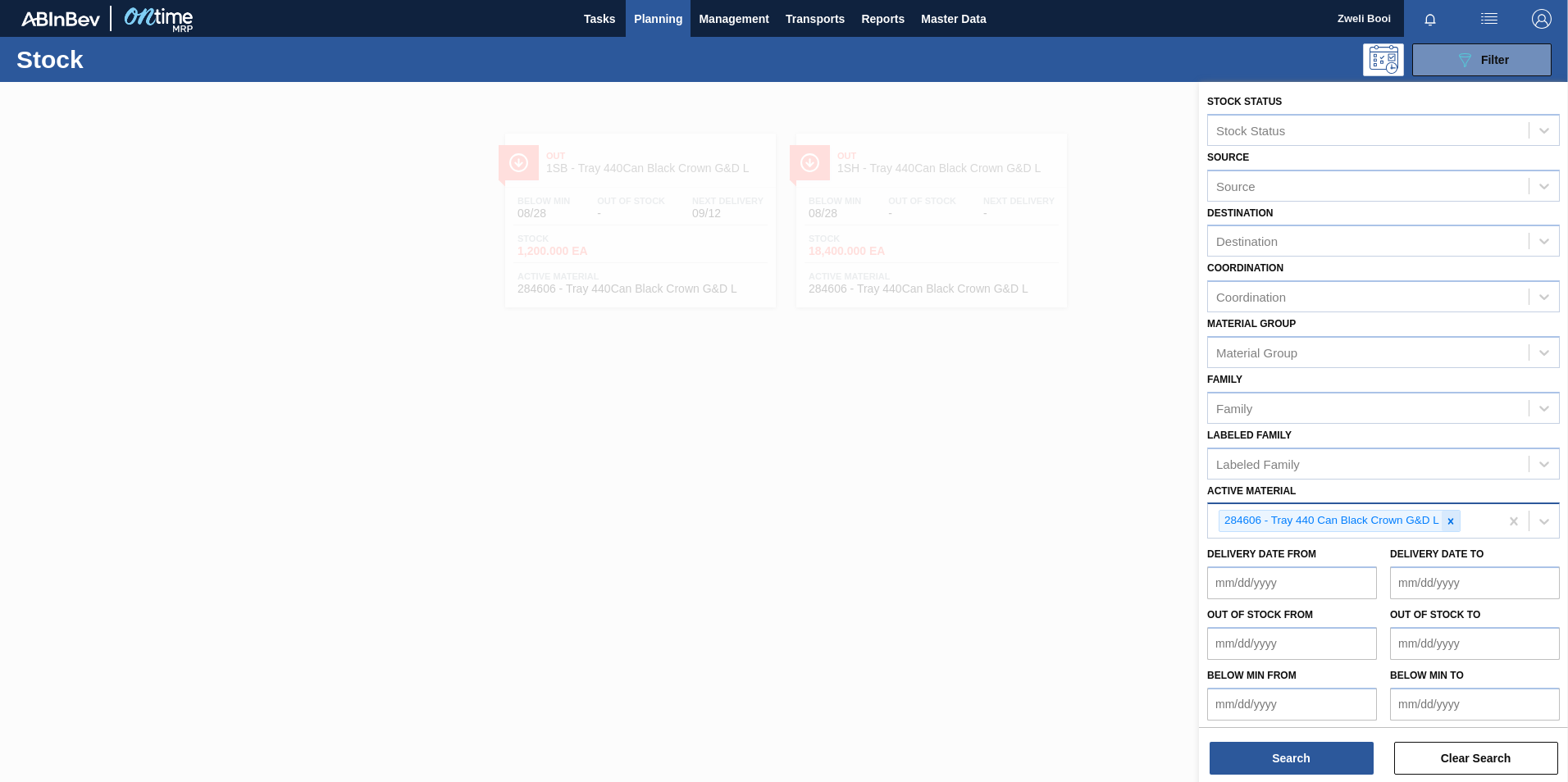
click at [1445, 518] on icon at bounding box center [1450, 522] width 11 height 11
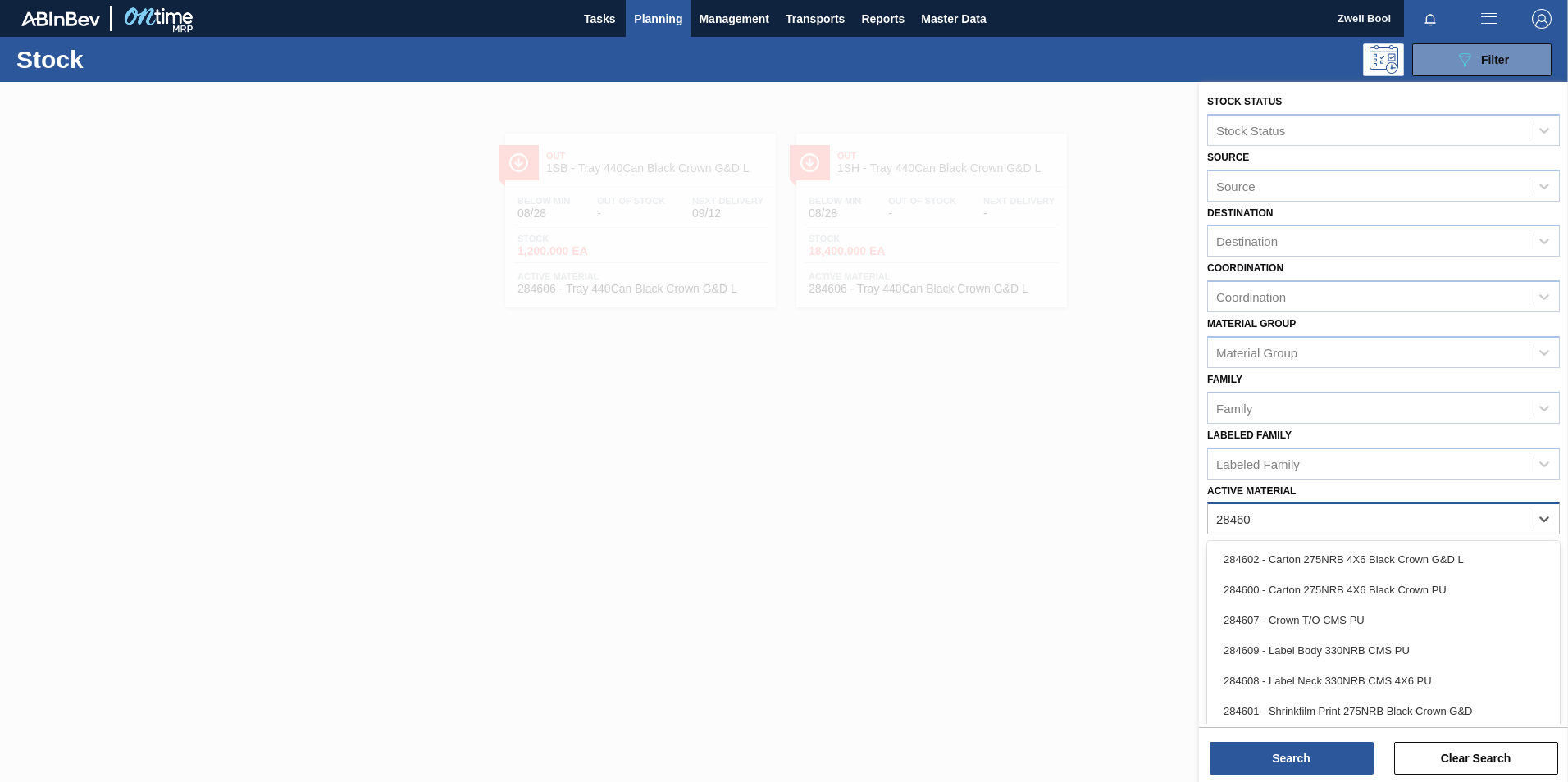
type Material "284603"
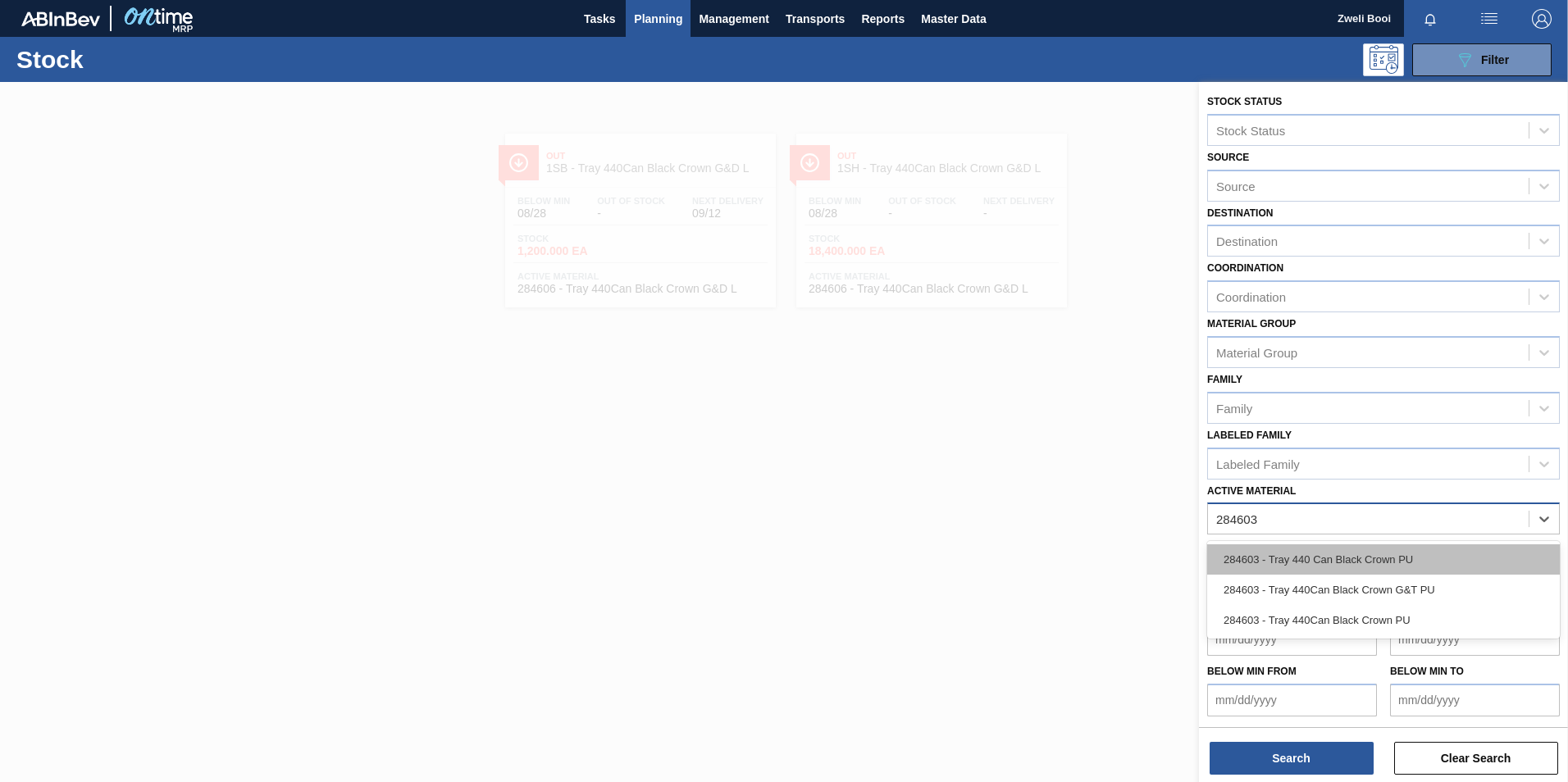
click at [1341, 549] on div "284603 - Tray 440 Can Black Crown PU" at bounding box center [1383, 559] width 352 height 30
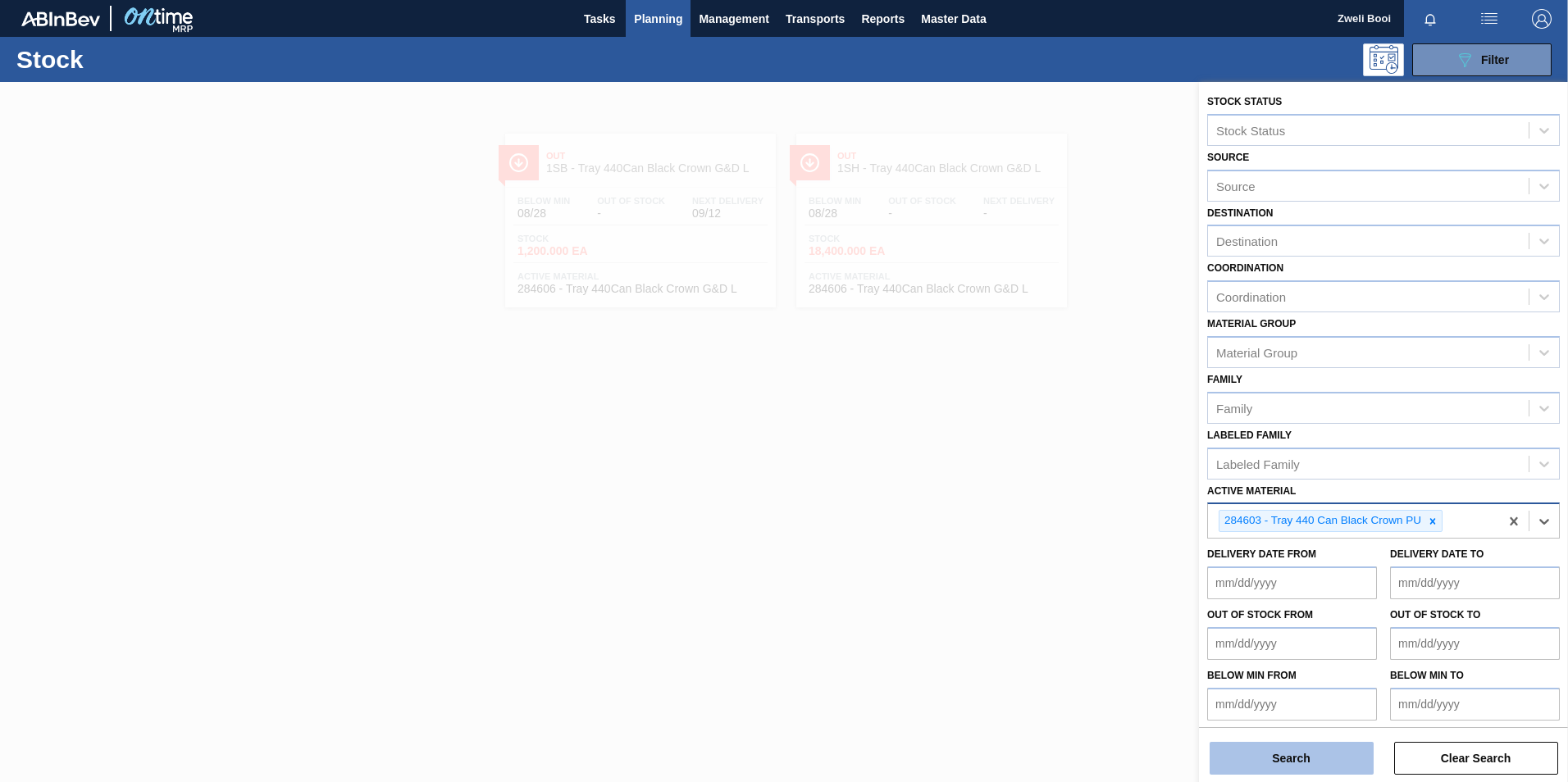
click at [1326, 753] on button "Search" at bounding box center [1291, 758] width 164 height 33
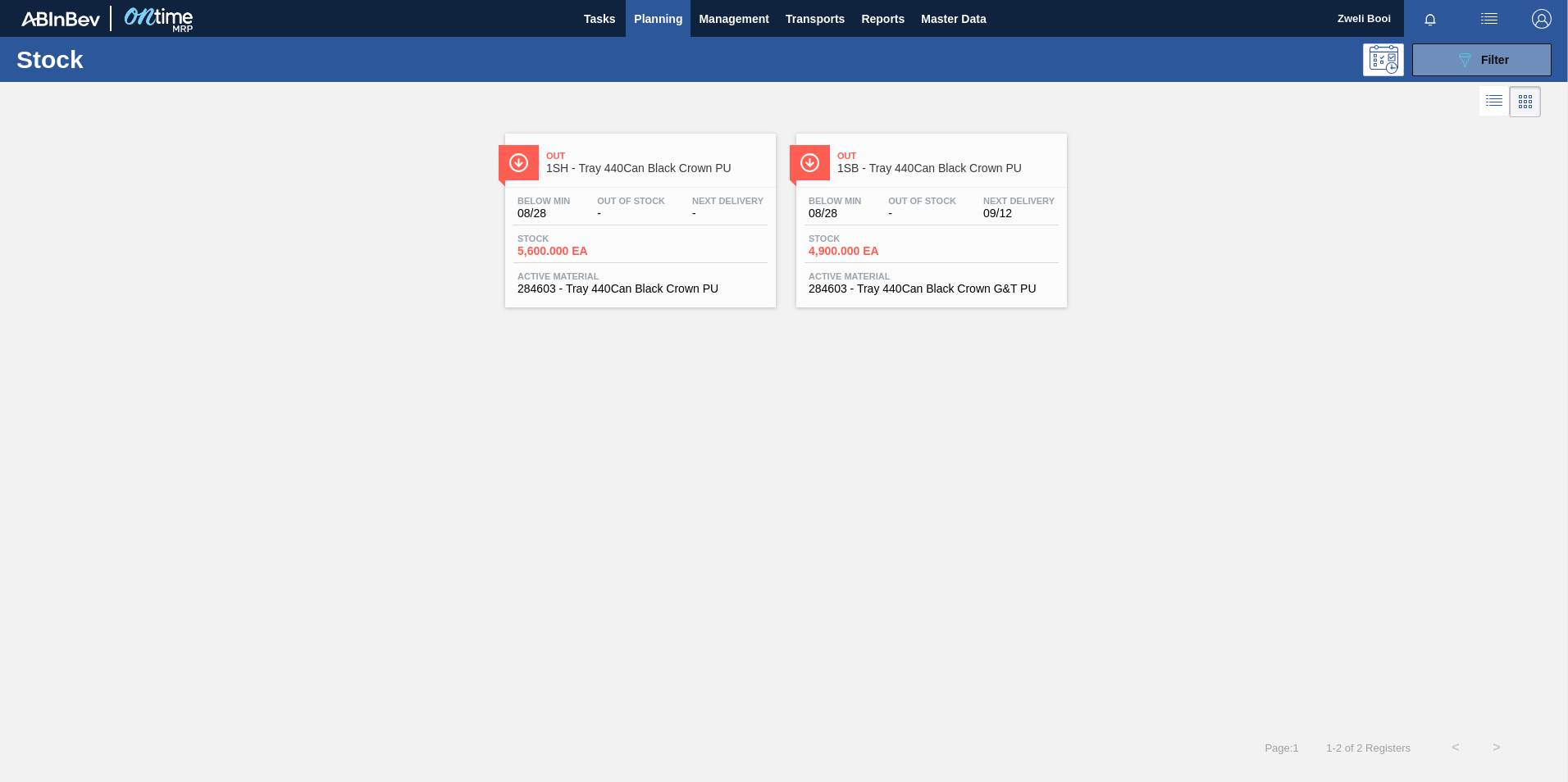
click at [944, 240] on div "Stock 4,900.000 EA" at bounding box center [931, 248] width 254 height 30
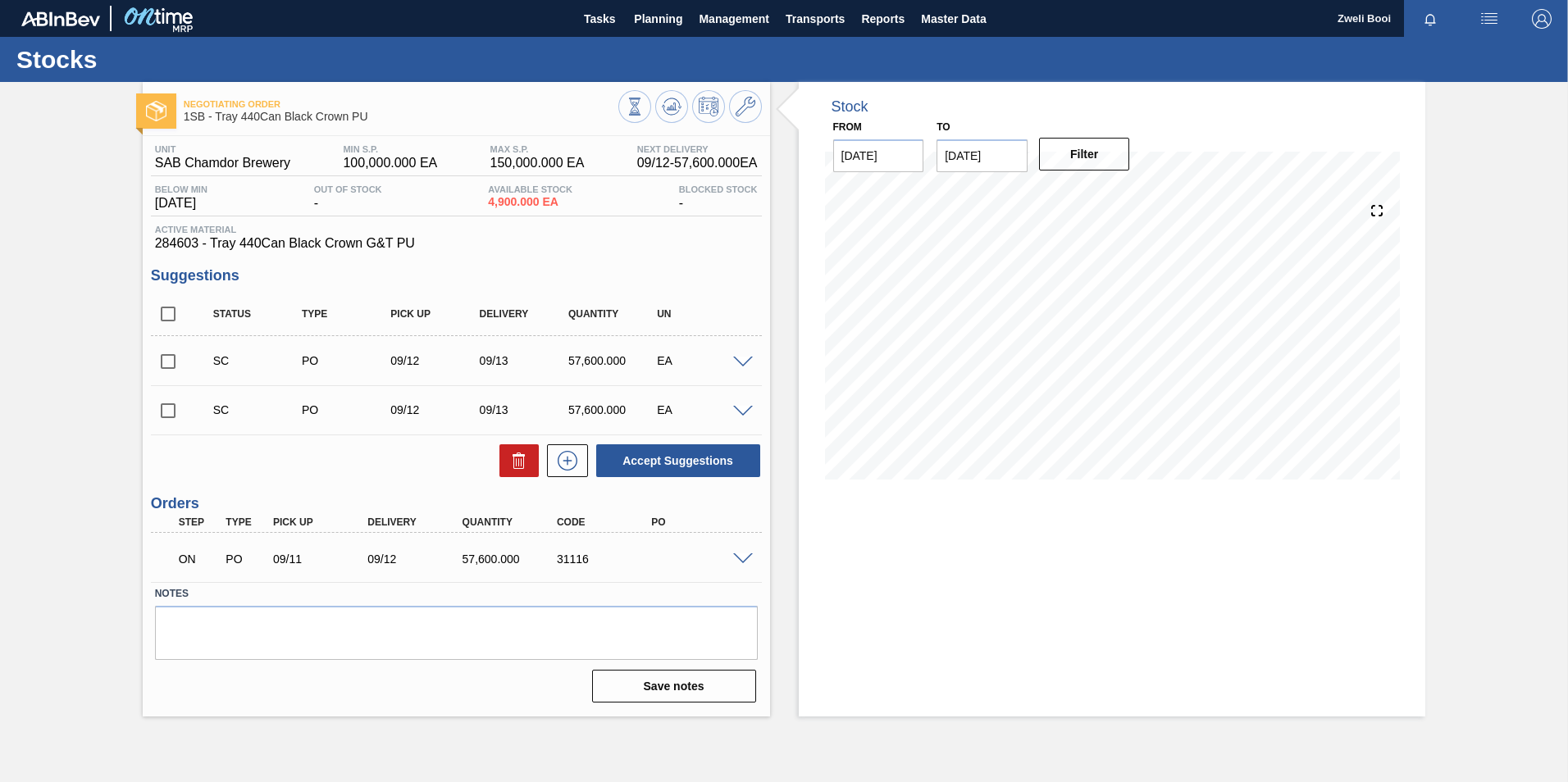
click at [737, 552] on div at bounding box center [745, 557] width 33 height 12
click at [743, 560] on span at bounding box center [743, 559] width 20 height 12
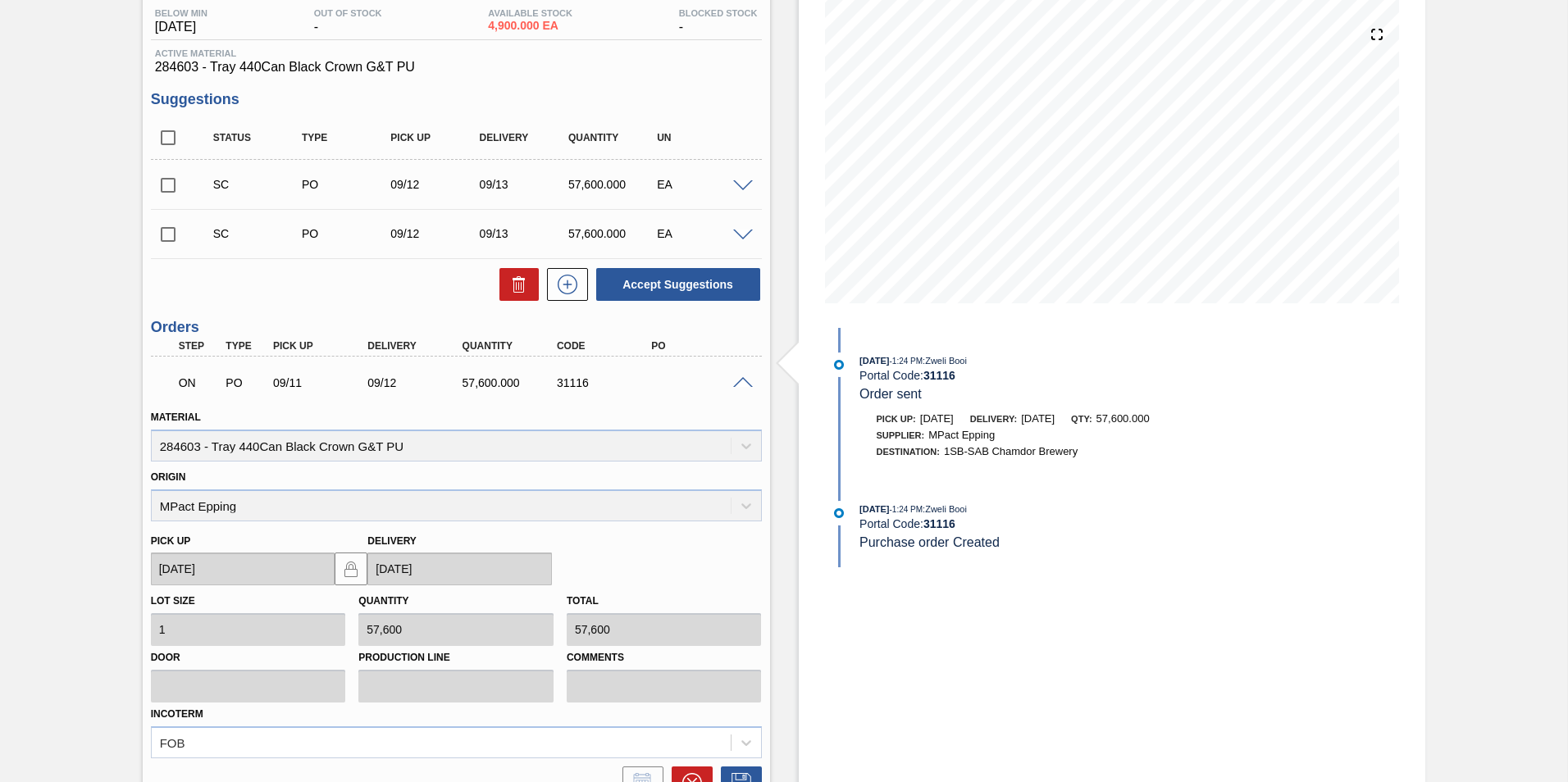
scroll to position [332, 0]
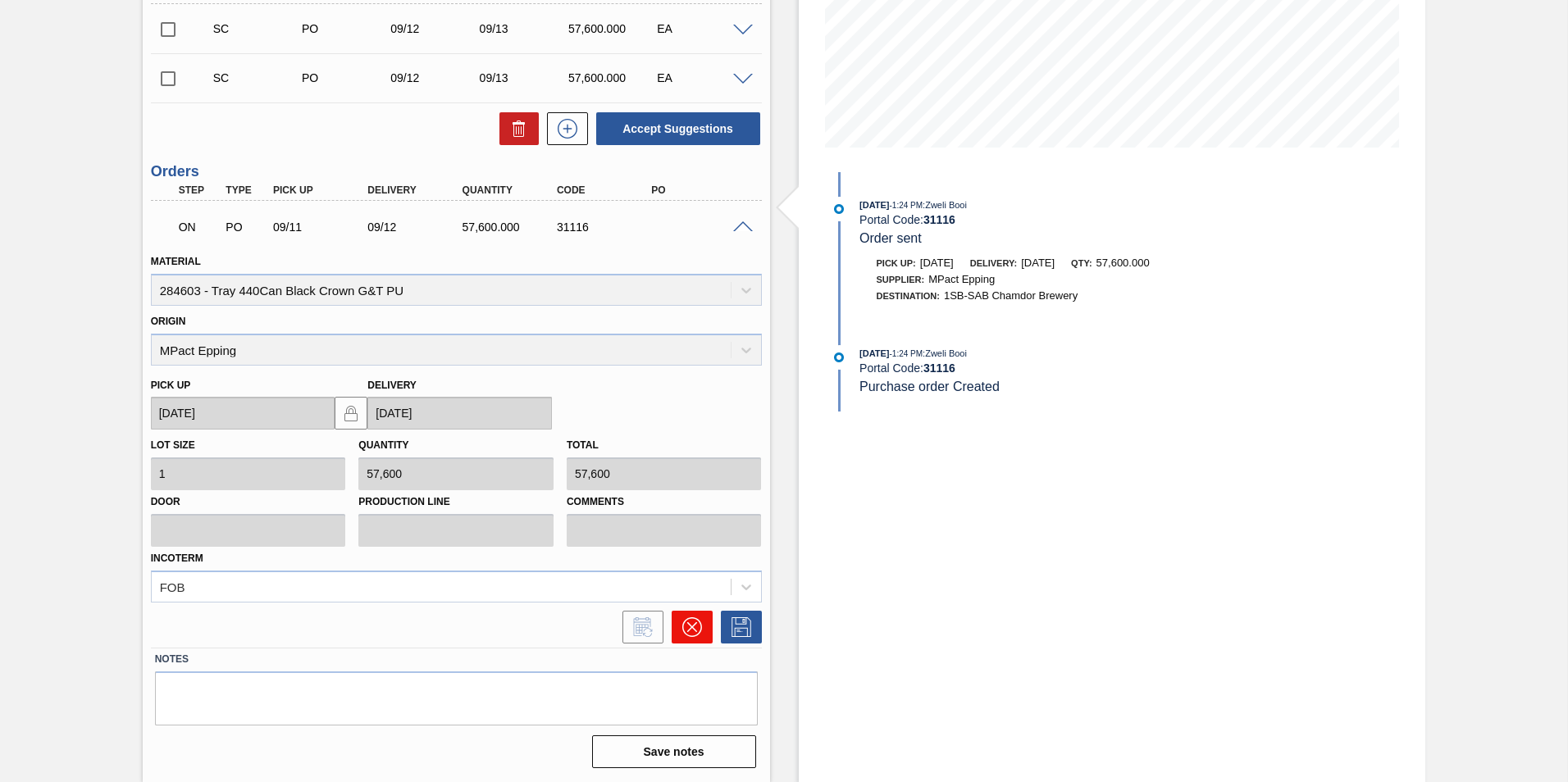
click at [700, 635] on icon at bounding box center [691, 627] width 20 height 20
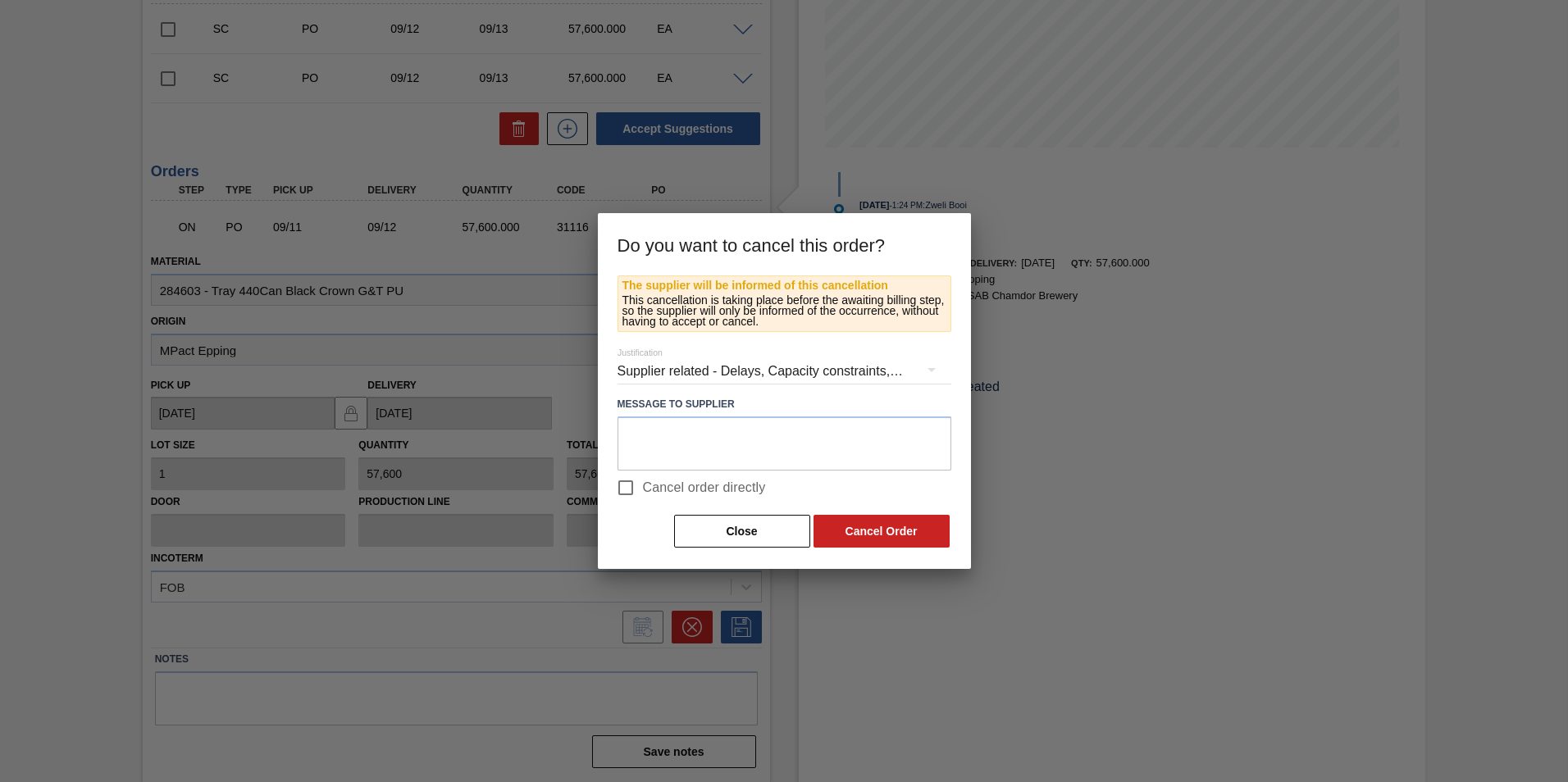
click at [632, 486] on input "Cancel order directly" at bounding box center [626, 487] width 35 height 35
checkbox input "true"
click at [905, 539] on button "Cancel Order" at bounding box center [880, 531] width 136 height 33
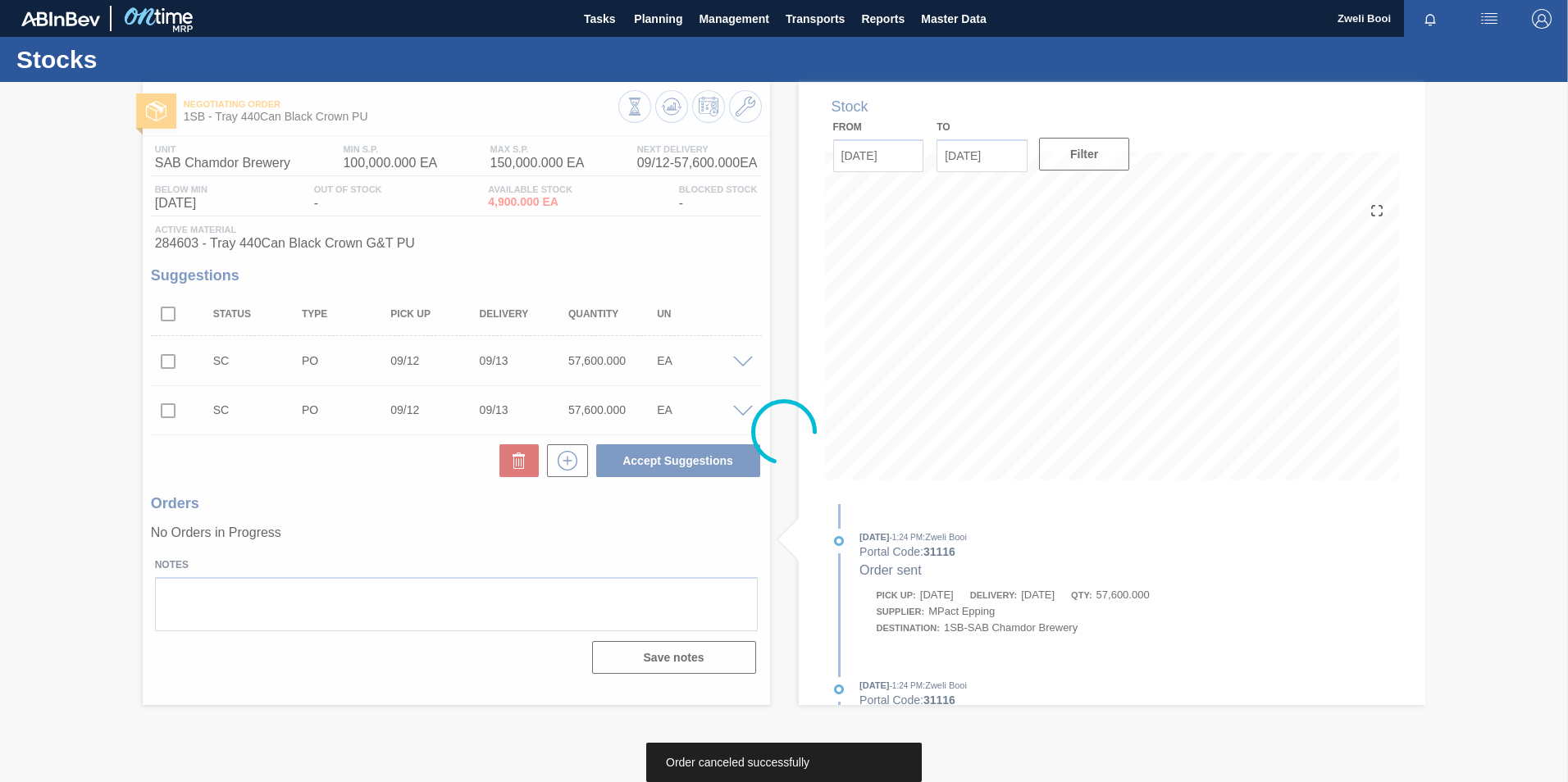
scroll to position [0, 0]
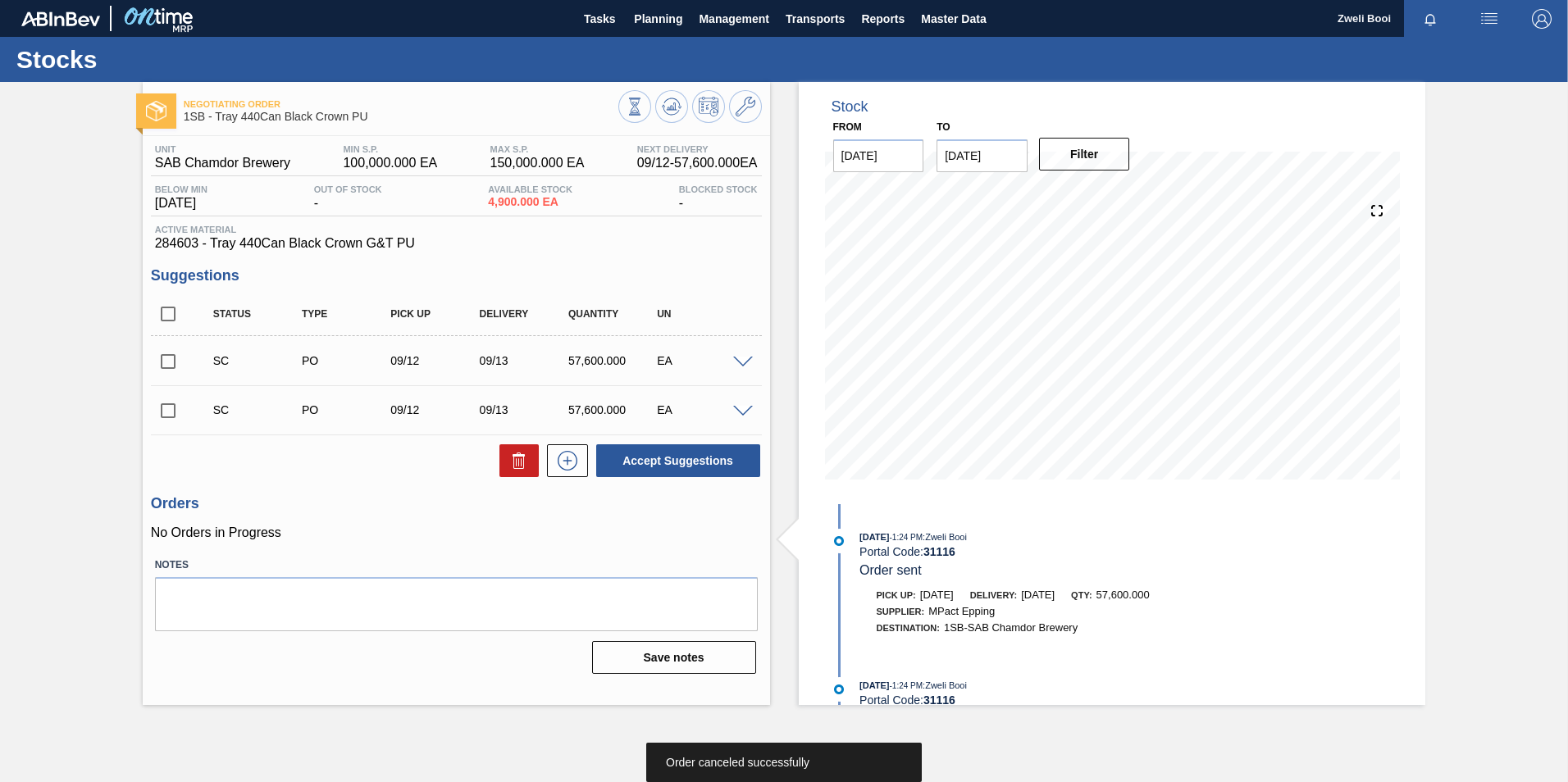
click at [176, 410] on input "checkbox" at bounding box center [168, 410] width 35 height 35
checkbox input "true"
click at [745, 406] on span at bounding box center [743, 411] width 20 height 12
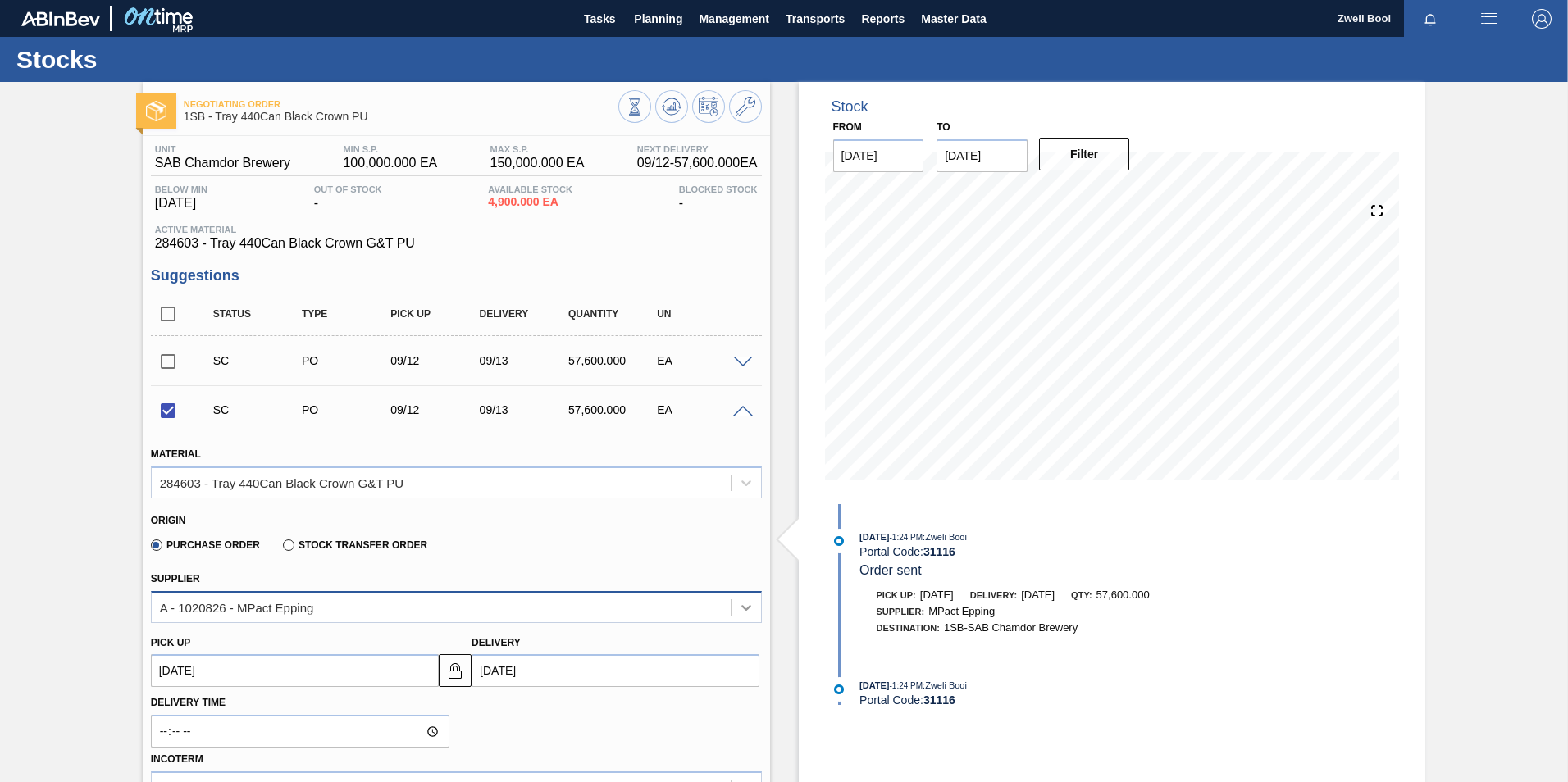
click at [747, 613] on icon at bounding box center [747, 608] width 17 height 17
click at [749, 611] on icon at bounding box center [747, 608] width 17 height 17
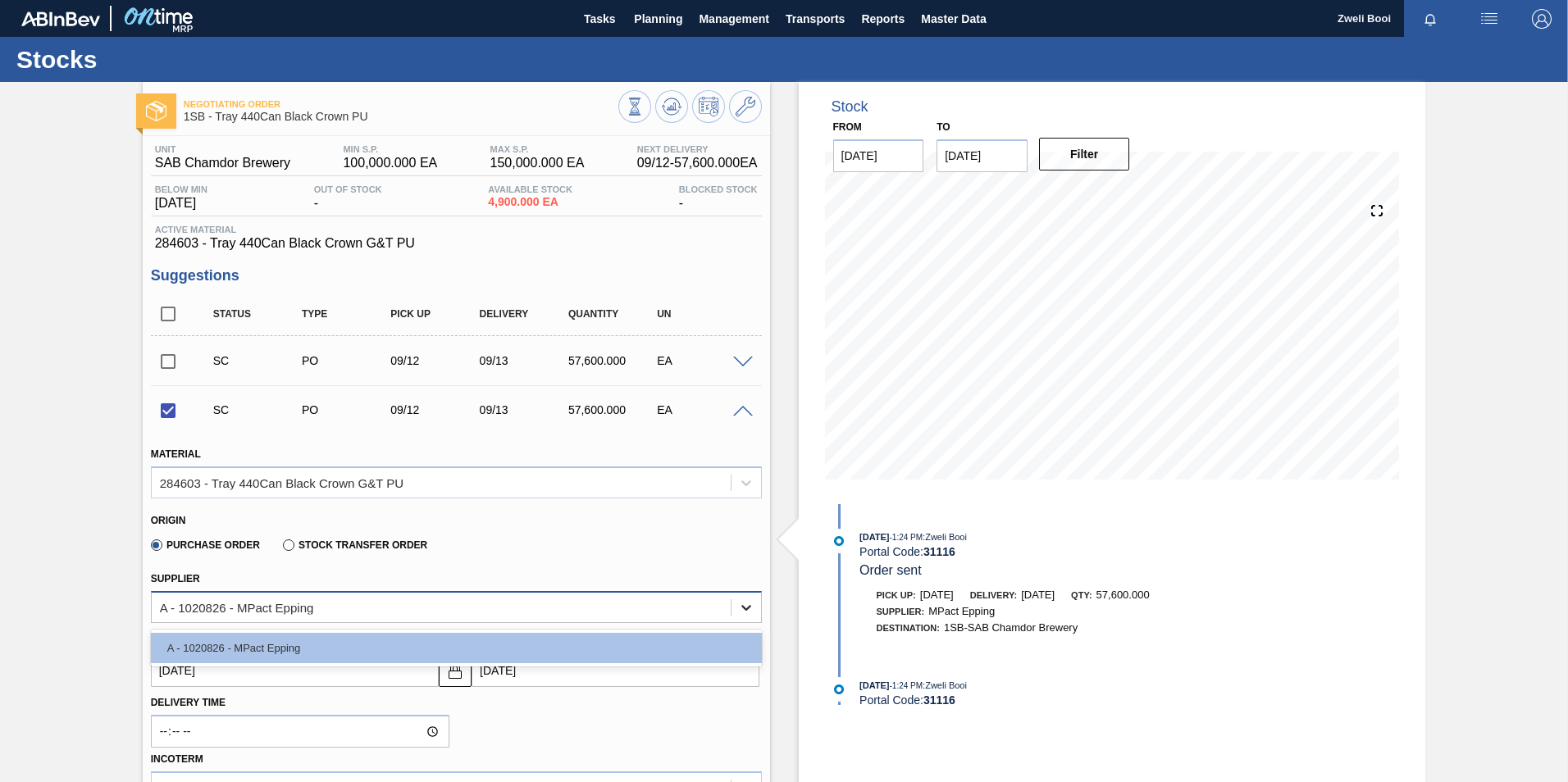
click at [749, 611] on icon at bounding box center [747, 608] width 17 height 17
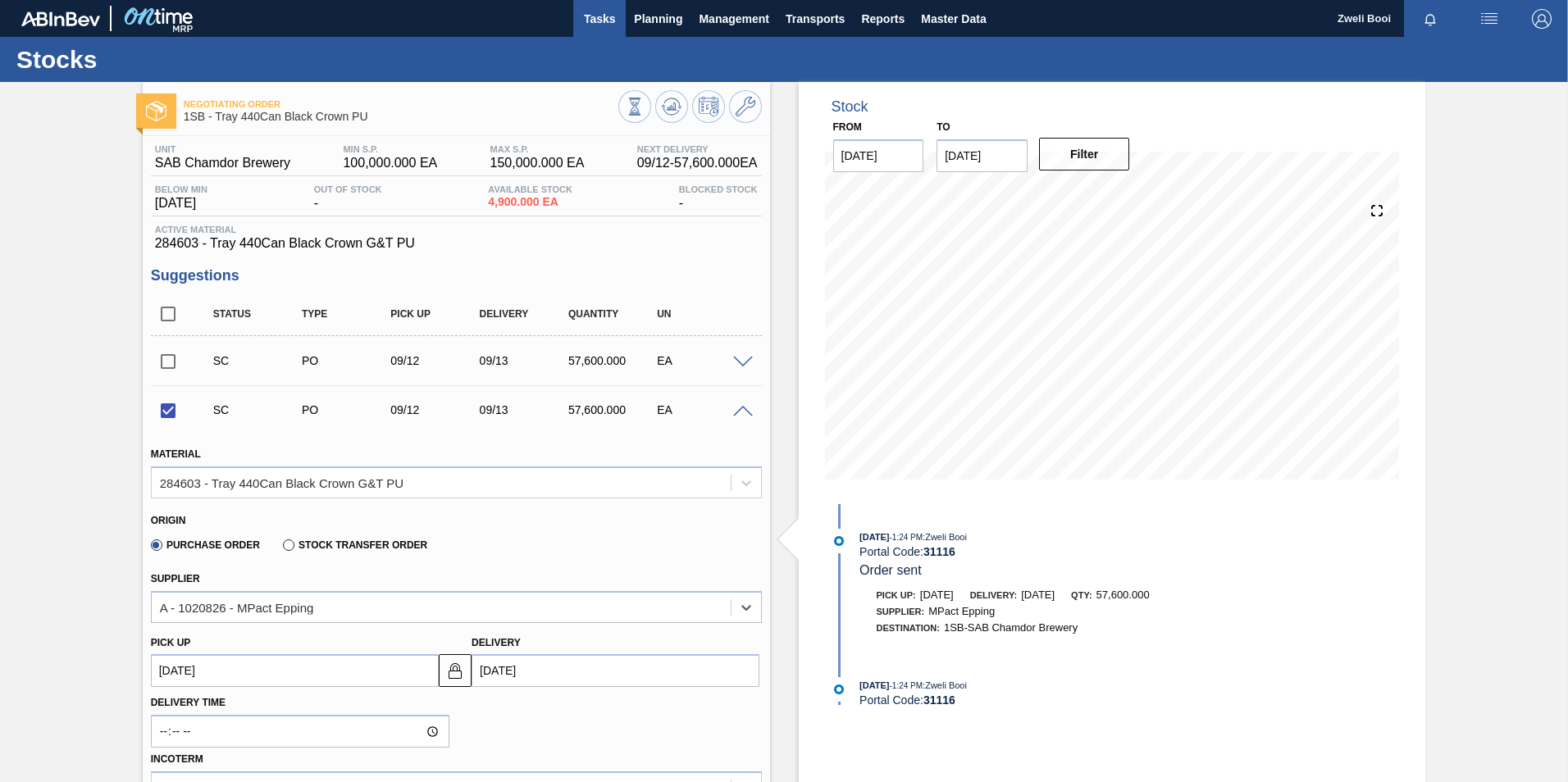
click at [614, 18] on span "Tasks" at bounding box center [599, 19] width 37 height 20
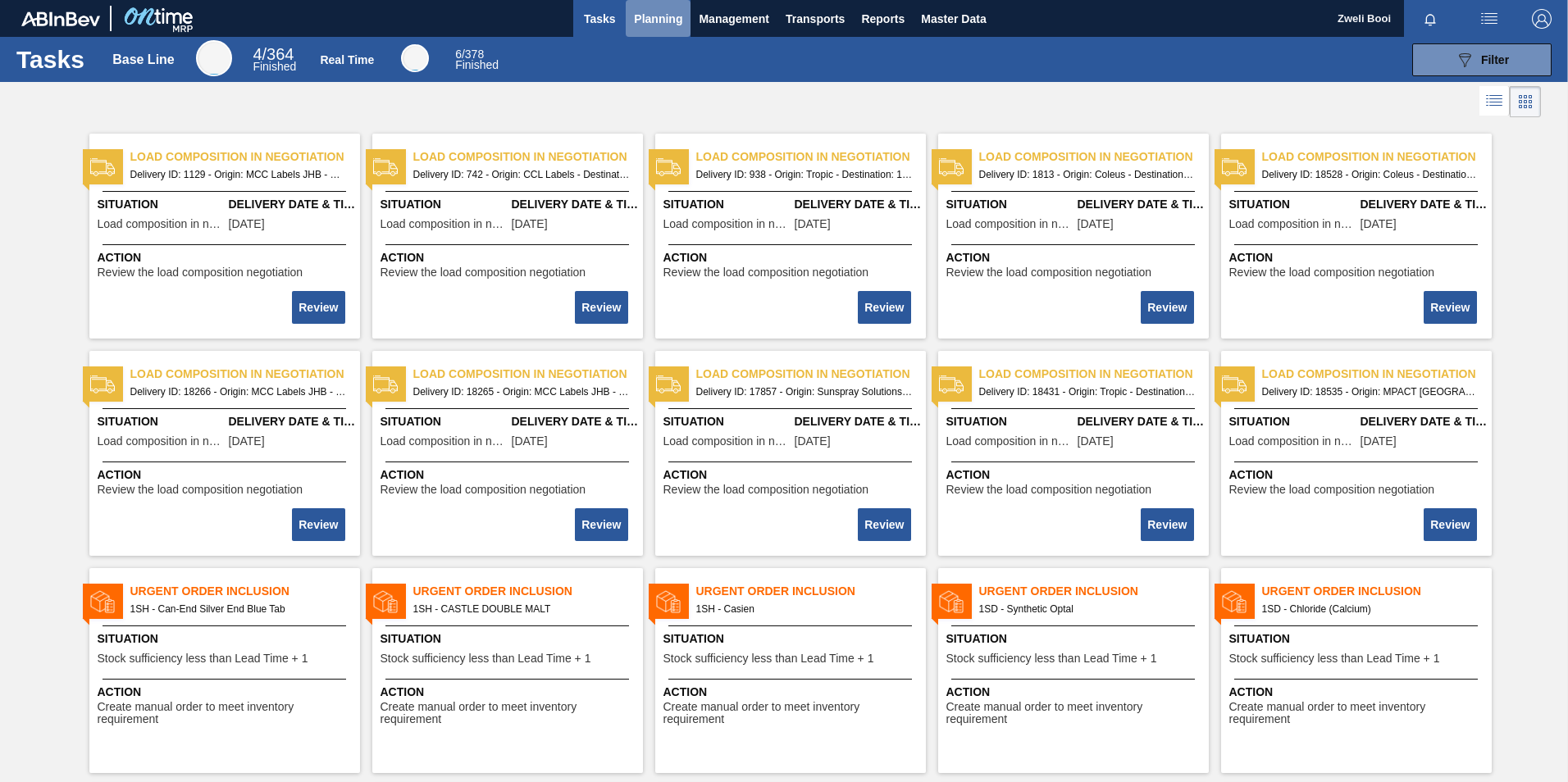
click at [656, 22] on span "Planning" at bounding box center [658, 19] width 49 height 20
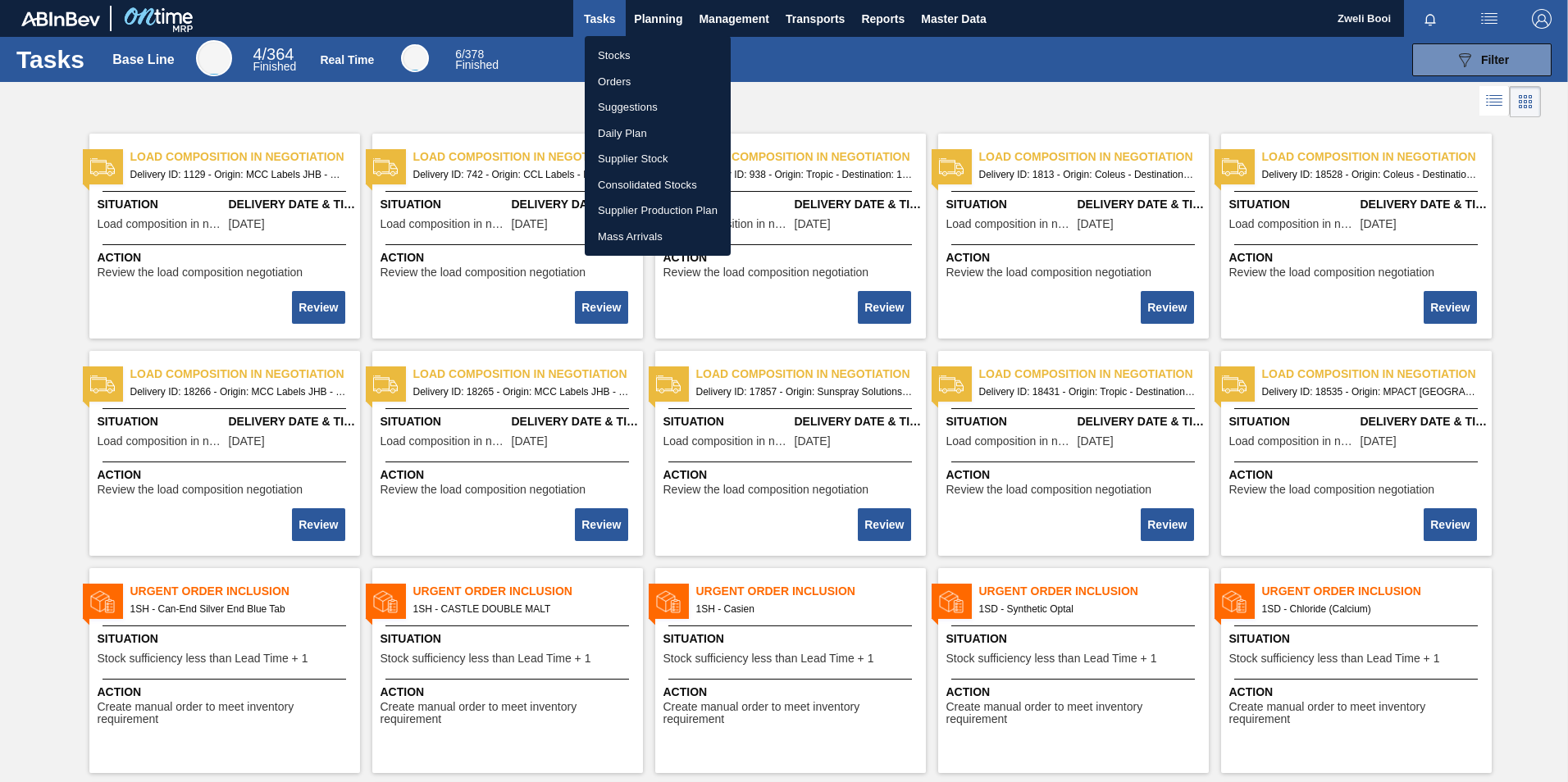
click at [622, 64] on li "Stocks" at bounding box center [658, 56] width 146 height 26
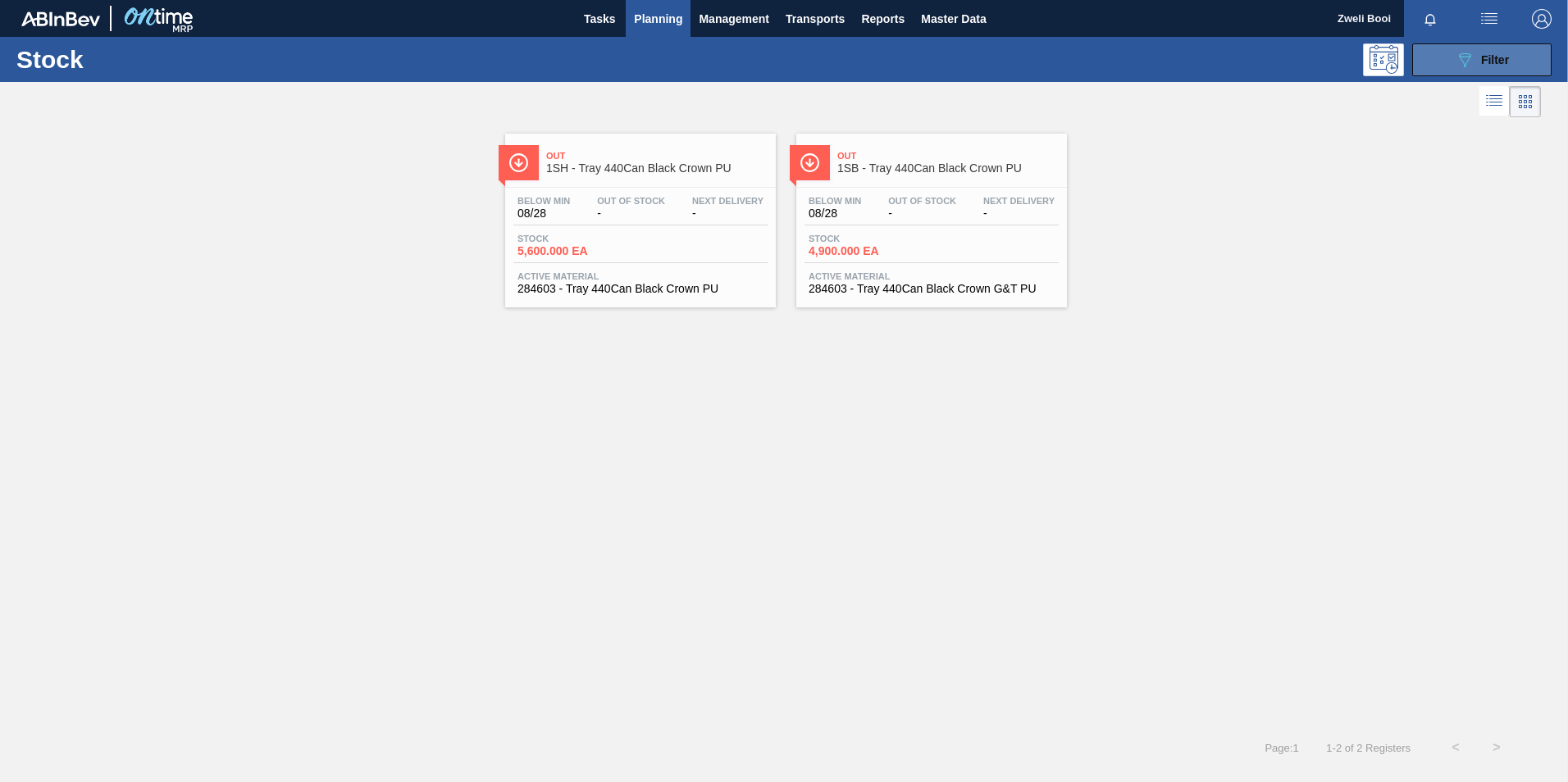
click at [1460, 65] on icon "089F7B8B-B2A5-4AFE-B5C0-19BA573D28AC" at bounding box center [1464, 59] width 20 height 20
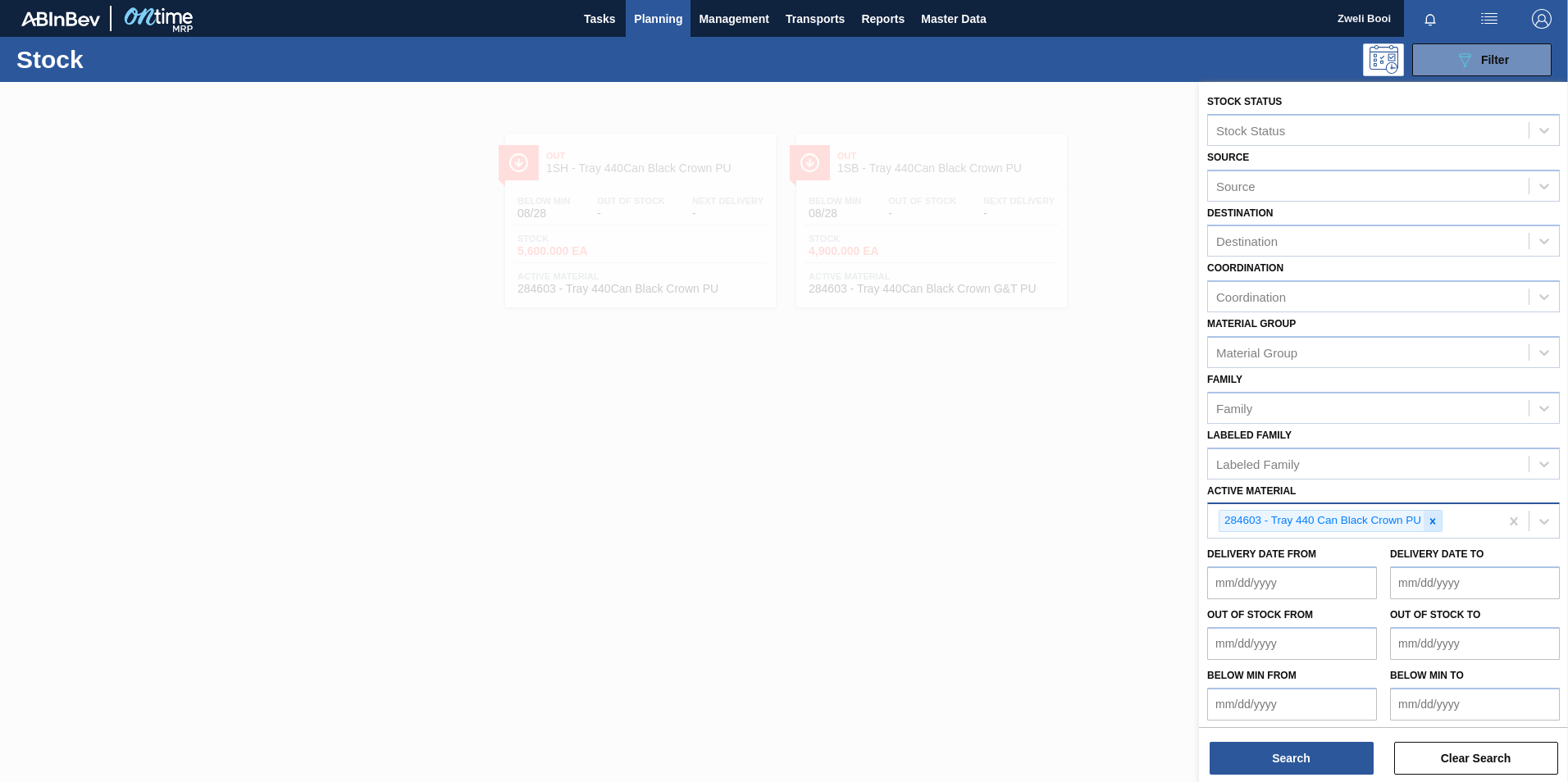
click at [1430, 524] on icon at bounding box center [1433, 521] width 6 height 6
click at [868, 642] on div at bounding box center [784, 473] width 1568 height 782
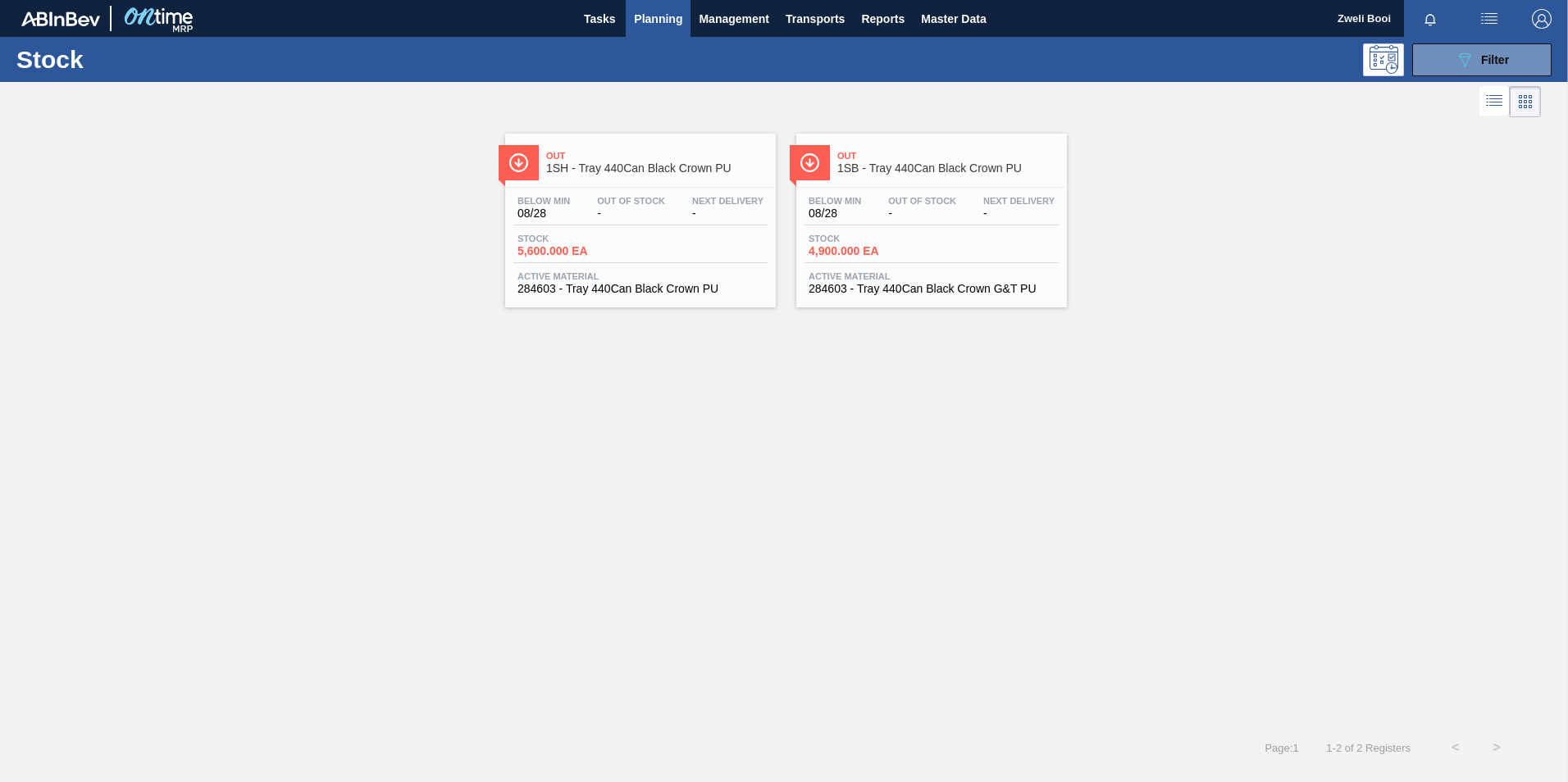
click at [642, 265] on div "Below Min 08/28 Out Of Stock - Next Delivery - Stock 5,600.000 EA Active Materi…" at bounding box center [640, 243] width 271 height 111
click at [923, 240] on span "Stock" at bounding box center [865, 238] width 115 height 10
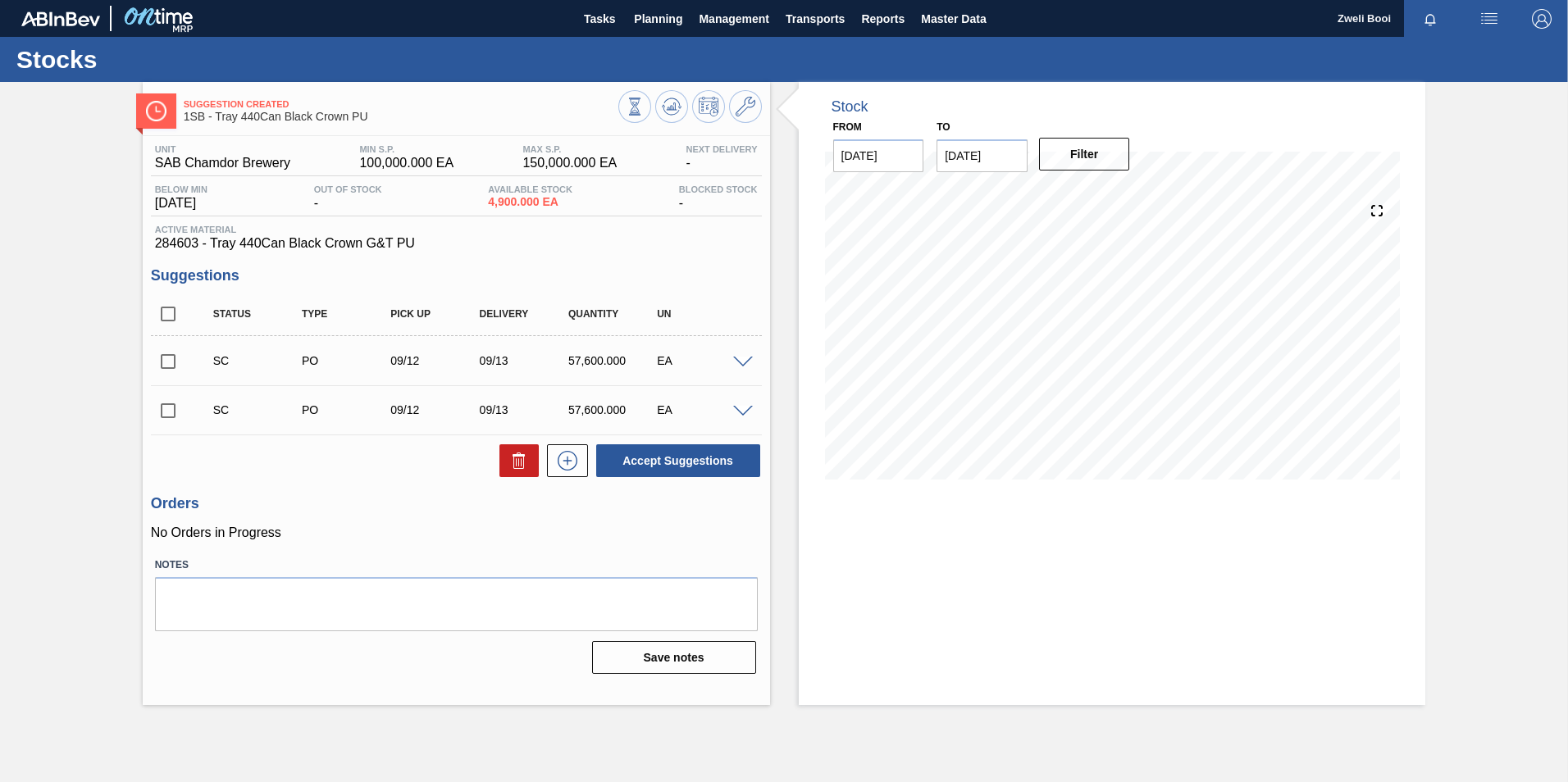
click at [747, 409] on span at bounding box center [743, 411] width 20 height 12
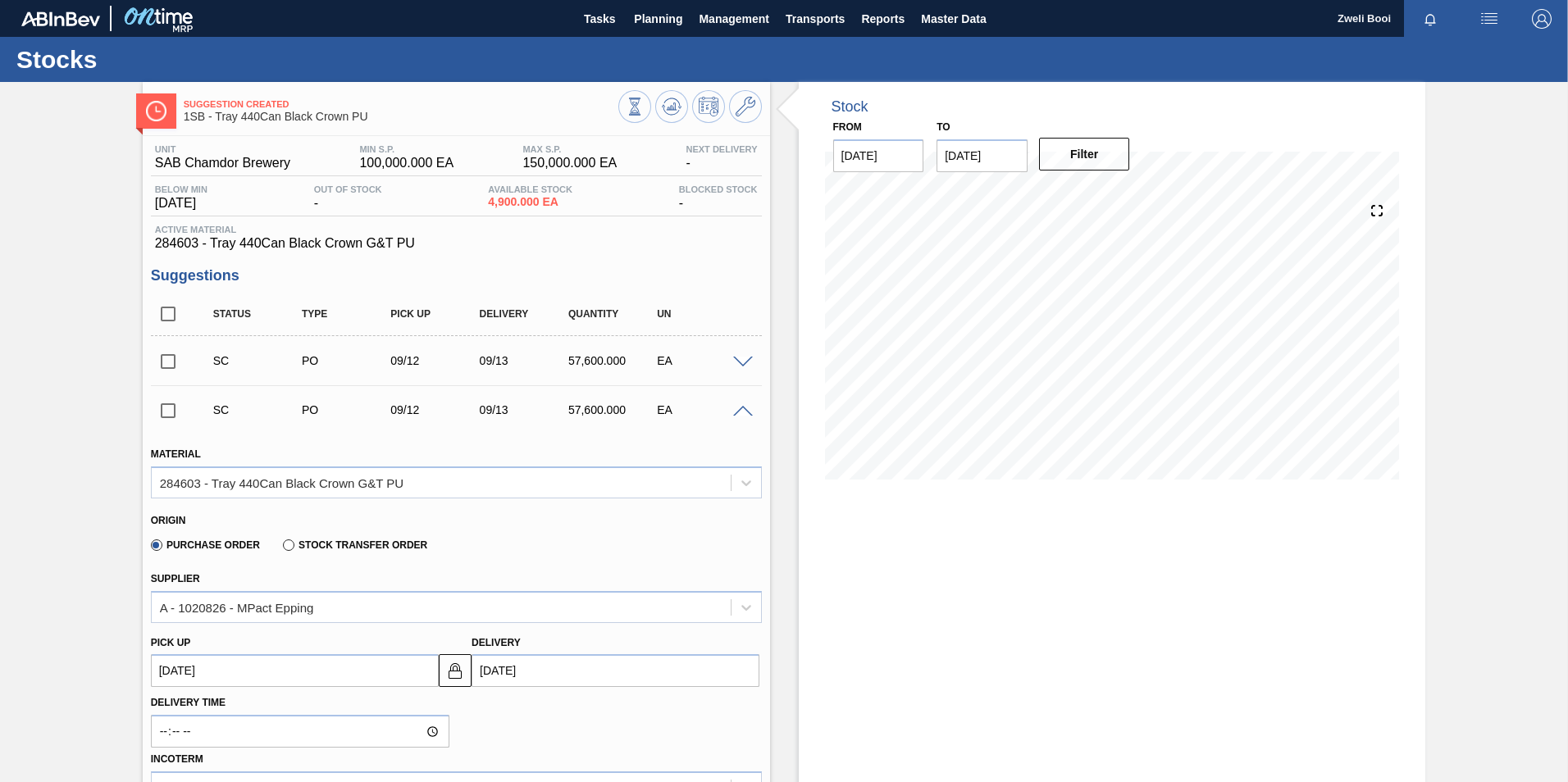
click at [746, 409] on span at bounding box center [743, 411] width 20 height 12
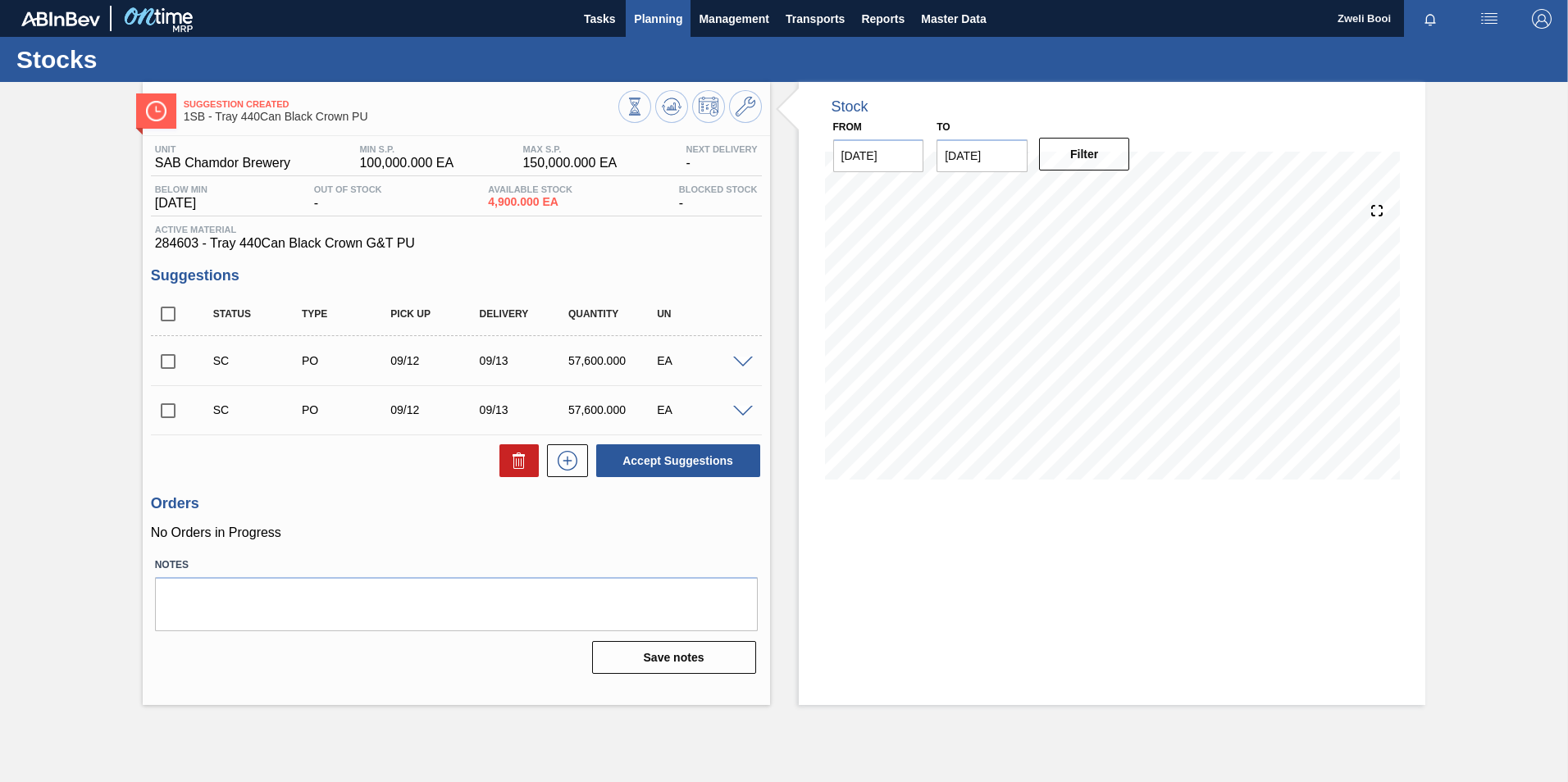
click at [658, 9] on span "Planning" at bounding box center [658, 19] width 49 height 20
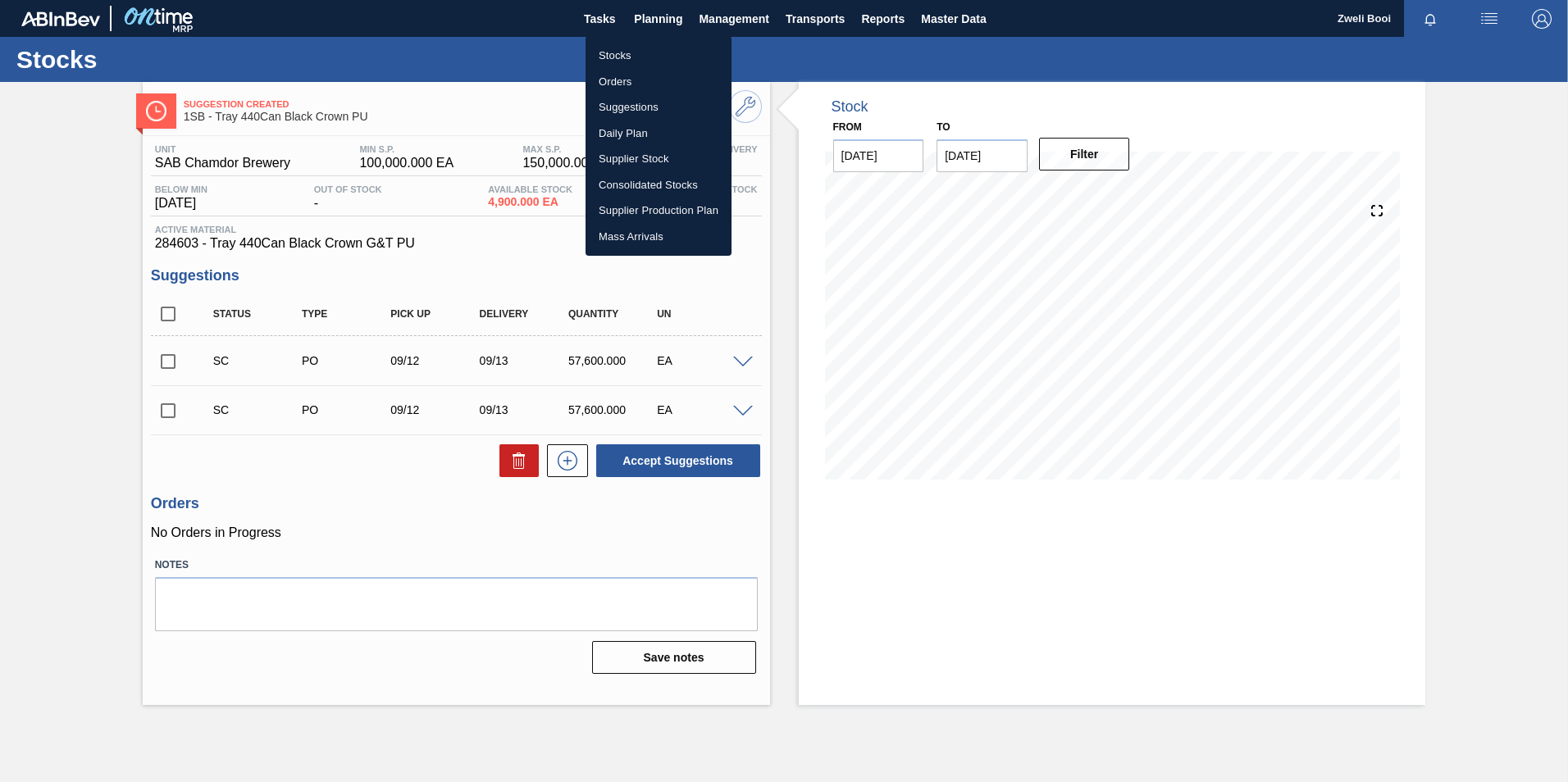
click at [602, 51] on li "Stocks" at bounding box center [658, 56] width 146 height 26
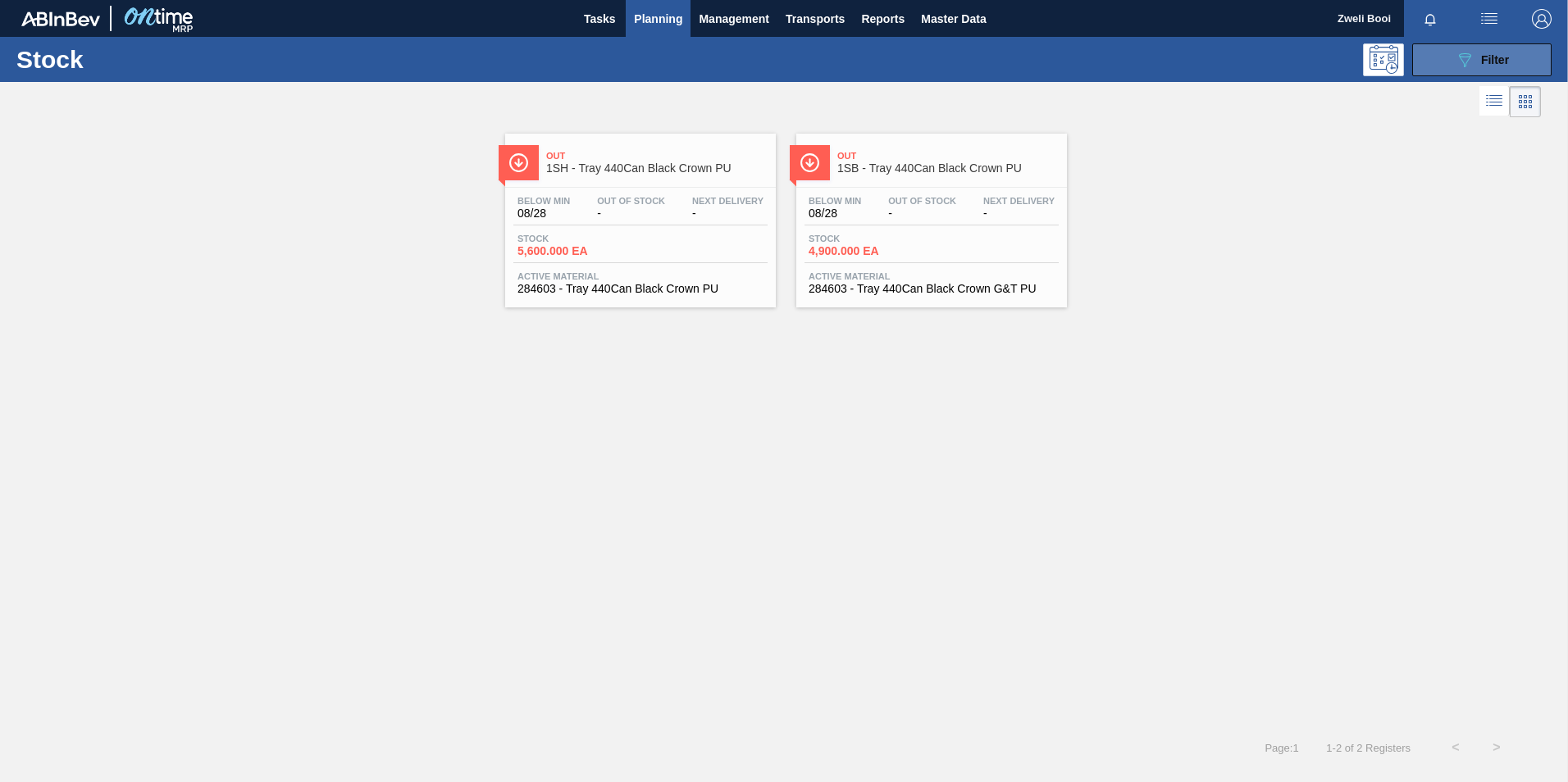
click at [1464, 61] on icon "089F7B8B-B2A5-4AFE-B5C0-19BA573D28AC" at bounding box center [1464, 59] width 20 height 20
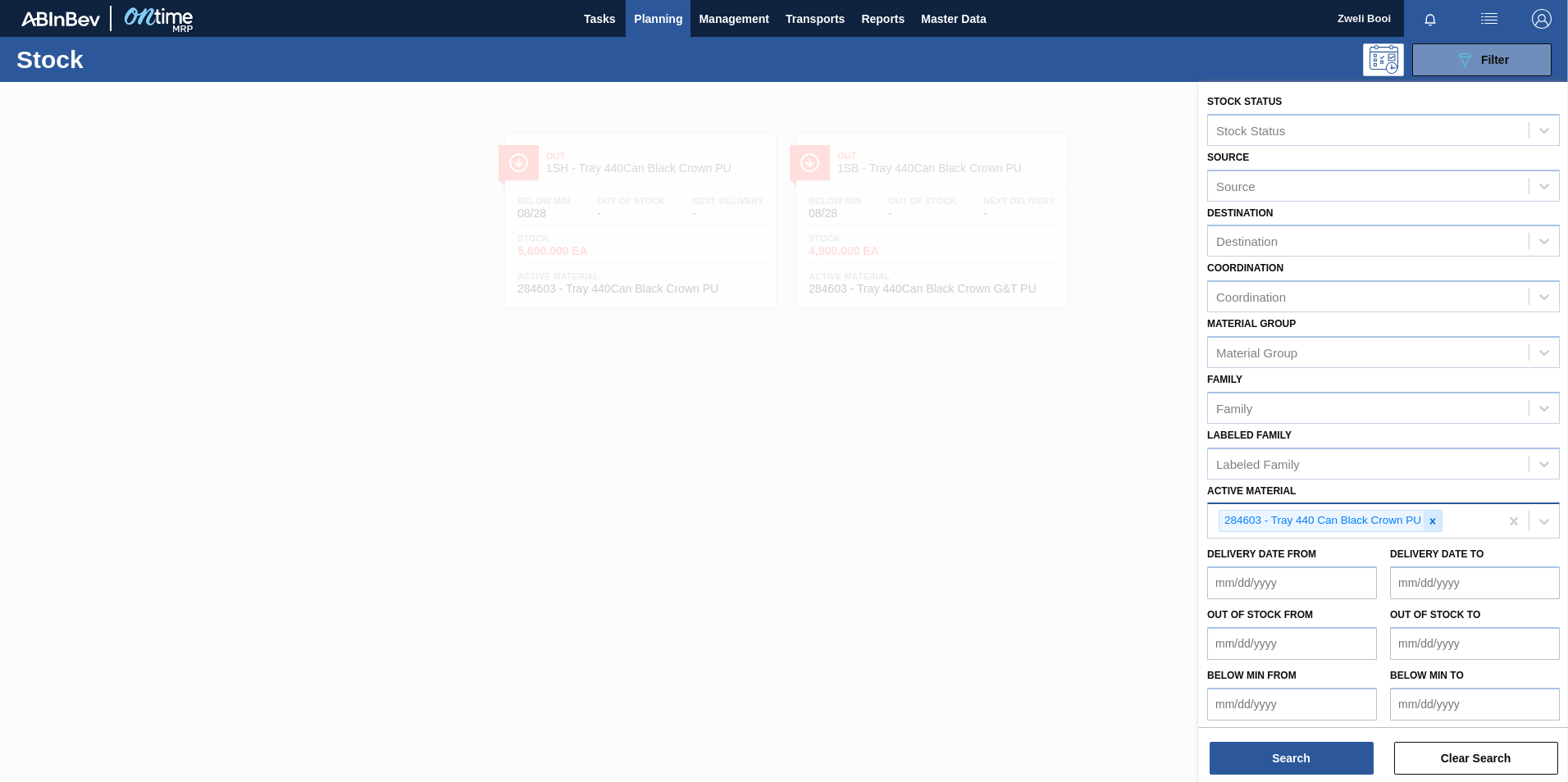
click at [1432, 524] on icon at bounding box center [1432, 522] width 11 height 11
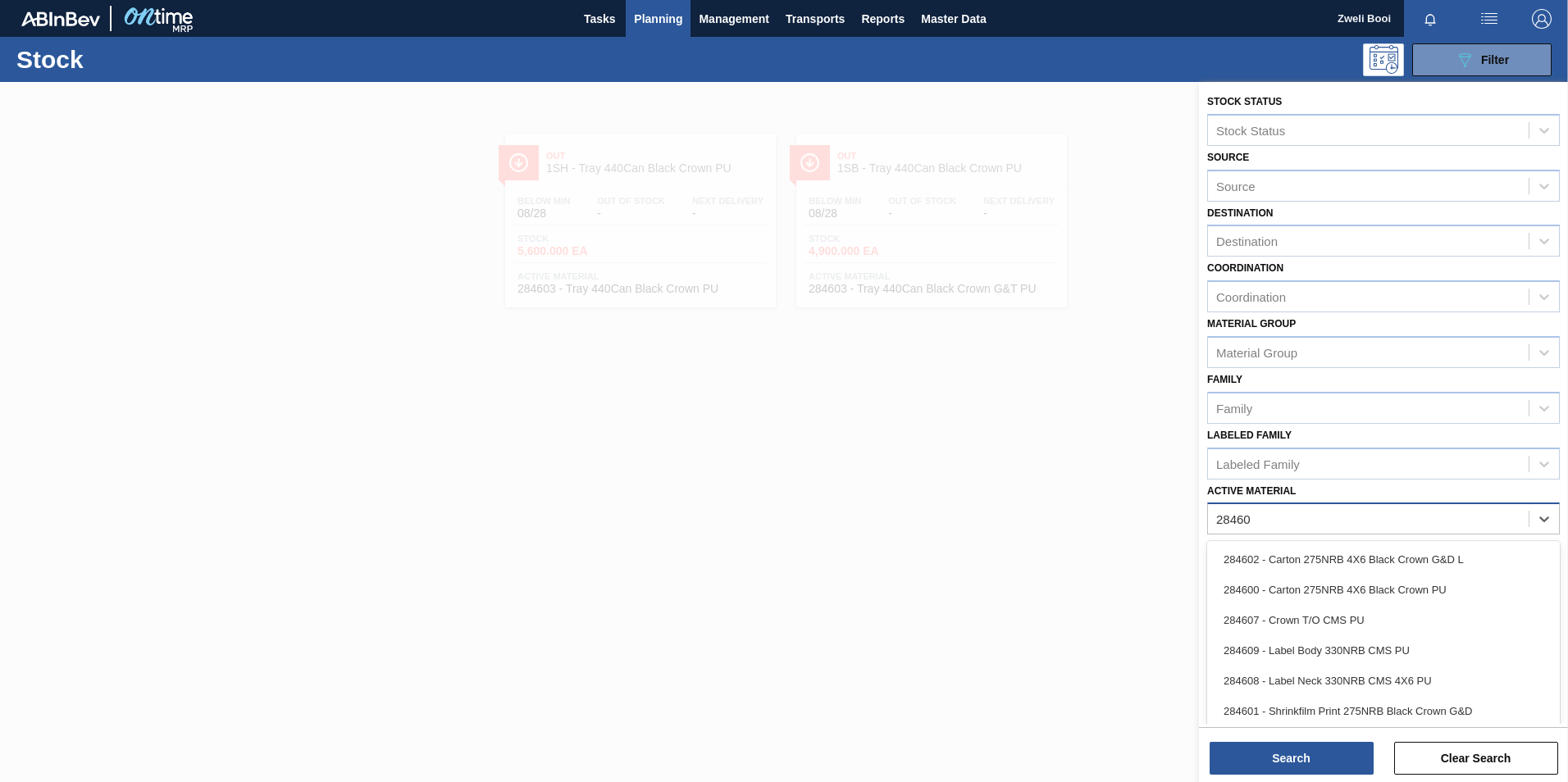
type Material "284606"
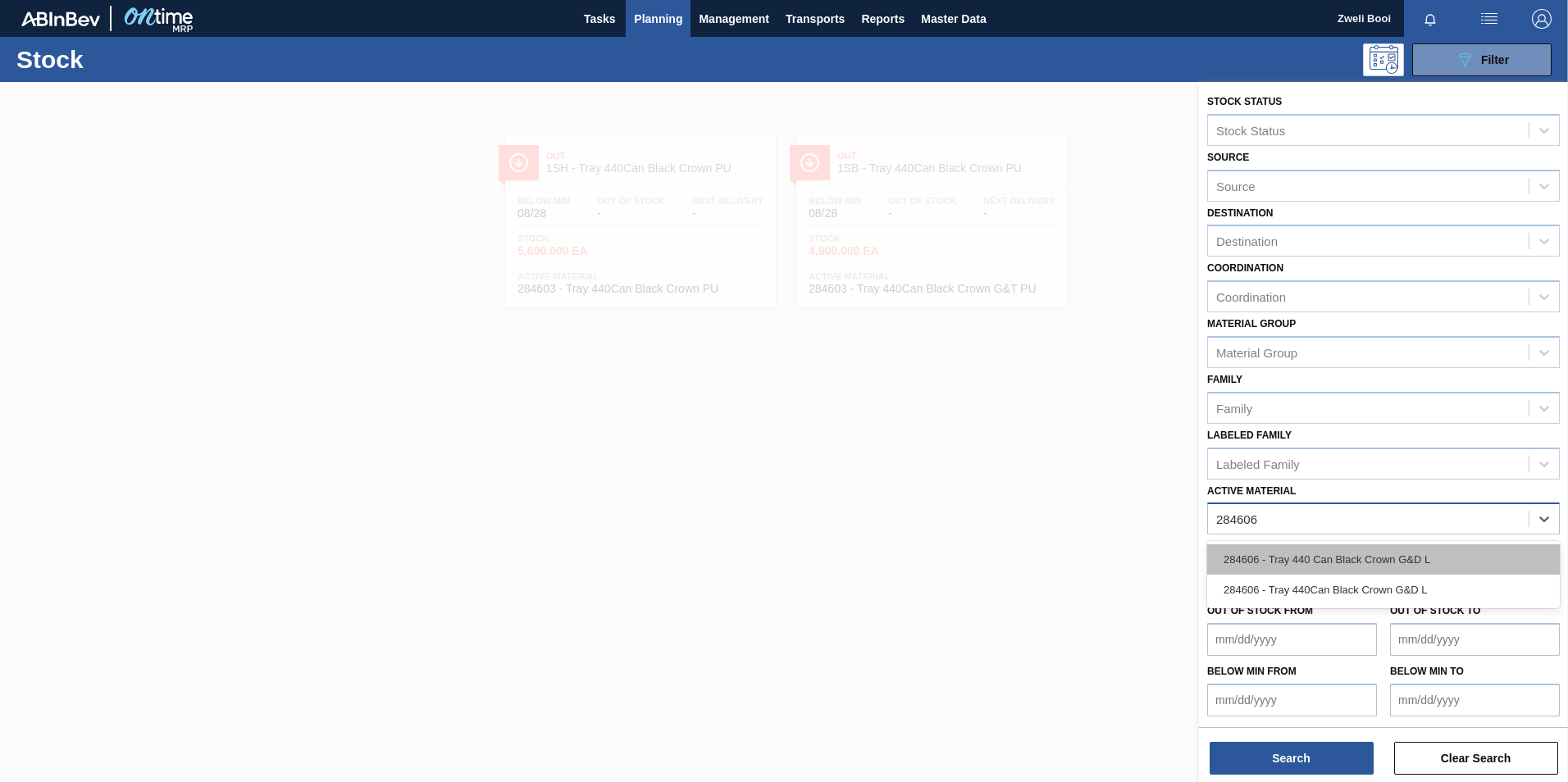
click at [1428, 563] on div "284606 - Tray 440 Can Black Crown G&D L" at bounding box center [1383, 559] width 352 height 30
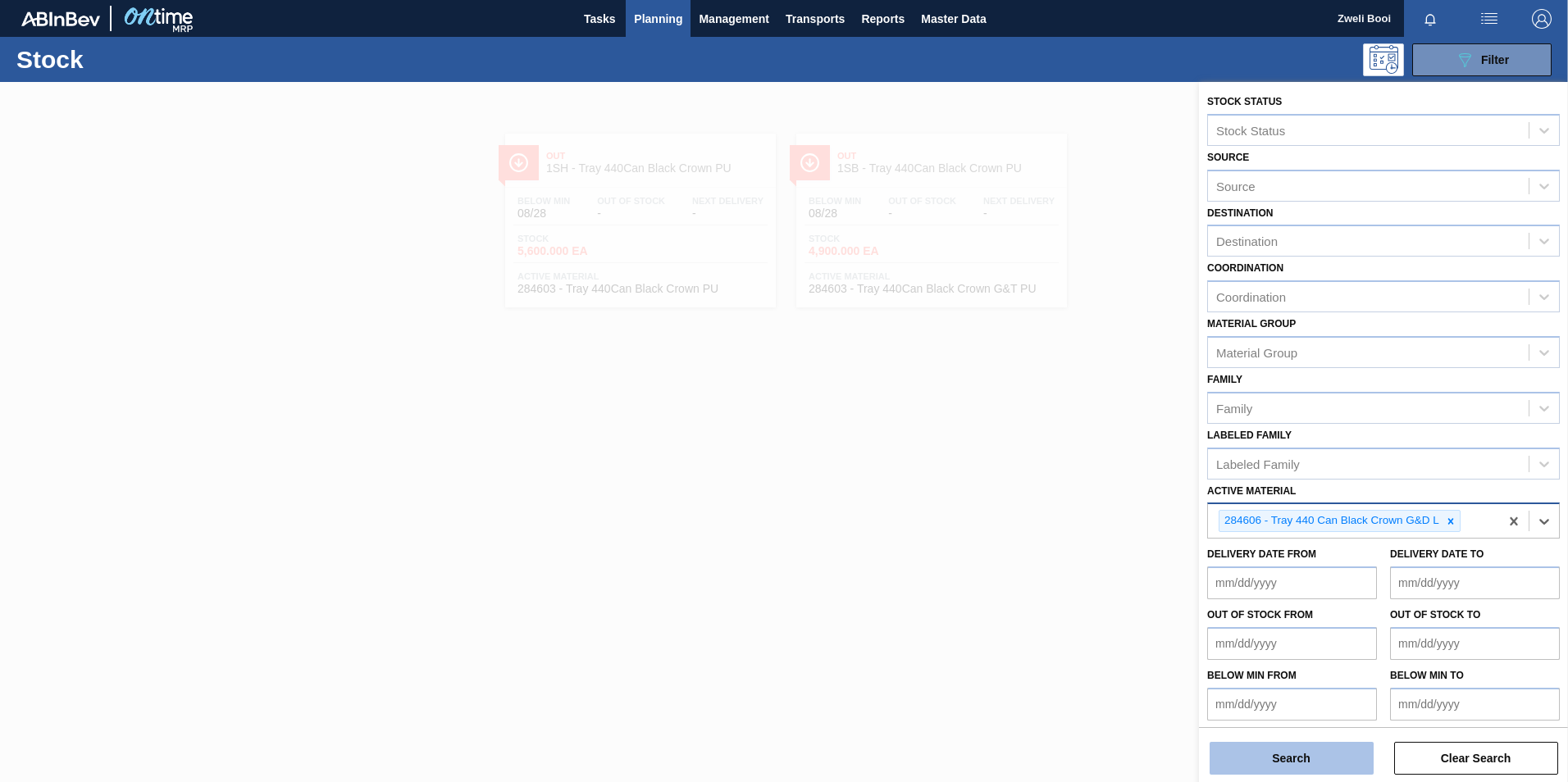
click at [1309, 756] on button "Search" at bounding box center [1291, 758] width 164 height 33
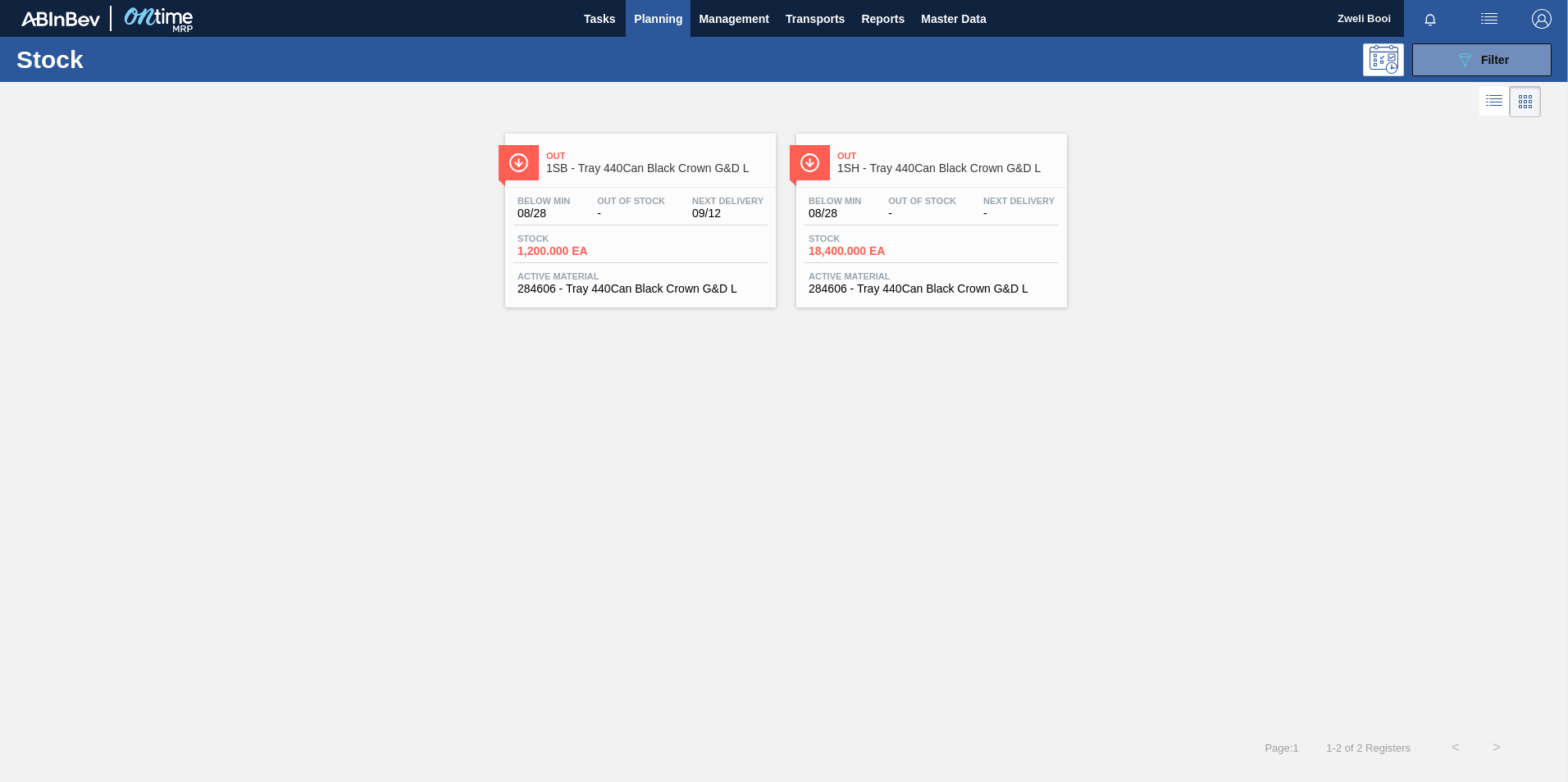
click at [653, 200] on span "Out Of Stock" at bounding box center [630, 200] width 68 height 10
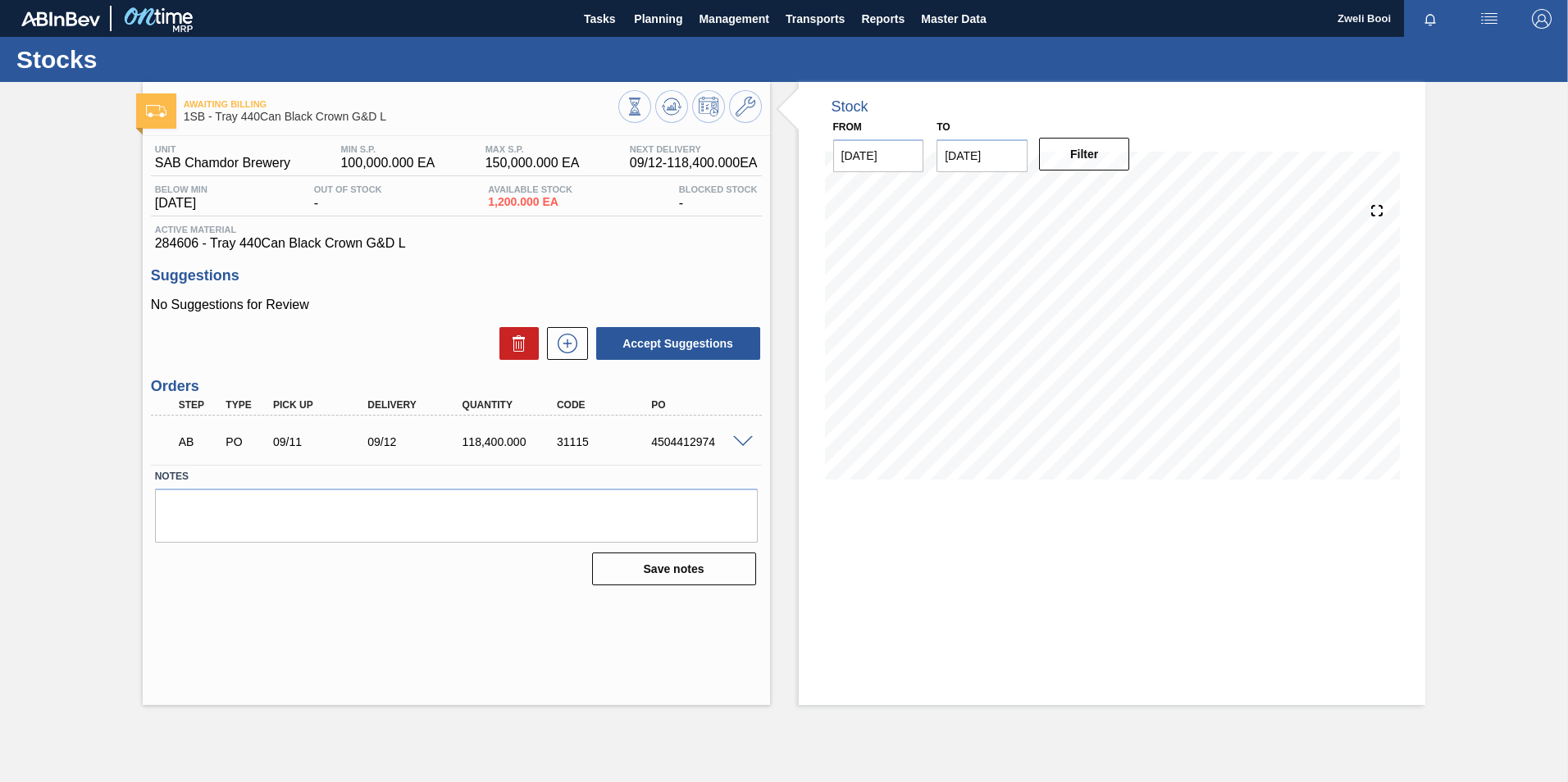
click at [743, 444] on span at bounding box center [743, 442] width 20 height 12
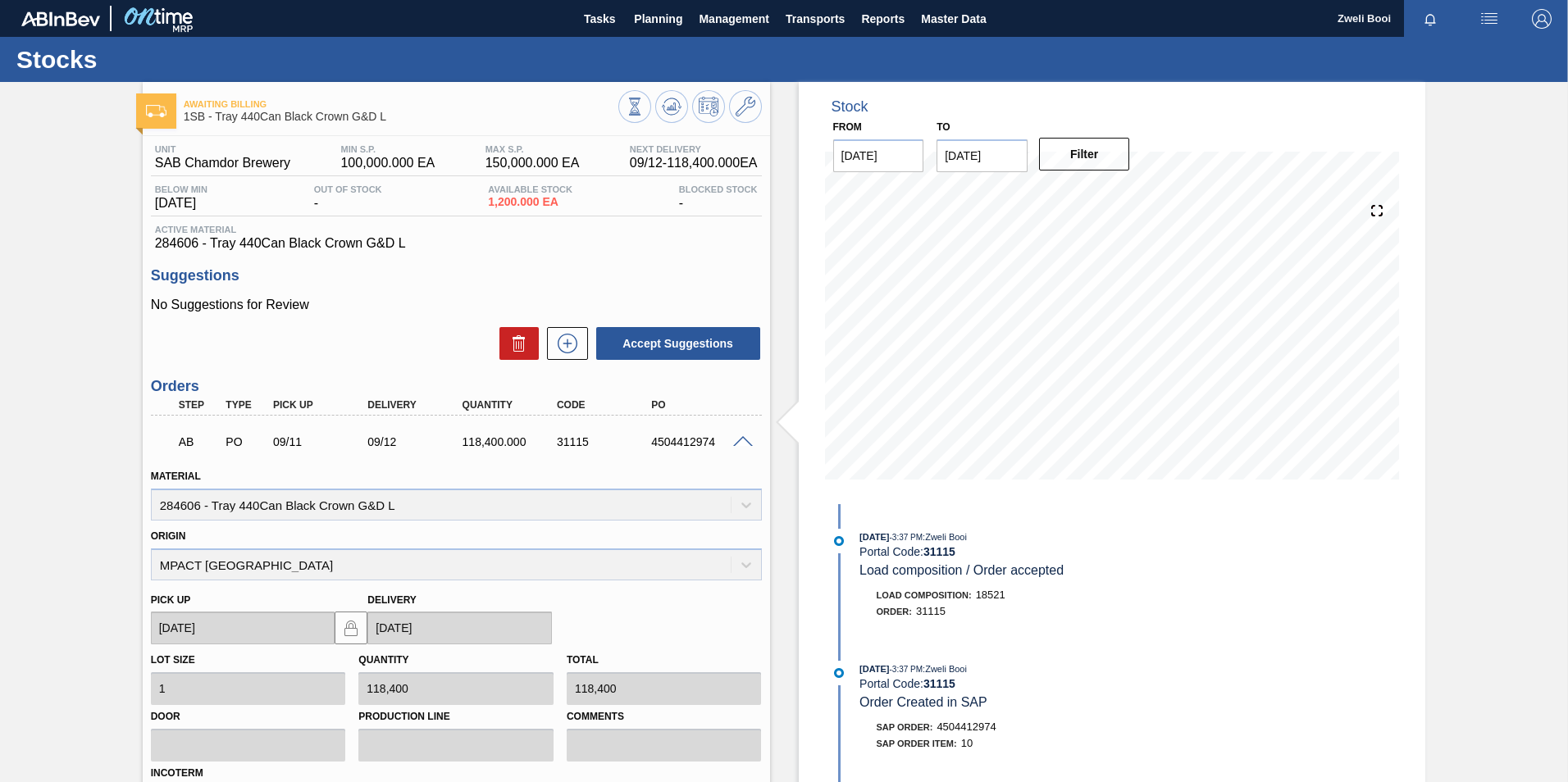
click at [260, 562] on div "Origin MPACT [GEOGRAPHIC_DATA]" at bounding box center [456, 553] width 611 height 56
click at [741, 568] on div "Origin MPACT [GEOGRAPHIC_DATA]" at bounding box center [456, 553] width 611 height 56
click at [740, 443] on span at bounding box center [743, 442] width 20 height 12
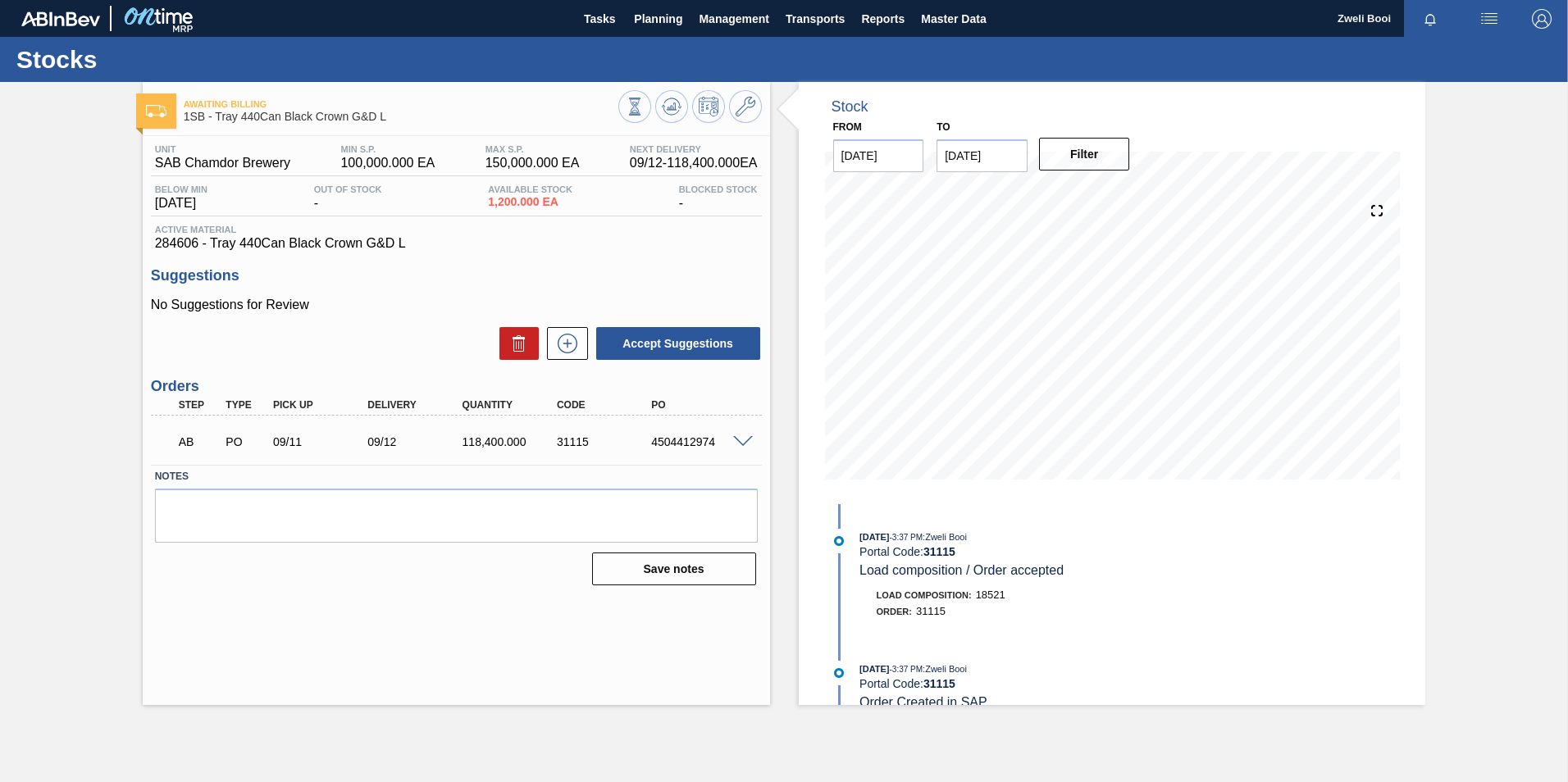
click at [743, 443] on span at bounding box center [743, 442] width 20 height 12
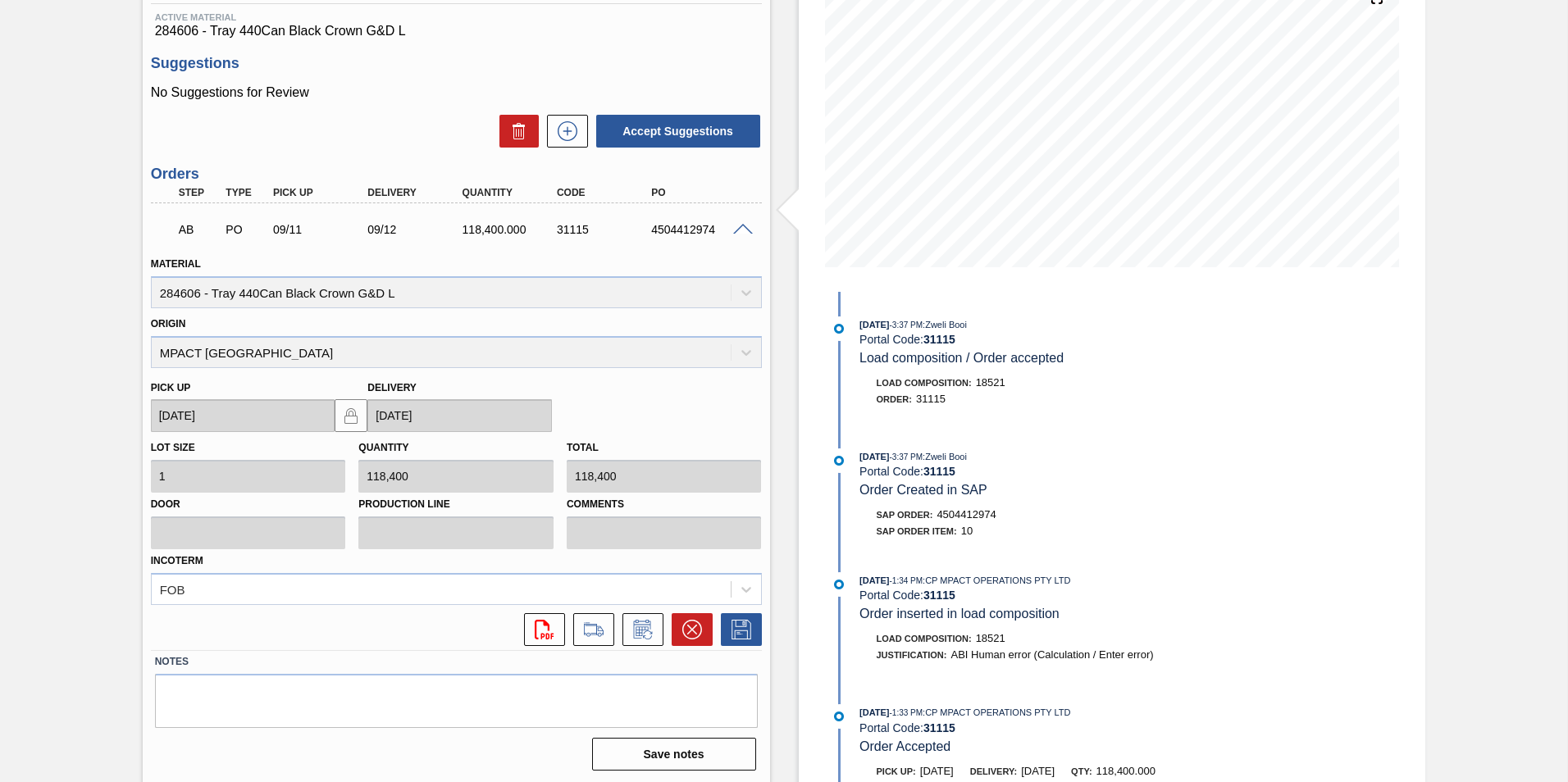
scroll to position [214, 0]
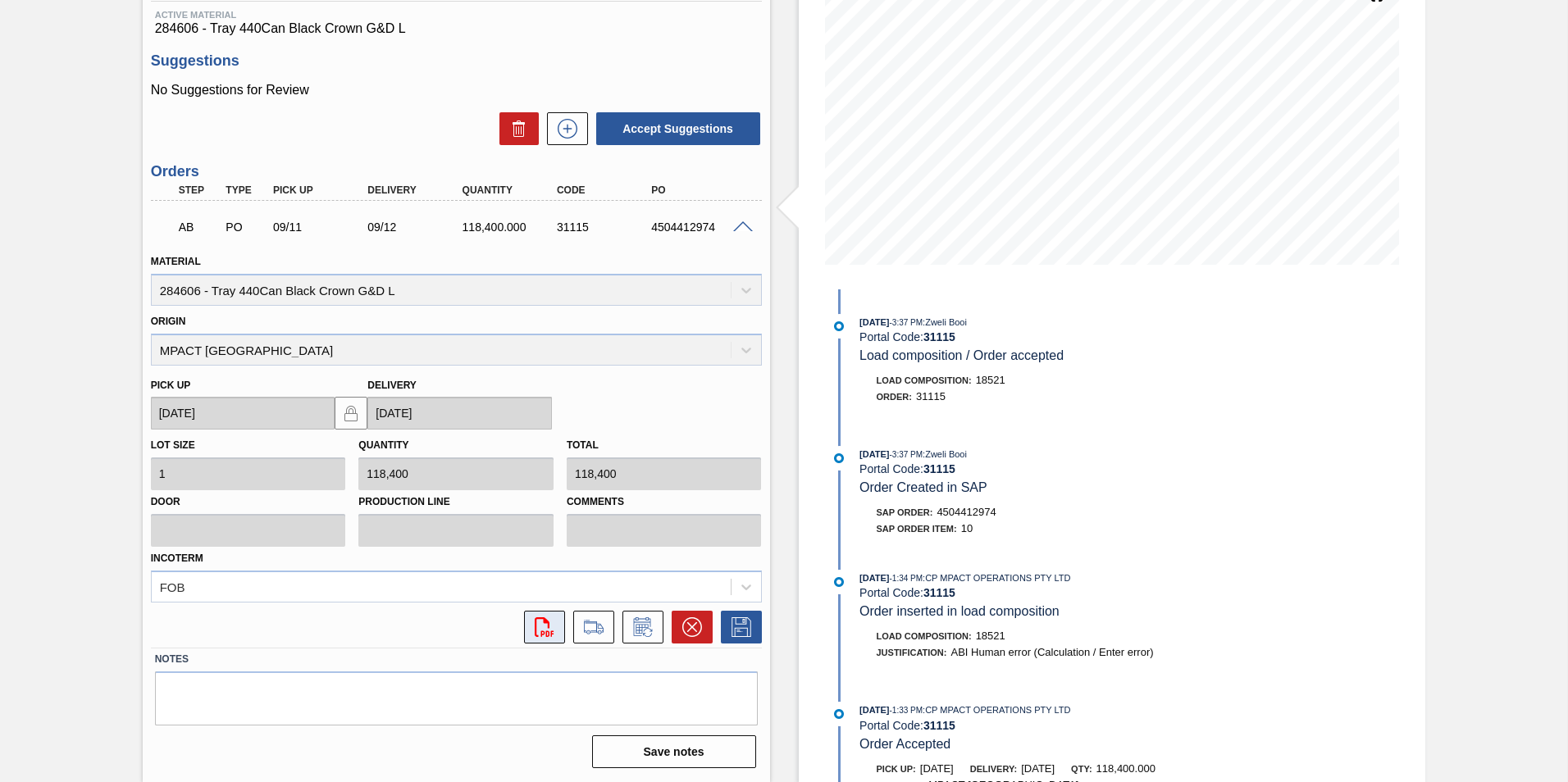
click at [546, 636] on icon at bounding box center [544, 627] width 19 height 20
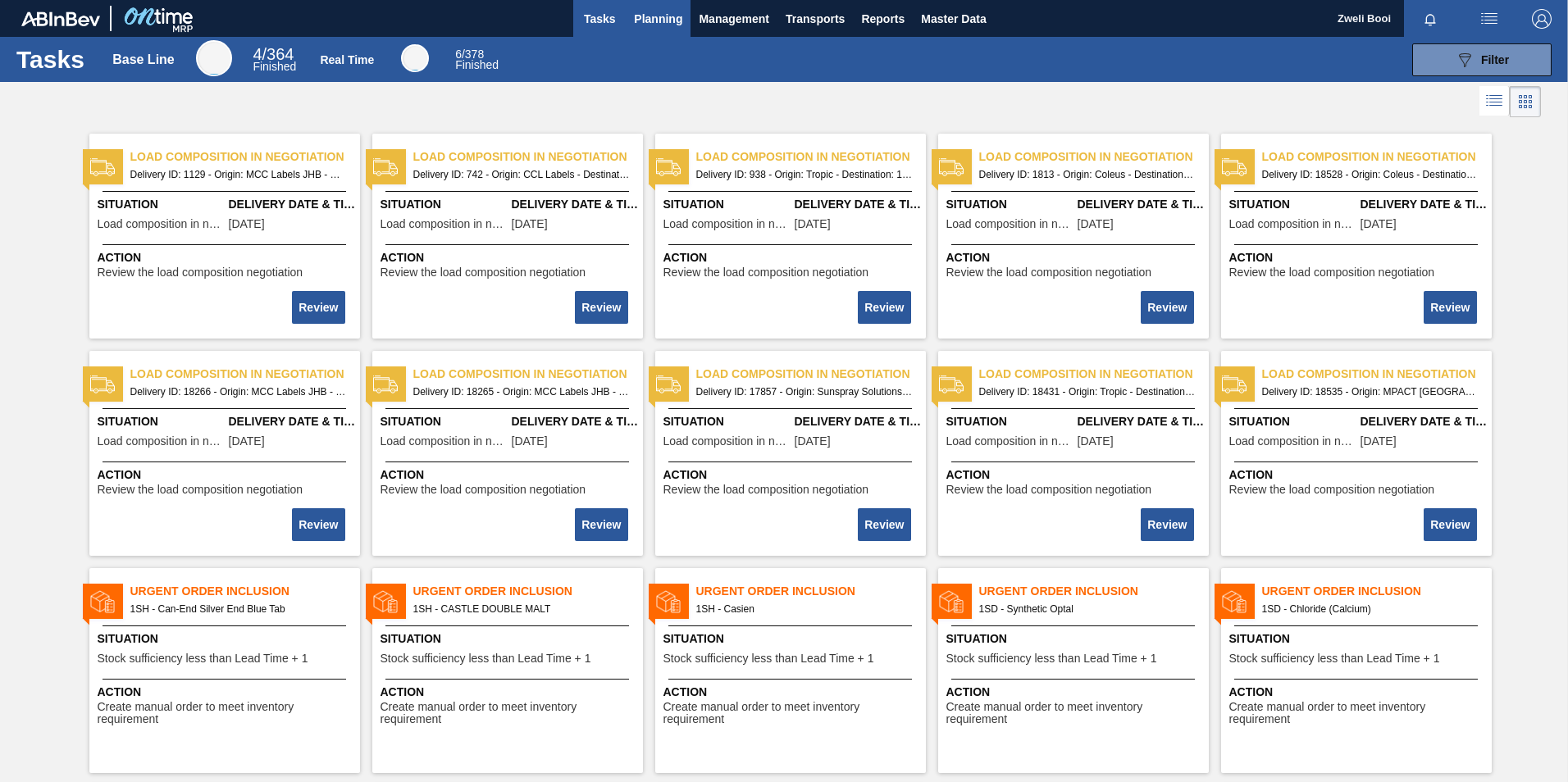
click at [651, 14] on span "Planning" at bounding box center [658, 19] width 49 height 20
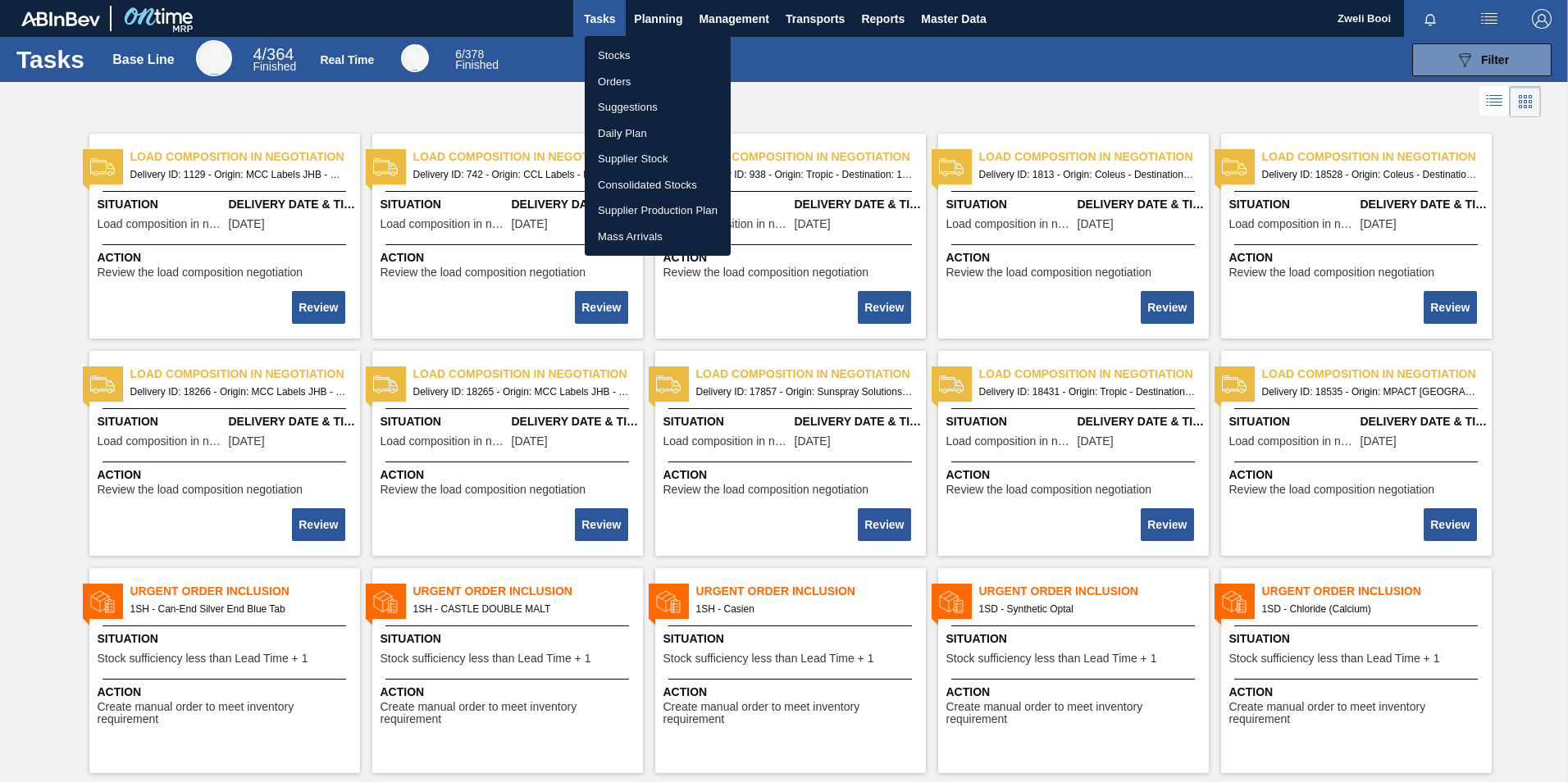
click at [629, 53] on li "Stocks" at bounding box center [658, 56] width 146 height 26
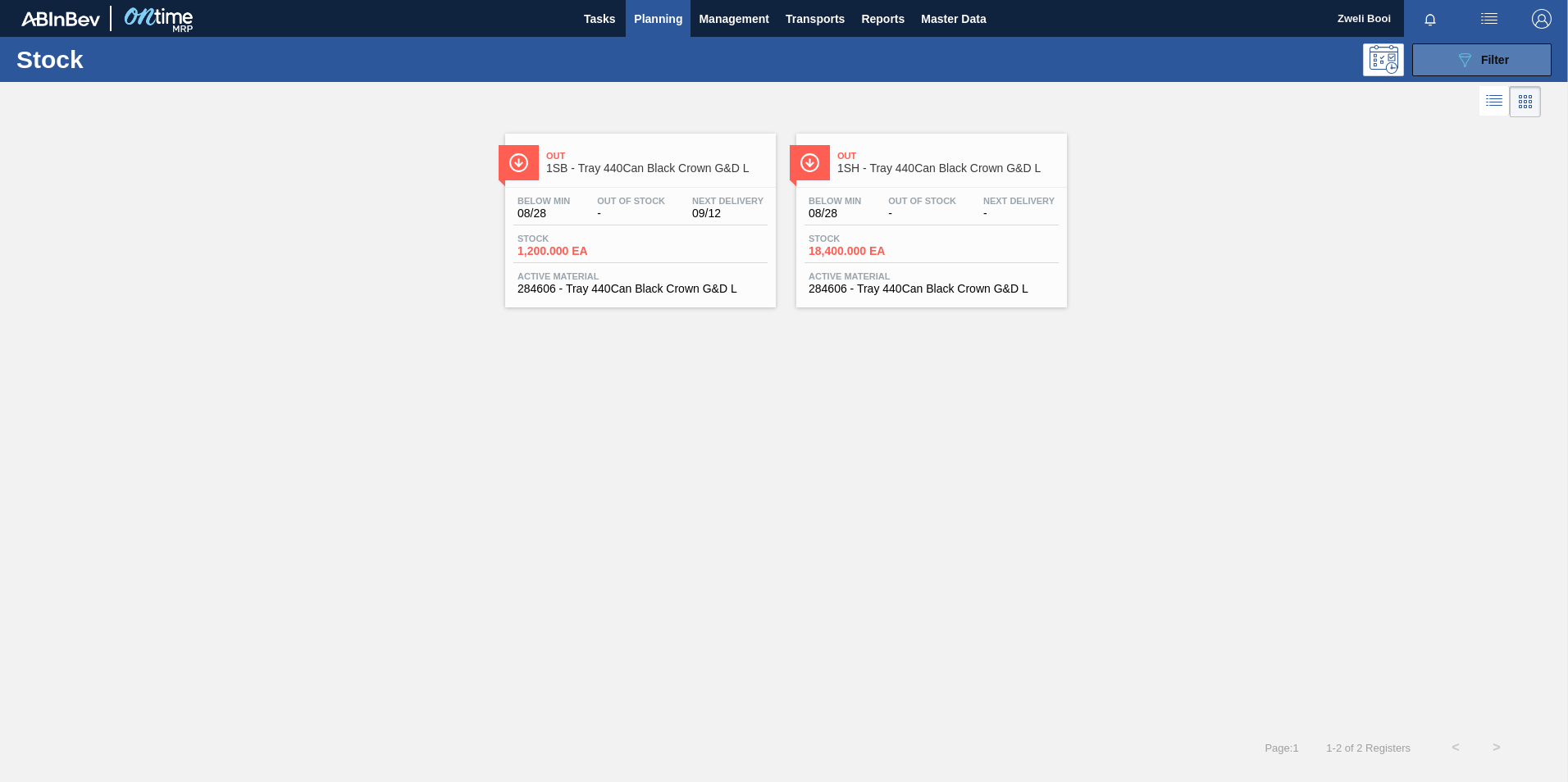
click at [1479, 66] on div "089F7B8B-B2A5-4AFE-B5C0-19BA573D28AC Filter" at bounding box center [1482, 59] width 54 height 20
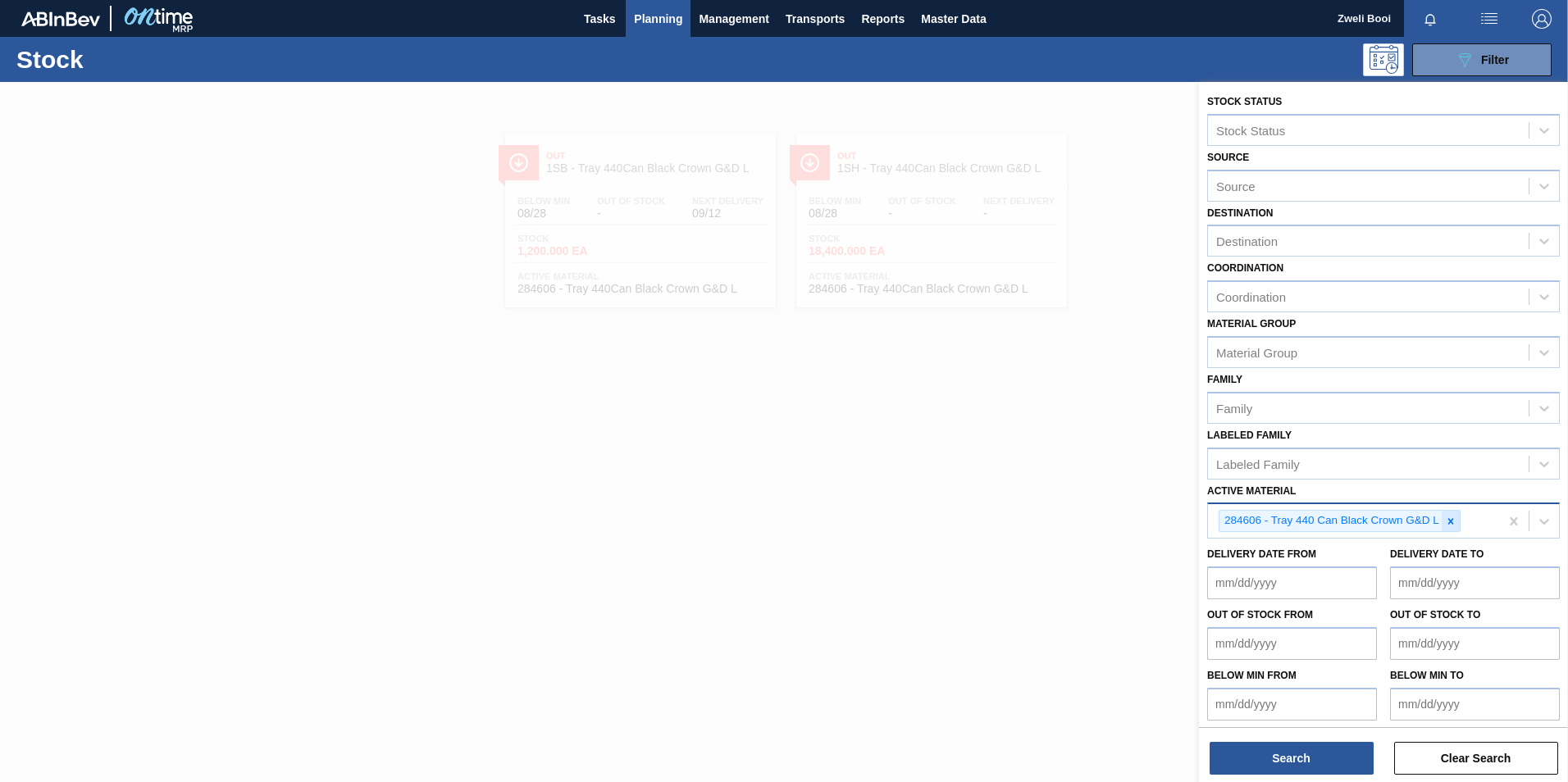
click at [1453, 522] on icon at bounding box center [1450, 522] width 11 height 11
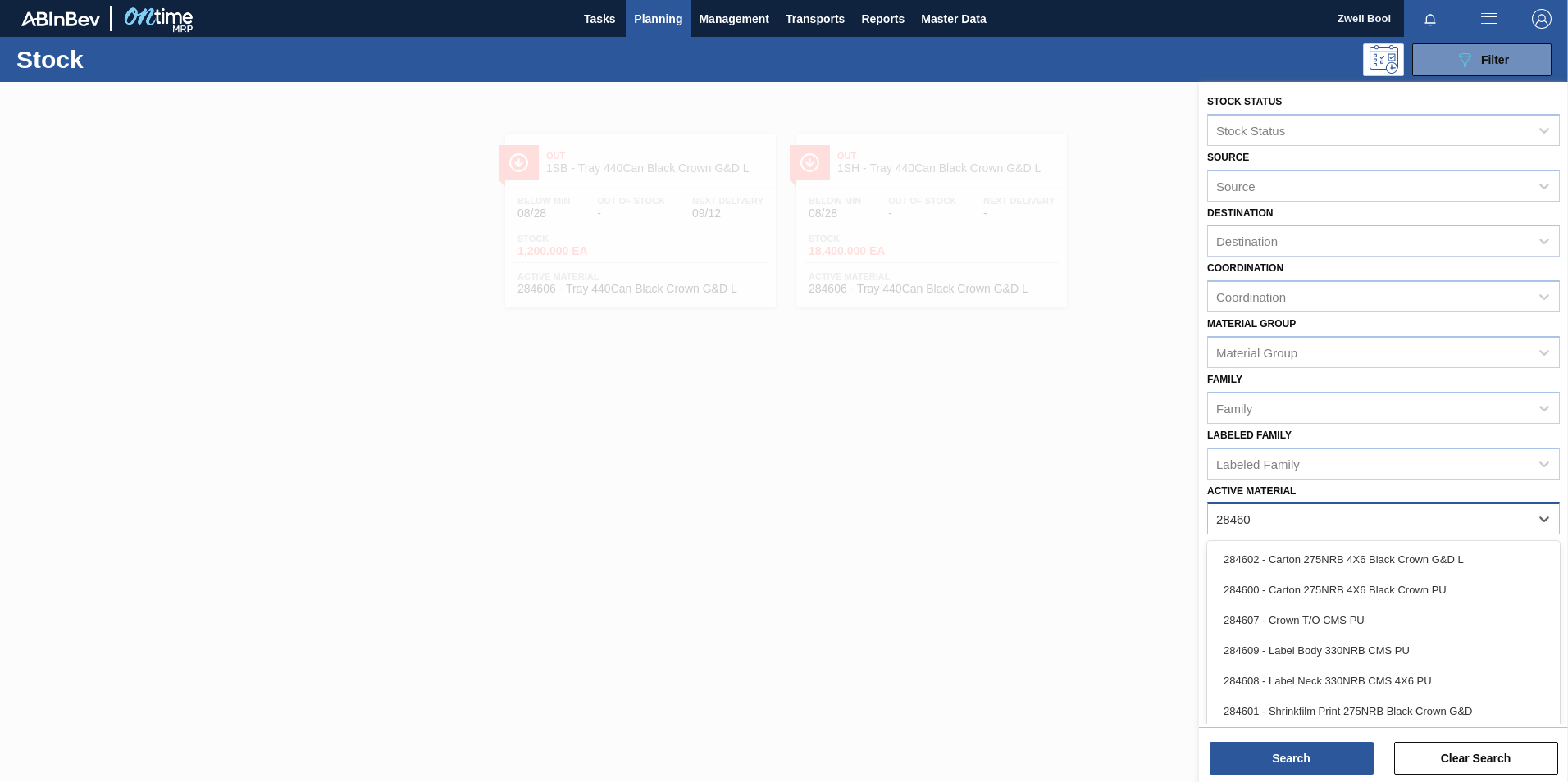
type Material "284603"
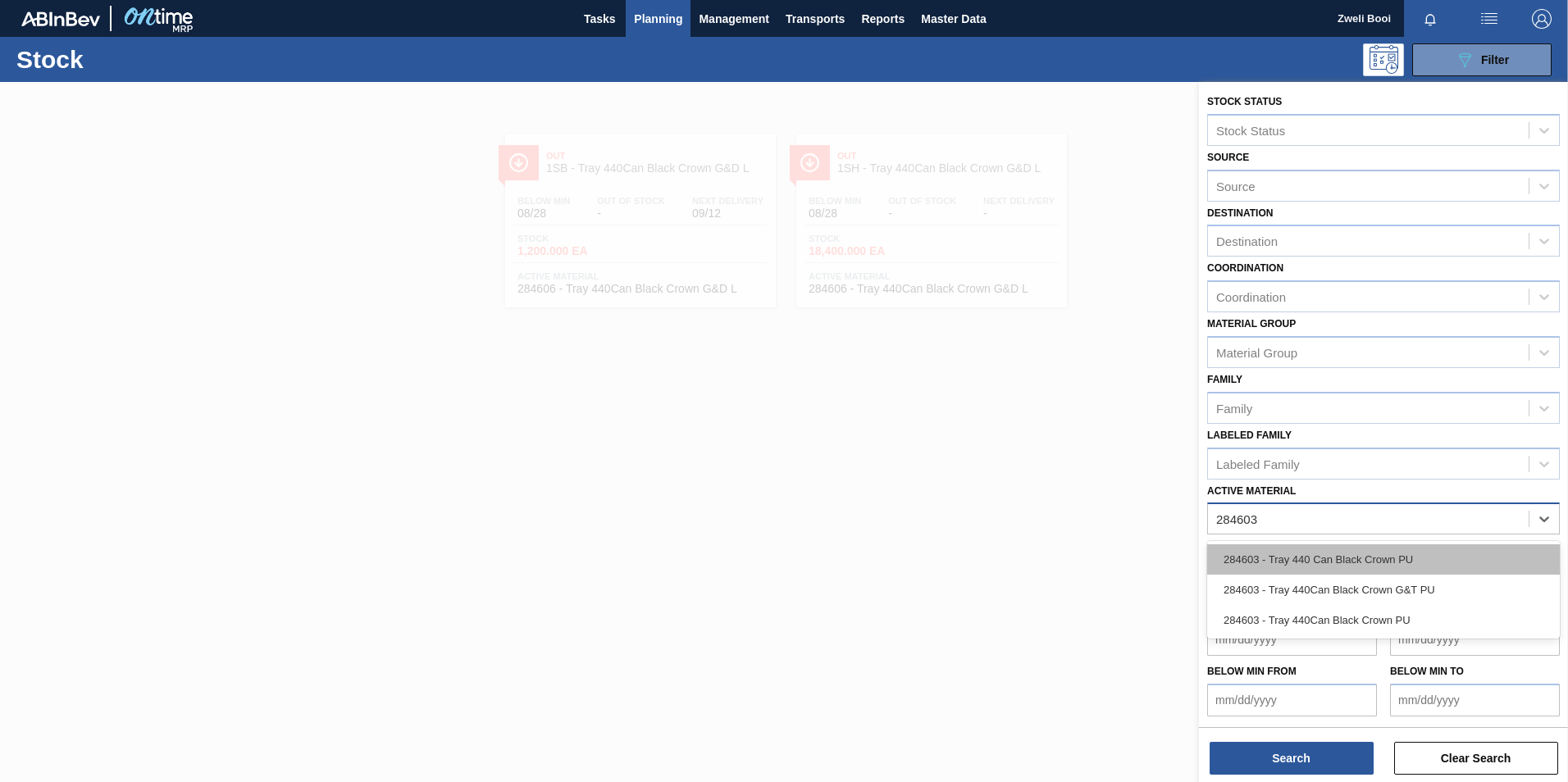
click at [1361, 562] on div "284603 - Tray 440 Can Black Crown PU" at bounding box center [1383, 559] width 352 height 30
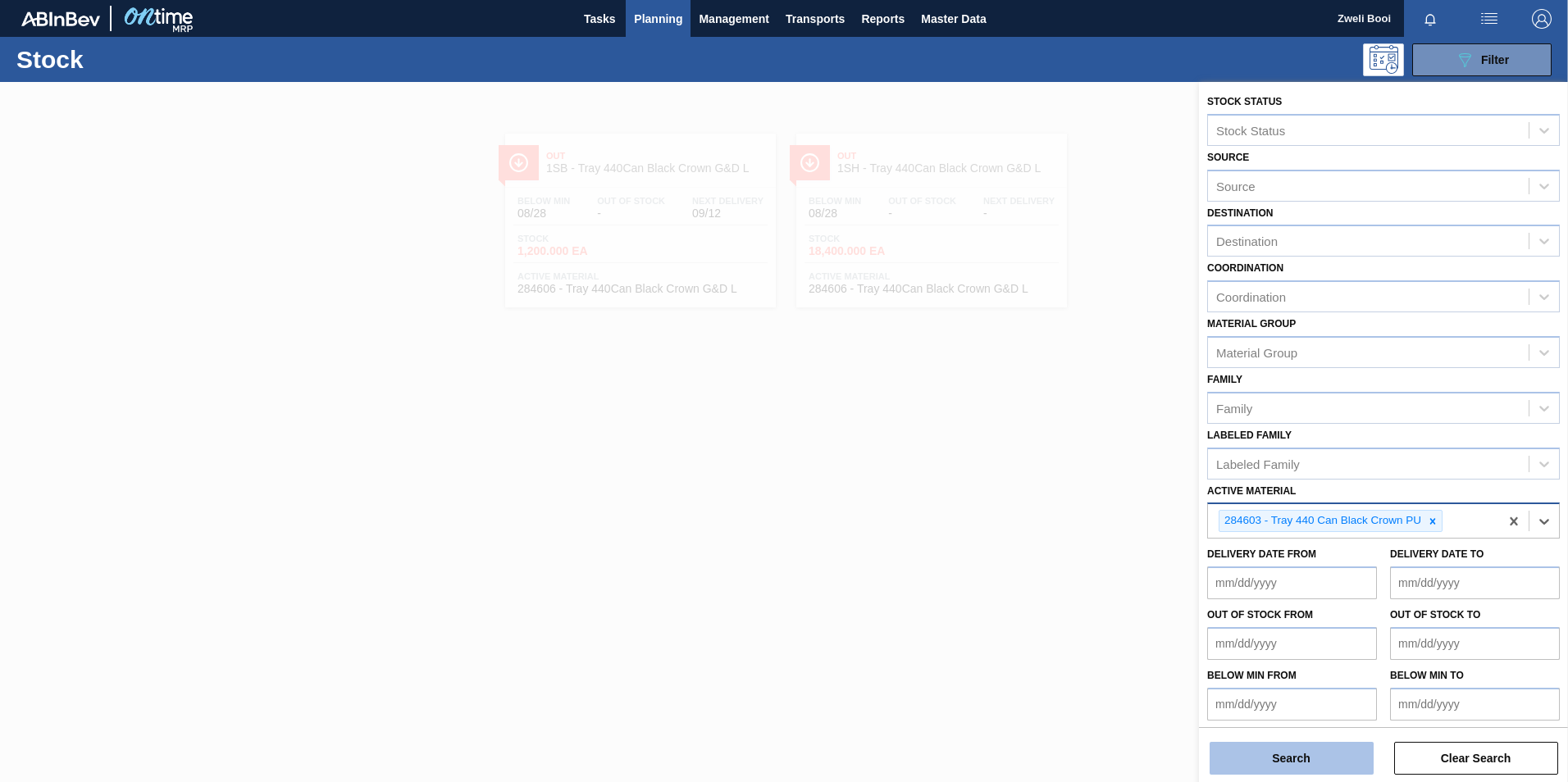
click at [1333, 763] on button "Search" at bounding box center [1291, 758] width 164 height 33
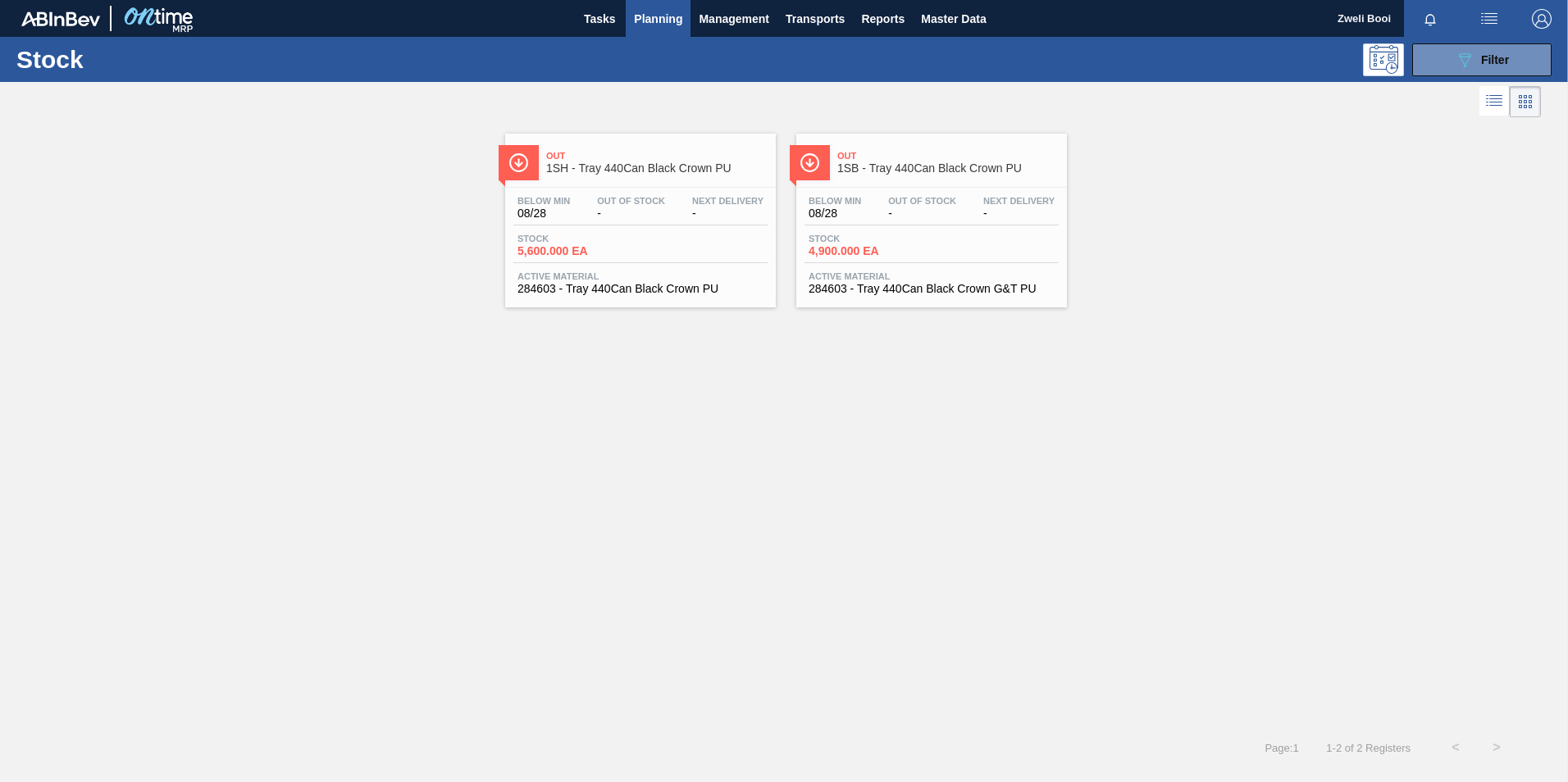
click at [836, 237] on span "Stock" at bounding box center [865, 238] width 115 height 10
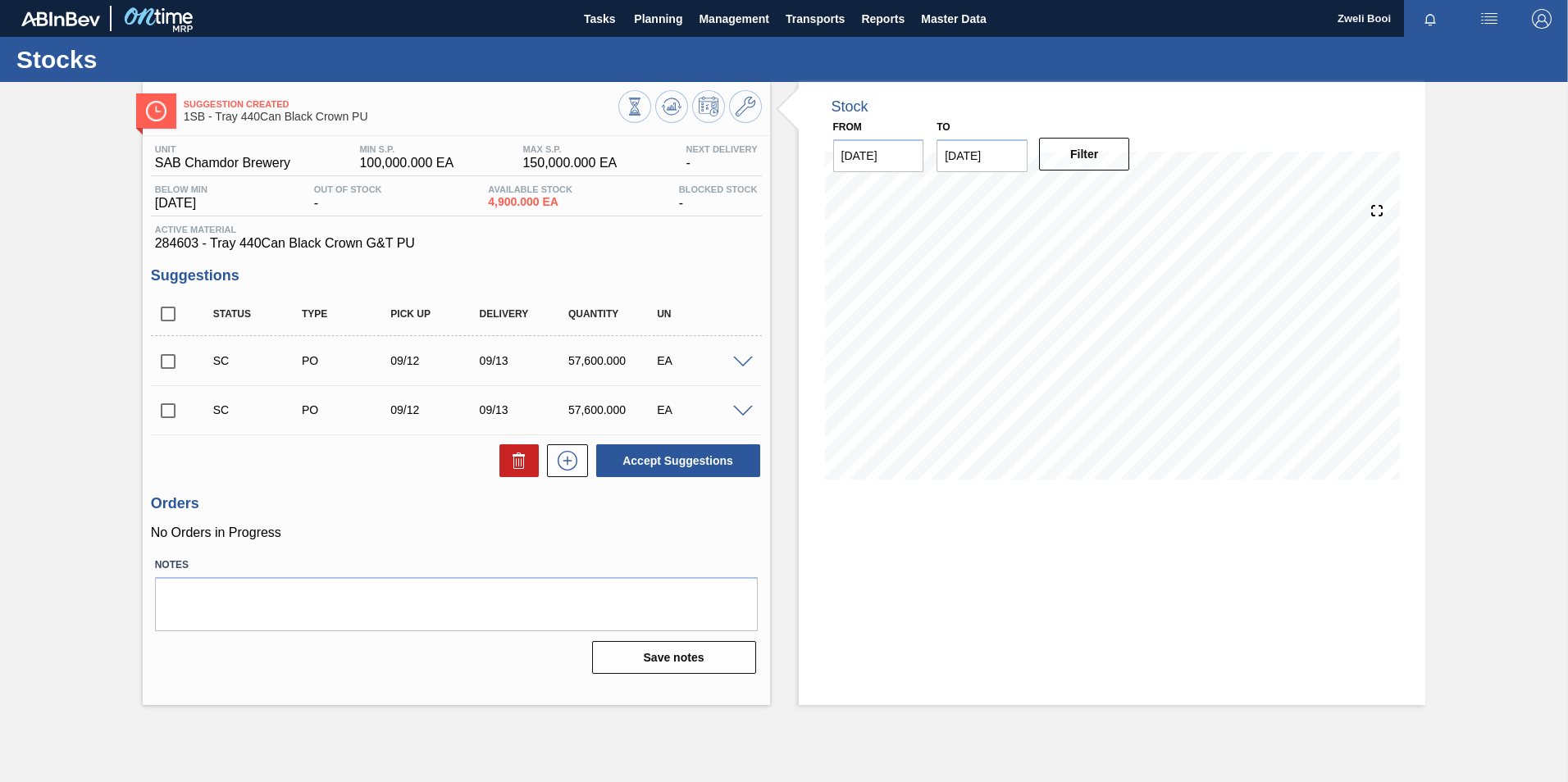
click at [741, 411] on span at bounding box center [743, 411] width 20 height 12
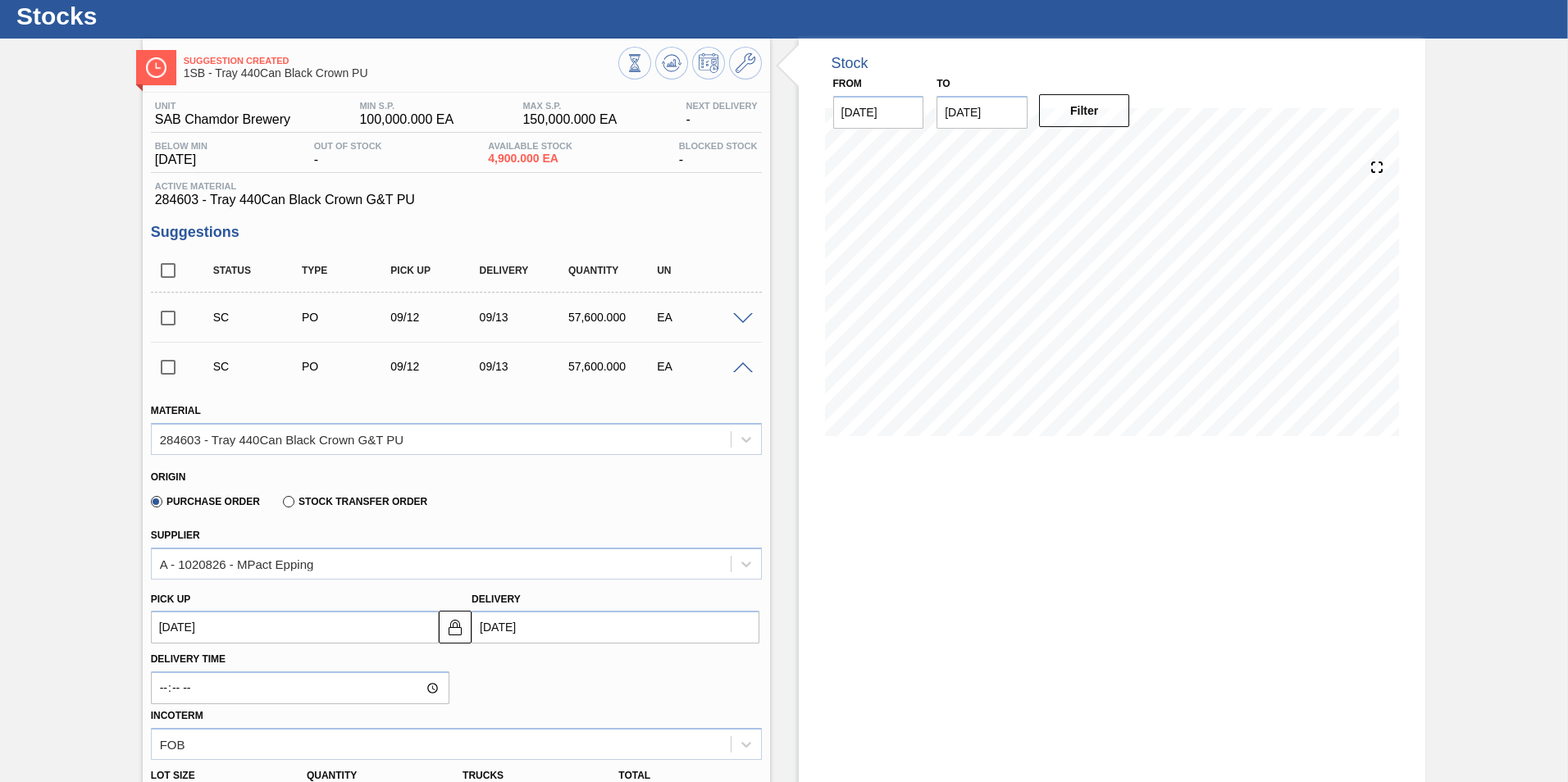
scroll to position [82, 0]
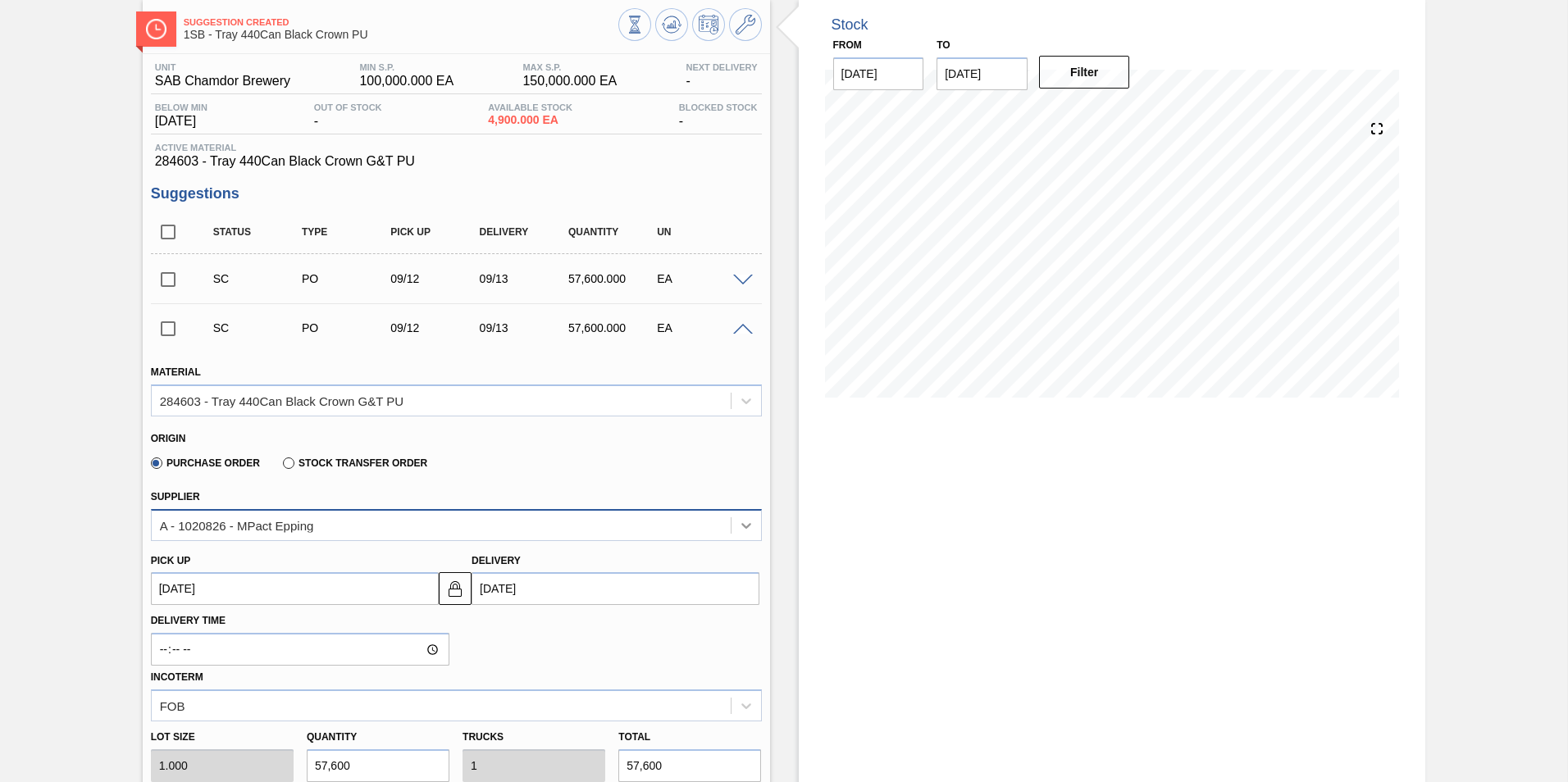
click at [747, 524] on icon at bounding box center [746, 525] width 10 height 6
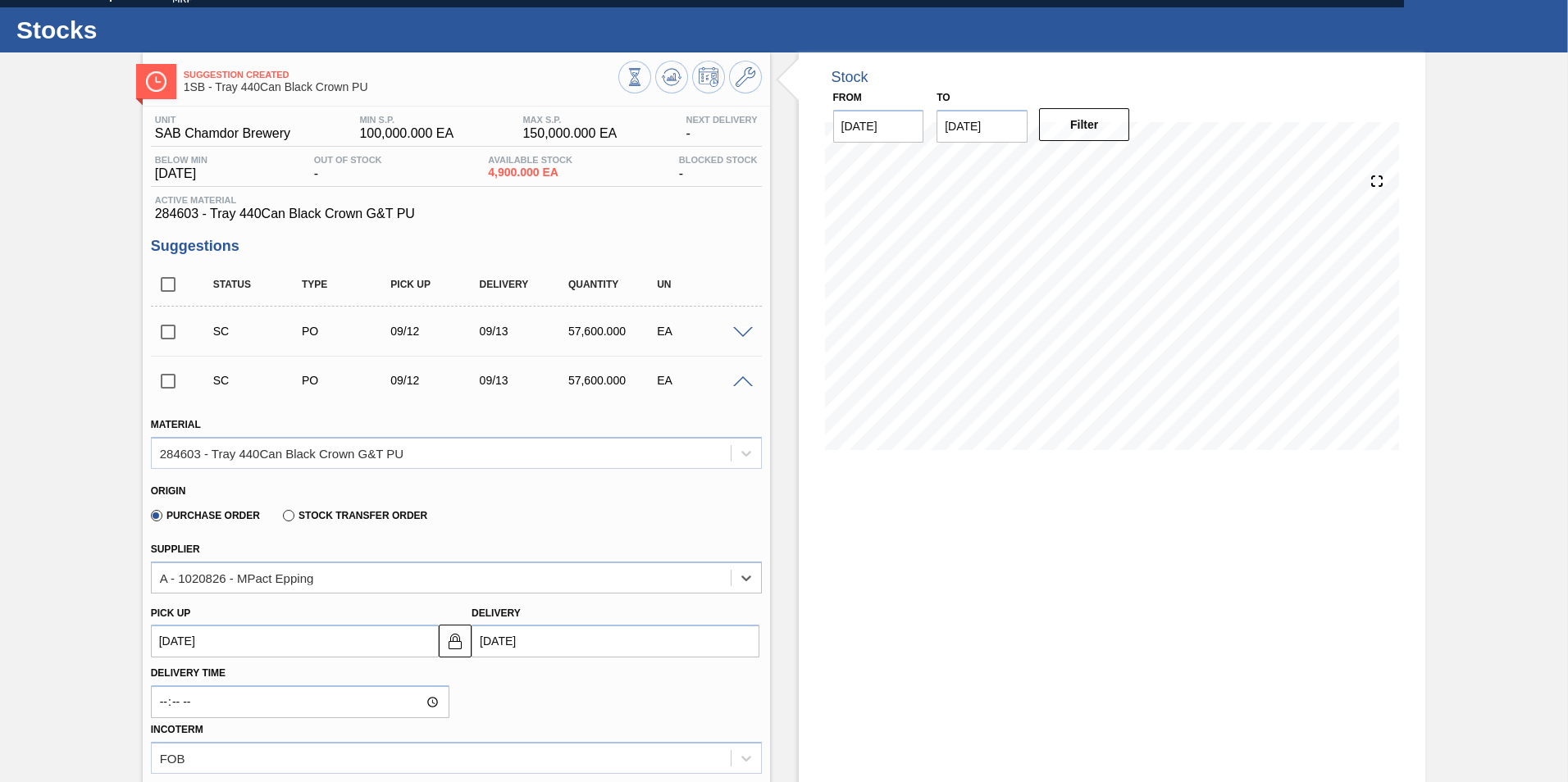
scroll to position [0, 0]
